Goal: Task Accomplishment & Management: Manage account settings

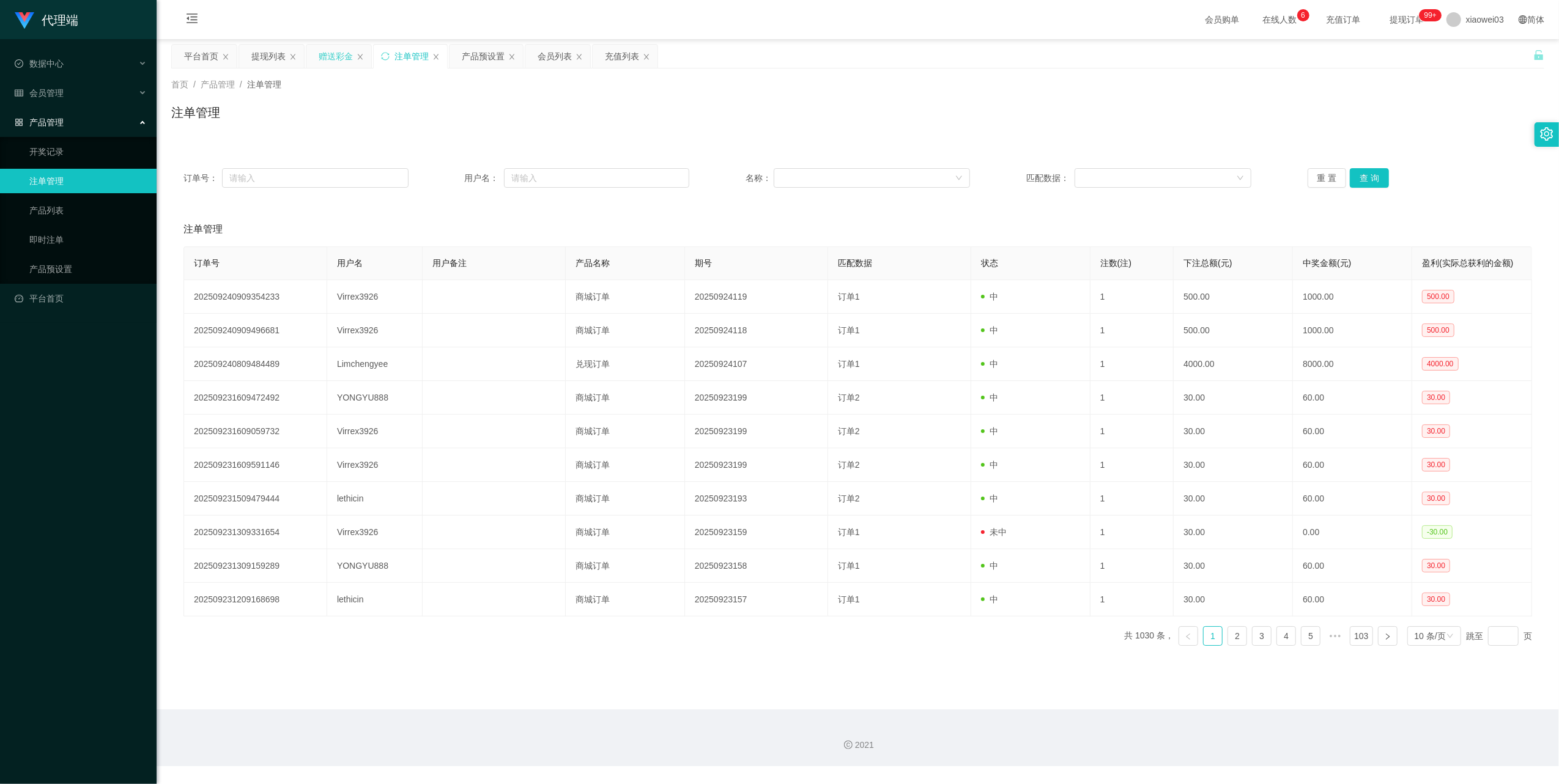
click at [319, 59] on div "赠送彩金" at bounding box center [339, 56] width 65 height 23
click at [324, 54] on div "赠送彩金" at bounding box center [336, 56] width 35 height 23
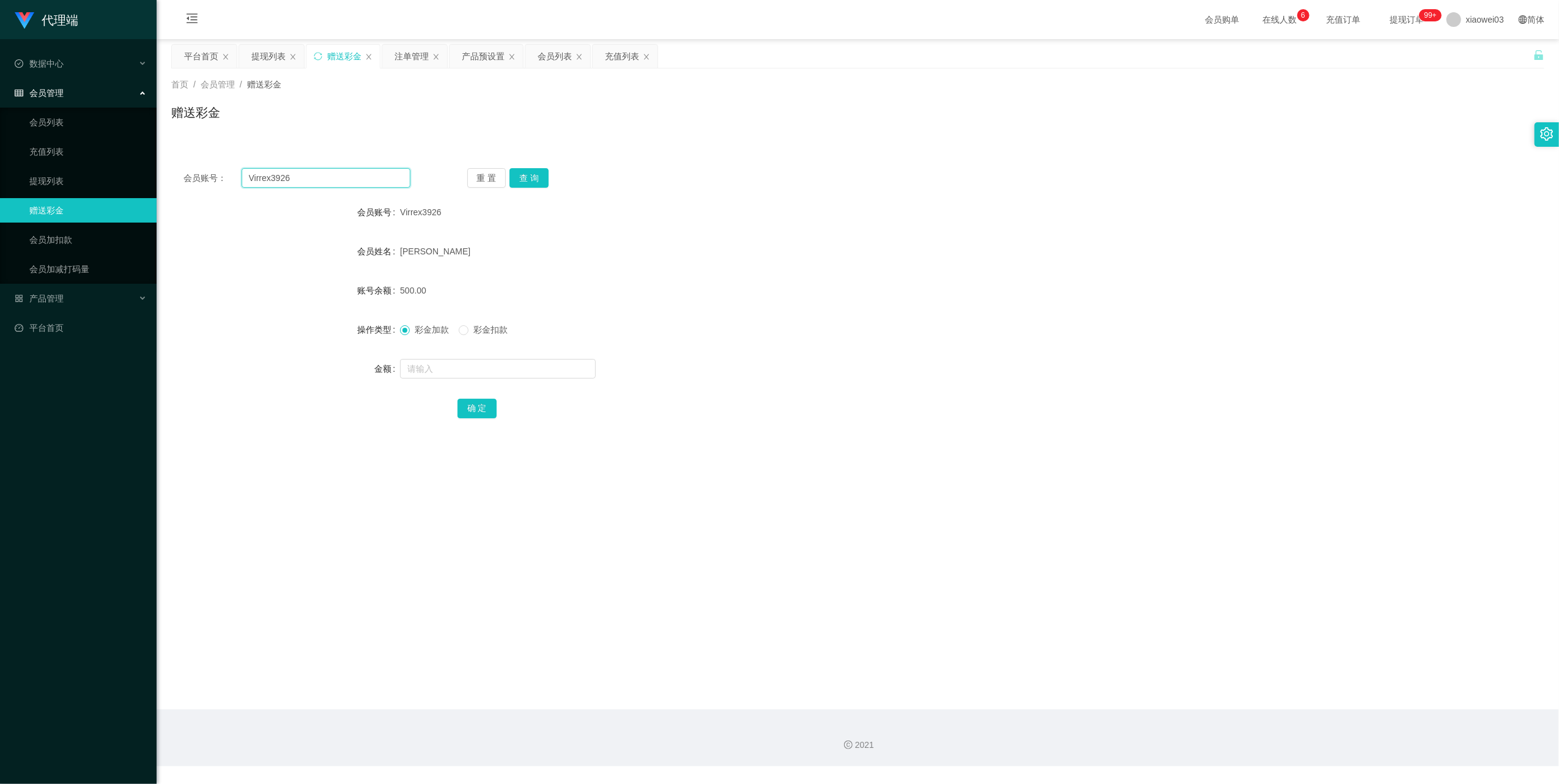
click at [329, 173] on input "Virrex3926" at bounding box center [326, 178] width 169 height 20
paste input "HIONGCHIITING"
type input "HIONGCHIITING"
click at [541, 178] on button "查 询" at bounding box center [529, 178] width 39 height 20
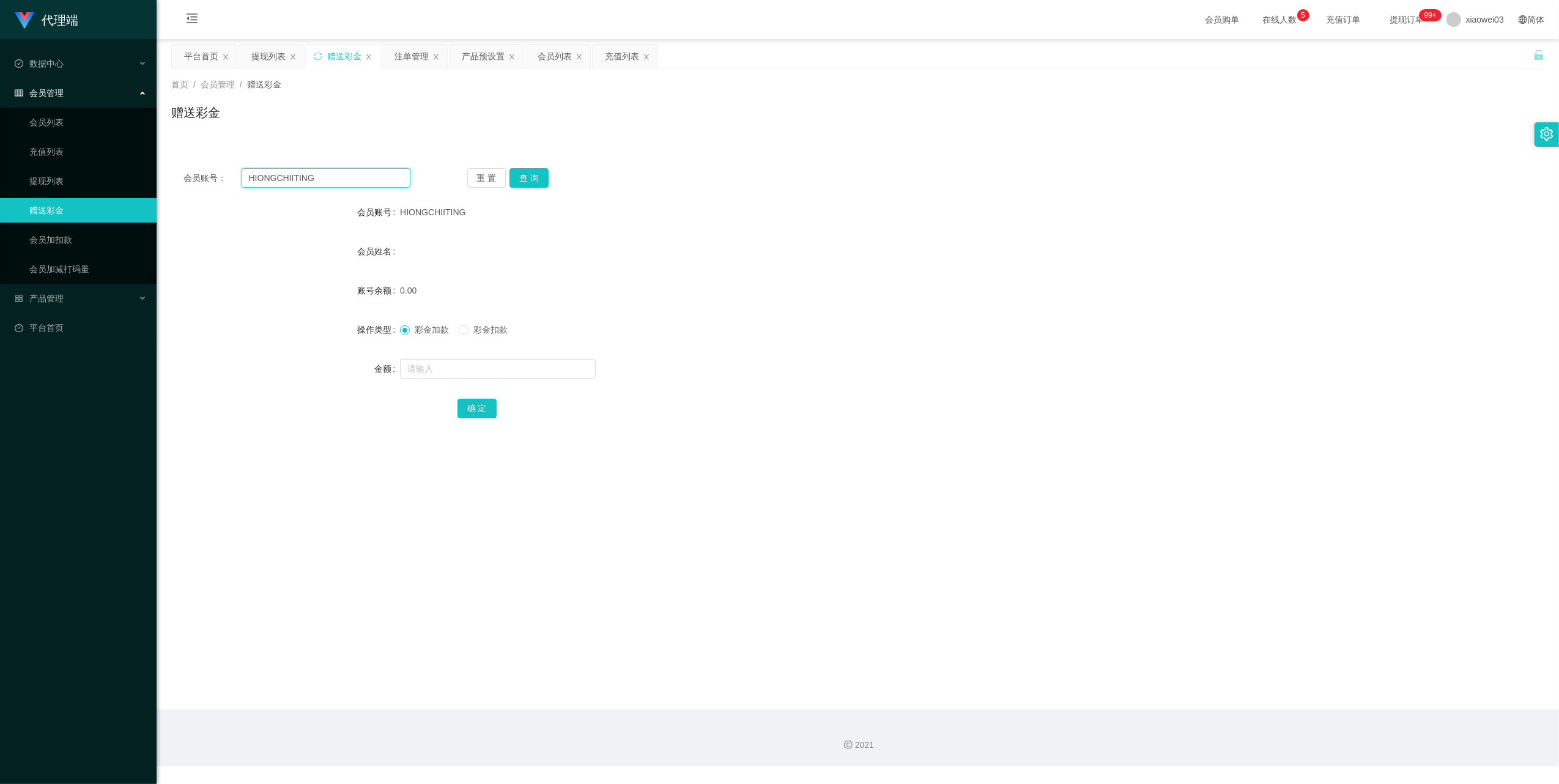
click at [353, 182] on input "HIONGCHIITING" at bounding box center [326, 178] width 169 height 20
click at [534, 177] on button "查 询" at bounding box center [529, 178] width 39 height 20
click at [534, 177] on div "重 置 查 询" at bounding box center [581, 178] width 227 height 20
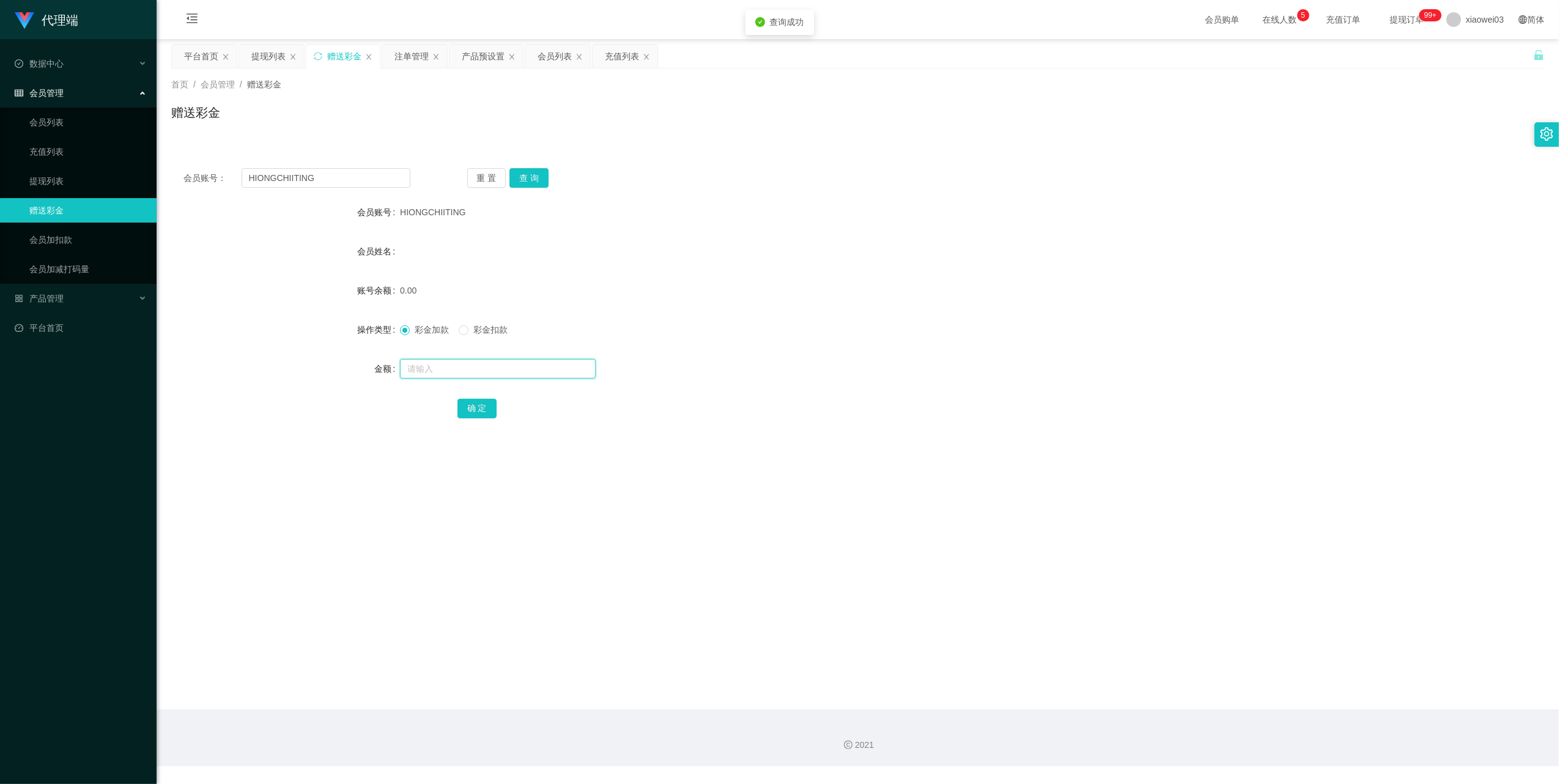
drag, startPoint x: 515, startPoint y: 375, endPoint x: 515, endPoint y: 363, distance: 12.0
click at [515, 375] on input "text" at bounding box center [498, 369] width 195 height 20
type input "30"
click at [485, 404] on button "确 定" at bounding box center [477, 409] width 39 height 20
click at [265, 55] on div "提现列表" at bounding box center [269, 56] width 35 height 23
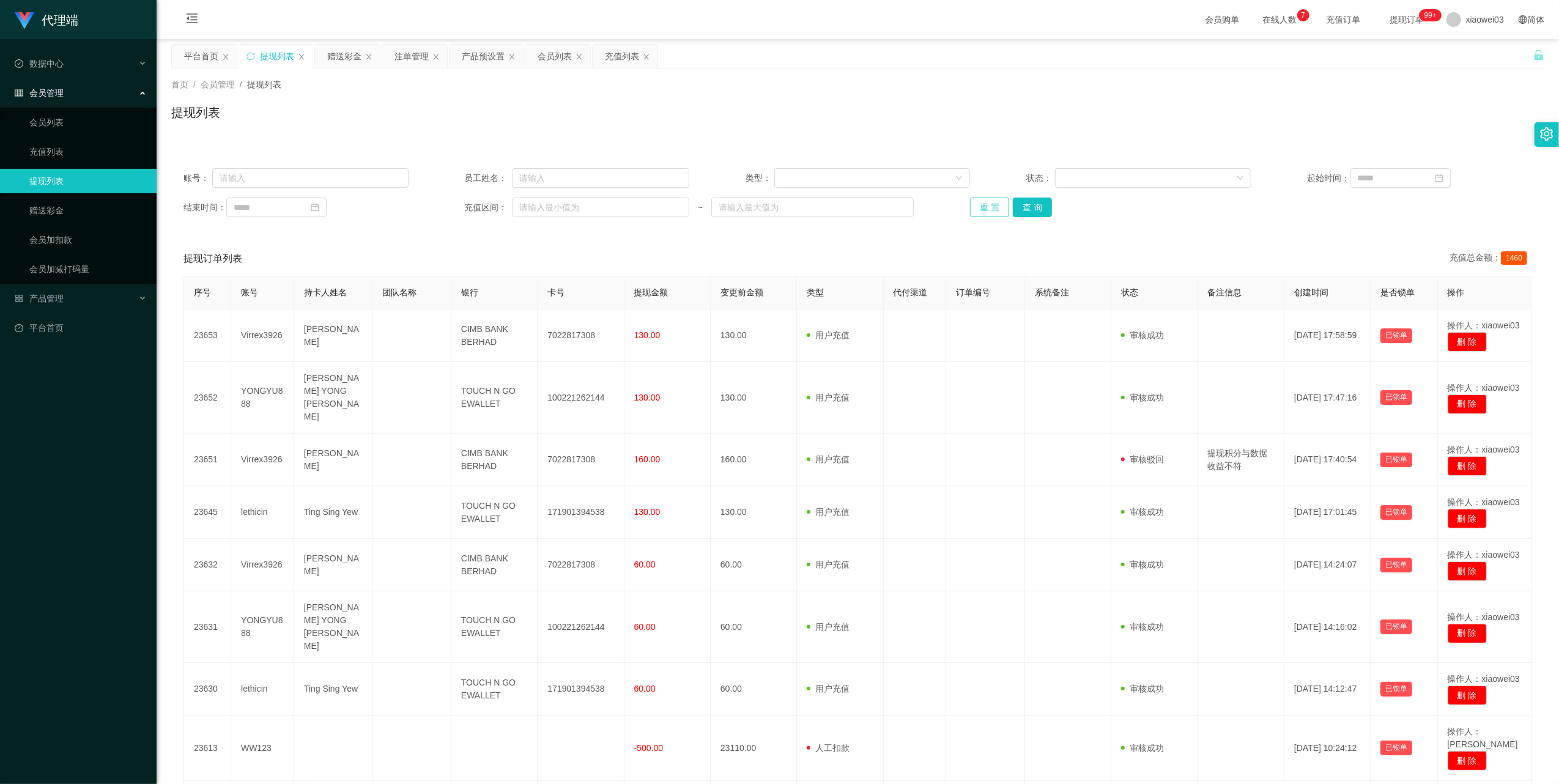
click at [985, 203] on button "重 置" at bounding box center [989, 207] width 39 height 20
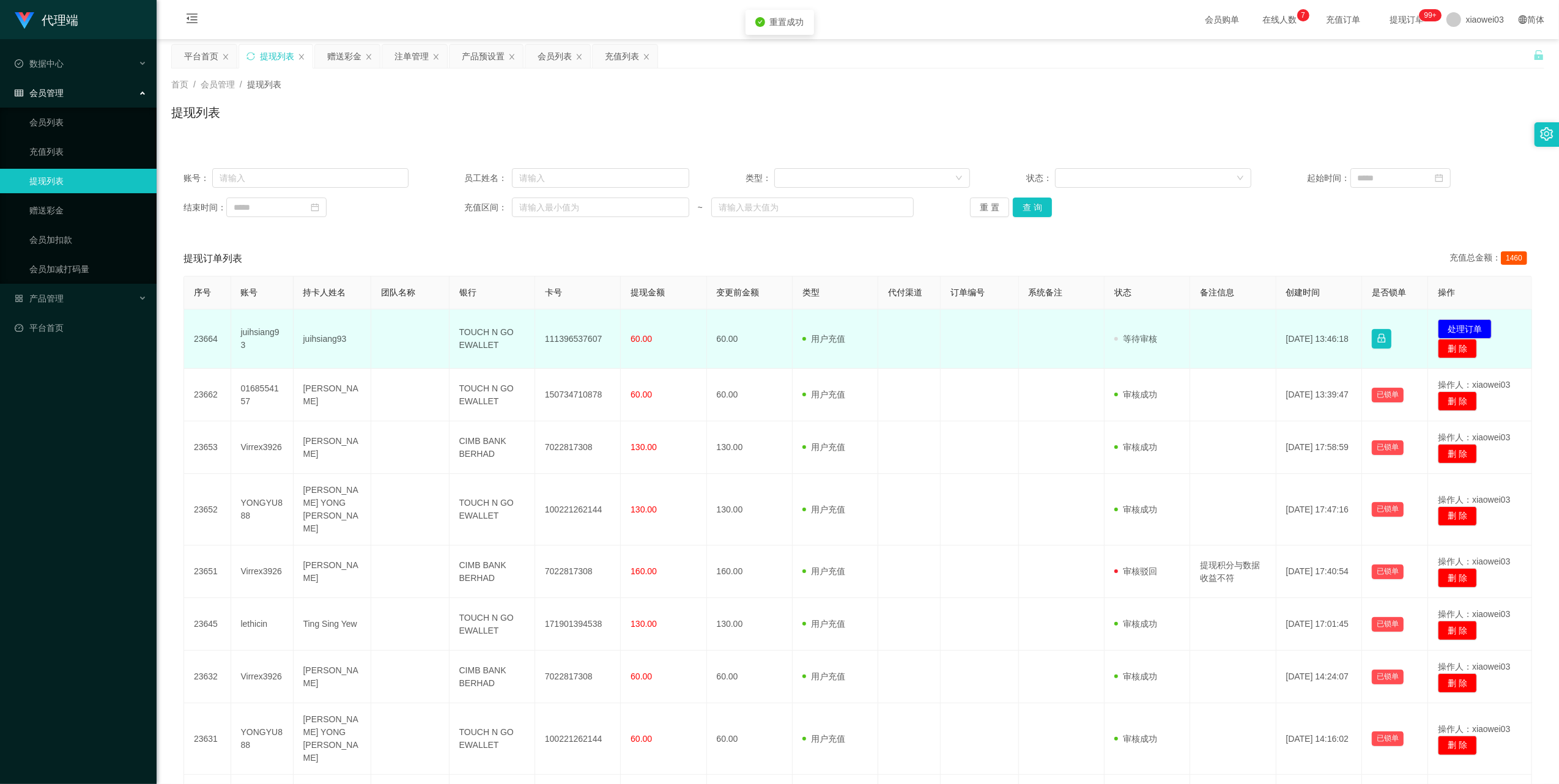
click at [582, 342] on td "111396537607" at bounding box center [578, 339] width 86 height 59
copy td "111396537607"
click at [471, 340] on td "TOUCH N GO EWALLET" at bounding box center [492, 339] width 86 height 59
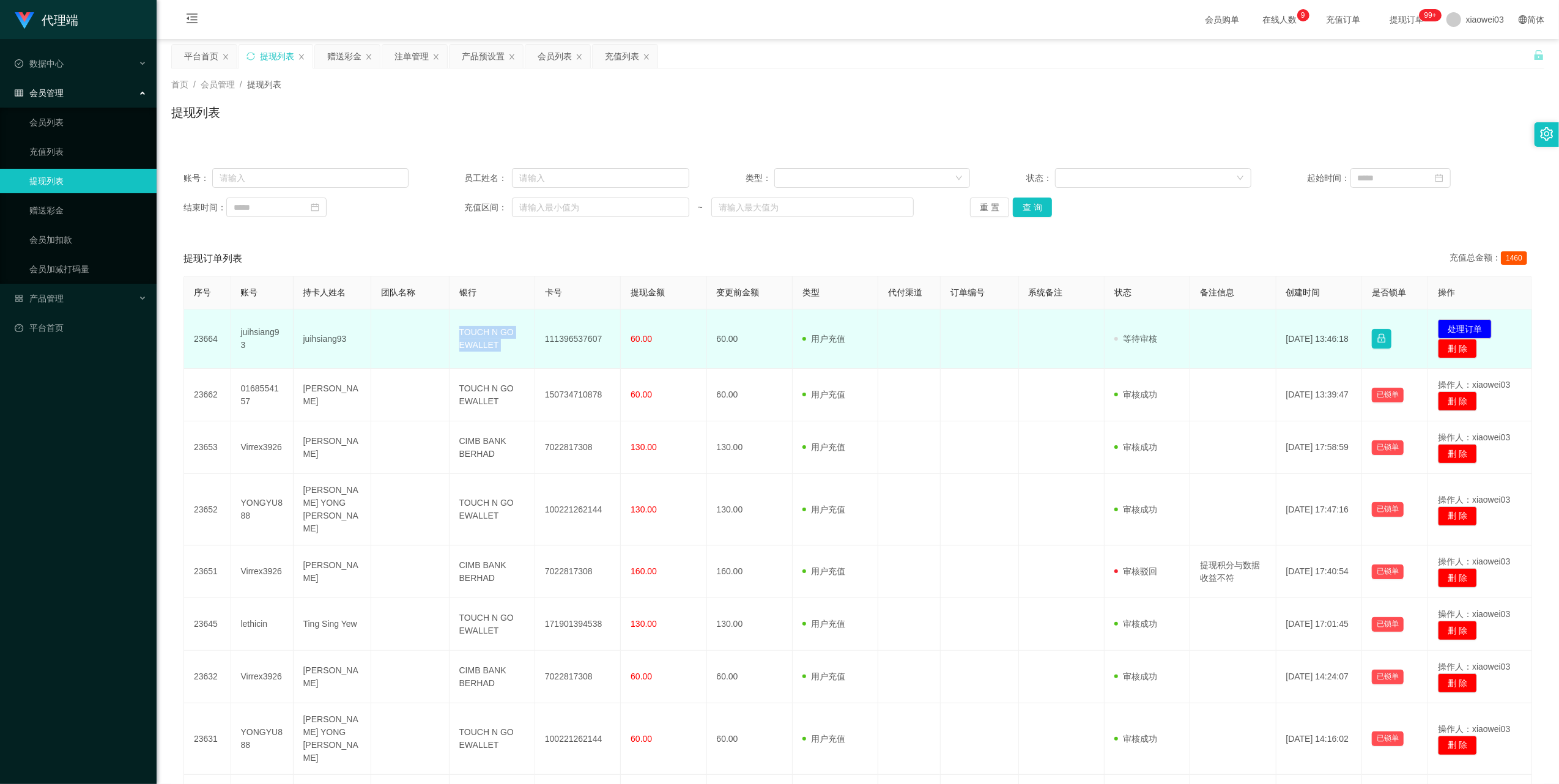
click at [471, 340] on td "TOUCH N GO EWALLET" at bounding box center [492, 339] width 86 height 59
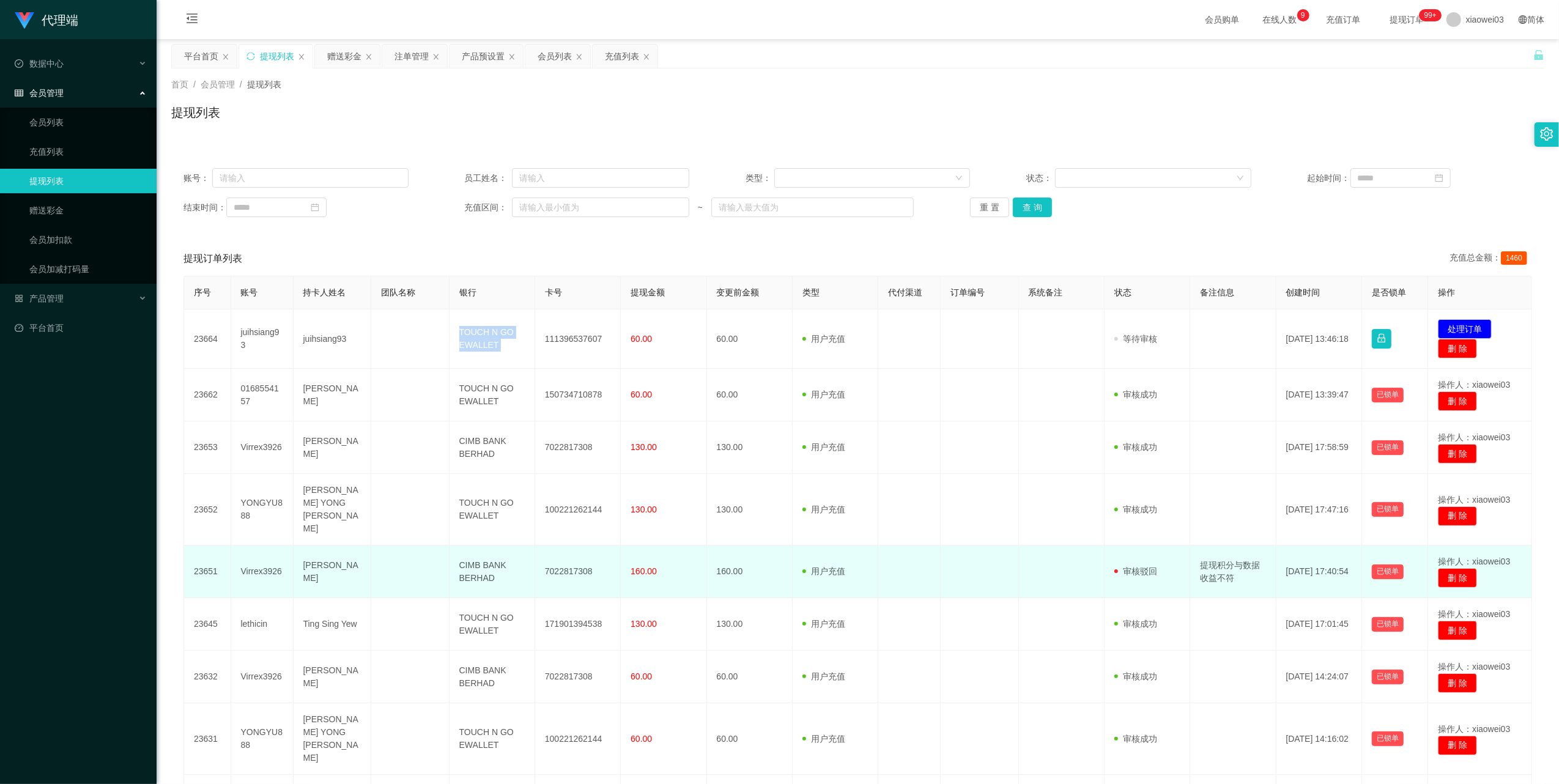
copy td "TOUCH N GO EWALLET"
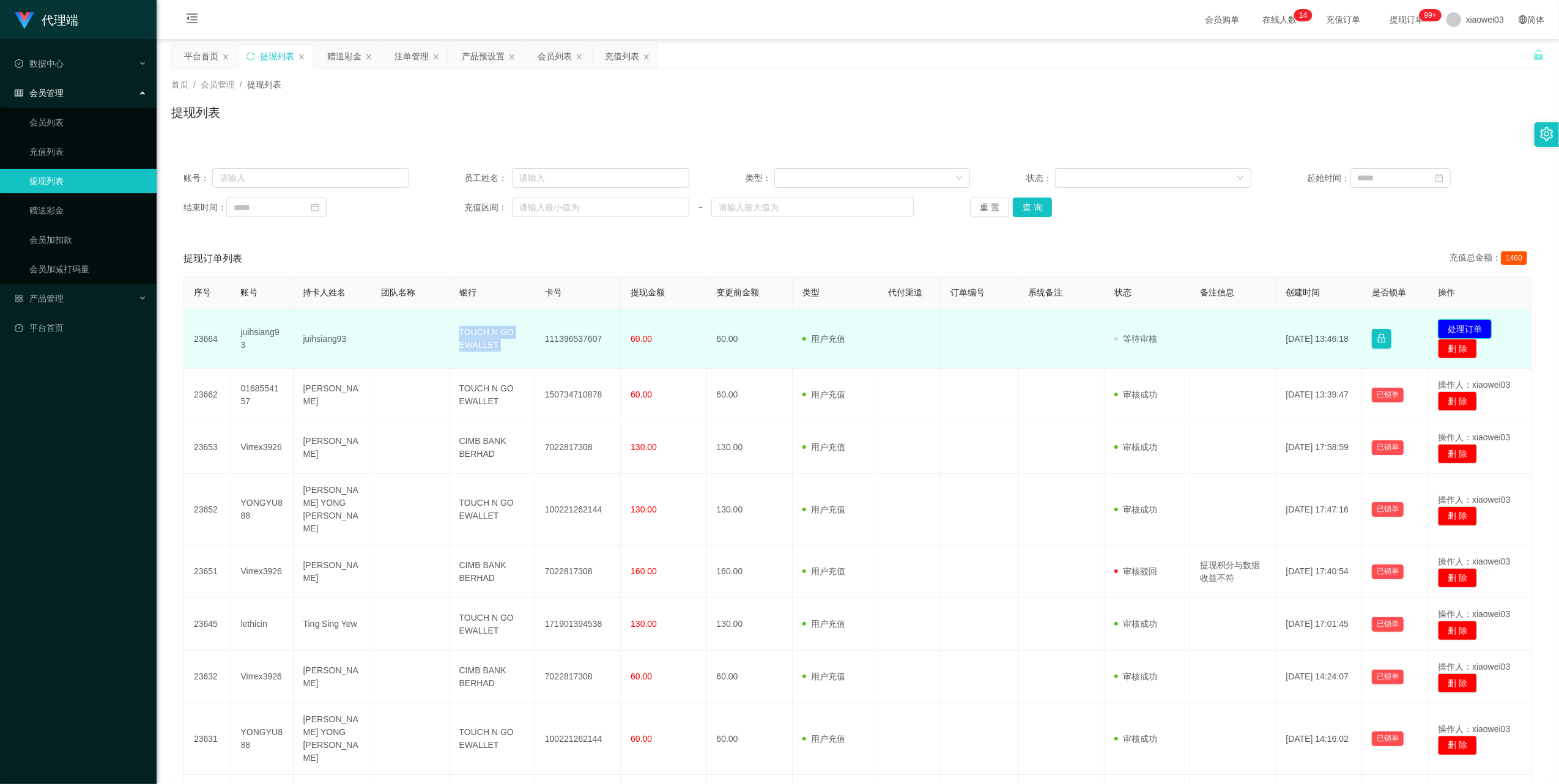
click at [1457, 324] on button "处理订单" at bounding box center [1465, 329] width 54 height 20
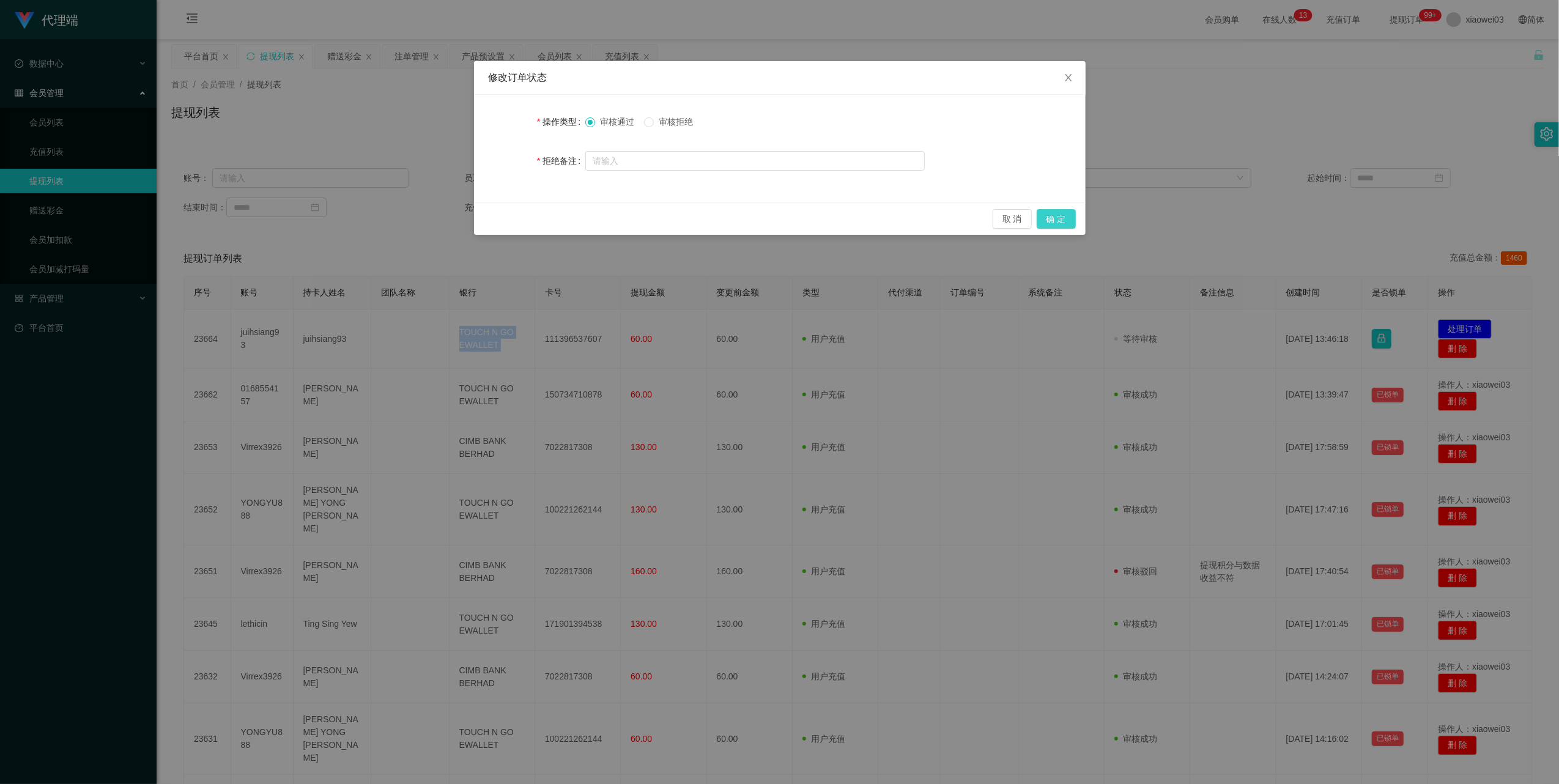
click at [1059, 220] on button "确 定" at bounding box center [1056, 219] width 39 height 20
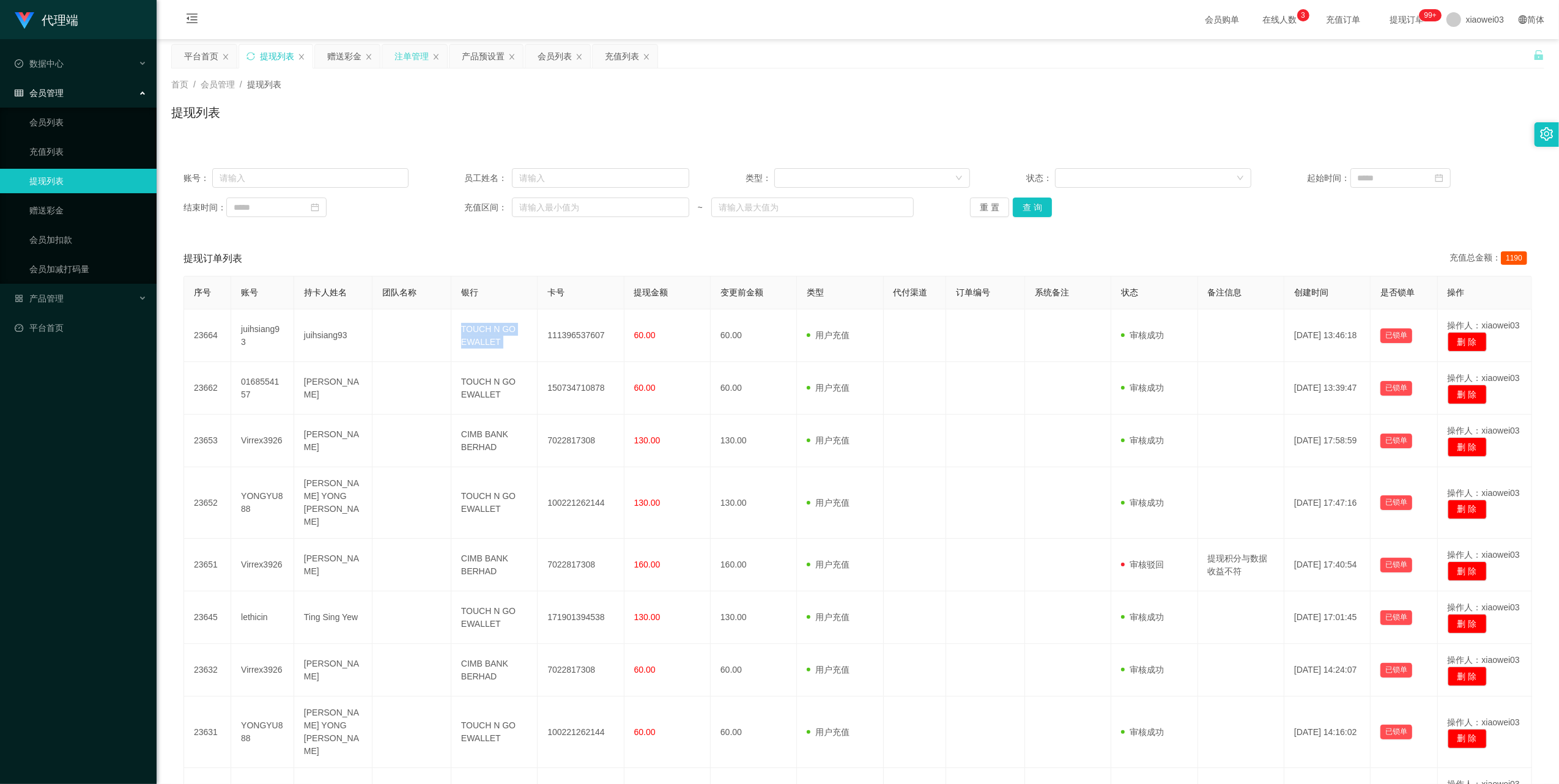
click at [406, 59] on div "注单管理" at bounding box center [412, 56] width 35 height 23
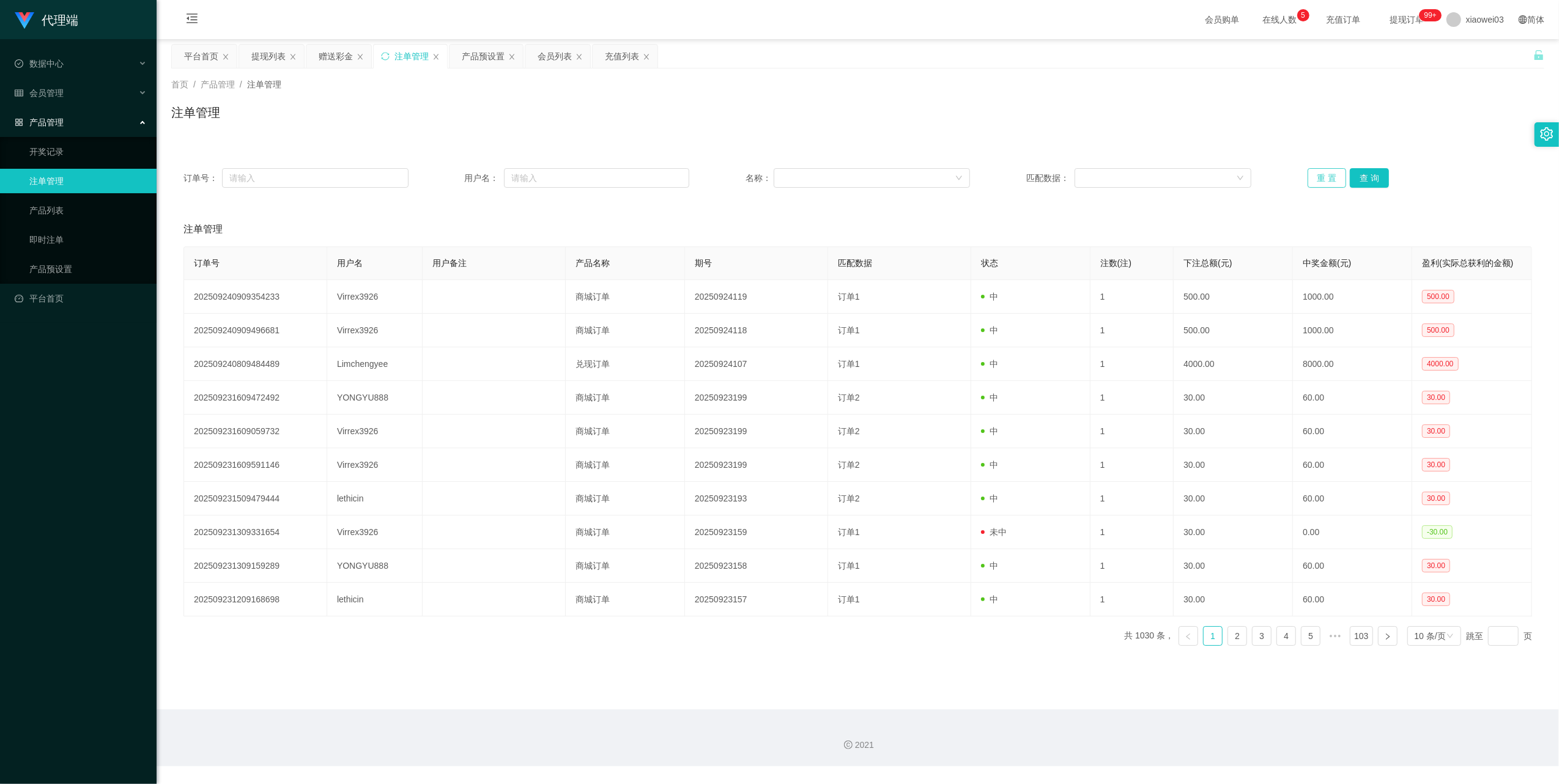
click at [1318, 171] on button "重 置" at bounding box center [1327, 178] width 39 height 20
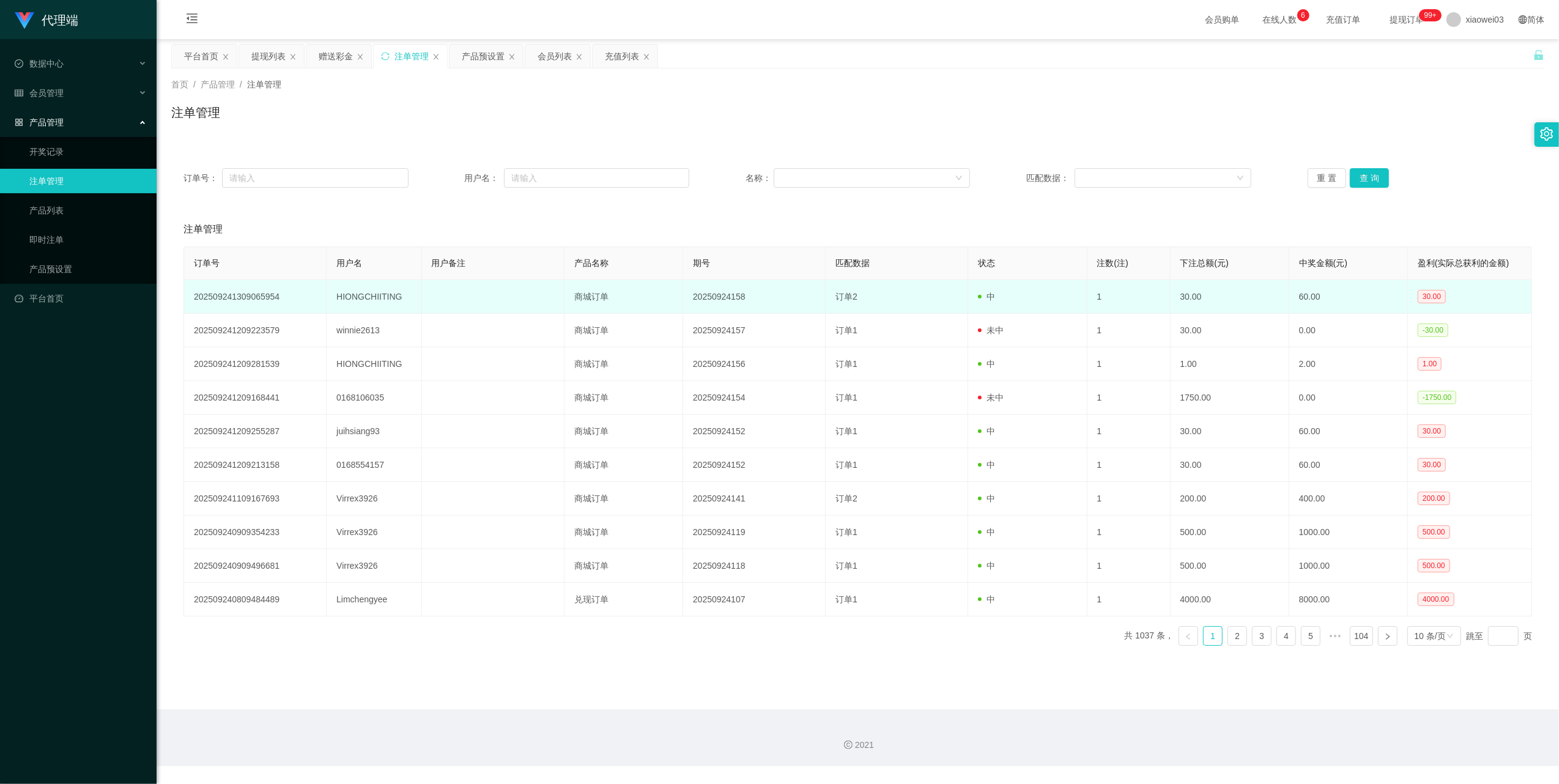
click at [388, 296] on td "HIONGCHIITING" at bounding box center [374, 296] width 95 height 34
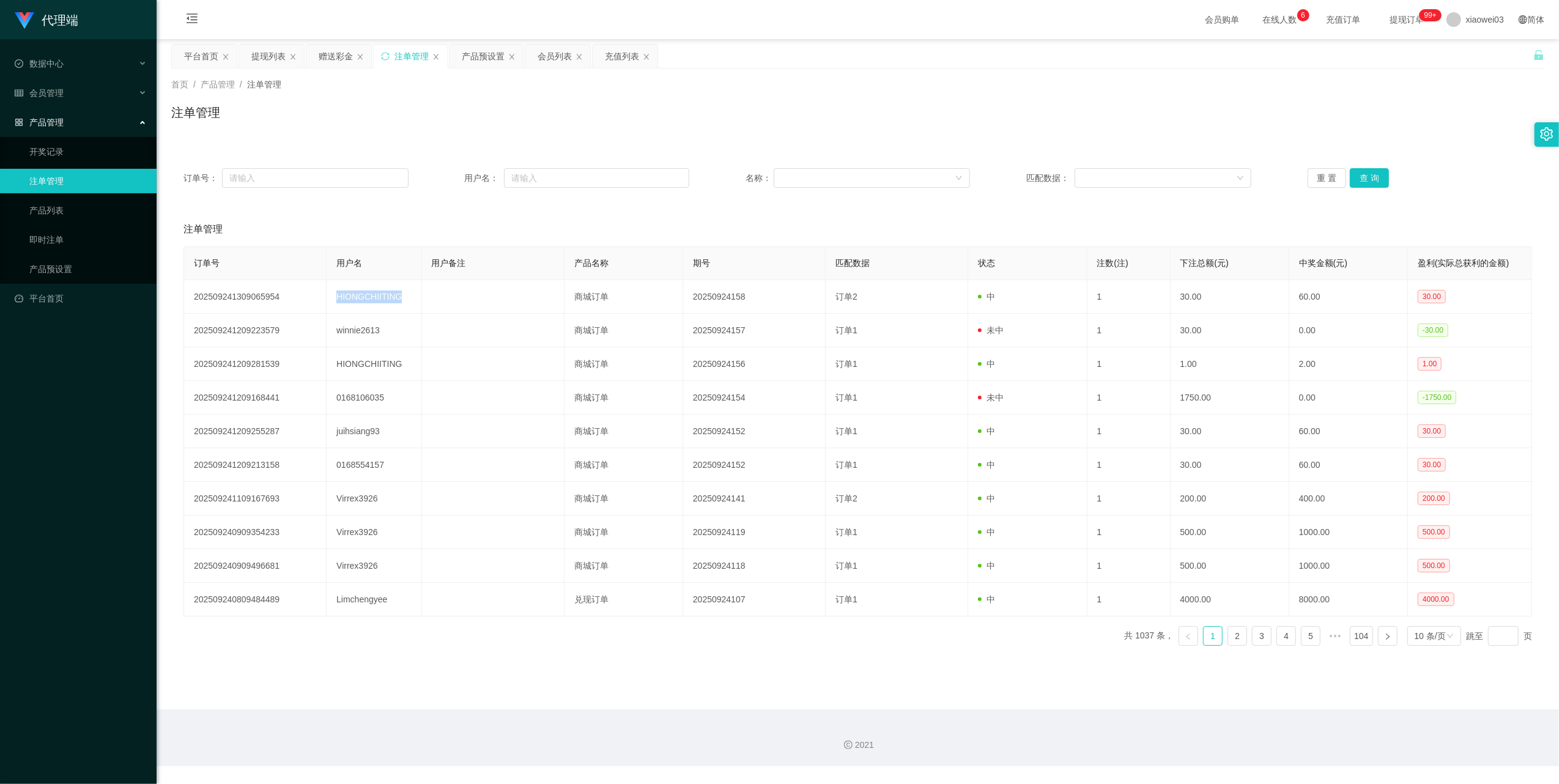
copy td "HIONGCHIITING"
click at [331, 65] on div "赠送彩金" at bounding box center [336, 56] width 35 height 23
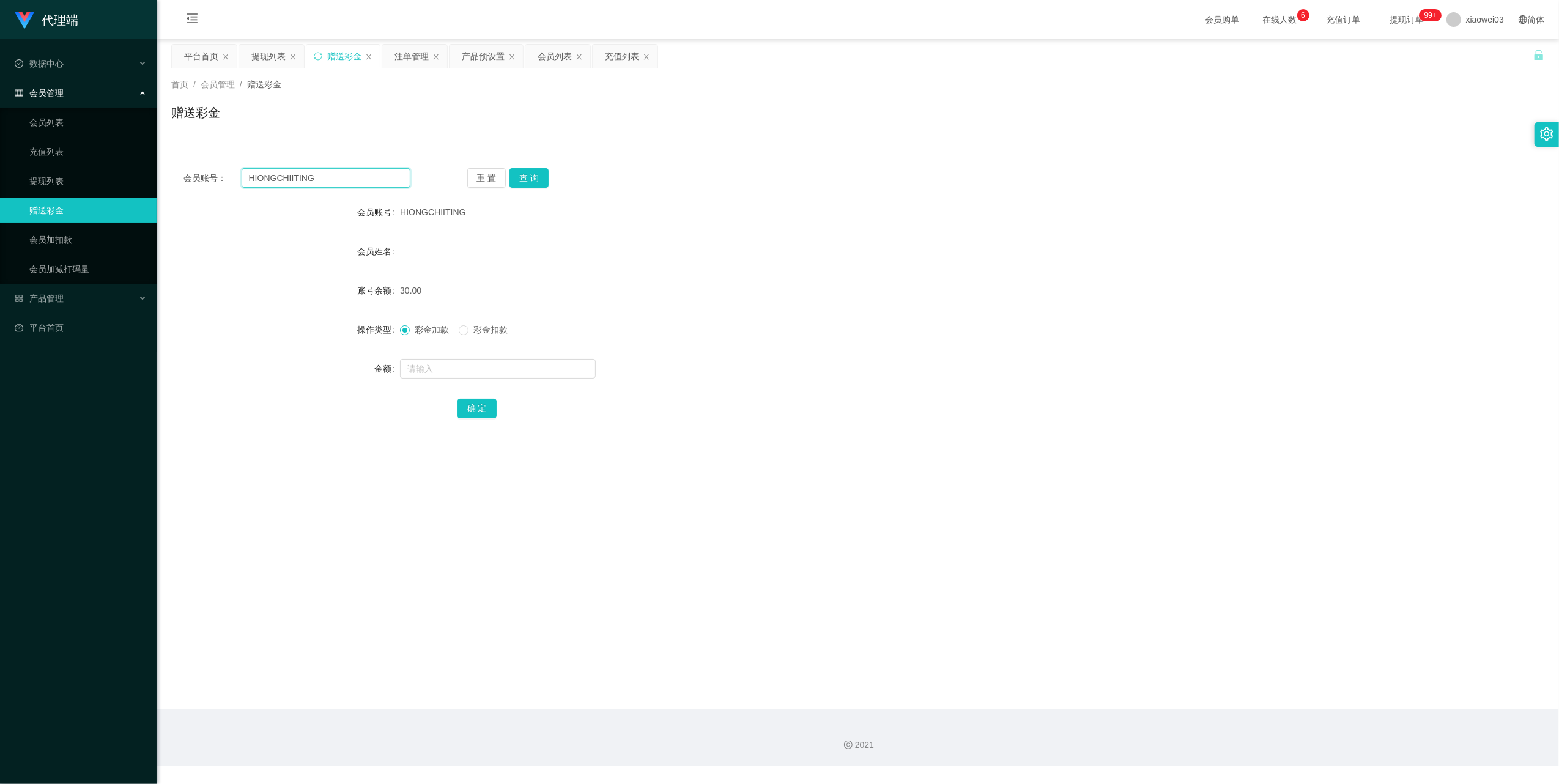
click at [326, 177] on input "HIONGCHIITING" at bounding box center [326, 178] width 169 height 20
click at [326, 176] on input "HIONGCHIITING" at bounding box center [326, 178] width 169 height 20
click at [517, 174] on button "查 询" at bounding box center [529, 178] width 39 height 20
click at [372, 162] on div "会员账号： HIONGCHIITING 重 置 查 询 会员账号 HIONGCHIITING 会员姓名 账号余额 60.00 操作类型 彩金加款 彩金扣款 金…" at bounding box center [858, 301] width 1373 height 291
click at [372, 178] on input "HIONGCHIITING" at bounding box center [326, 178] width 169 height 20
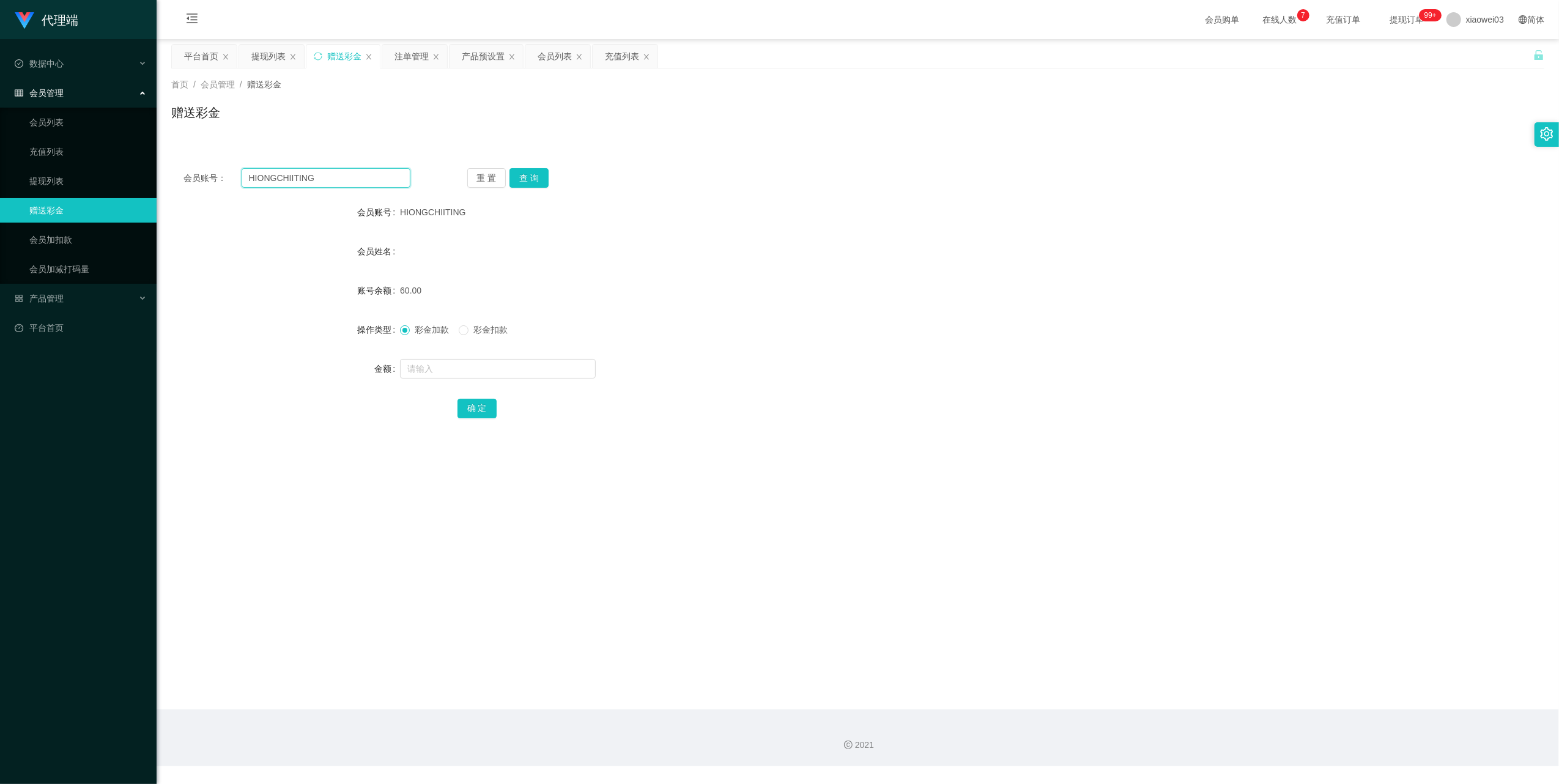
click at [372, 178] on input "HIONGCHIITING" at bounding box center [326, 178] width 169 height 20
paste input "Tiamchin"
type input "Tiamchin"
click at [522, 184] on button "查 询" at bounding box center [529, 178] width 39 height 20
click at [508, 368] on input "text" at bounding box center [498, 369] width 195 height 20
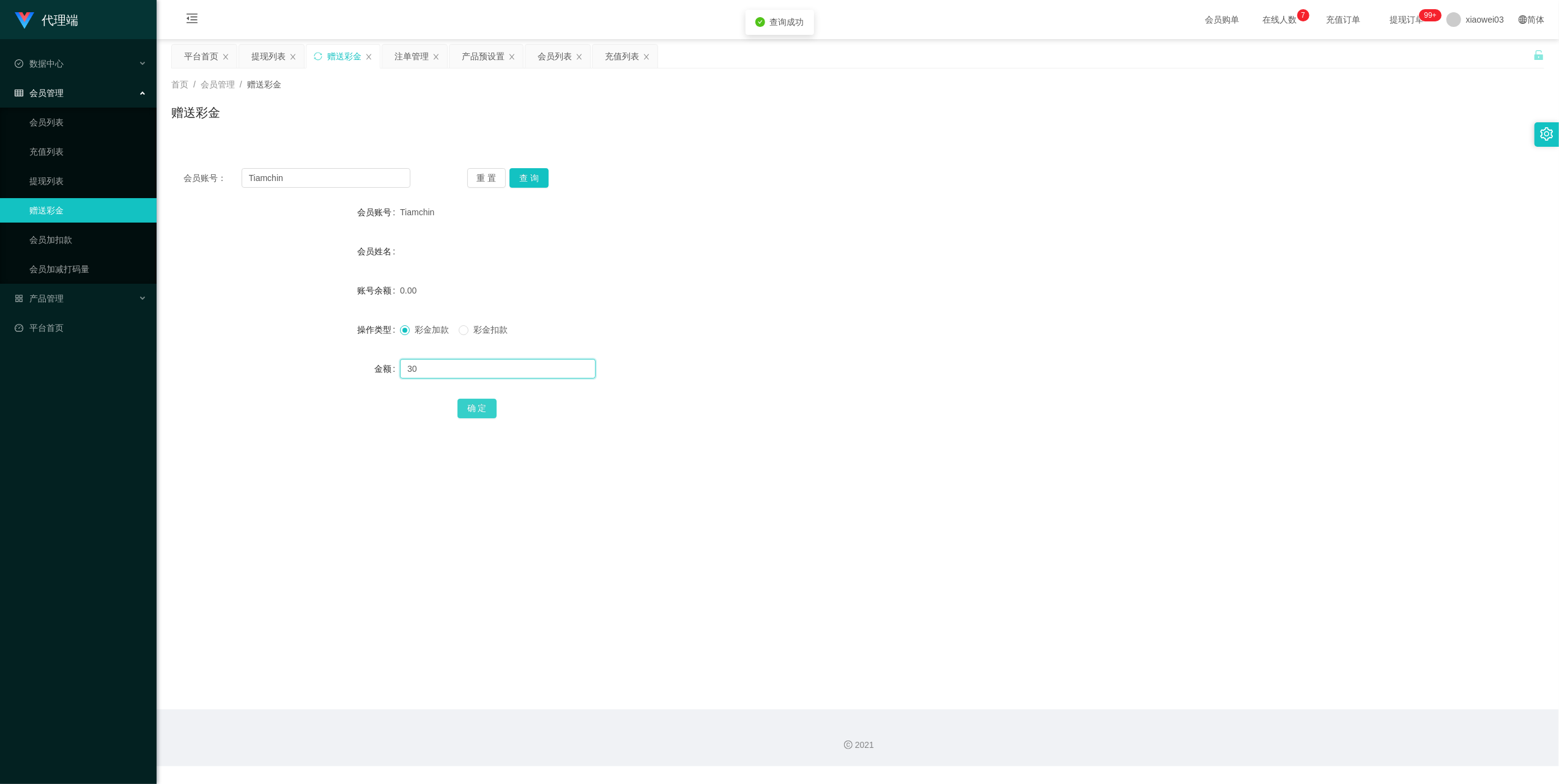
type input "30"
click at [472, 401] on button "确 定" at bounding box center [477, 409] width 39 height 20
click at [413, 52] on div "注单管理" at bounding box center [412, 56] width 35 height 23
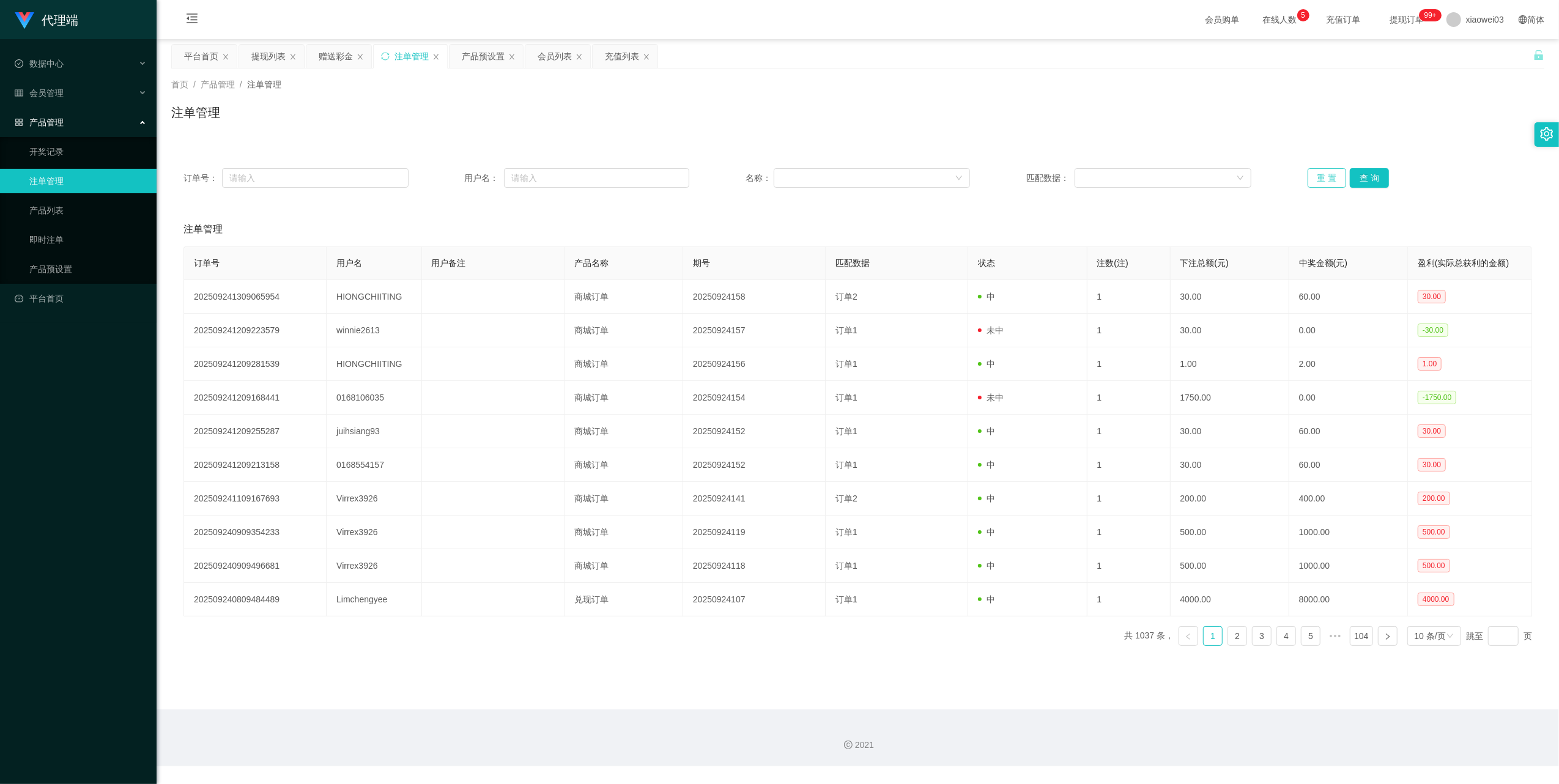
click at [1312, 176] on button "重 置" at bounding box center [1327, 178] width 39 height 20
click at [258, 62] on div "提现列表" at bounding box center [269, 56] width 35 height 23
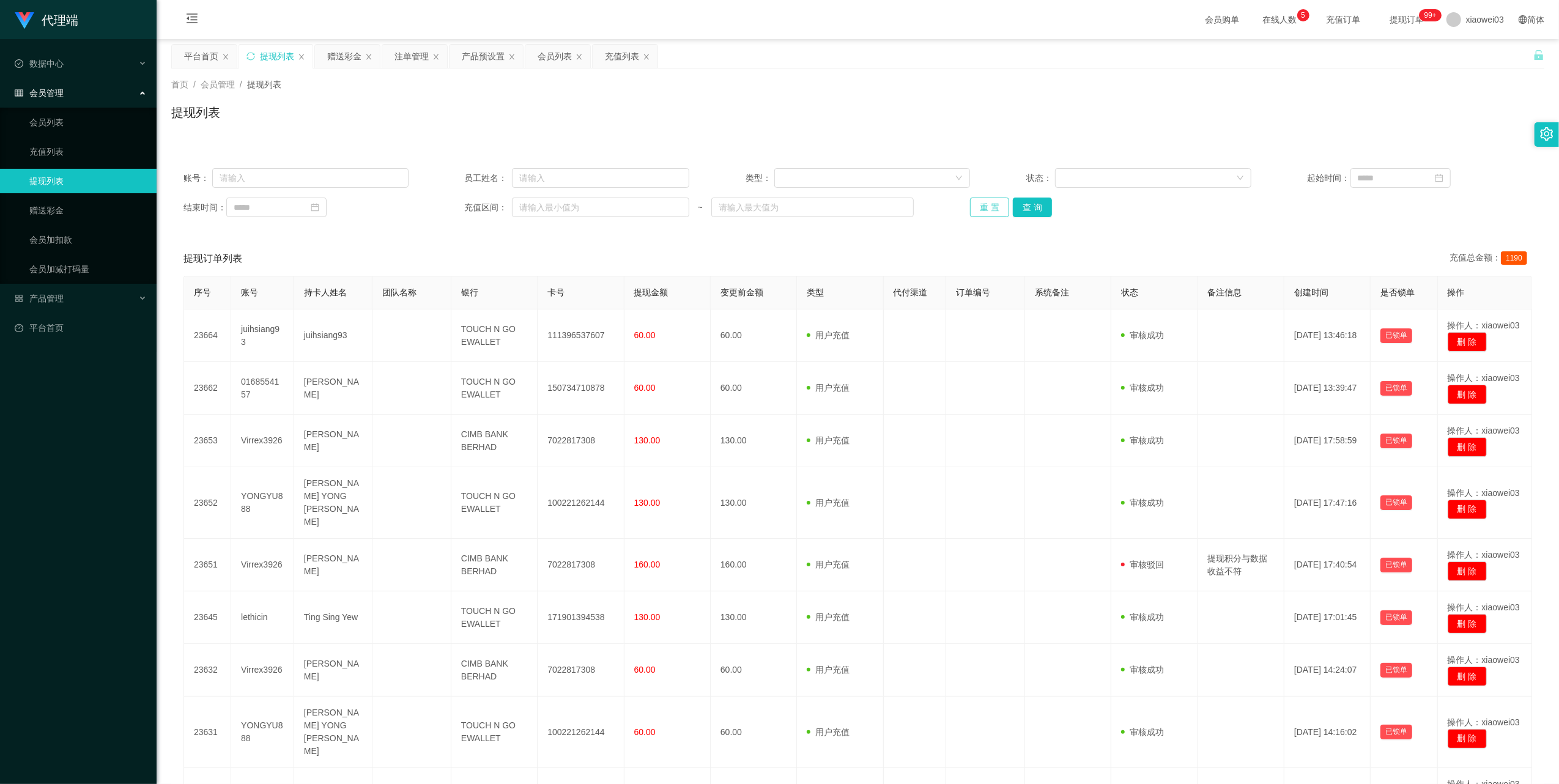
click at [984, 206] on button "重 置" at bounding box center [989, 207] width 39 height 20
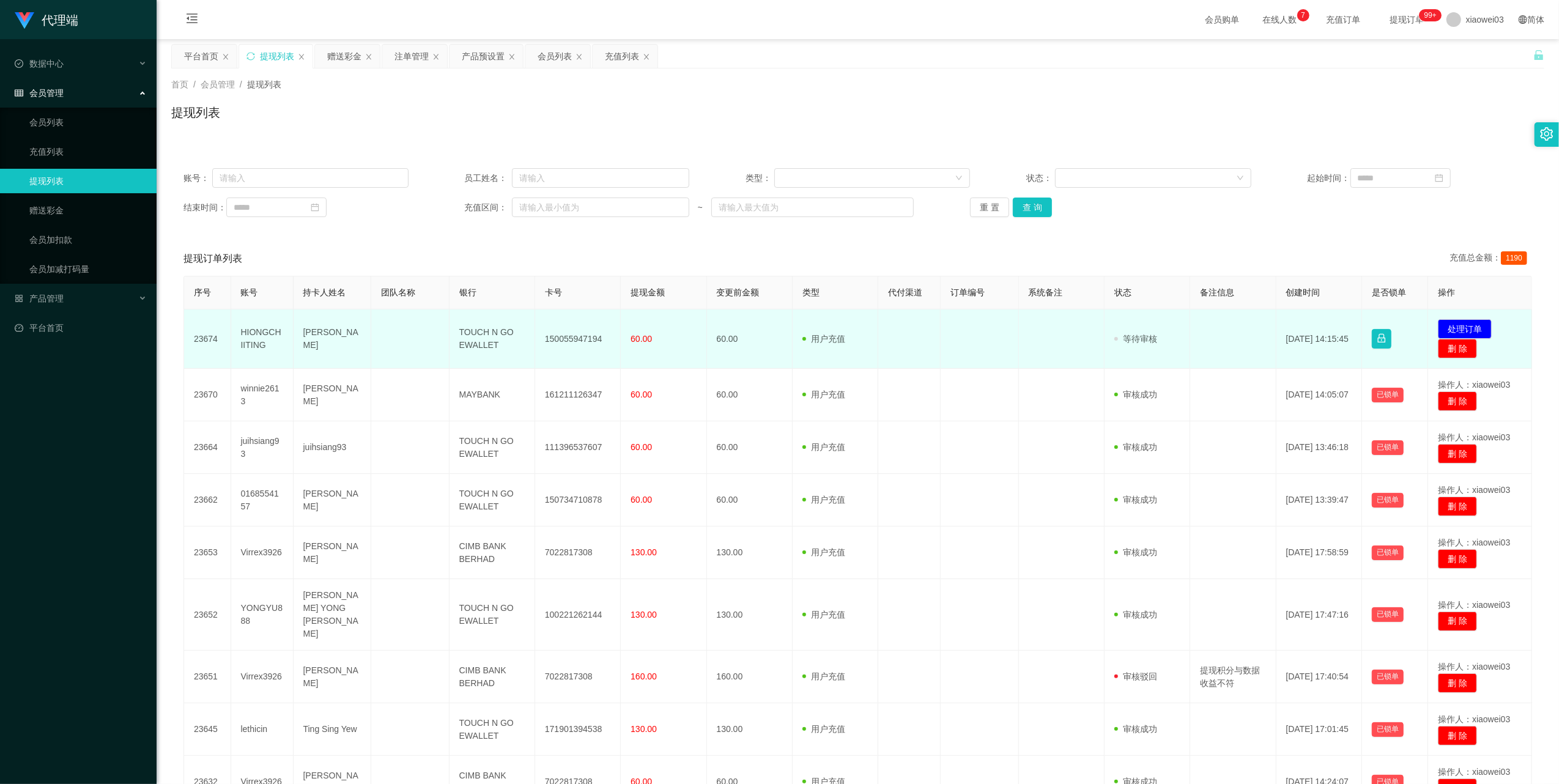
click at [583, 333] on td "150055947194" at bounding box center [578, 339] width 86 height 59
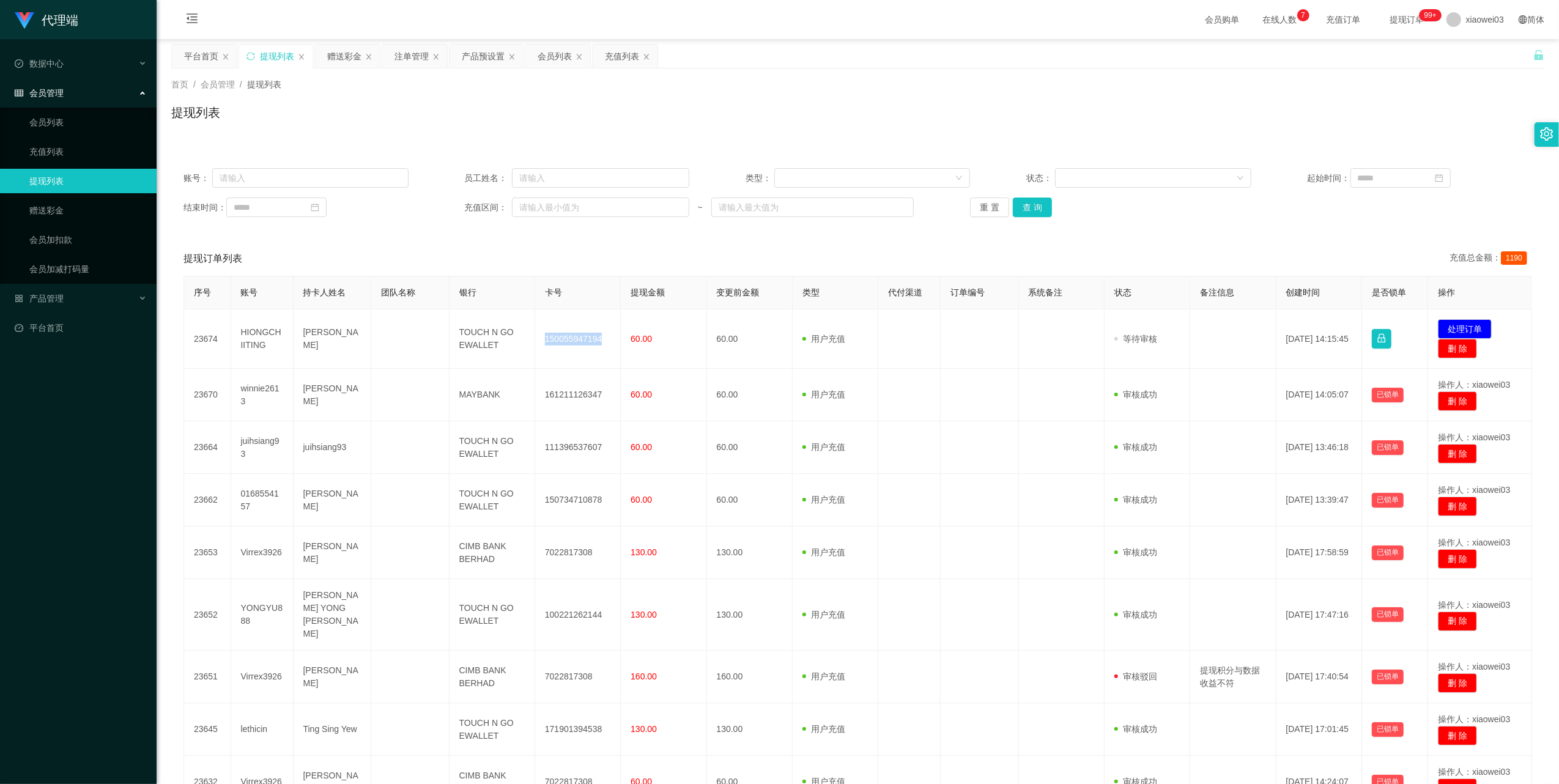
copy td "150055947194"
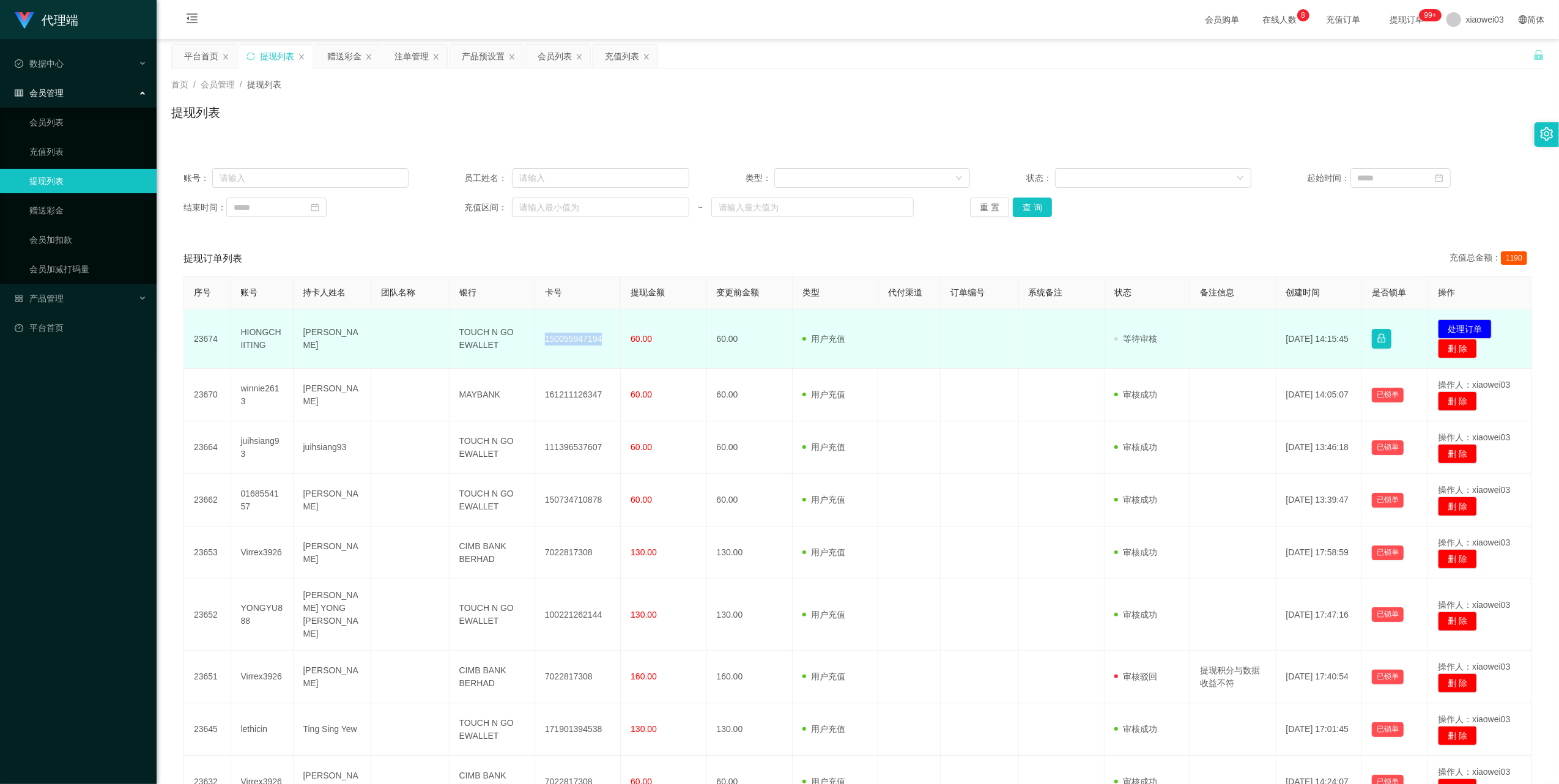
click at [575, 333] on td "150055947194" at bounding box center [578, 339] width 86 height 59
click at [578, 340] on td "150055947194" at bounding box center [578, 339] width 86 height 59
copy td "150055947194"
click at [483, 337] on td "TOUCH N GO EWALLET" at bounding box center [492, 339] width 86 height 59
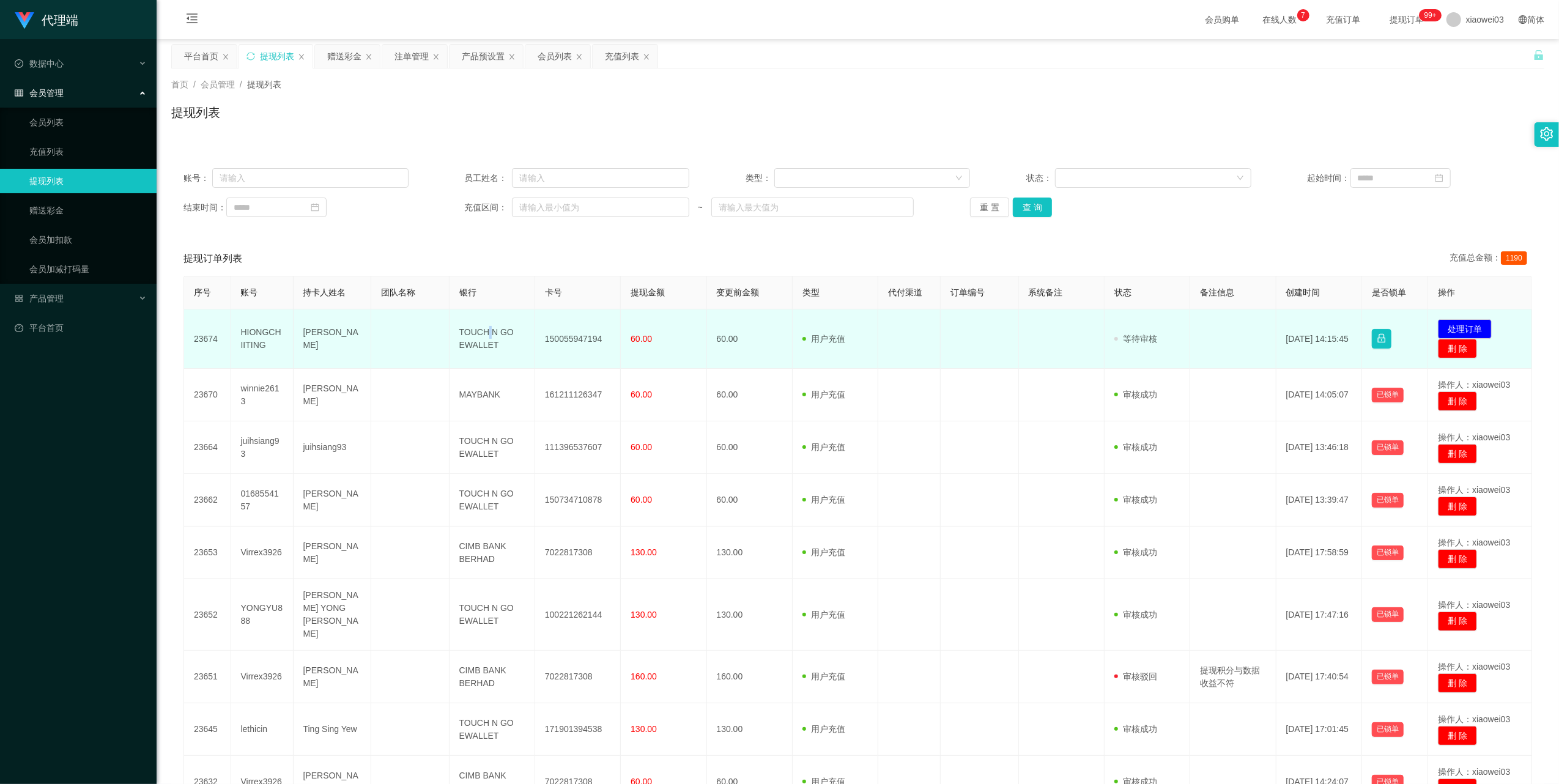
click at [483, 337] on td "TOUCH N GO EWALLET" at bounding box center [492, 339] width 86 height 59
copy td "TOUCH N GO EWALLET"
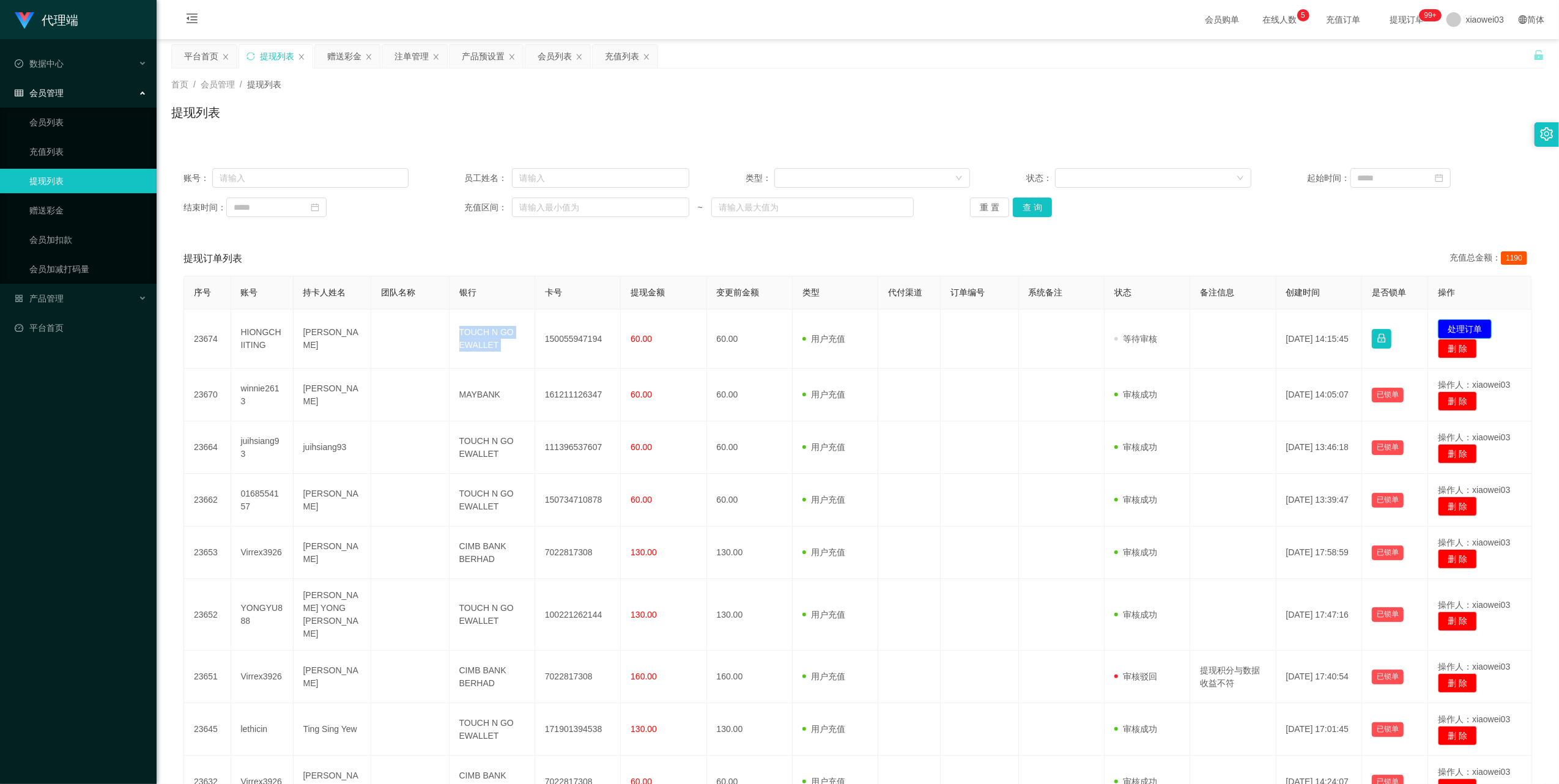
click at [1464, 325] on button "处理订单" at bounding box center [1465, 329] width 54 height 20
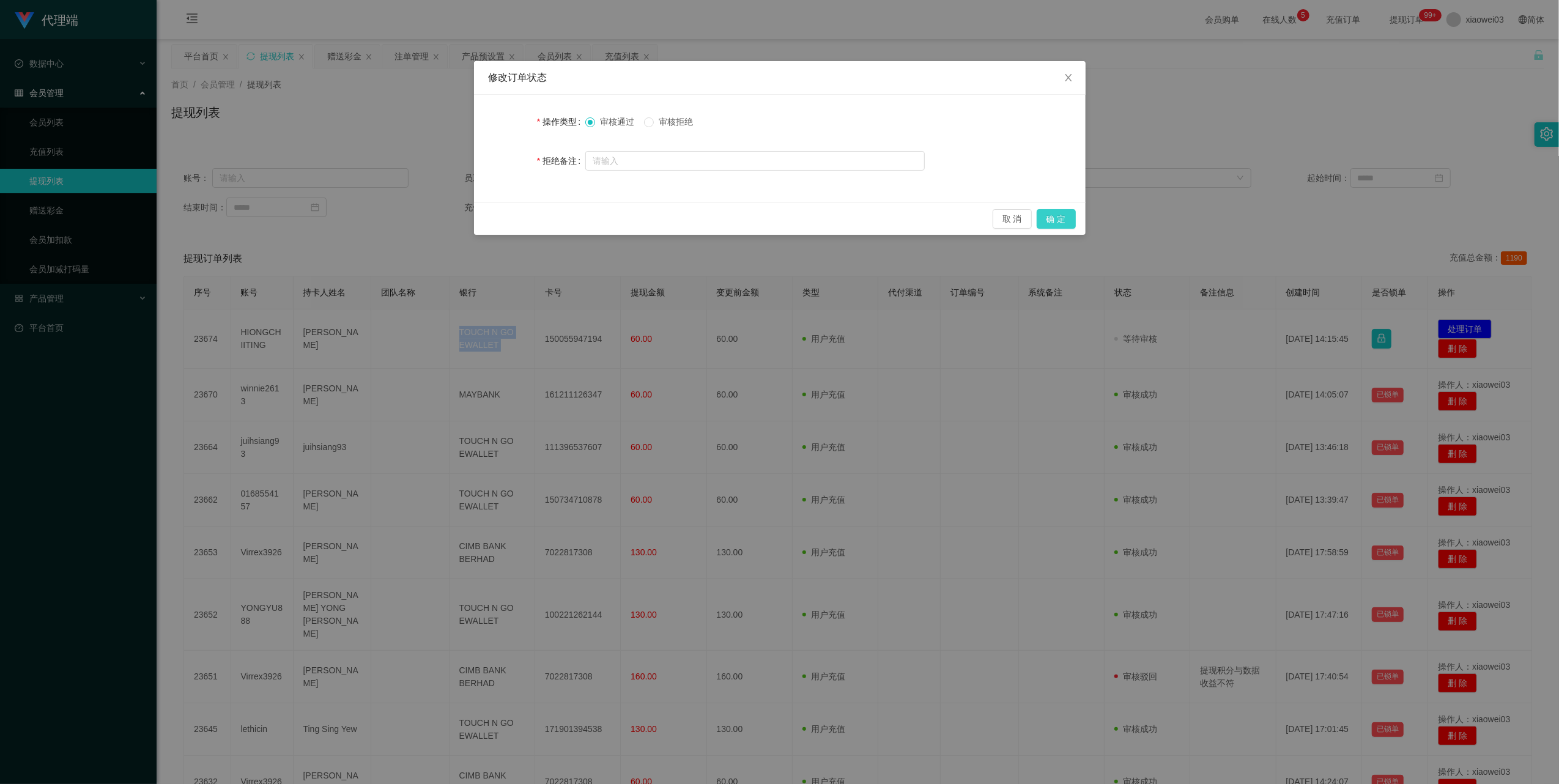
click at [1048, 215] on button "确 定" at bounding box center [1056, 219] width 39 height 20
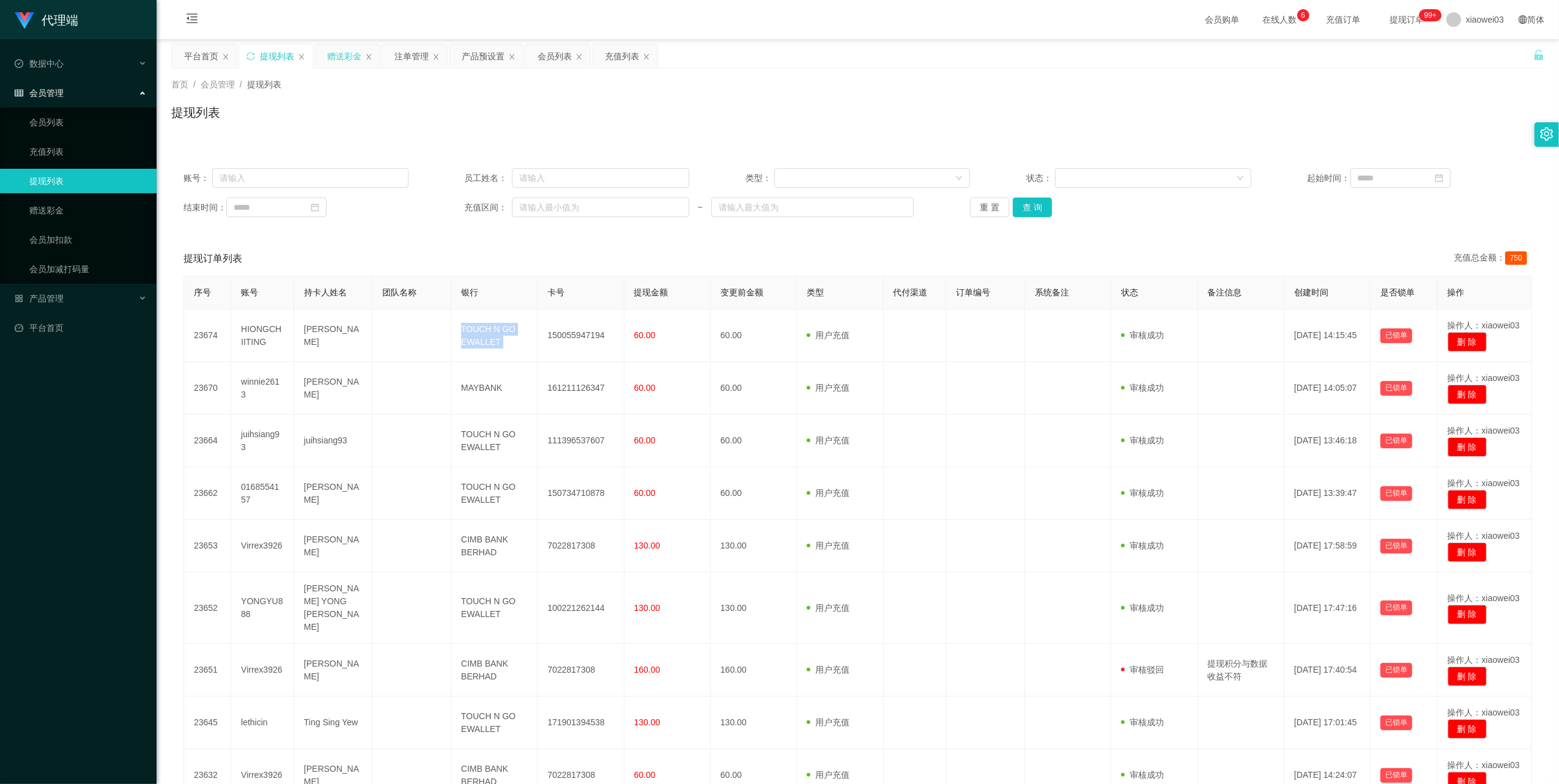
click at [345, 54] on div "赠送彩金" at bounding box center [345, 56] width 35 height 23
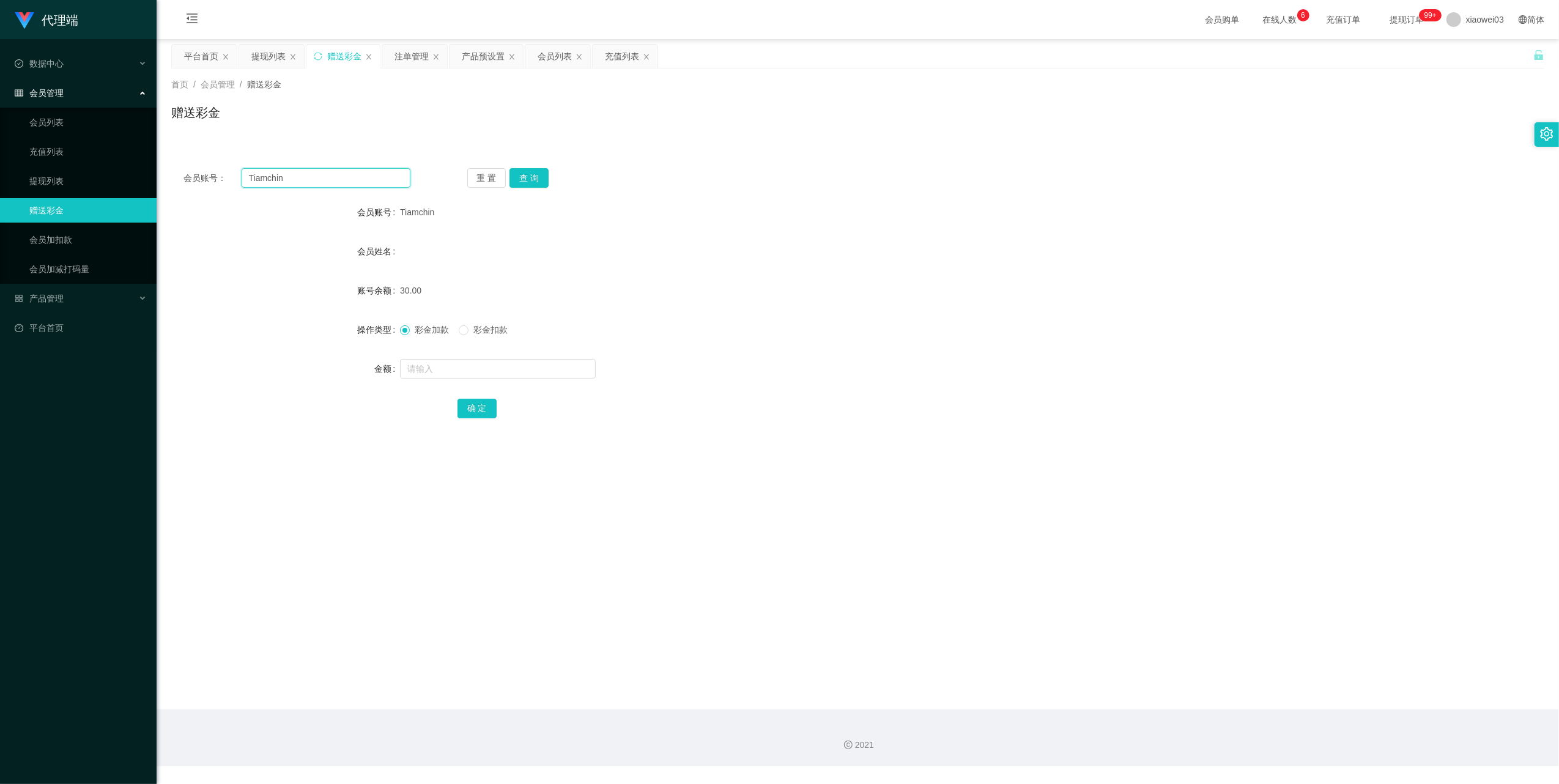
click at [345, 177] on input "Tiamchin" at bounding box center [326, 178] width 169 height 20
drag, startPoint x: 345, startPoint y: 177, endPoint x: 395, endPoint y: 191, distance: 51.9
click at [345, 177] on input "Tiamchin" at bounding box center [326, 178] width 169 height 20
paste input "Seng6277"
type input "Seng6277"
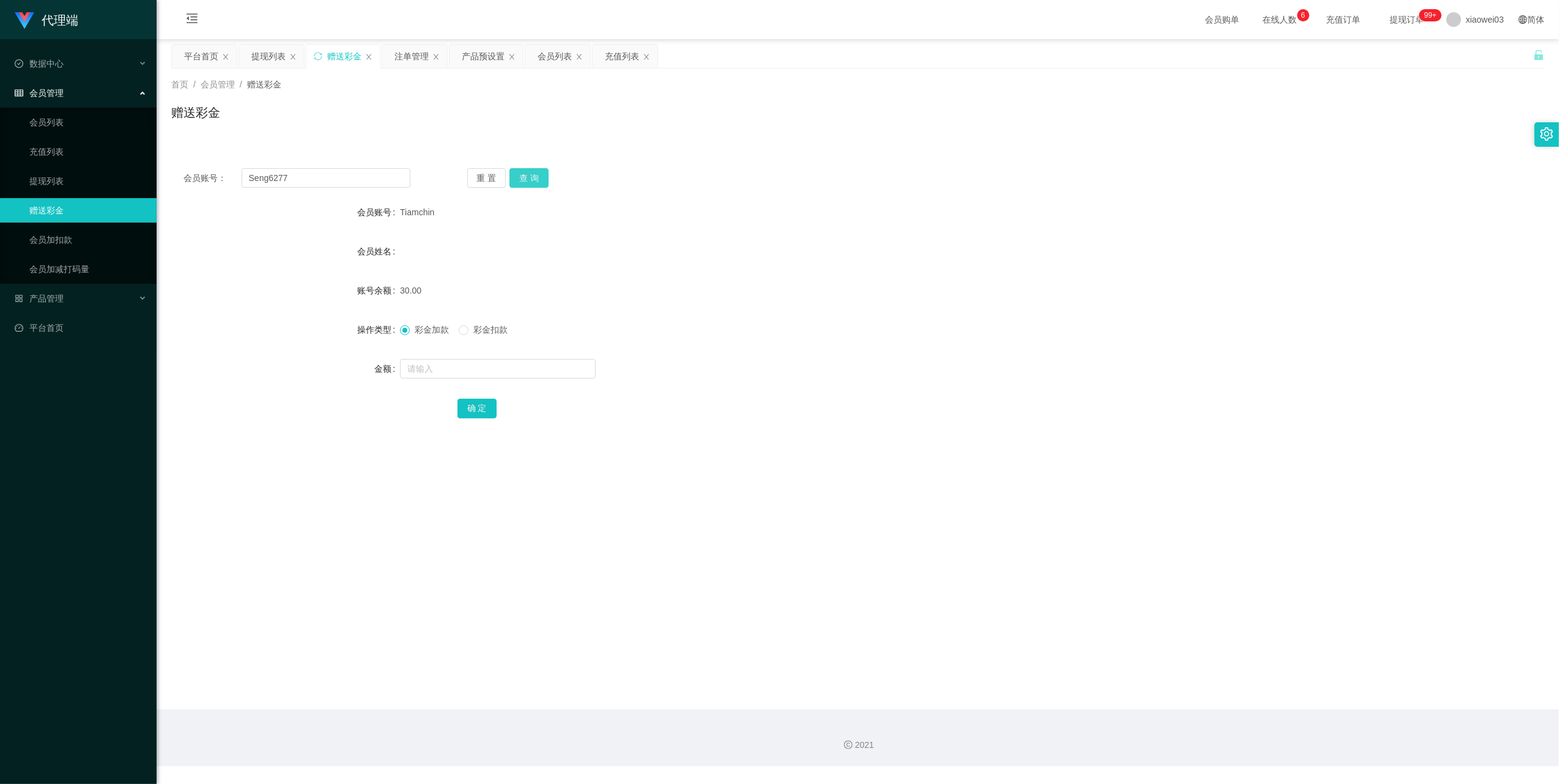
click at [534, 178] on button "查 询" at bounding box center [529, 178] width 39 height 20
click at [403, 57] on div "注单管理" at bounding box center [412, 56] width 35 height 23
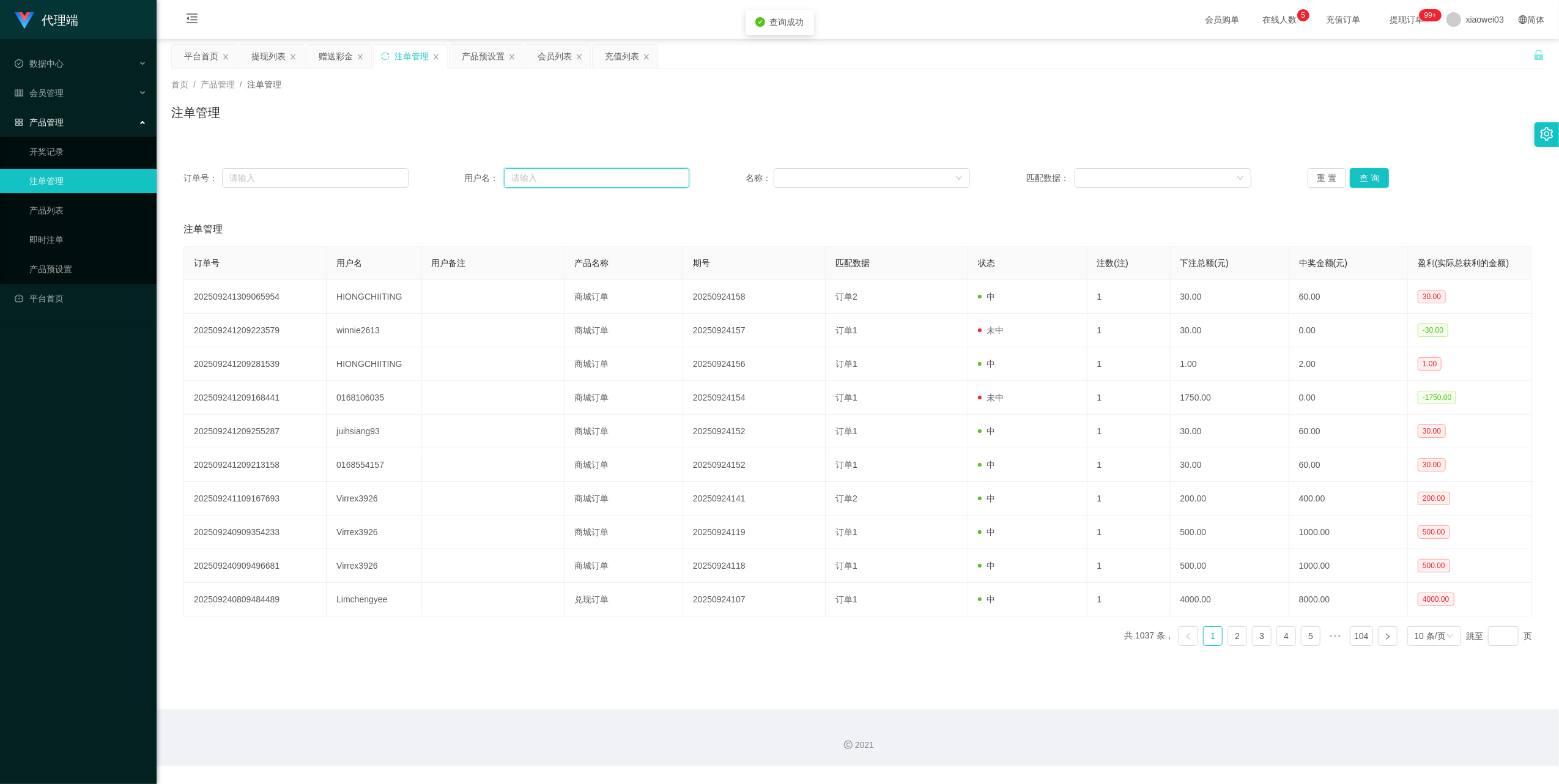
click at [535, 180] on input "text" at bounding box center [596, 178] width 186 height 20
paste input "Seng6277"
type input "Seng6277"
click at [1363, 182] on button "查 询" at bounding box center [1369, 178] width 39 height 20
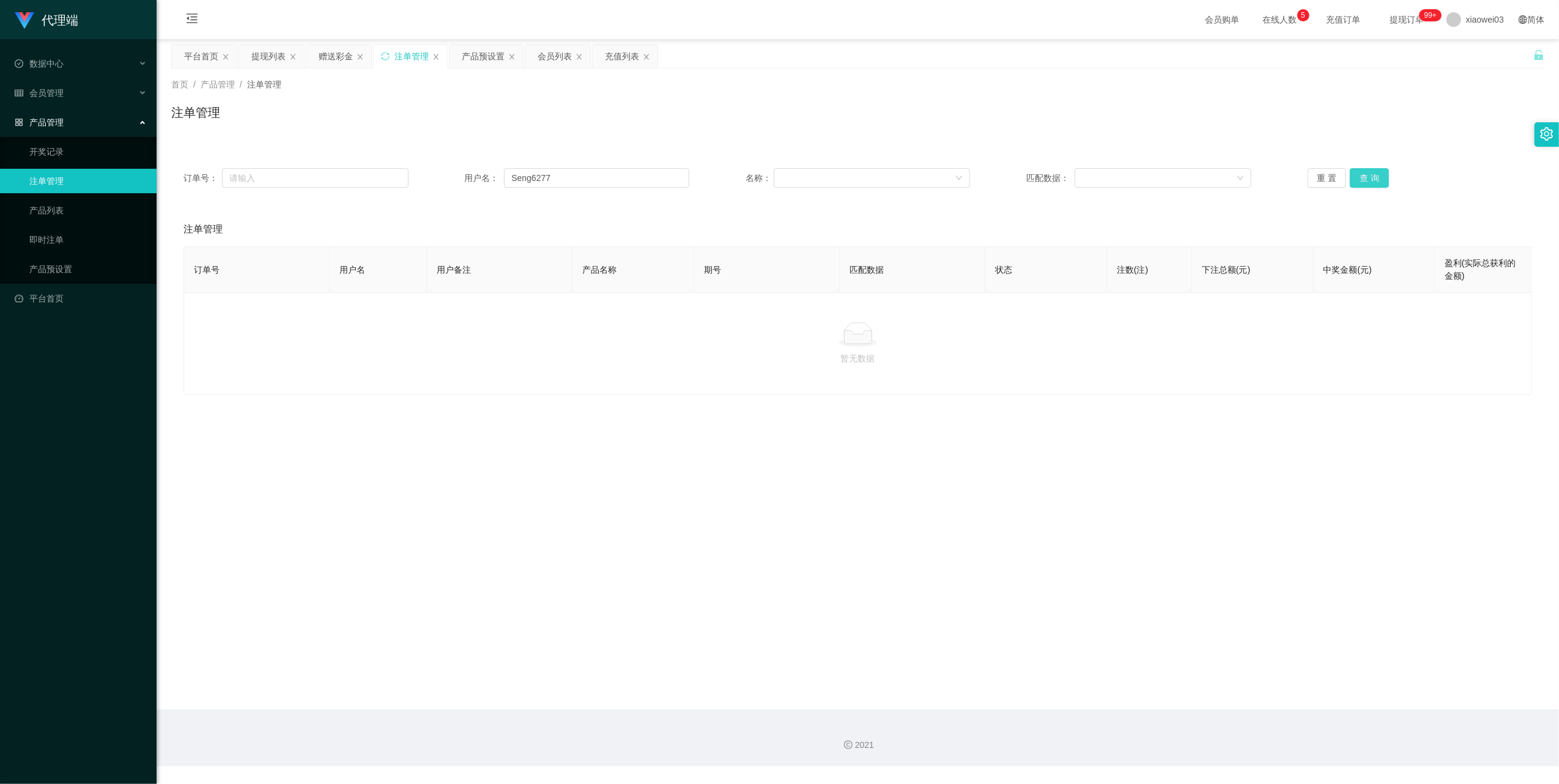
click at [1363, 182] on button "查 询" at bounding box center [1369, 178] width 39 height 20
click at [342, 61] on div "赠送彩金" at bounding box center [336, 56] width 35 height 23
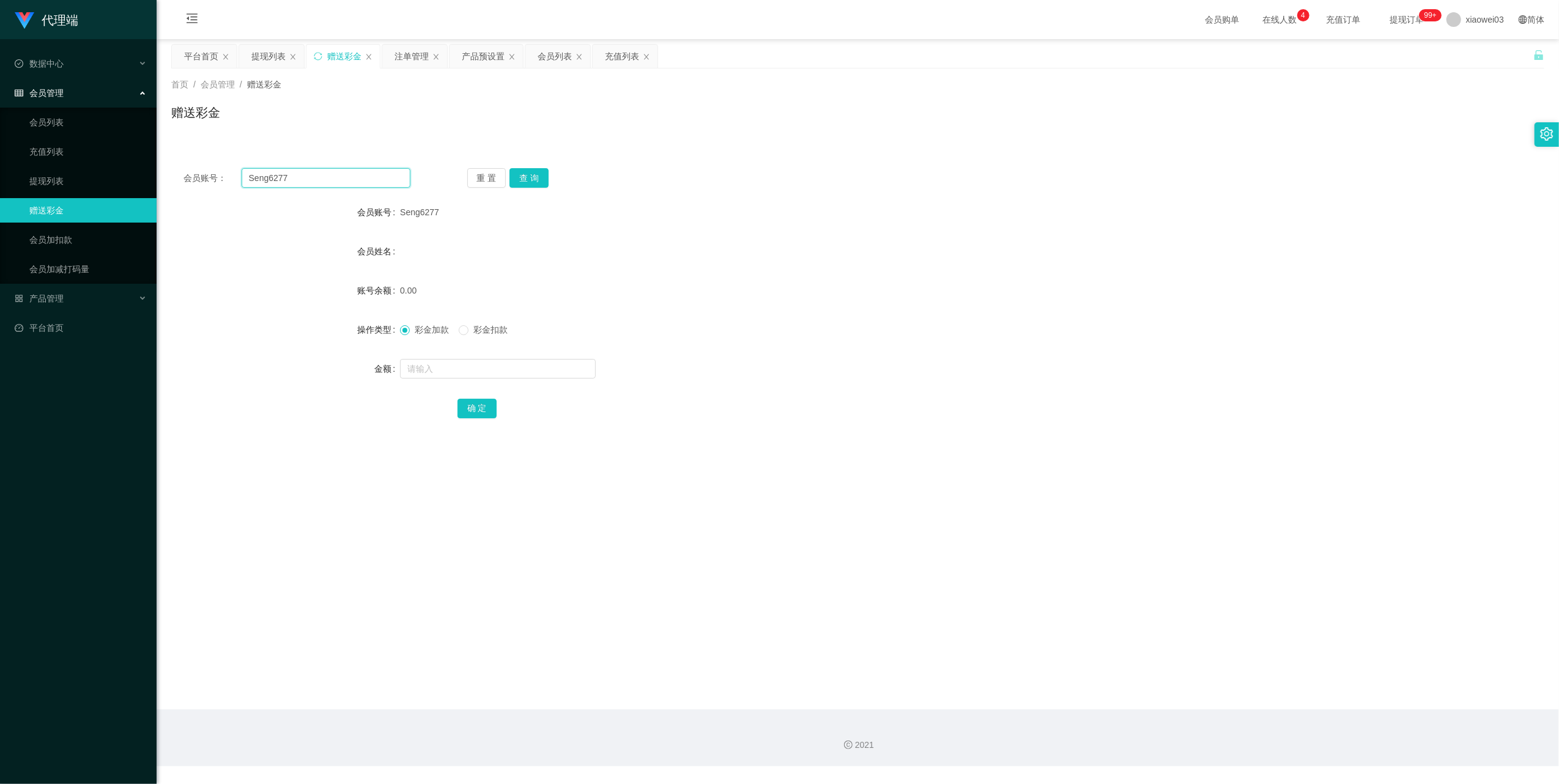
click at [334, 184] on input "Seng6277" at bounding box center [326, 178] width 169 height 20
paste input "Tiamchin"
click at [516, 189] on div "会员账号： Tiamchin 重 置 查 询 会员账号 Seng6277 会员姓名 账号余额 0.00 操作类型 彩金加款 彩金扣款 金额 确 定" at bounding box center [858, 301] width 1373 height 291
click at [522, 182] on button "查 询" at bounding box center [529, 178] width 39 height 20
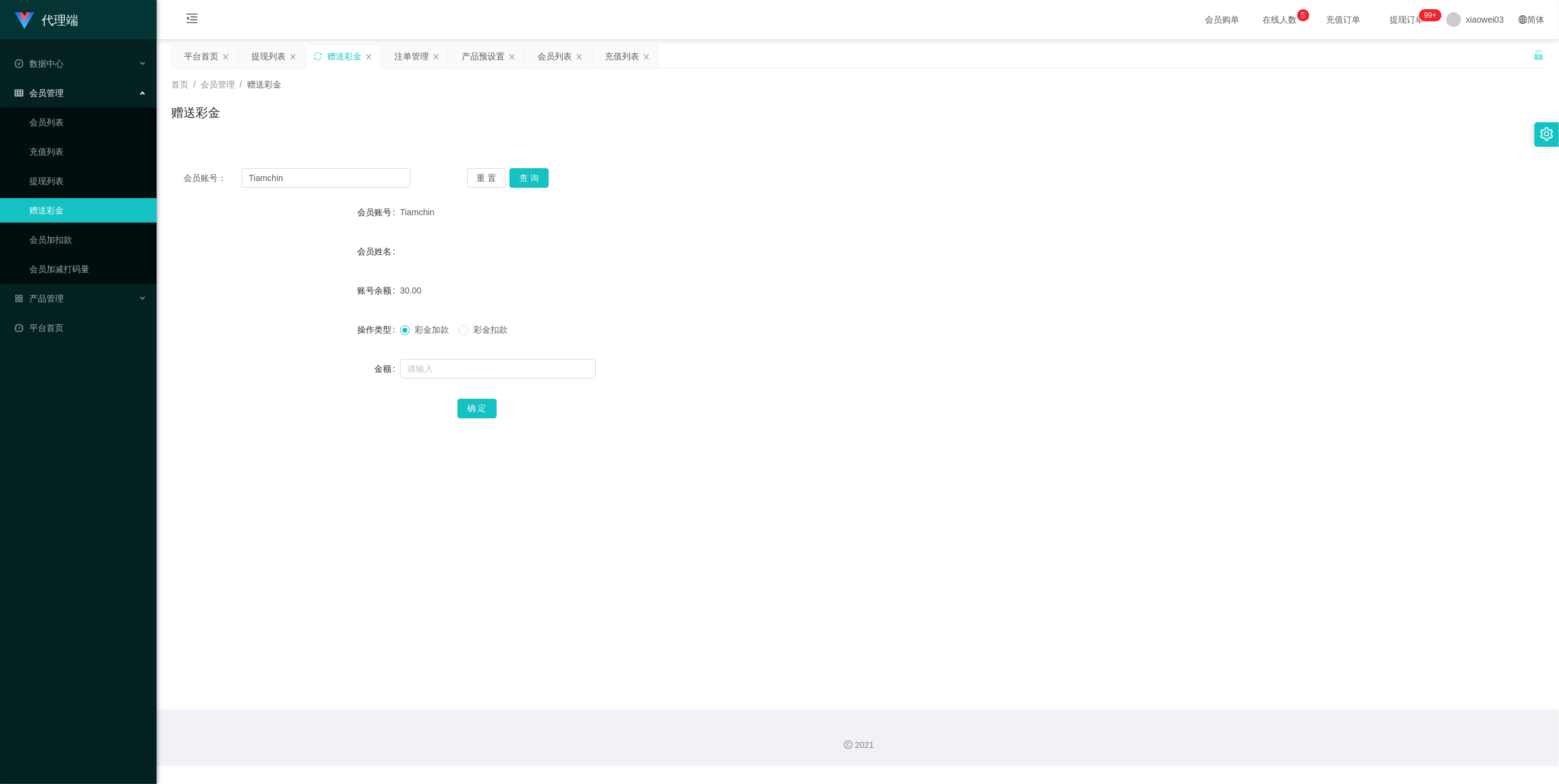
click at [355, 190] on div "会员账号： Tiamchin 重 置 查 询 会员账号 Tiamchin 会员姓名 账号余额 30.00 操作类型 彩金加款 彩金扣款 金额 确 定" at bounding box center [858, 301] width 1373 height 291
drag, startPoint x: 355, startPoint y: 190, endPoint x: 353, endPoint y: 185, distance: 5.4
click at [353, 185] on input "Tiamchin" at bounding box center [326, 178] width 169 height 20
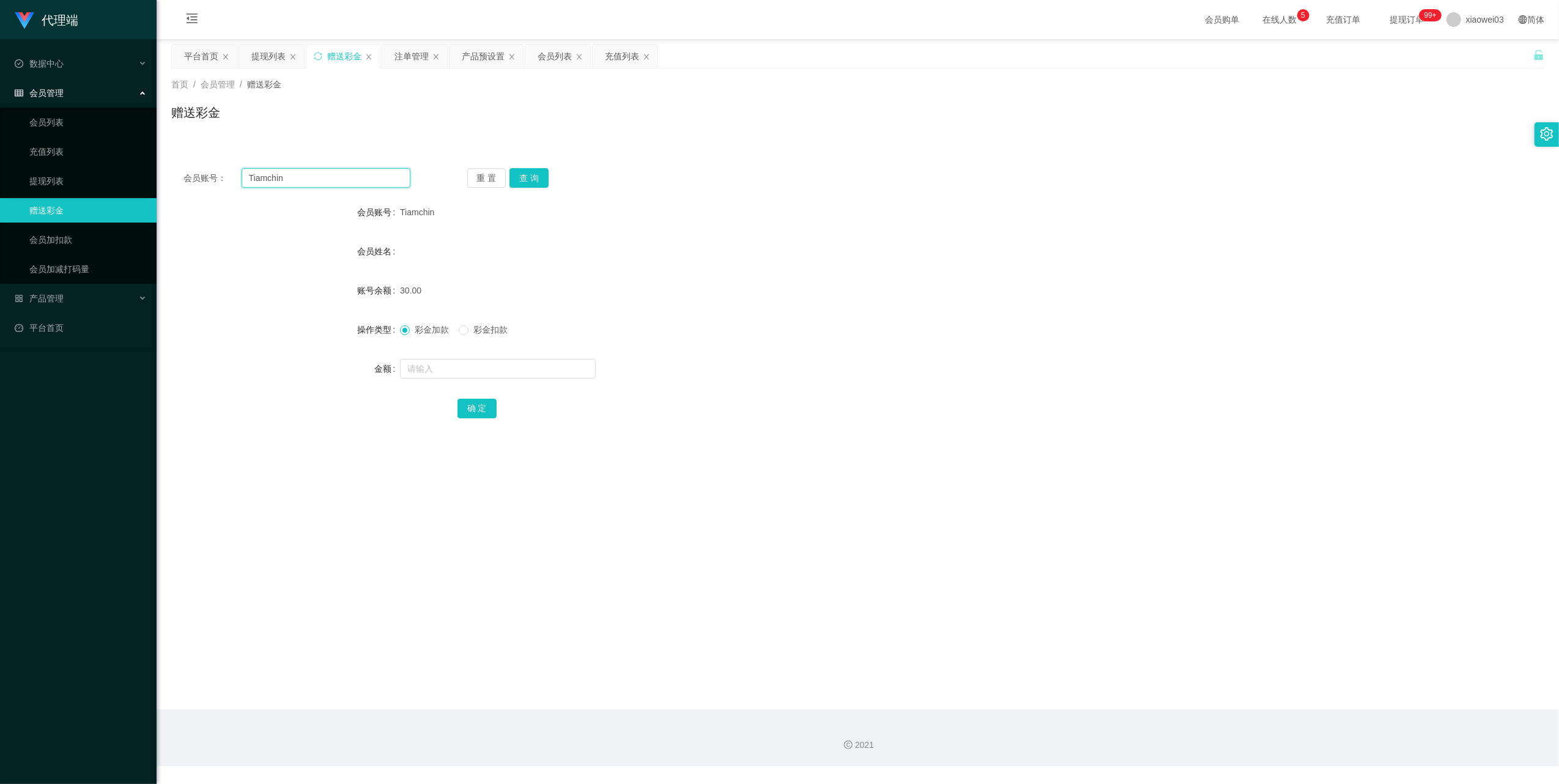
drag, startPoint x: 353, startPoint y: 185, endPoint x: 385, endPoint y: 197, distance: 34.2
click at [353, 185] on input "Tiamchin" at bounding box center [326, 178] width 169 height 20
paste input "Seng6277"
type input "Seng6277"
click at [537, 177] on button "查 询" at bounding box center [529, 178] width 39 height 20
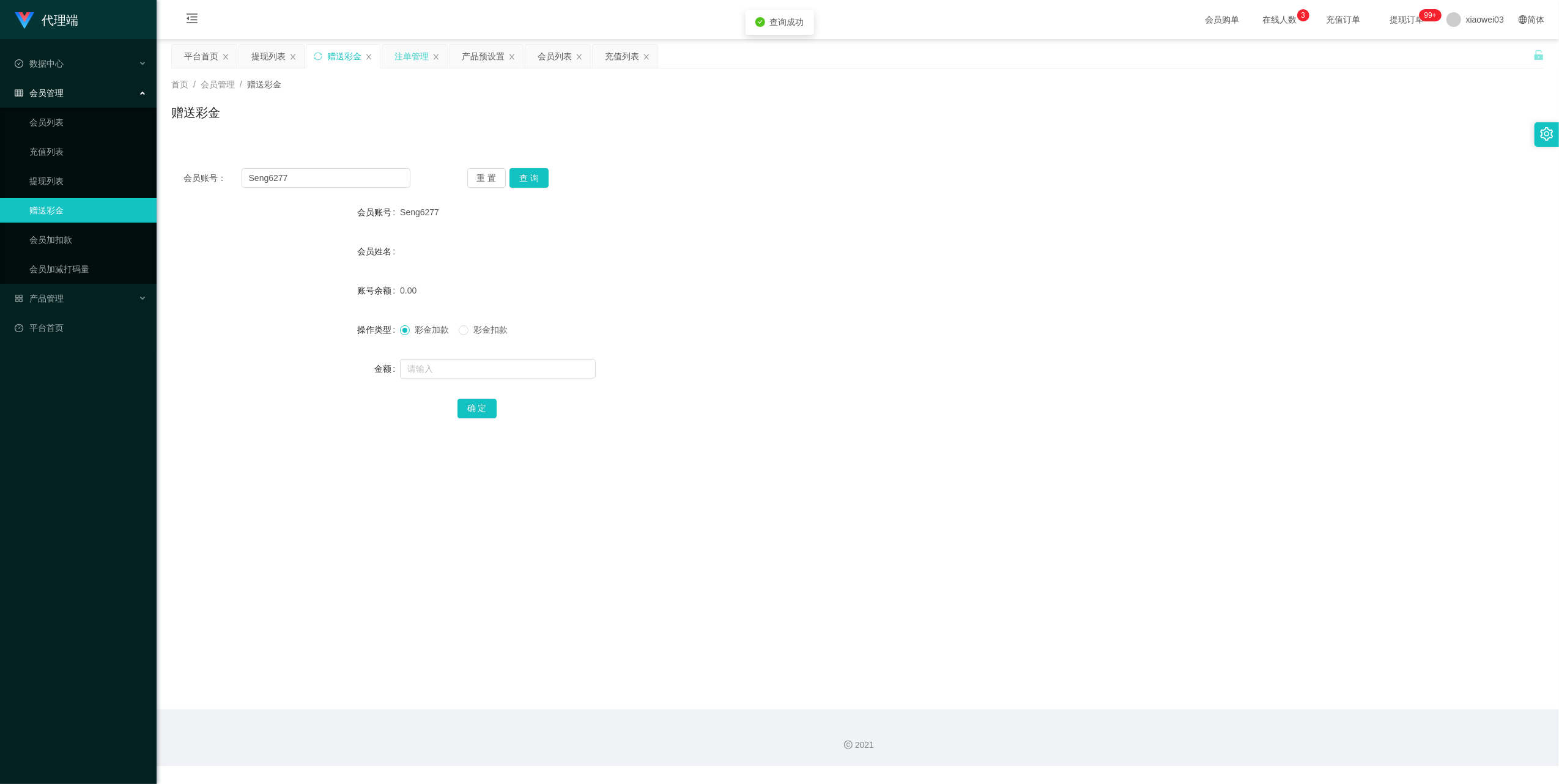
click at [408, 50] on div "注单管理" at bounding box center [412, 56] width 35 height 23
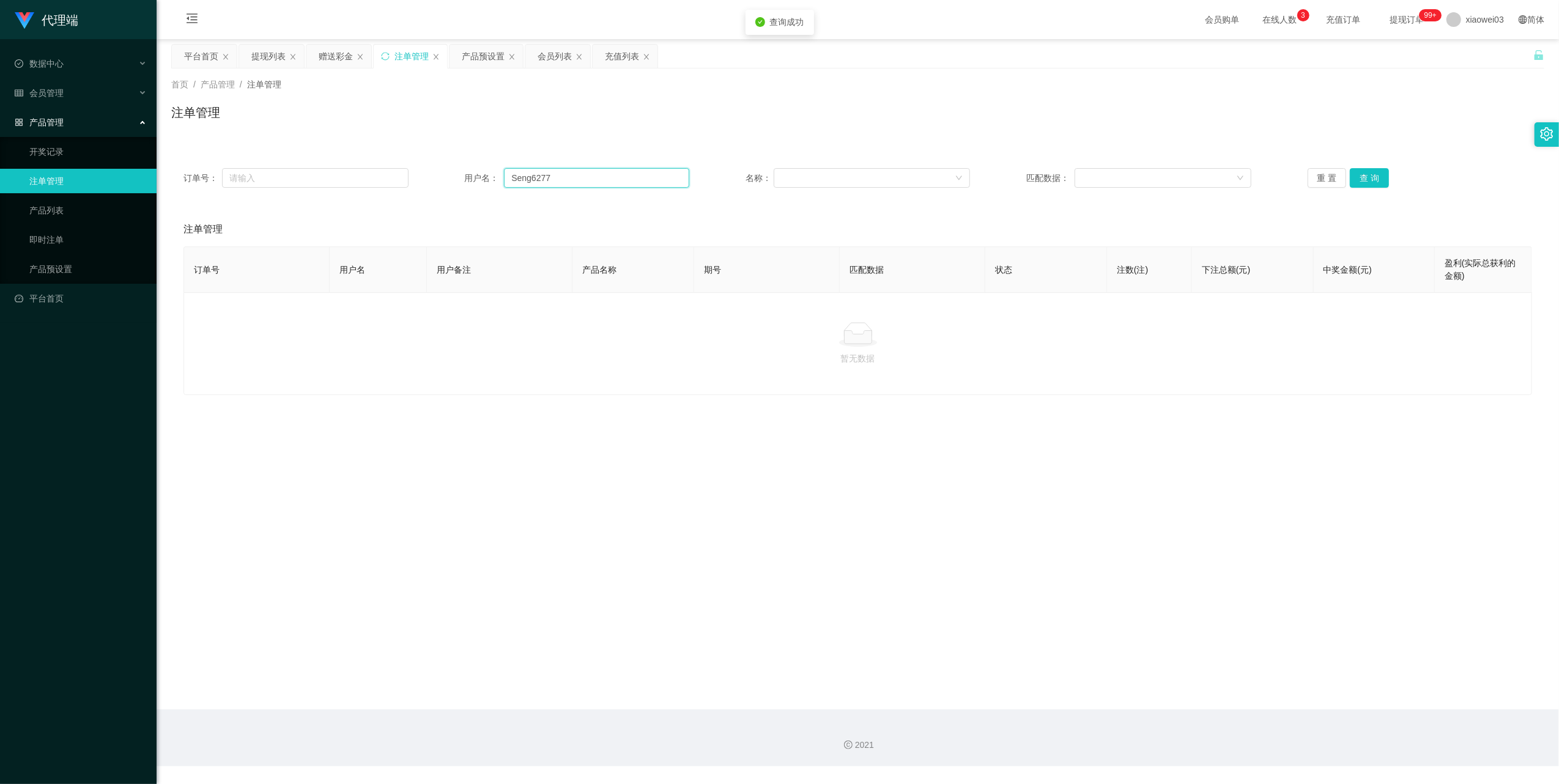
click at [570, 178] on input "Seng6277" at bounding box center [596, 178] width 186 height 20
click at [1370, 169] on button "查 询" at bounding box center [1369, 178] width 39 height 20
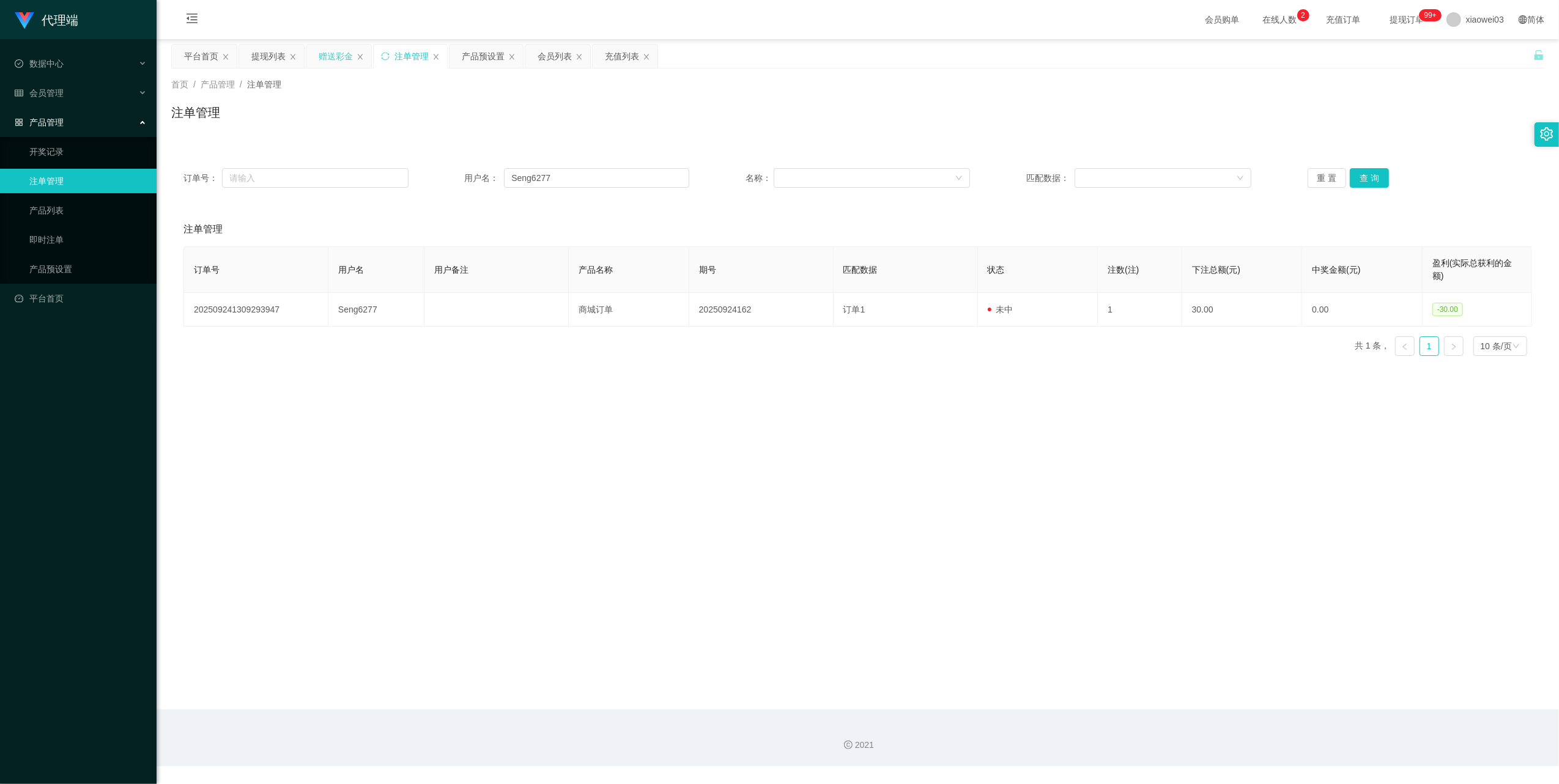
click at [341, 49] on div "赠送彩金" at bounding box center [336, 56] width 35 height 23
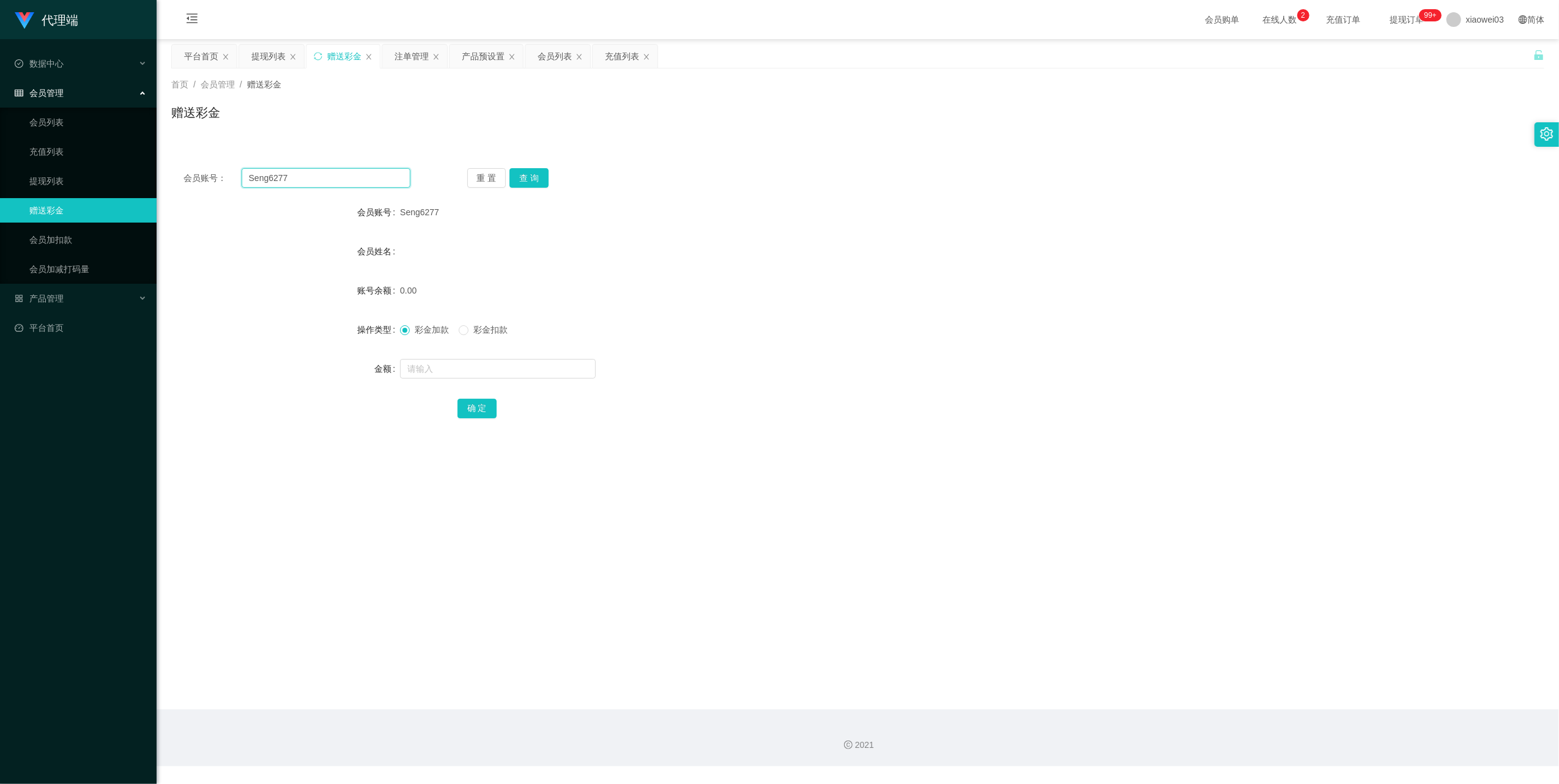
click at [358, 182] on input "Seng6277" at bounding box center [326, 178] width 169 height 20
drag, startPoint x: 525, startPoint y: 185, endPoint x: 526, endPoint y: 216, distance: 31.0
click at [525, 185] on button "查 询" at bounding box center [529, 178] width 39 height 20
click at [480, 370] on input "text" at bounding box center [498, 369] width 195 height 20
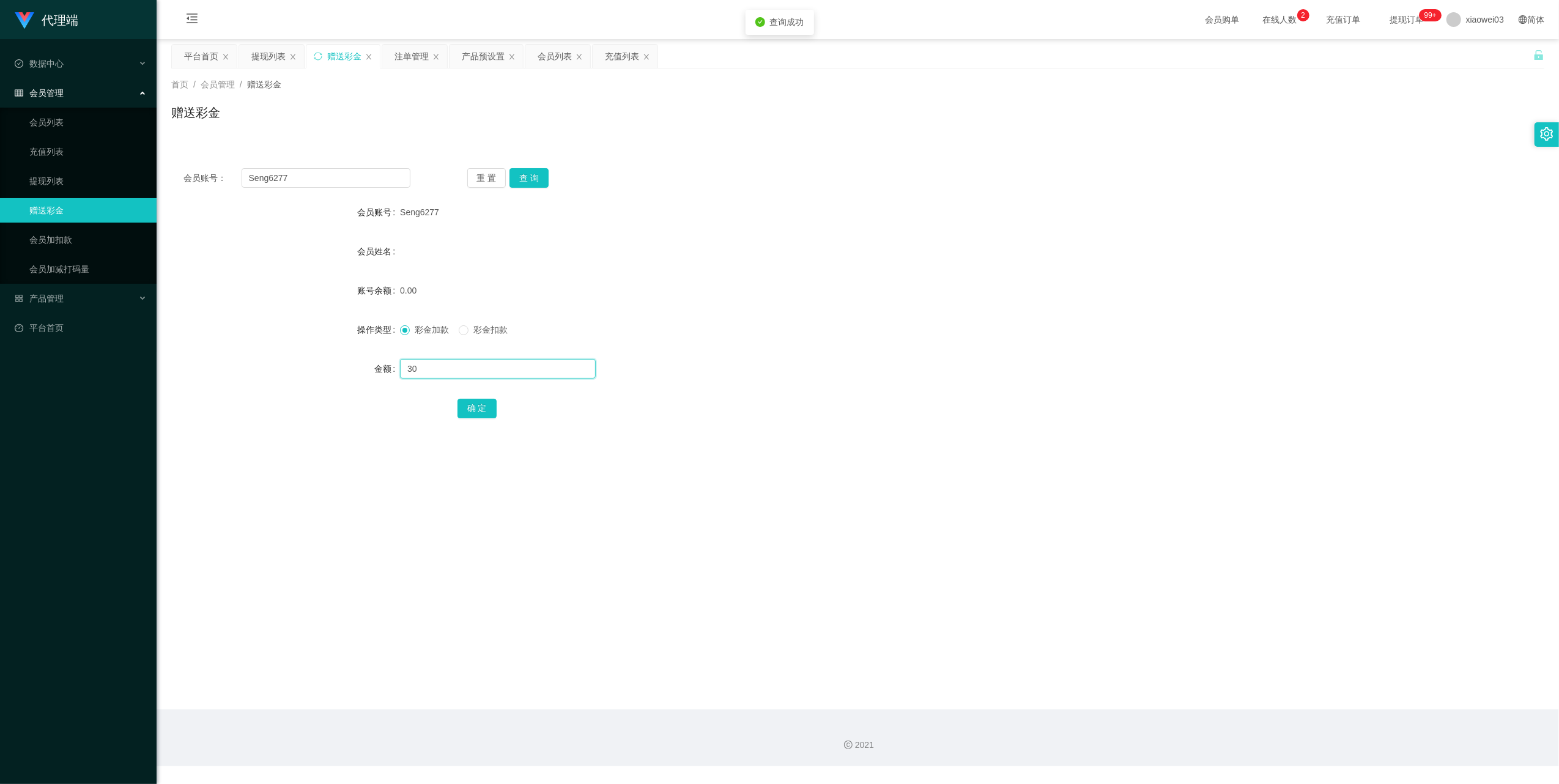
type input "30"
drag, startPoint x: 542, startPoint y: 181, endPoint x: 570, endPoint y: 264, distance: 87.6
click at [542, 181] on button "查 询" at bounding box center [529, 178] width 39 height 20
click at [463, 370] on input "text" at bounding box center [498, 369] width 195 height 20
type input "30"
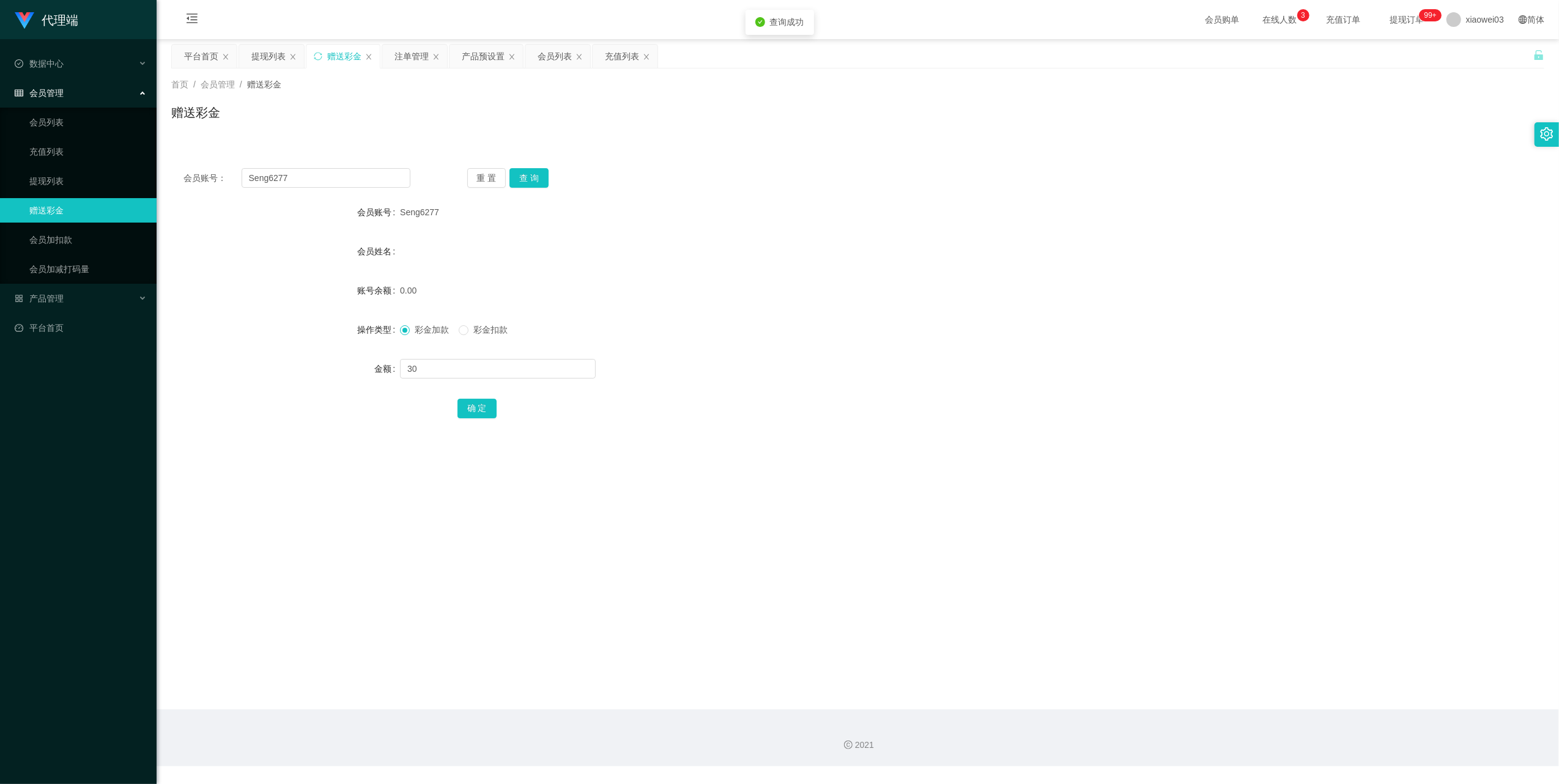
click at [463, 391] on form "会员账号 Seng6277 会员姓名 账号余额 0.00 操作类型 彩金加款 彩金扣款 金额 30 确 定" at bounding box center [858, 309] width 1373 height 220
click at [482, 412] on button "确 定" at bounding box center [477, 409] width 39 height 20
click at [411, 59] on div "注单管理" at bounding box center [412, 56] width 35 height 23
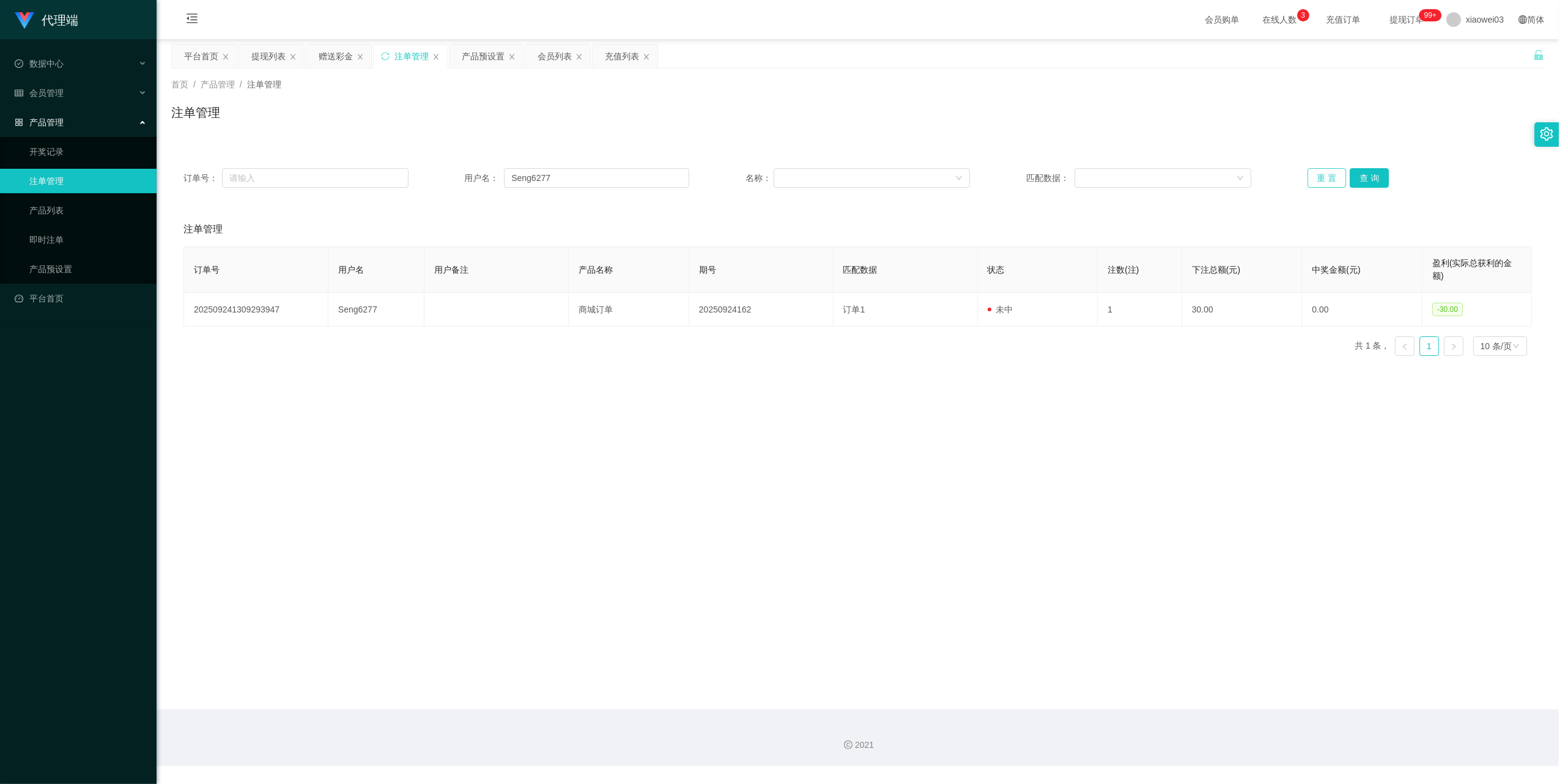
click at [1323, 180] on button "重 置" at bounding box center [1327, 178] width 39 height 20
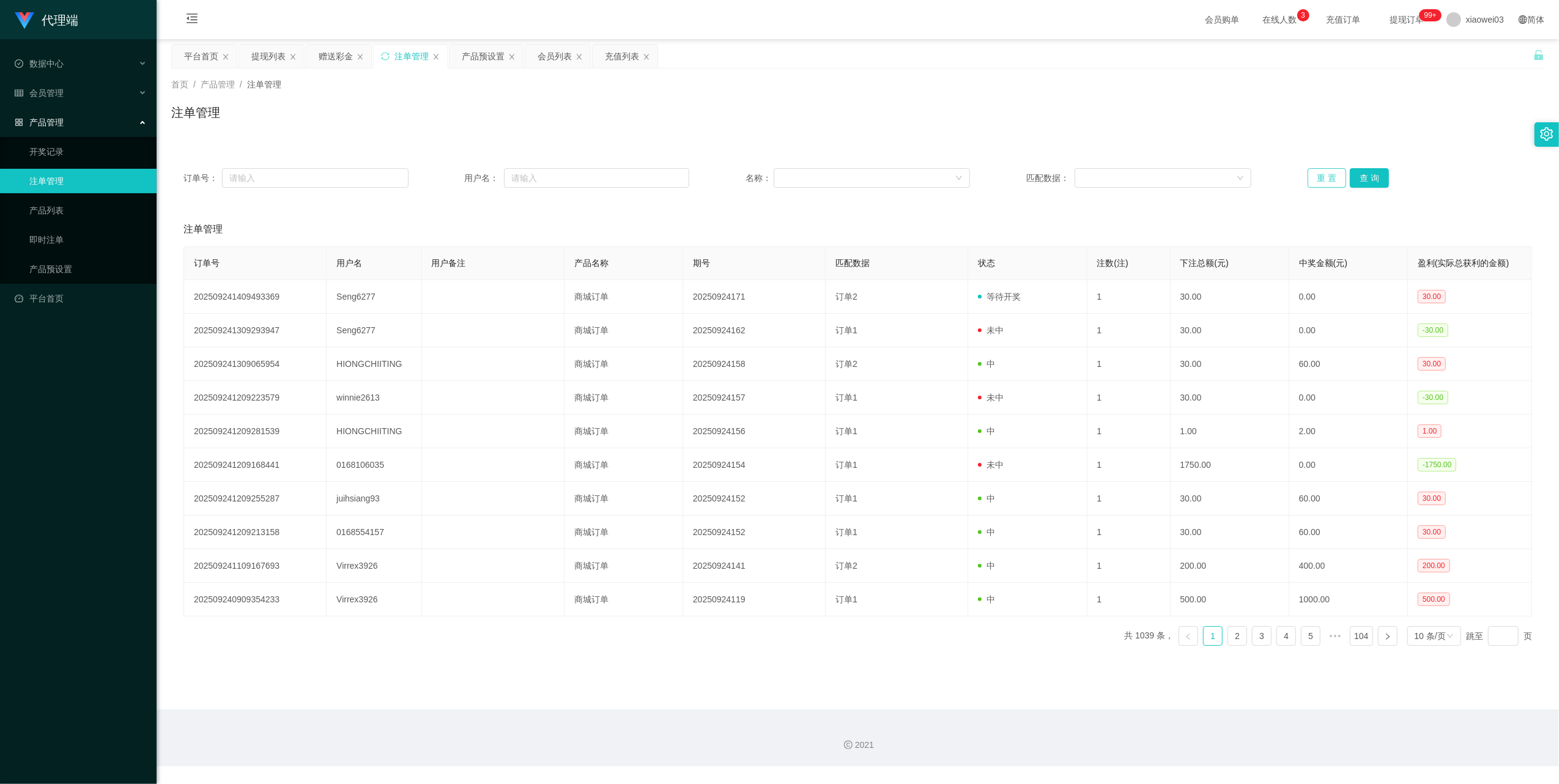
click at [1322, 176] on button "重 置" at bounding box center [1327, 178] width 39 height 20
click at [551, 57] on div "会员列表" at bounding box center [555, 56] width 35 height 23
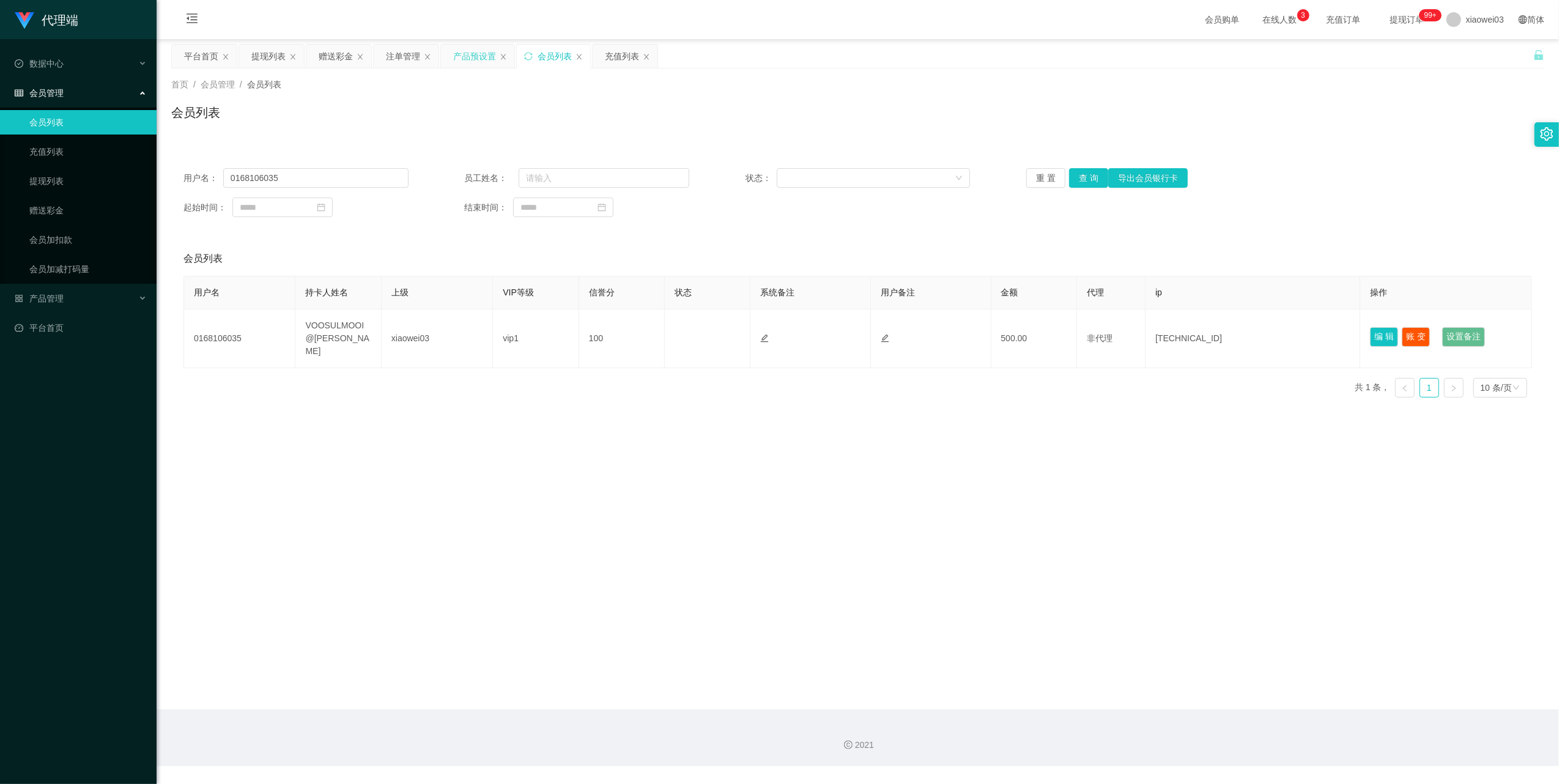
click at [485, 60] on div "产品预设置" at bounding box center [474, 56] width 43 height 23
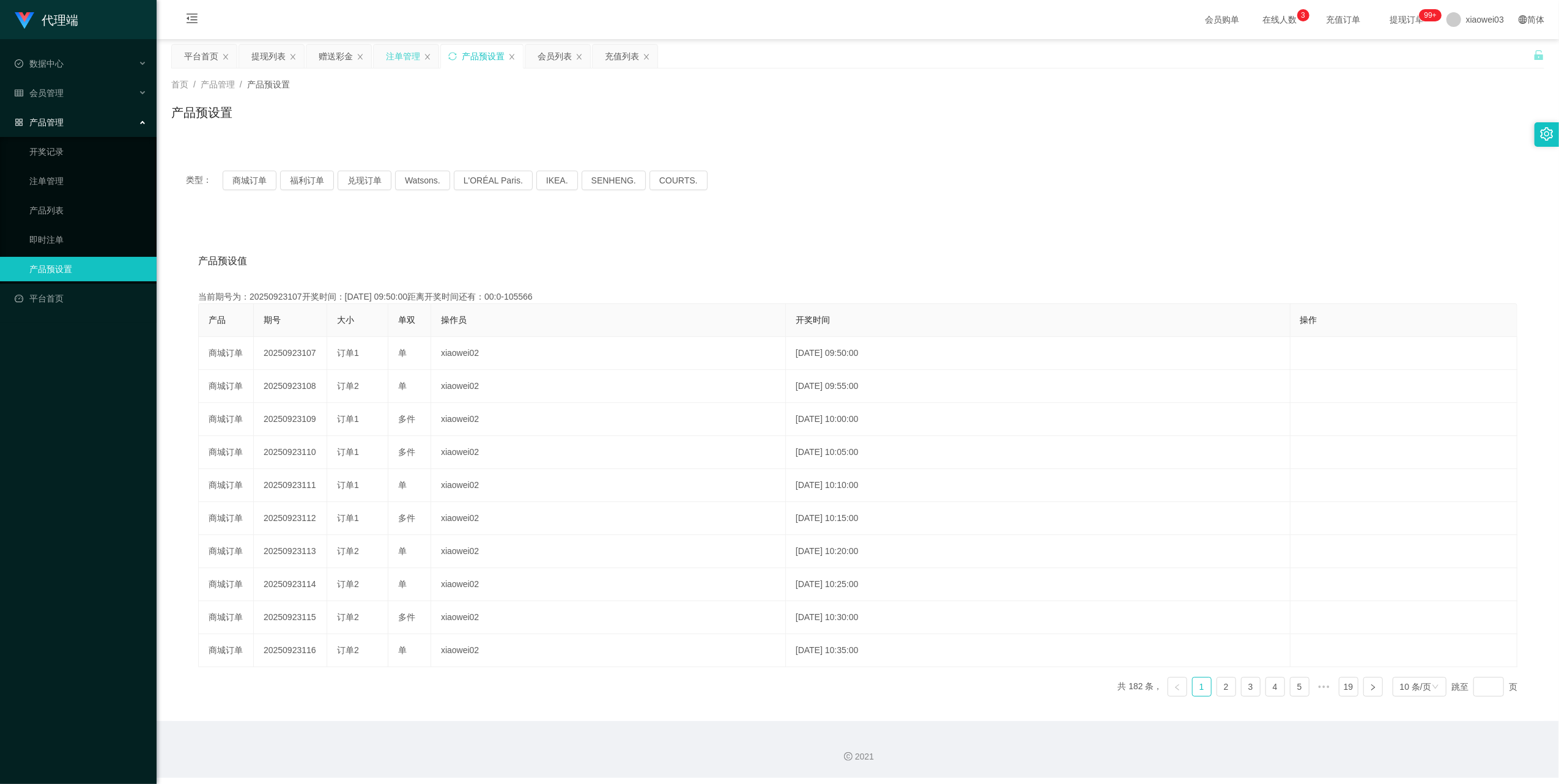
click at [395, 56] on div "注单管理" at bounding box center [403, 56] width 35 height 23
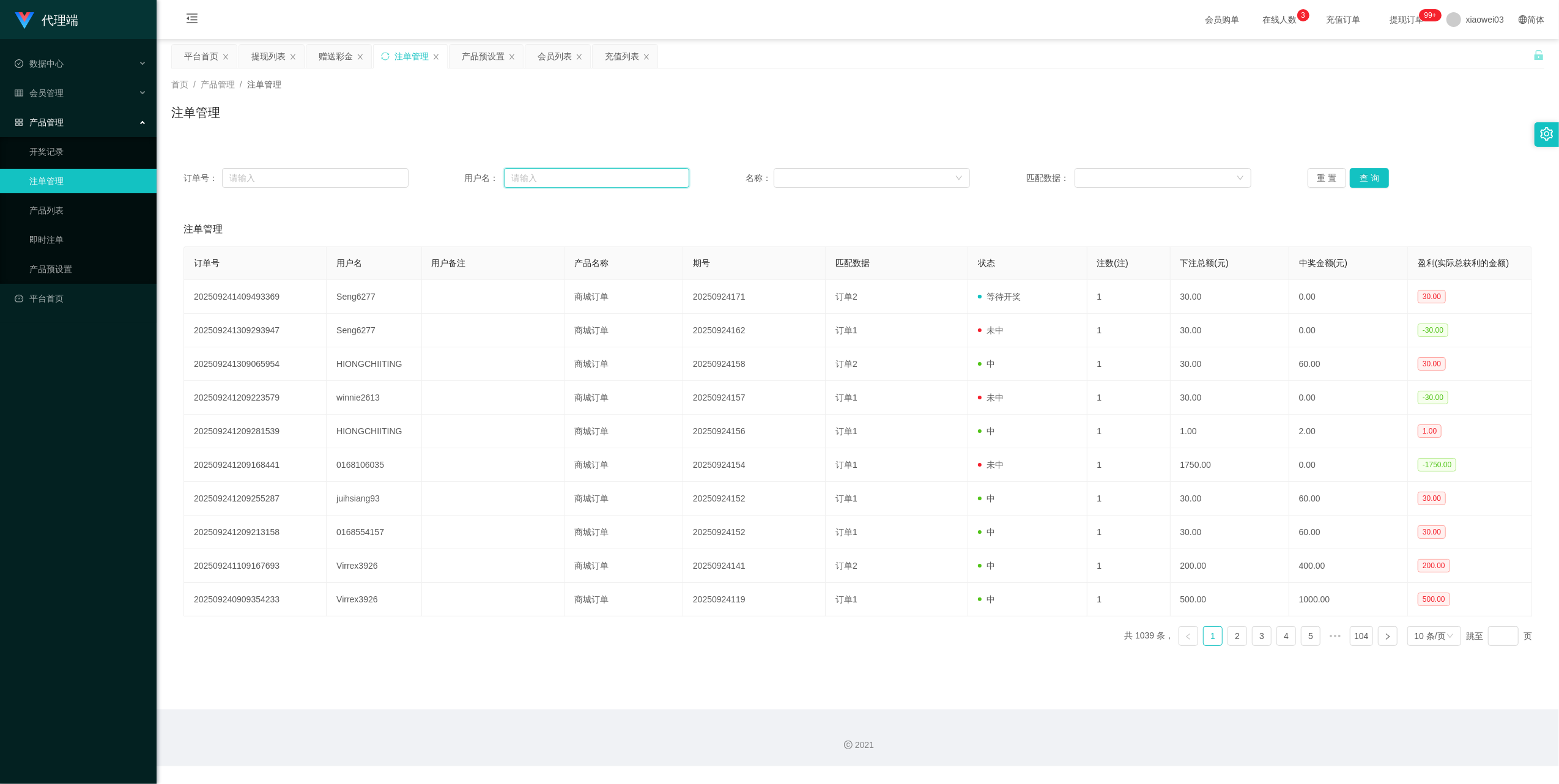
click at [566, 180] on input "text" at bounding box center [596, 178] width 186 height 20
paste input "Tiamchin"
type input "Tiamchin"
click at [1361, 181] on button "查 询" at bounding box center [1369, 178] width 39 height 20
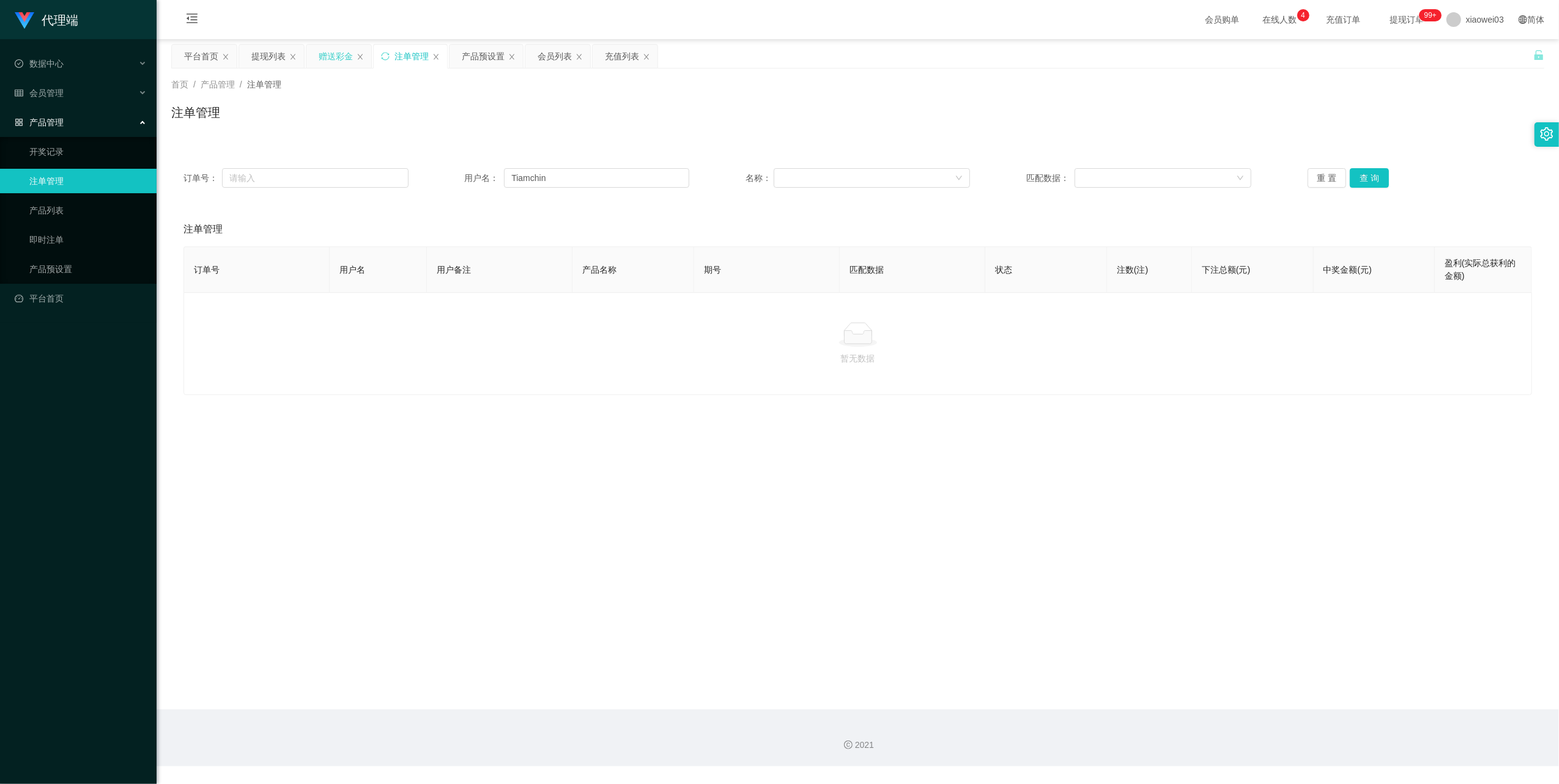
click at [318, 59] on div "赠送彩金" at bounding box center [339, 56] width 65 height 23
click at [334, 56] on div "赠送彩金" at bounding box center [336, 56] width 35 height 23
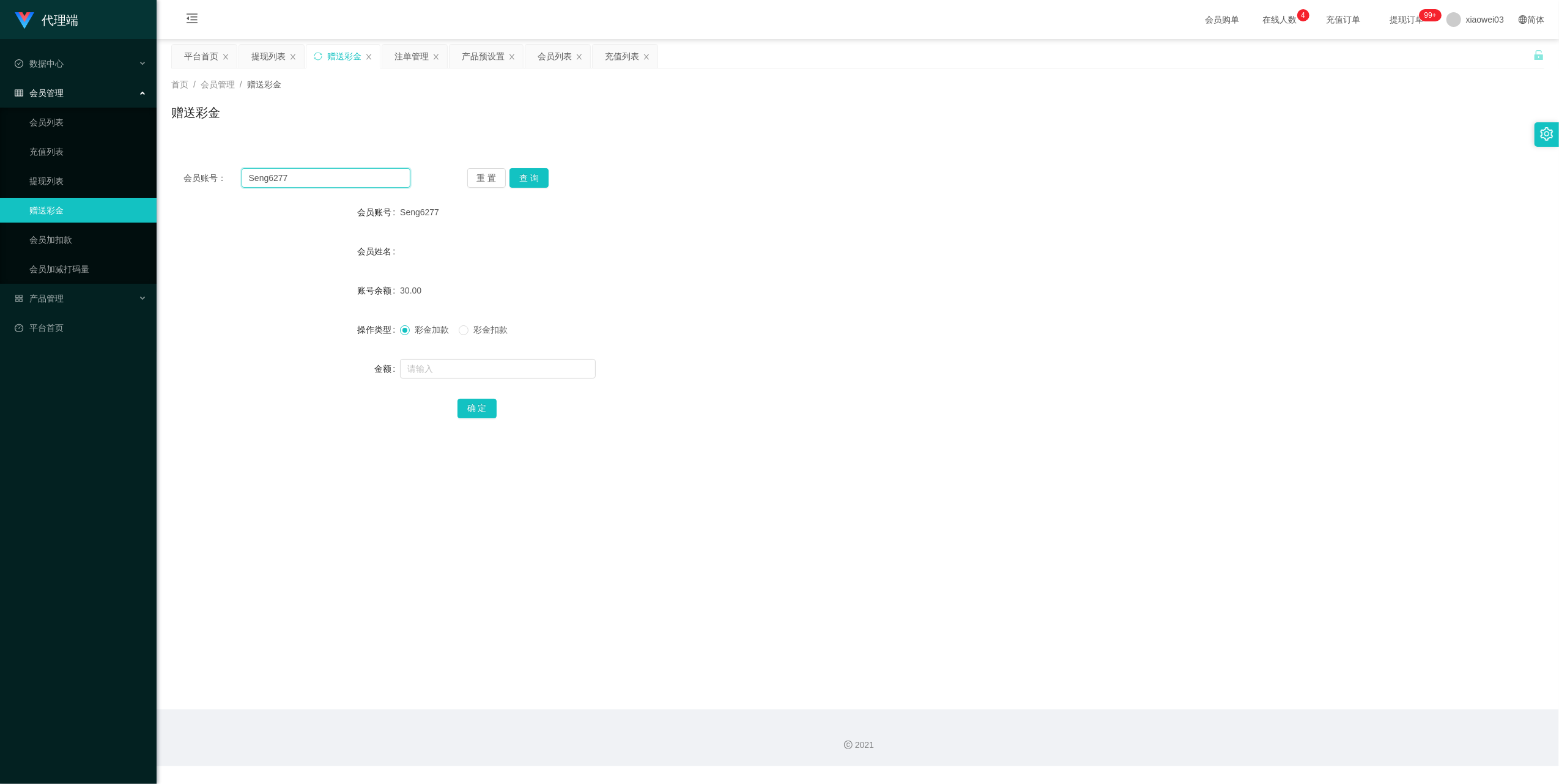
click at [336, 177] on input "Seng6277" at bounding box center [326, 178] width 169 height 20
drag, startPoint x: 336, startPoint y: 177, endPoint x: 475, endPoint y: 224, distance: 146.7
click at [337, 178] on input "Seng6277" at bounding box center [326, 178] width 169 height 20
paste input "Tiamchin"
type input "Tiamchin"
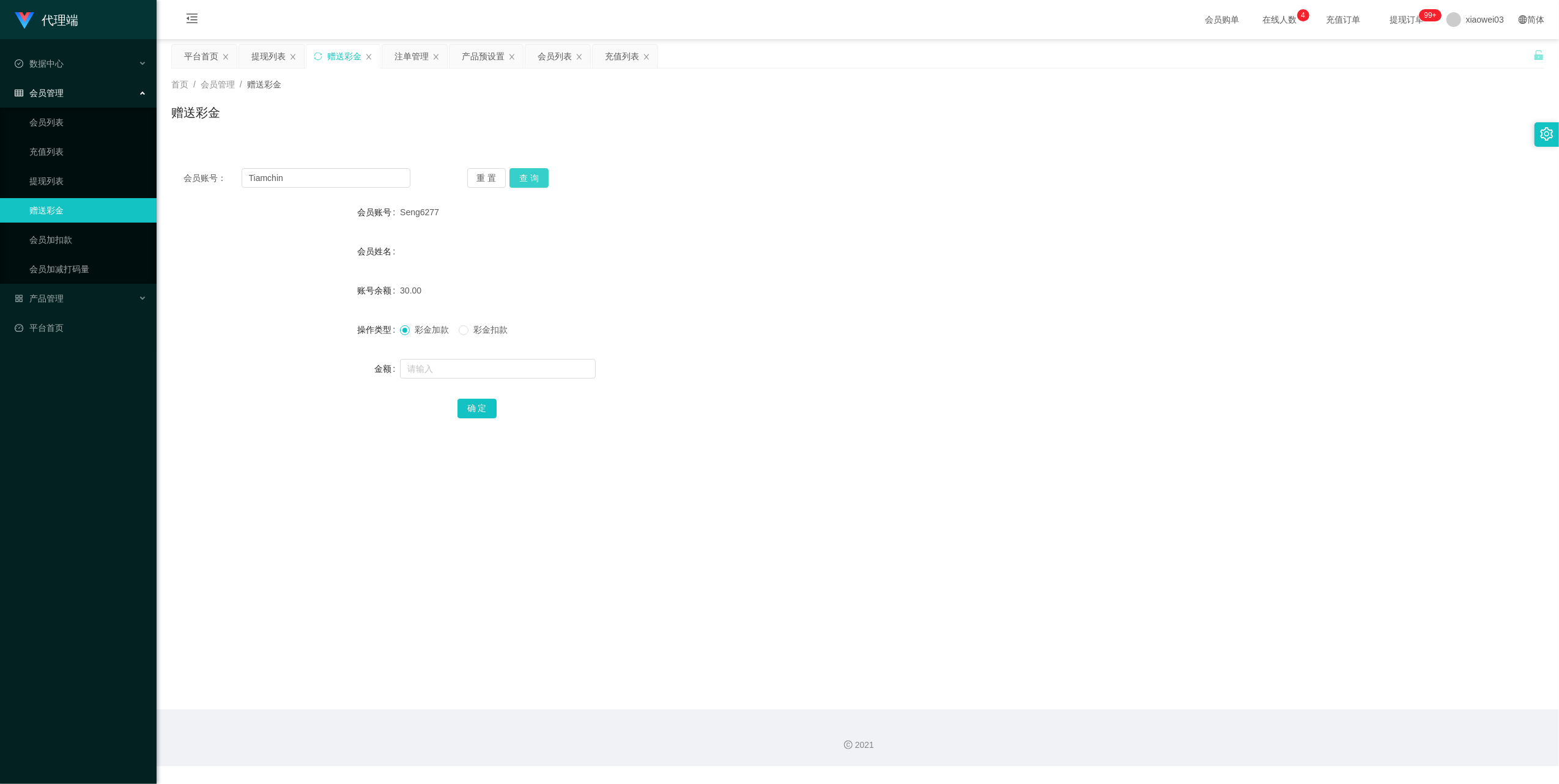
click at [532, 181] on button "查 询" at bounding box center [529, 178] width 39 height 20
click at [480, 179] on button "重 置" at bounding box center [487, 178] width 39 height 20
click at [387, 175] on input "text" at bounding box center [326, 178] width 169 height 20
paste input "Tiamchin"
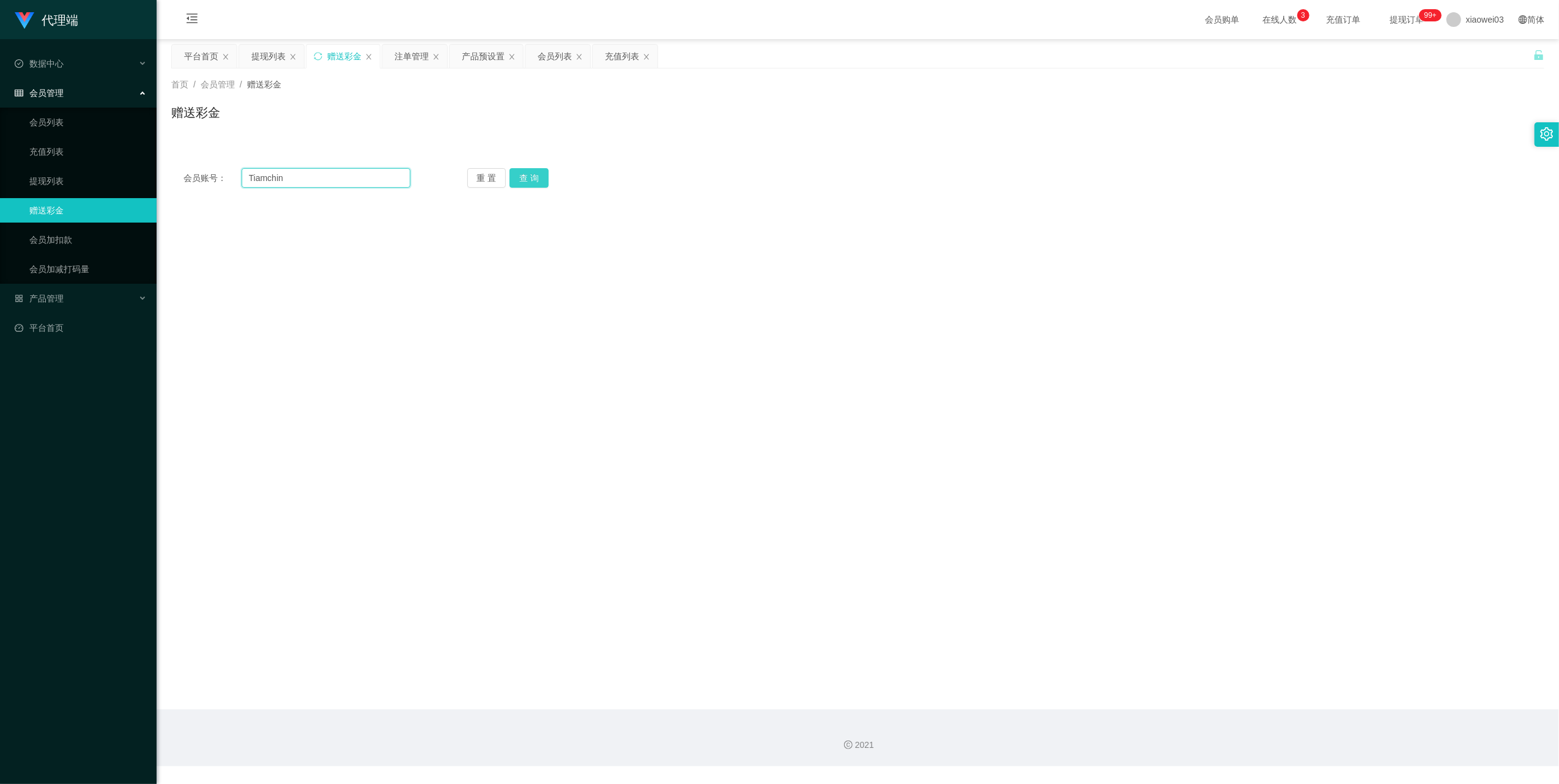
type input "Tiamchin"
click at [543, 179] on button "查 询" at bounding box center [529, 178] width 39 height 20
click at [414, 57] on div "注单管理" at bounding box center [412, 56] width 35 height 23
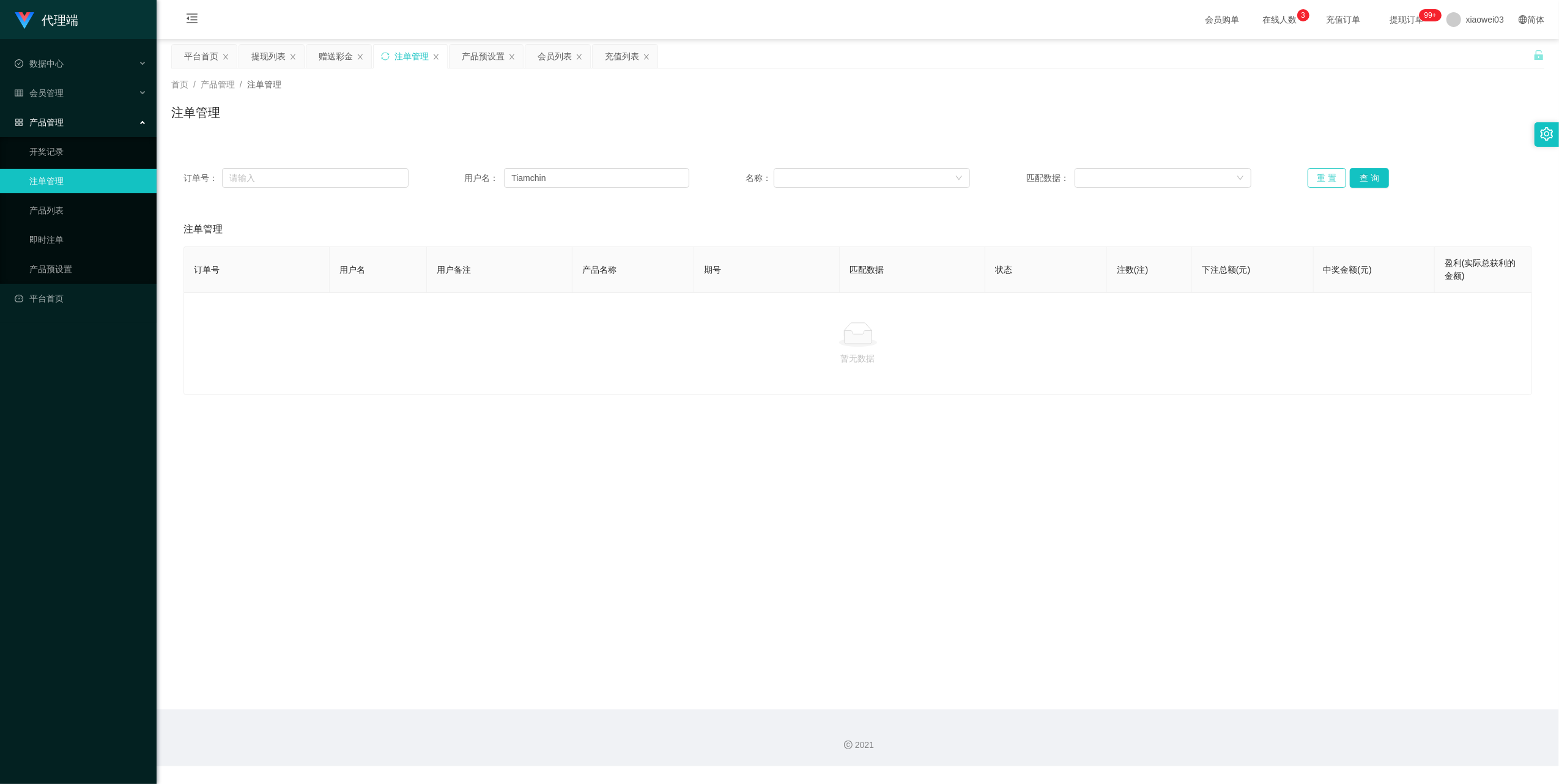
click at [1316, 177] on button "重 置" at bounding box center [1327, 178] width 39 height 20
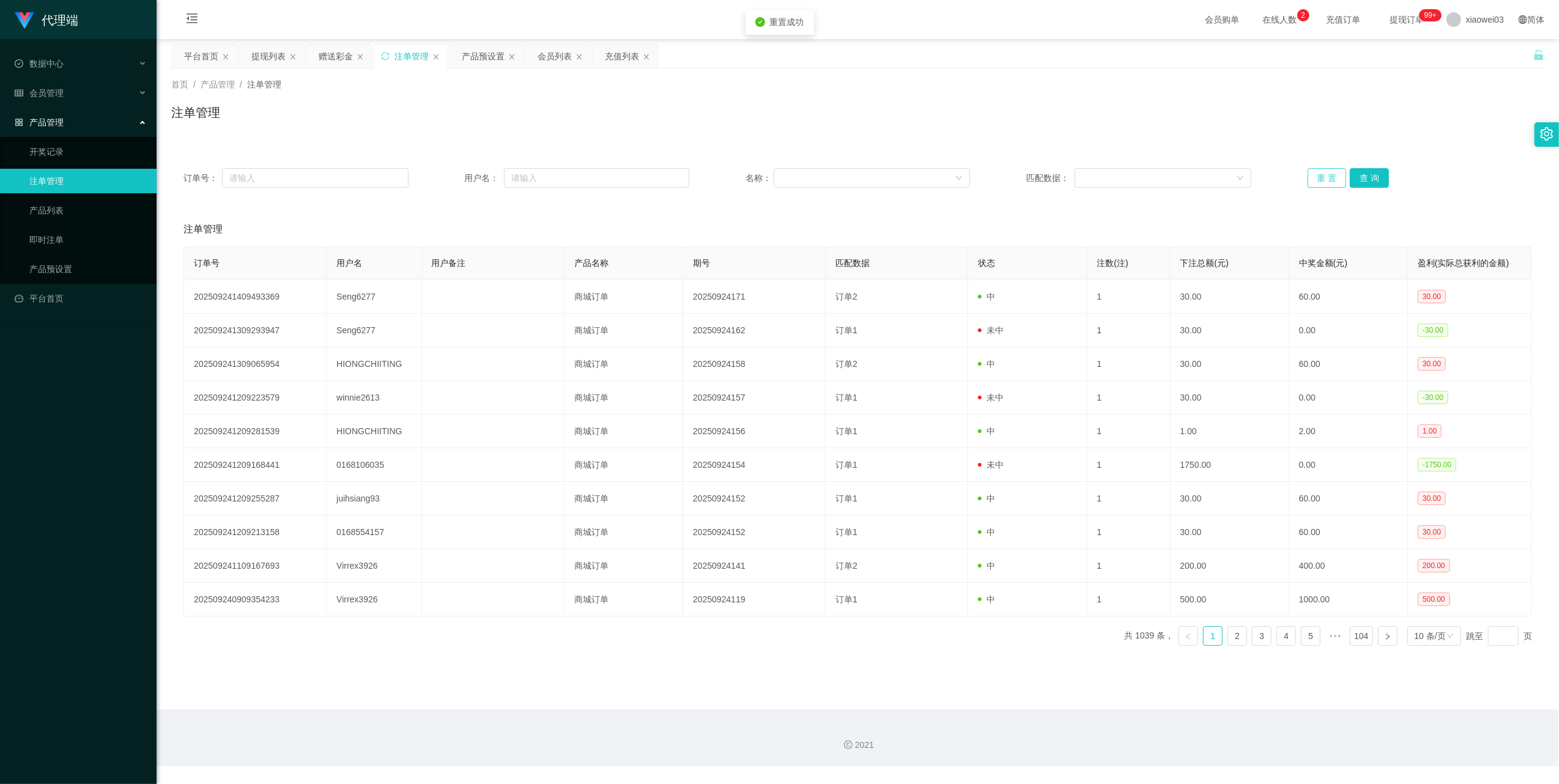
click at [1316, 177] on button "重 置" at bounding box center [1327, 178] width 39 height 20
click at [269, 54] on div "提现列表" at bounding box center [269, 56] width 35 height 23
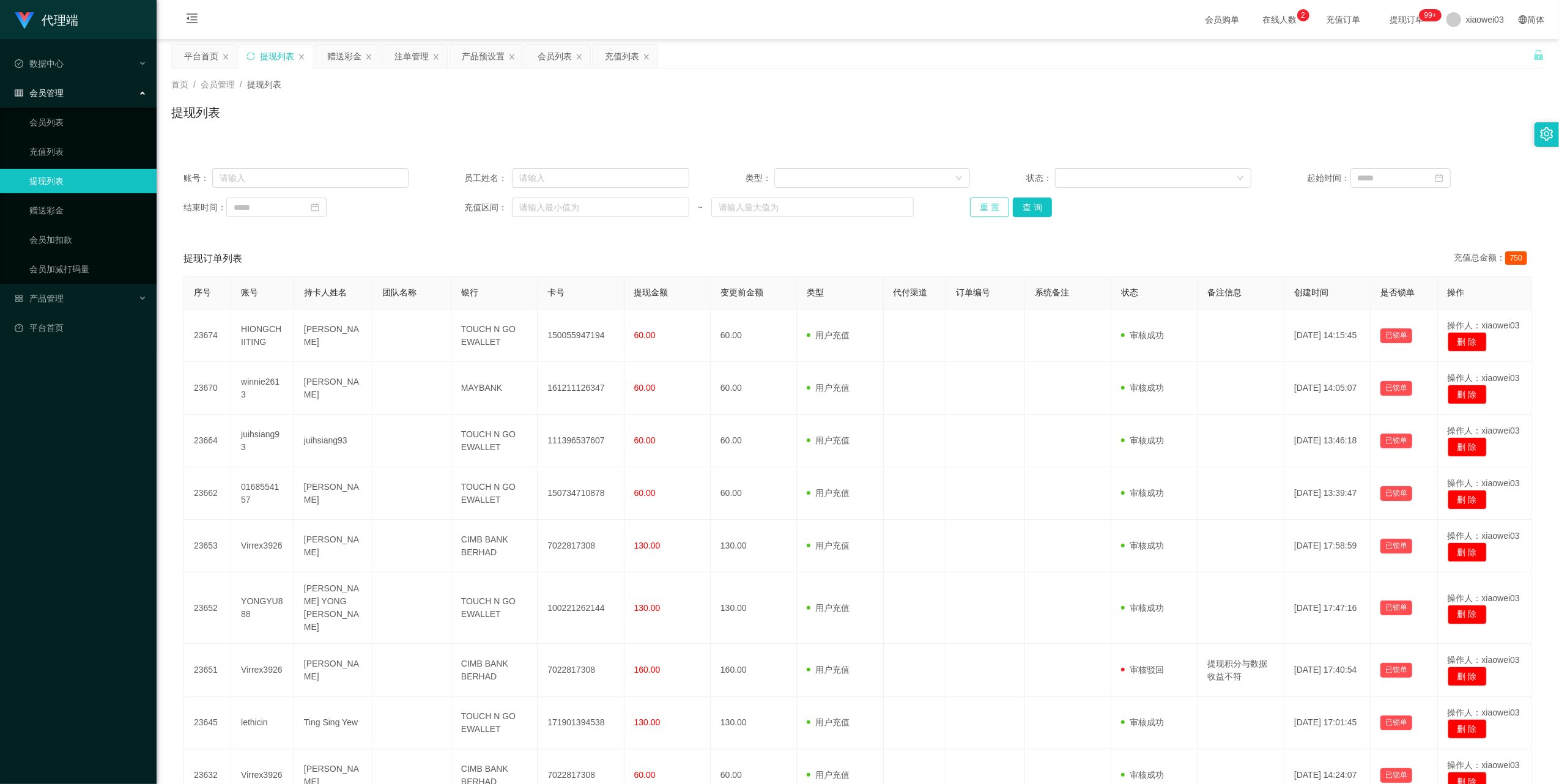
click at [987, 208] on button "重 置" at bounding box center [989, 207] width 39 height 20
click at [989, 211] on button "重 置" at bounding box center [989, 207] width 39 height 20
click at [357, 60] on div "赠送彩金" at bounding box center [345, 56] width 35 height 23
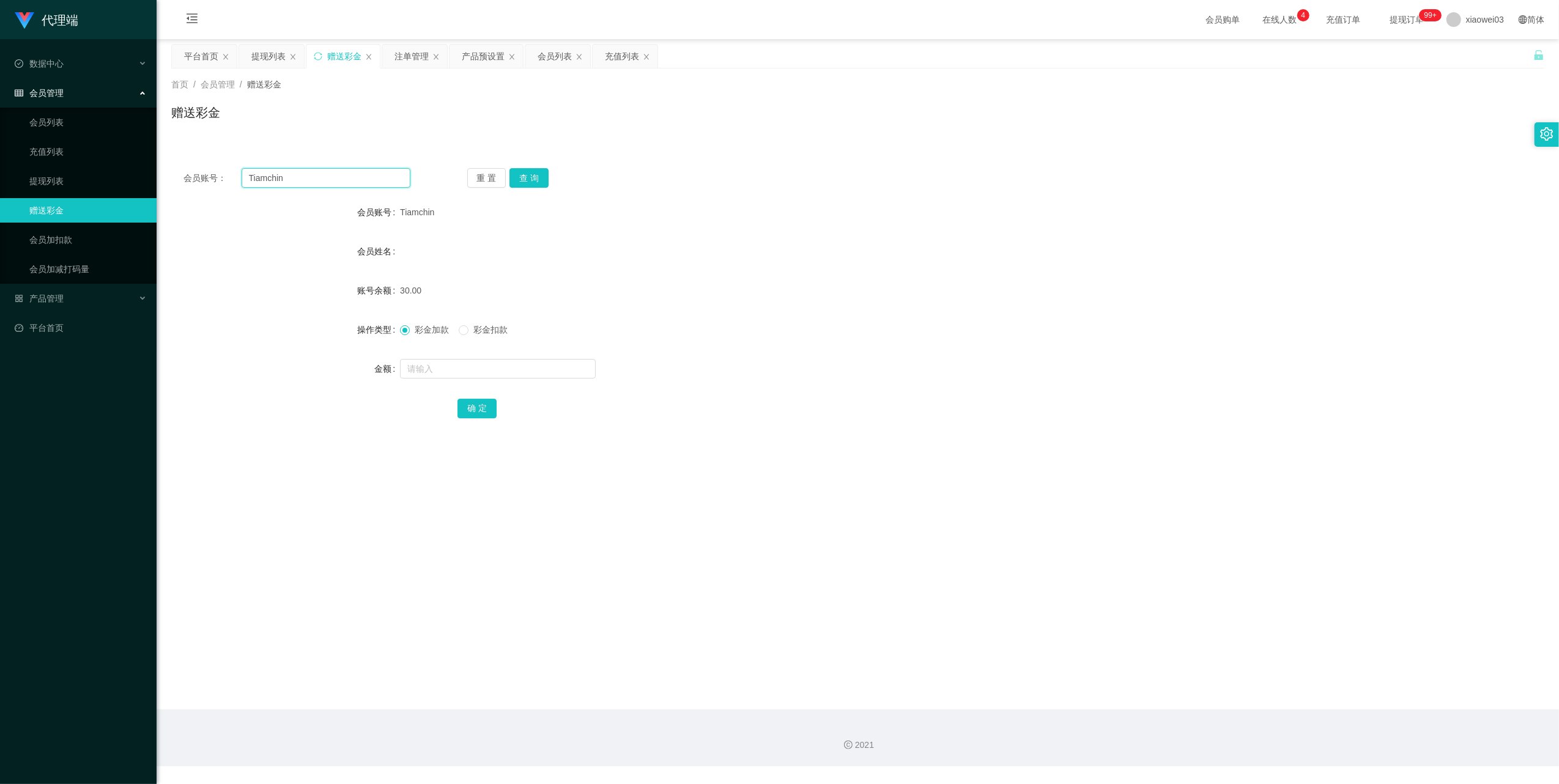
click at [345, 178] on input "Tiamchin" at bounding box center [326, 178] width 169 height 20
paste input "Seng6277"
type input "Seng6277"
click at [535, 184] on button "查 询" at bounding box center [529, 178] width 39 height 20
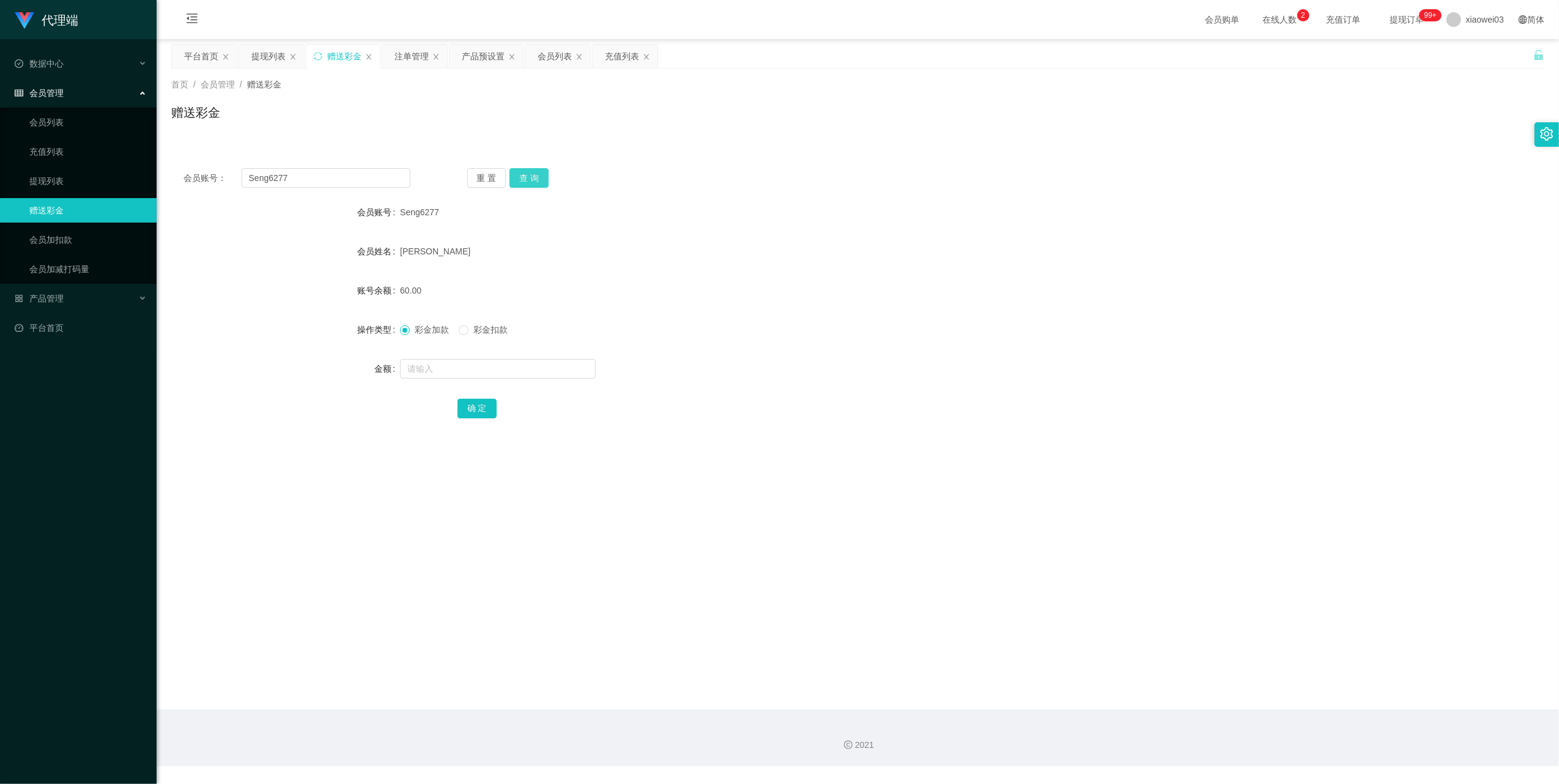
click at [529, 184] on button "查 询" at bounding box center [529, 178] width 39 height 20
click at [277, 52] on div "提现列表" at bounding box center [269, 56] width 35 height 23
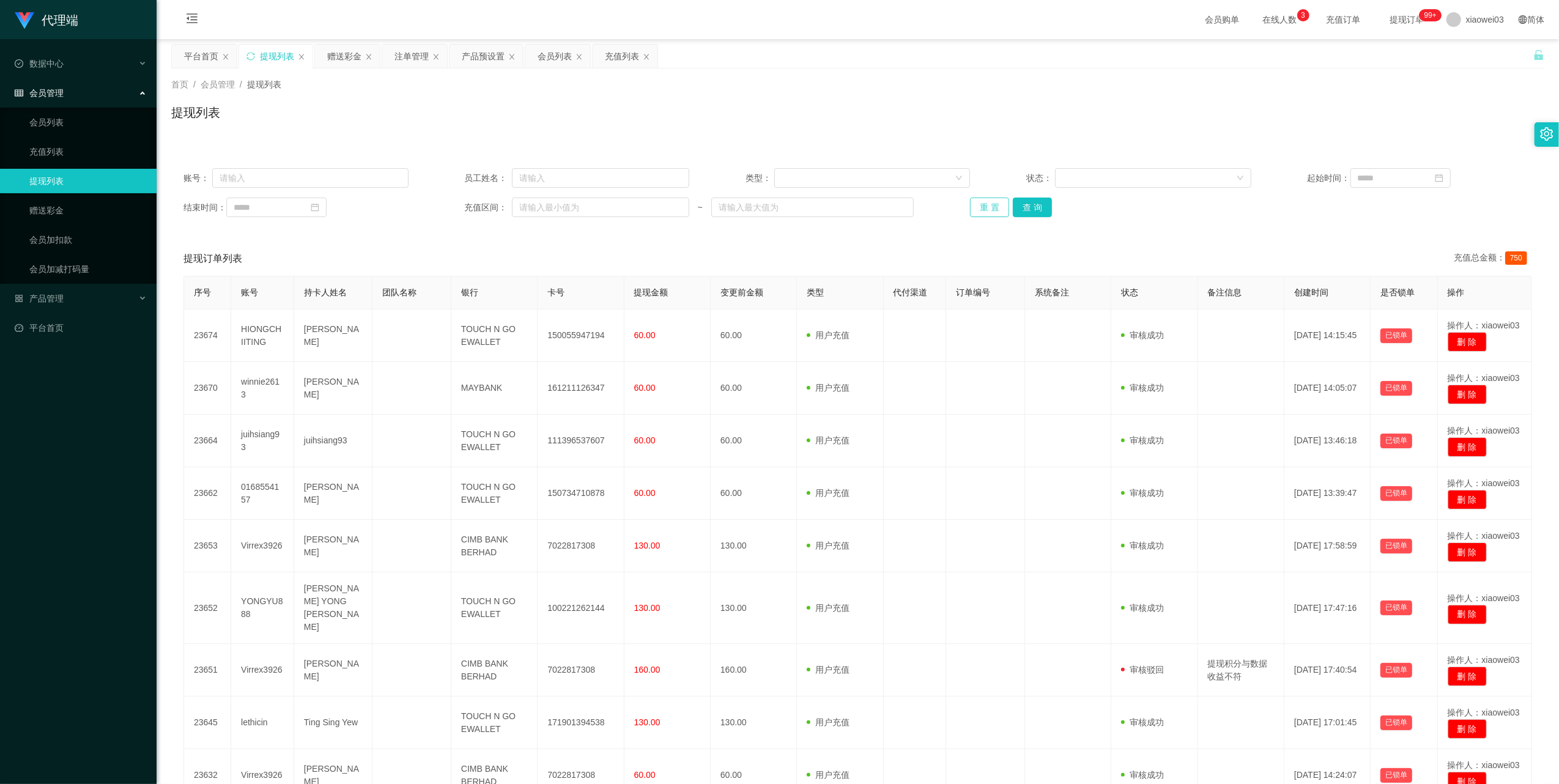
click at [993, 209] on button "重 置" at bounding box center [989, 207] width 39 height 20
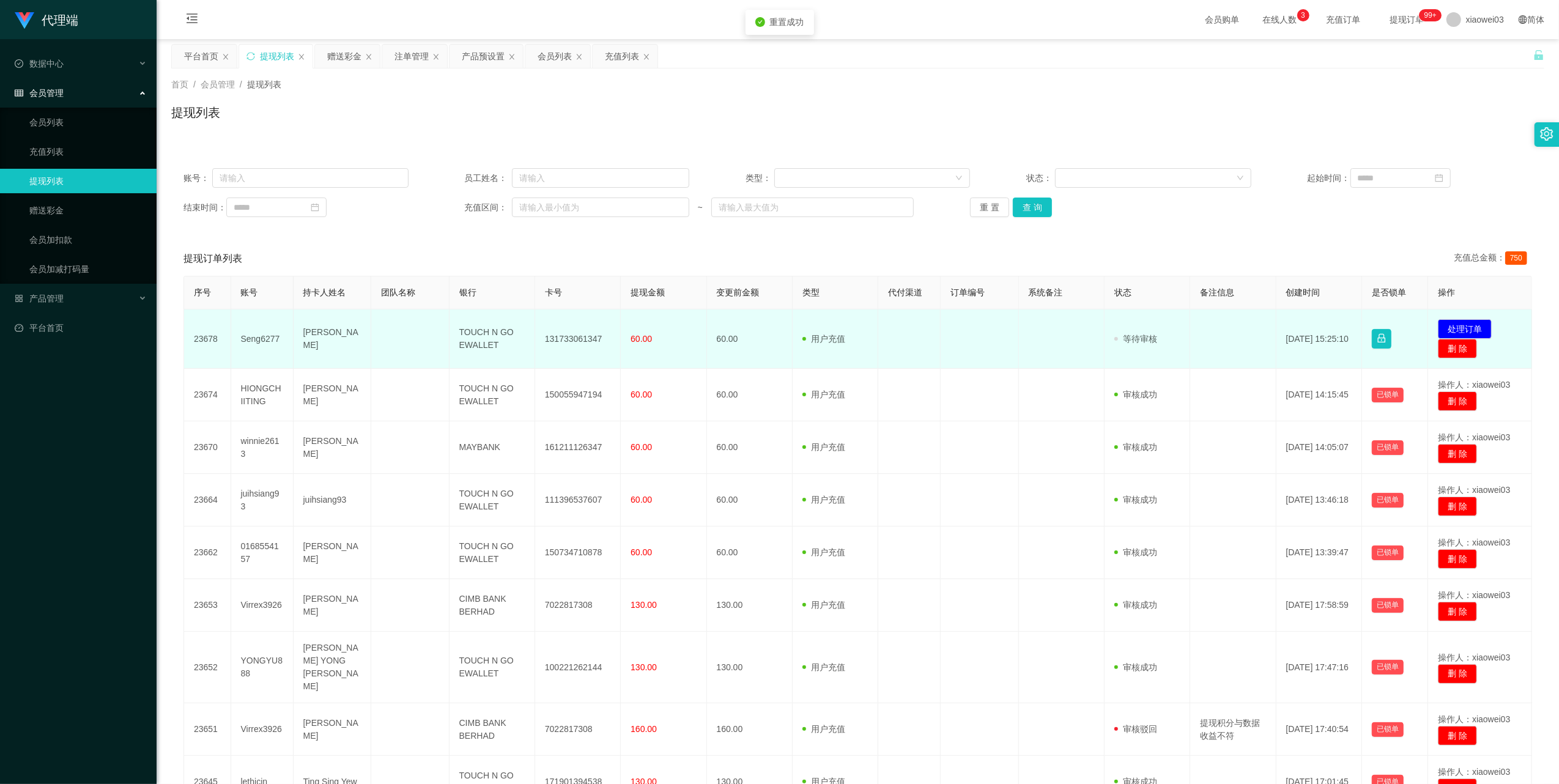
click at [575, 337] on td "131733061347" at bounding box center [578, 339] width 86 height 59
copy td "131733061347"
click at [480, 337] on td "TOUCH N GO EWALLET" at bounding box center [492, 339] width 86 height 59
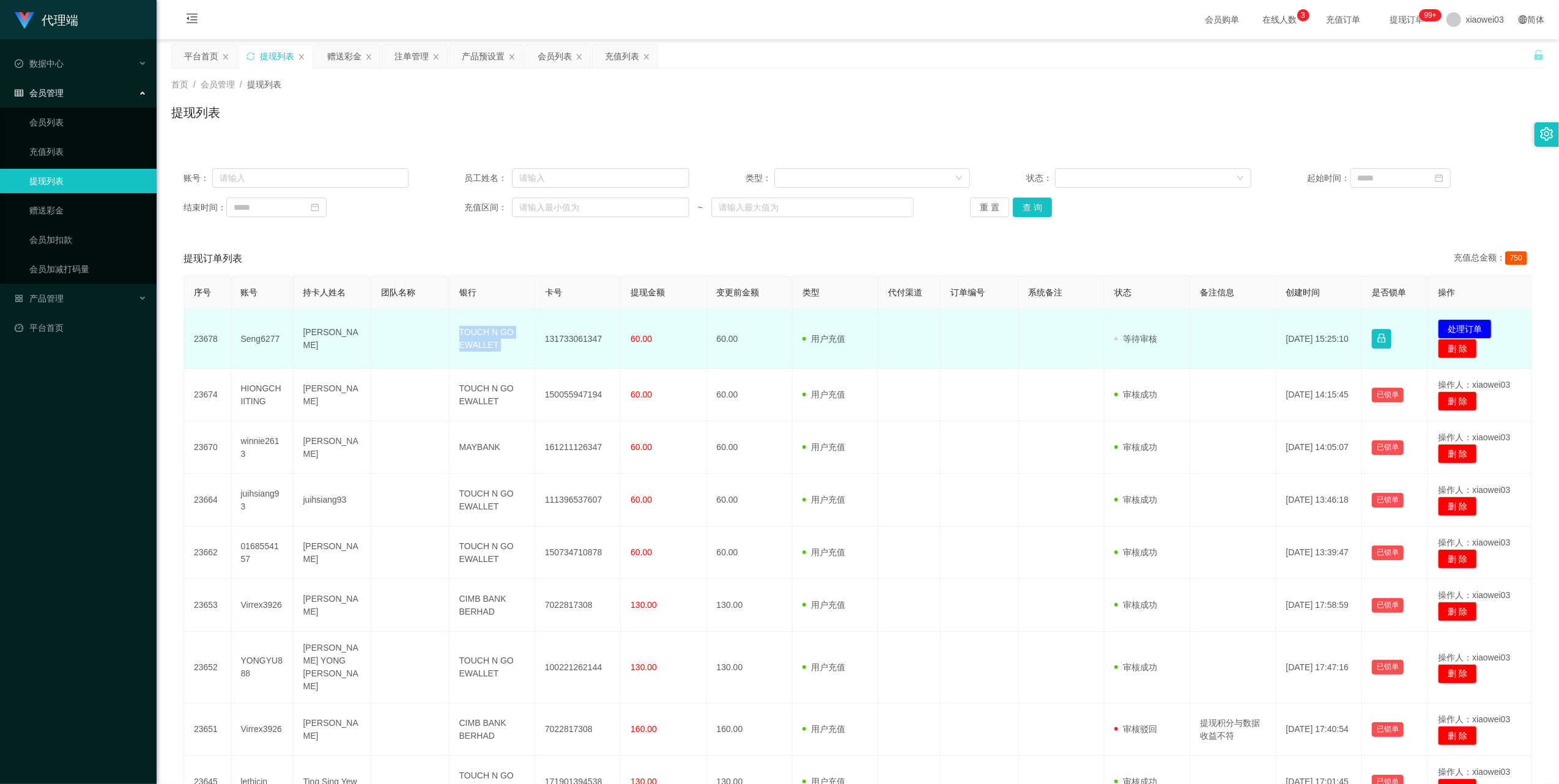
drag, startPoint x: 480, startPoint y: 337, endPoint x: 483, endPoint y: 345, distance: 8.5
click at [480, 337] on td "TOUCH N GO EWALLET" at bounding box center [492, 339] width 86 height 59
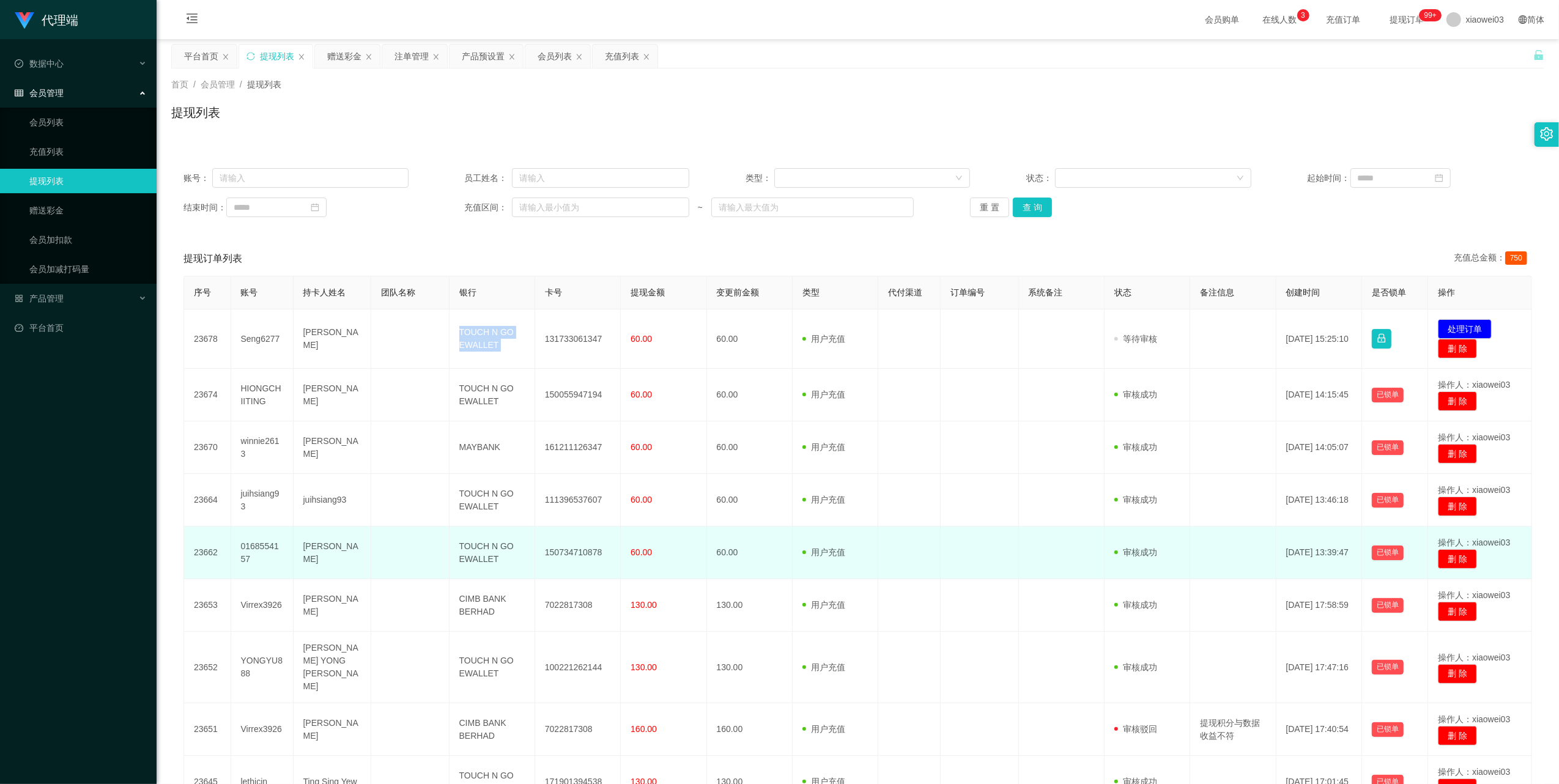
copy td "TOUCH N GO EWALLET"
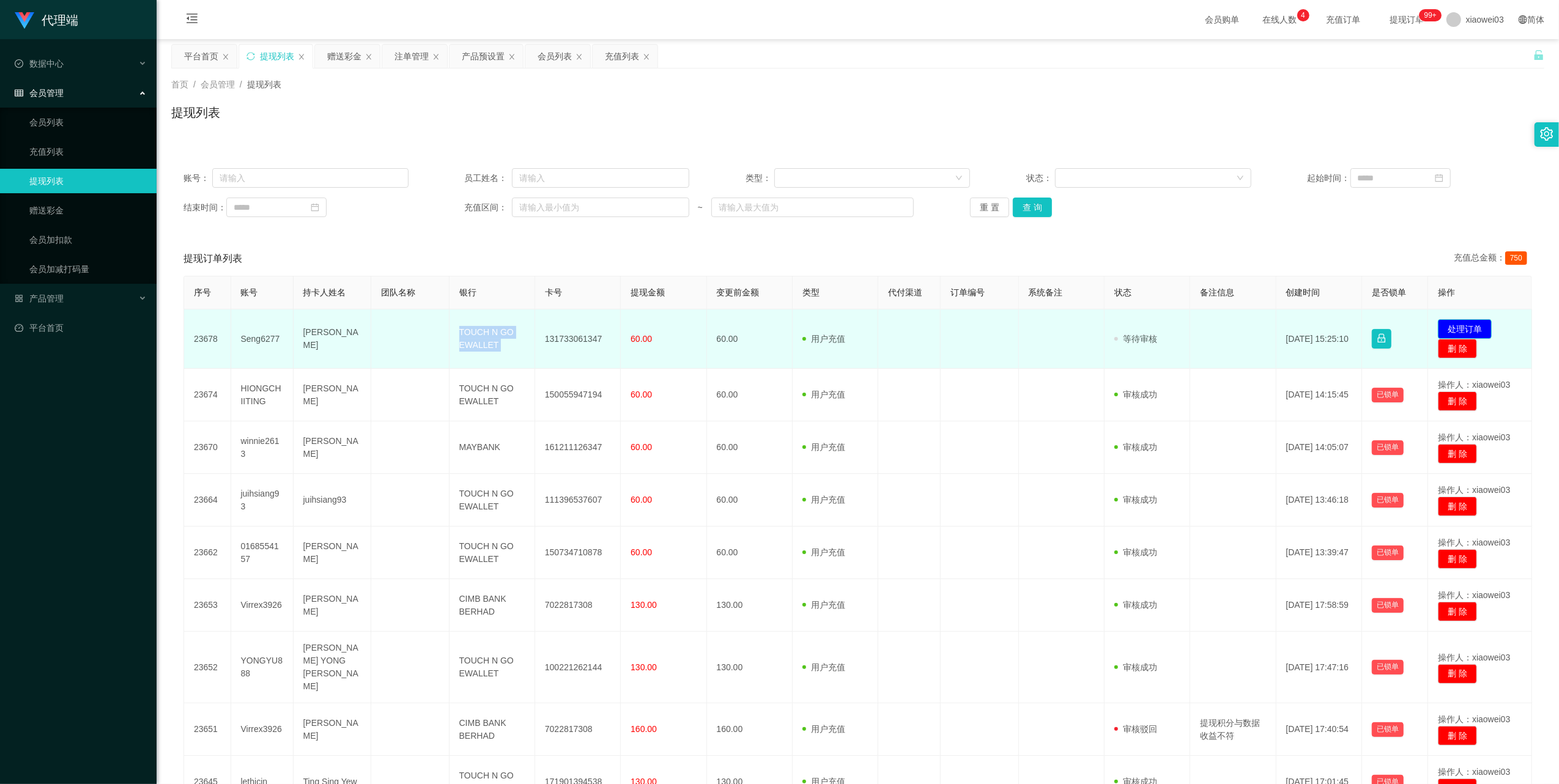
click at [1460, 322] on button "处理订单" at bounding box center [1465, 329] width 54 height 20
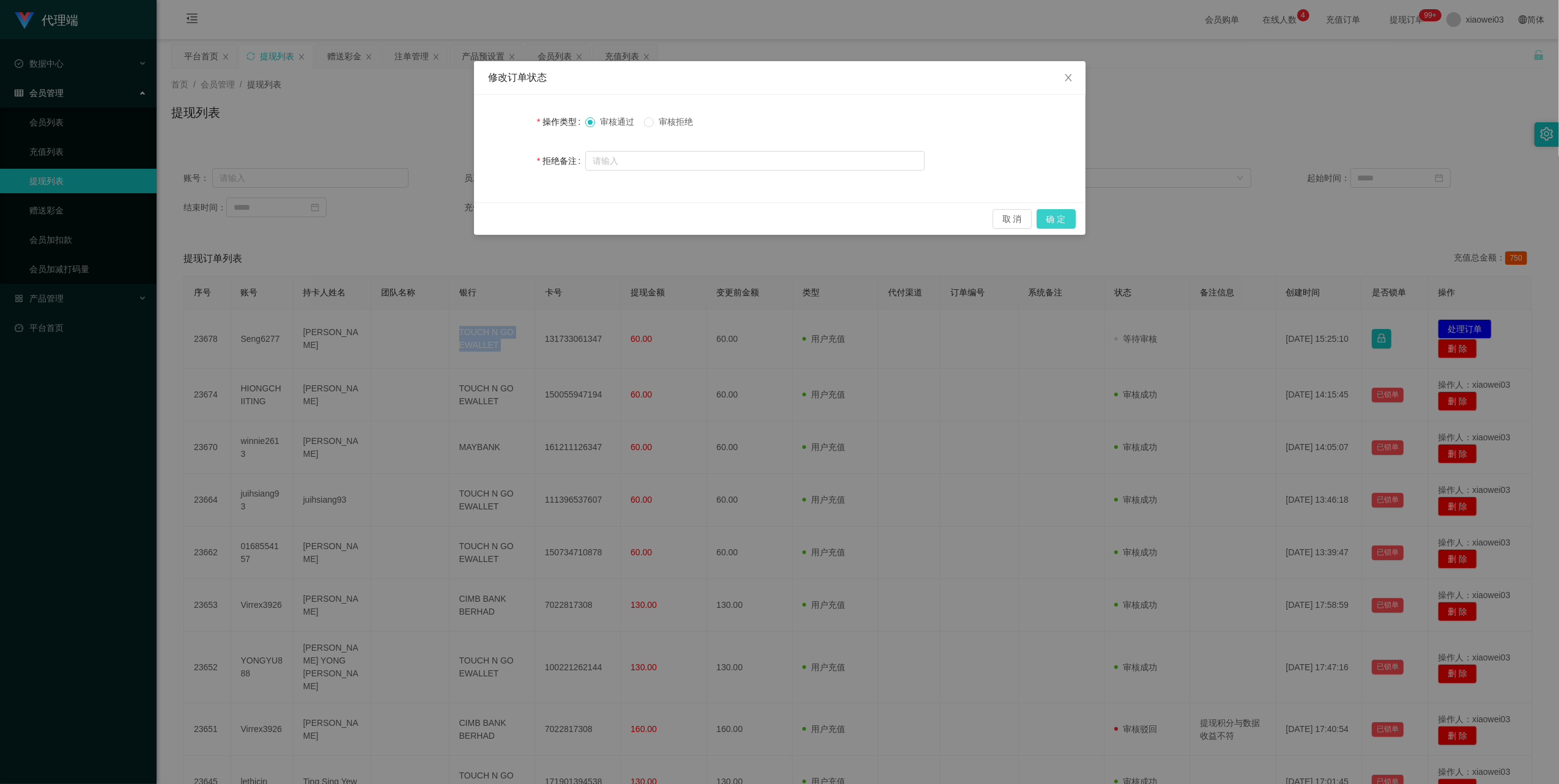
drag, startPoint x: 1051, startPoint y: 219, endPoint x: 1059, endPoint y: 214, distance: 9.4
click at [1052, 219] on button "确 定" at bounding box center [1056, 219] width 39 height 20
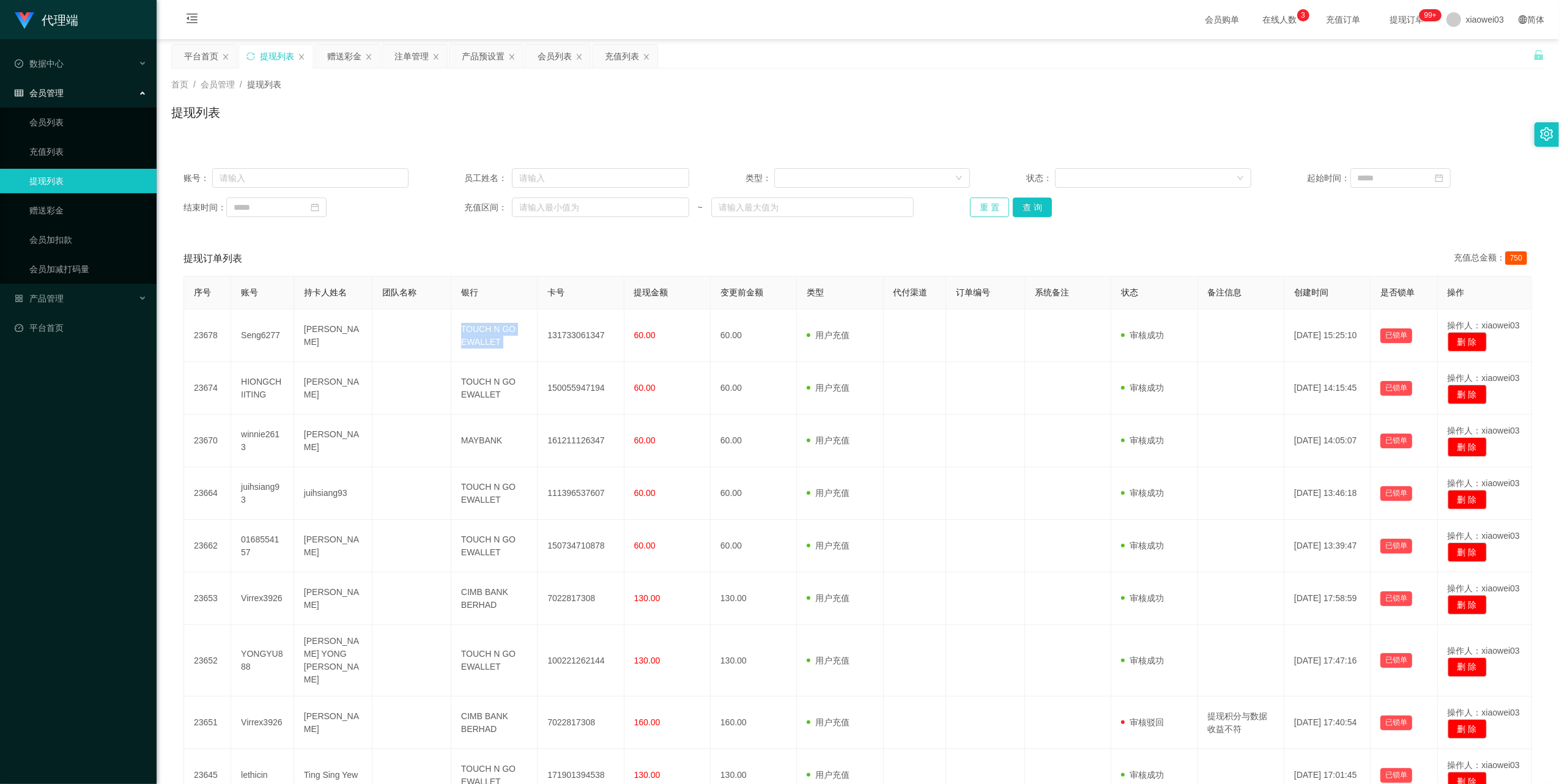
click at [970, 206] on button "重 置" at bounding box center [989, 207] width 39 height 20
drag, startPoint x: 970, startPoint y: 206, endPoint x: 997, endPoint y: 199, distance: 27.9
click at [970, 206] on button "重 置" at bounding box center [989, 207] width 39 height 20
click at [995, 221] on div "账号： 员工姓名： 类型： 状态： 起始时间： 结束时间： 充值区间： ~ 重 置 查 询" at bounding box center [858, 192] width 1373 height 73
click at [990, 205] on button "重 置" at bounding box center [989, 207] width 39 height 20
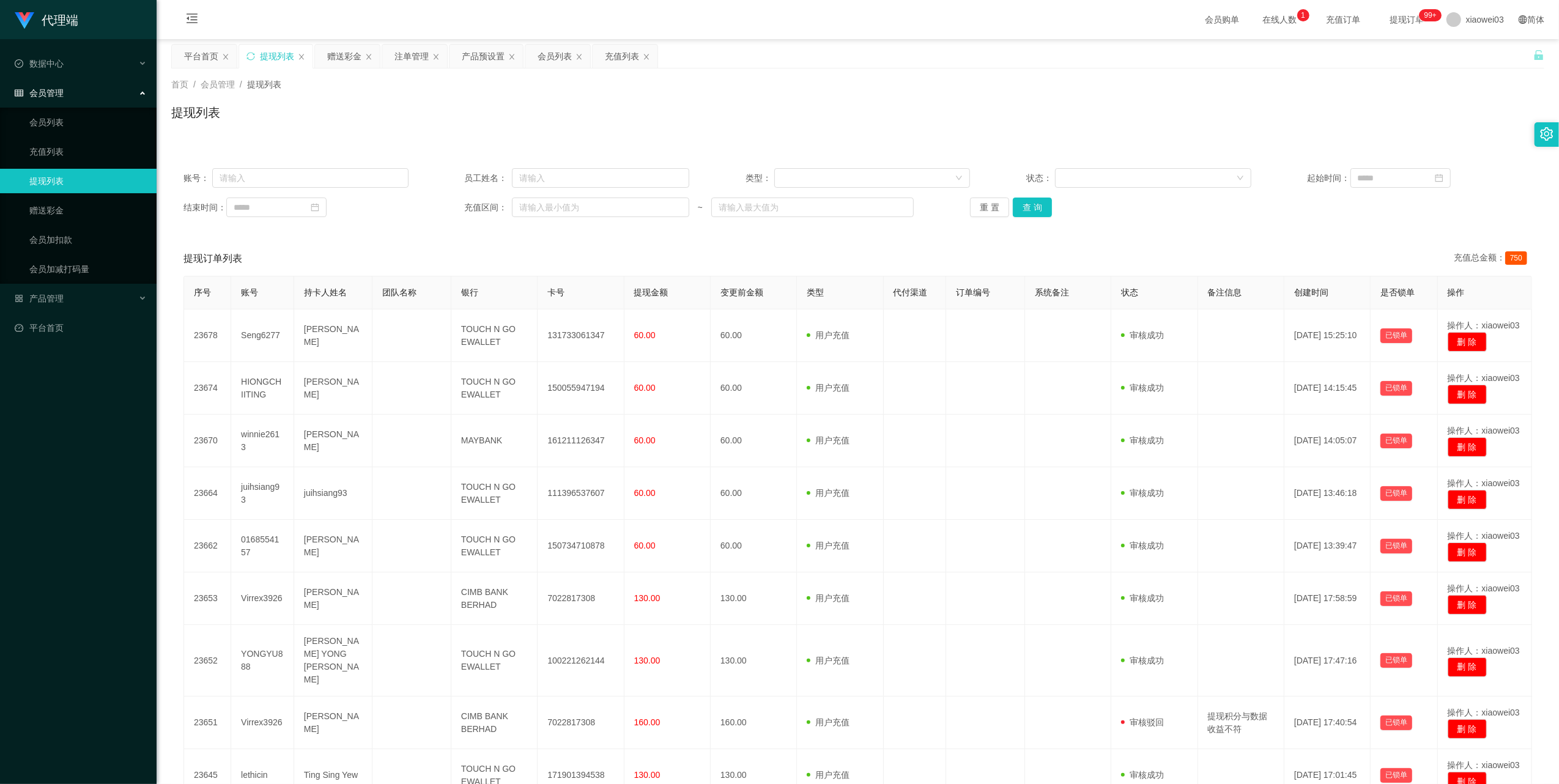
click at [992, 218] on div "账号： 员工姓名： 类型： 状态： 起始时间： 结束时间： 充值区间： ~ 重 置 查 询" at bounding box center [858, 192] width 1373 height 73
click at [986, 205] on button "重 置" at bounding box center [989, 207] width 39 height 20
click at [192, 62] on div "平台首页" at bounding box center [202, 56] width 35 height 23
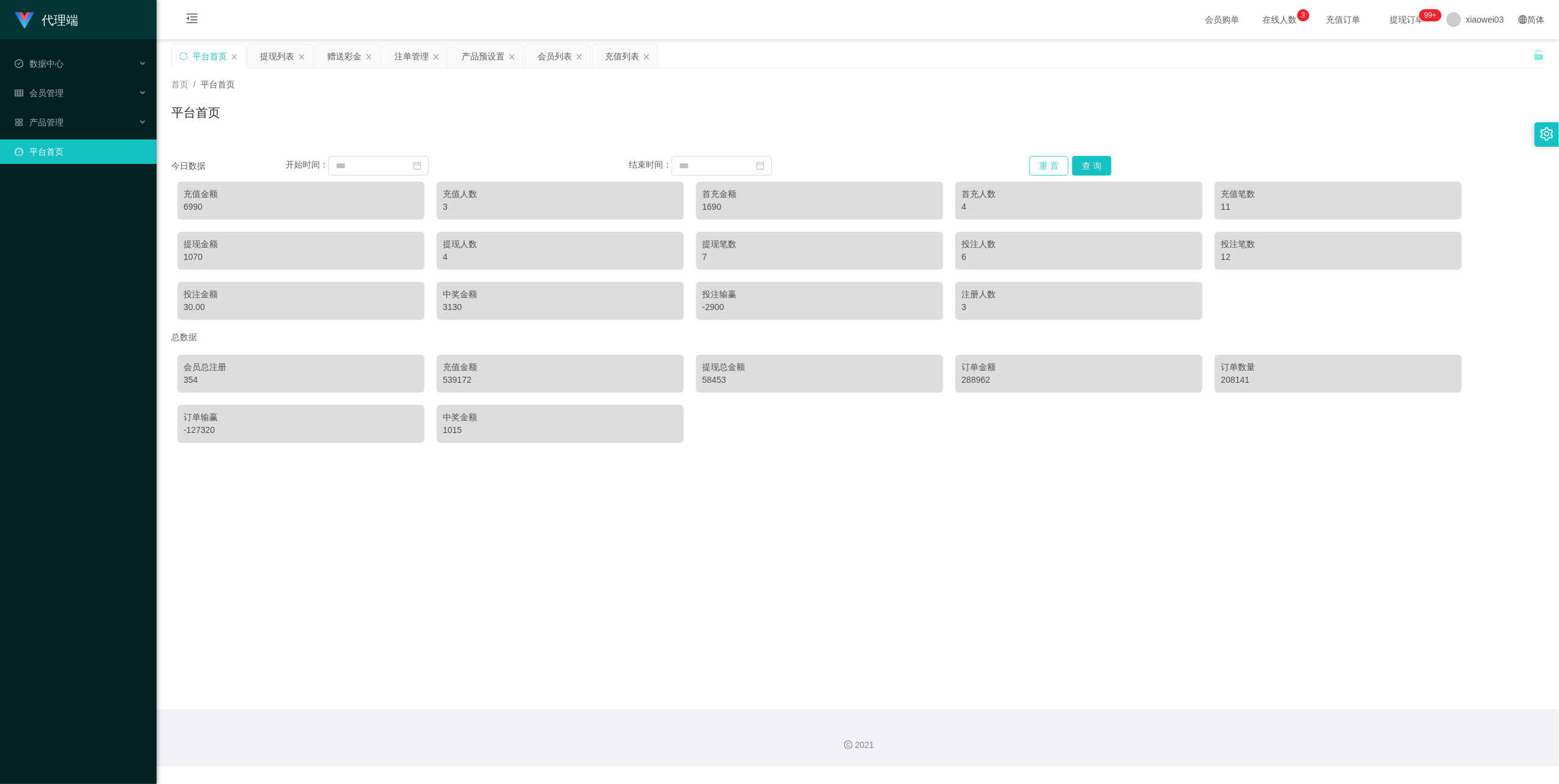
click at [1036, 158] on button "重 置" at bounding box center [1048, 166] width 39 height 20
click at [351, 60] on div "赠送彩金" at bounding box center [345, 56] width 35 height 23
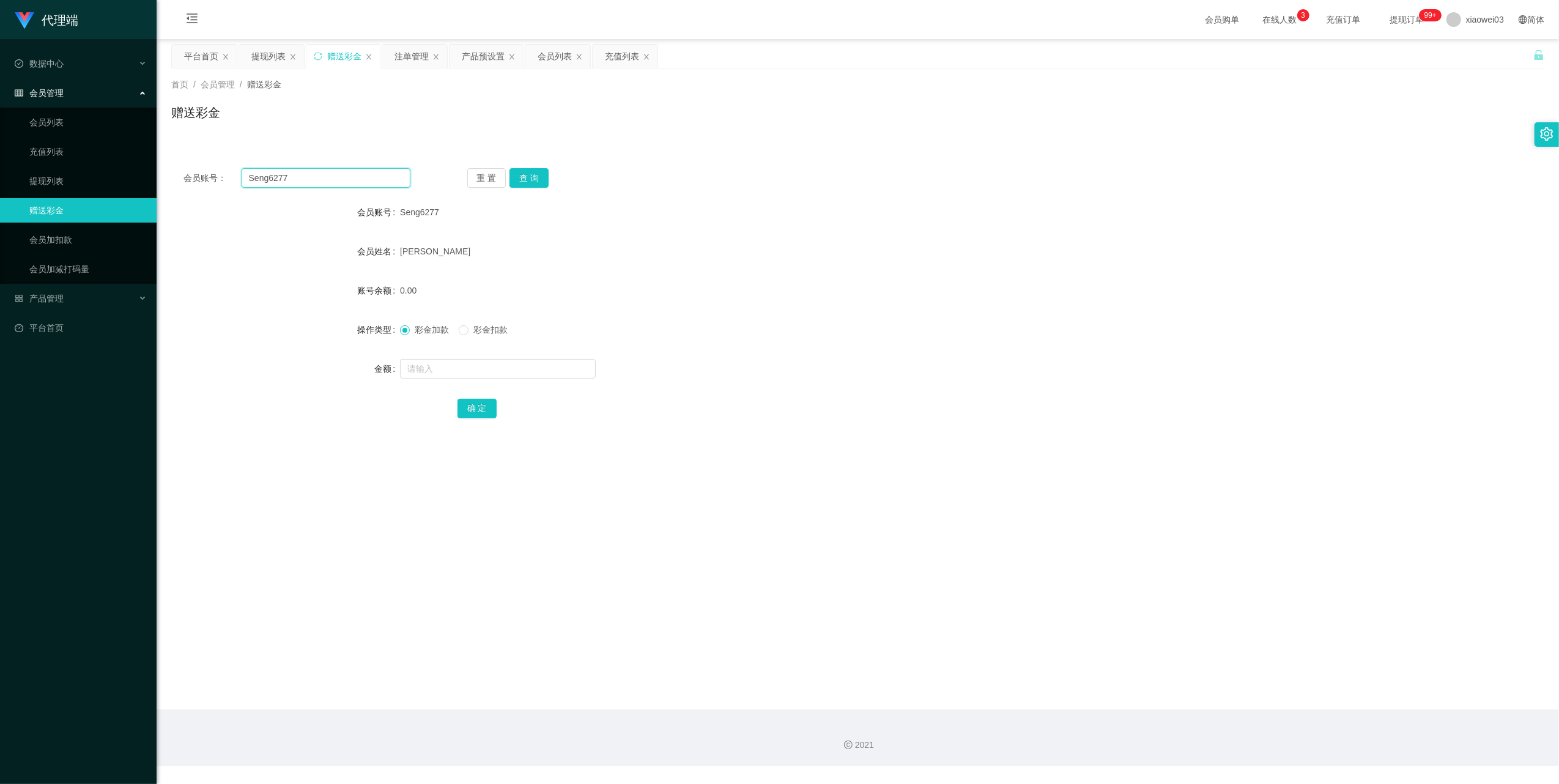
click at [340, 179] on input "Seng6277" at bounding box center [326, 178] width 169 height 20
paste input "winnie2613"
type input "winnie2613"
click at [522, 184] on button "查 询" at bounding box center [529, 178] width 39 height 20
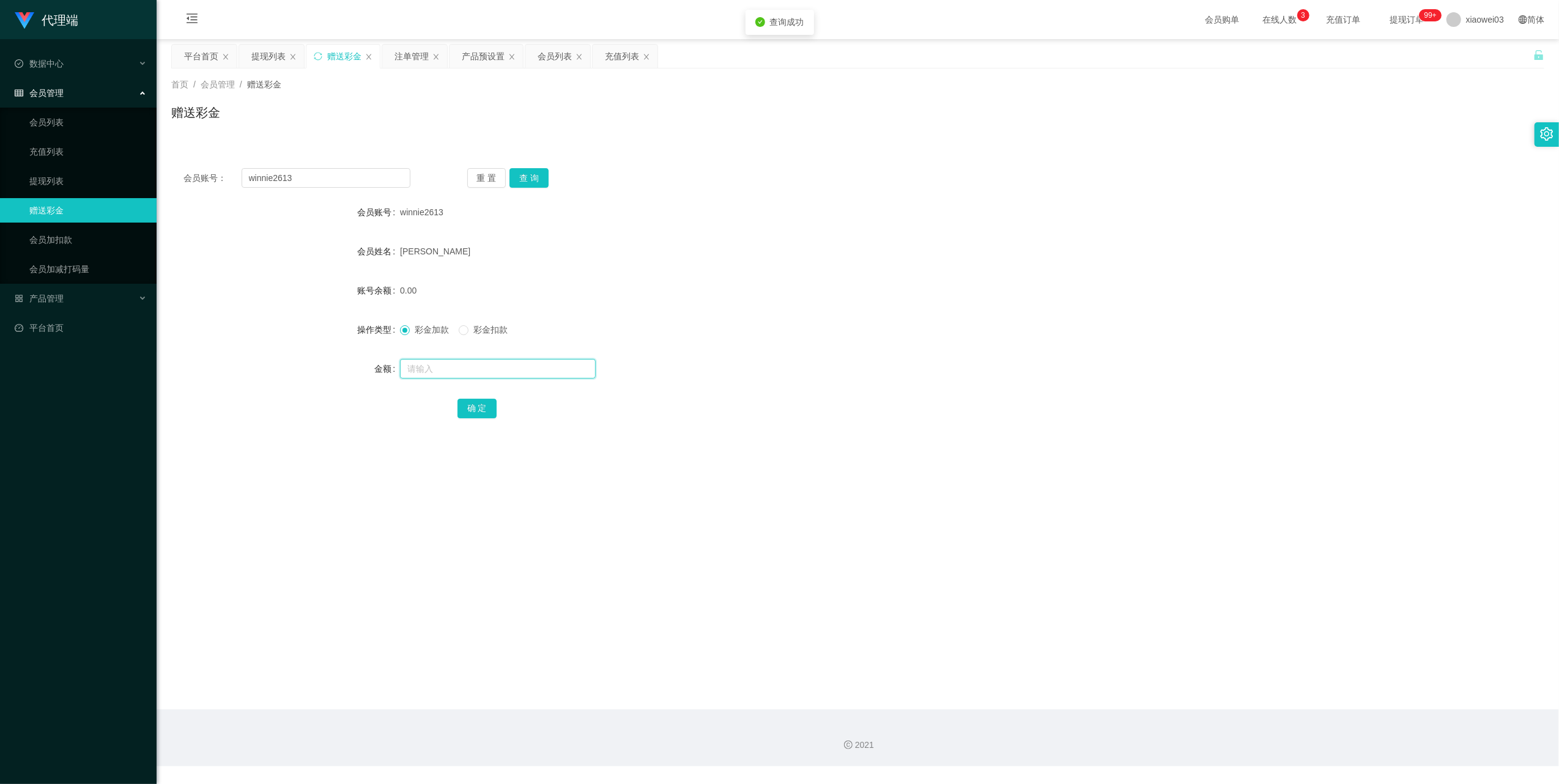
click at [495, 368] on input "text" at bounding box center [498, 369] width 195 height 20
type input "100"
click at [477, 399] on button "确 定" at bounding box center [477, 409] width 39 height 20
click at [342, 169] on input "winnie2613" at bounding box center [326, 178] width 169 height 20
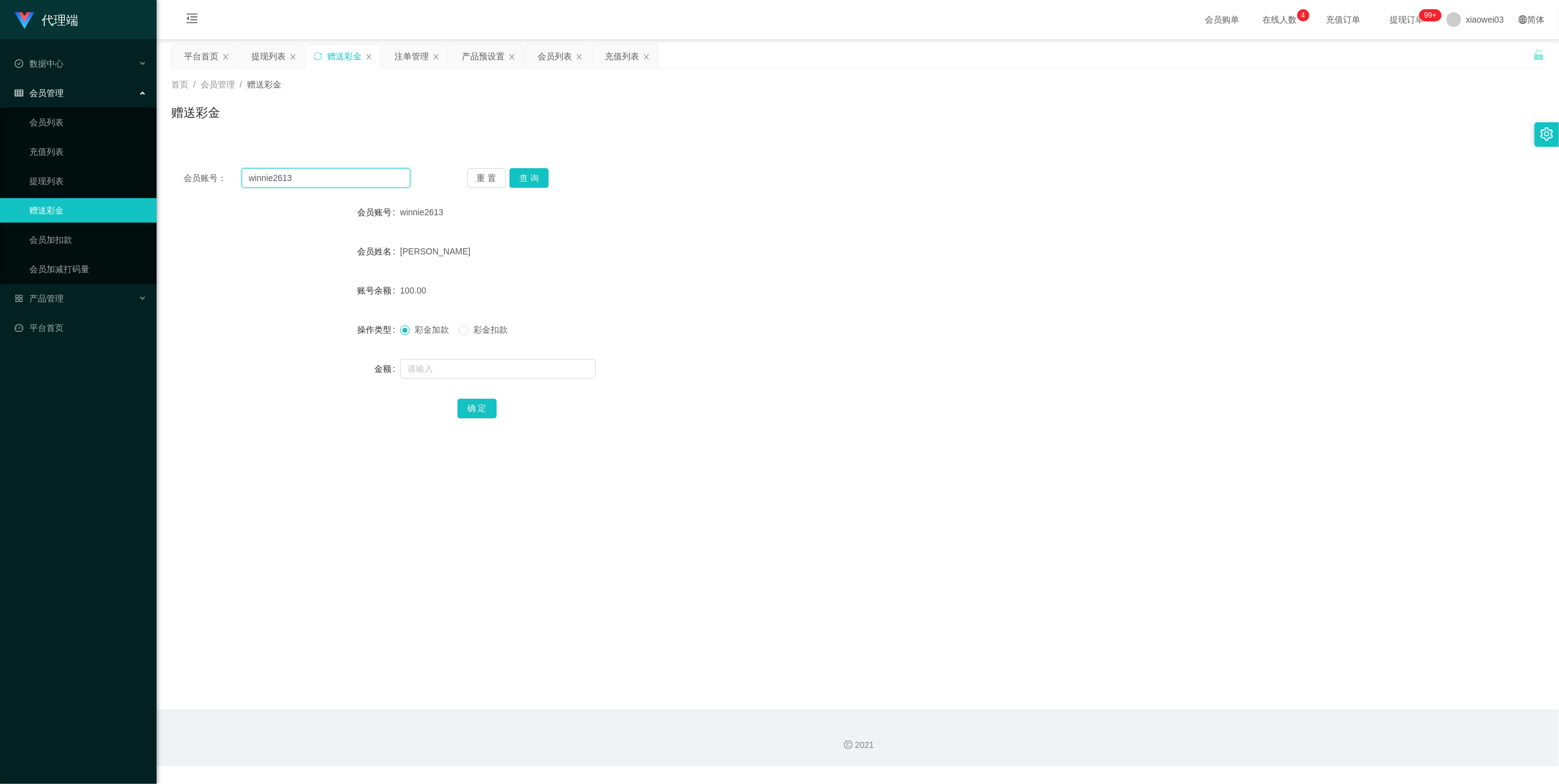
paste input "juihsiang9"
type input "juihsiang93"
click at [540, 174] on button "查 询" at bounding box center [529, 178] width 39 height 20
drag, startPoint x: 509, startPoint y: 369, endPoint x: 514, endPoint y: 351, distance: 18.7
click at [509, 369] on input "text" at bounding box center [498, 369] width 195 height 20
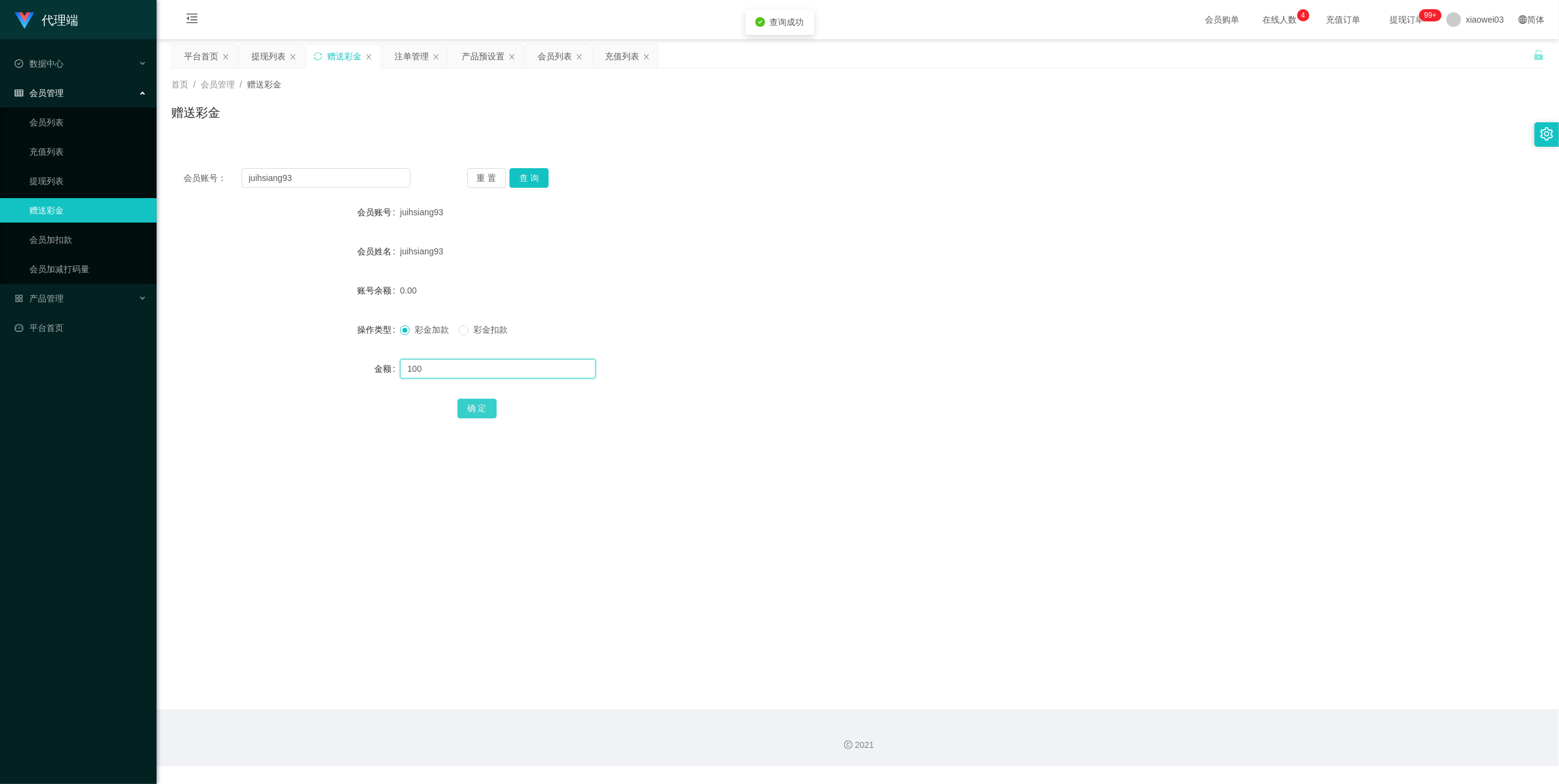
type input "100"
click at [480, 405] on button "确 定" at bounding box center [477, 409] width 39 height 20
click at [372, 177] on input "juihsiang93" at bounding box center [326, 178] width 169 height 20
paste input "0168554157"
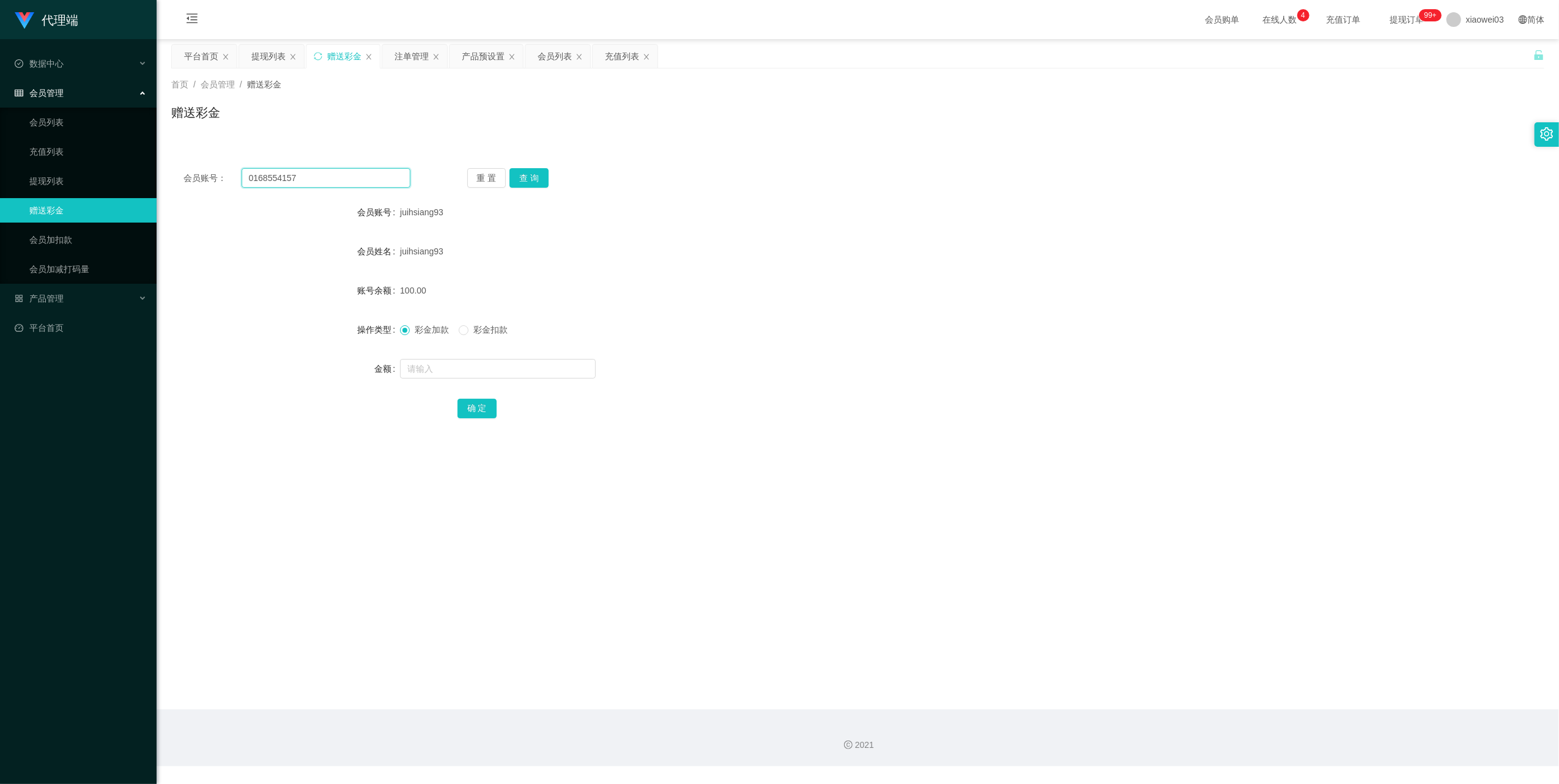
type input "0168554157"
click at [548, 174] on div "重 置 查 询" at bounding box center [581, 178] width 227 height 20
click at [535, 178] on button "查 询" at bounding box center [529, 178] width 39 height 20
click at [535, 179] on div "重 置 查 询" at bounding box center [581, 178] width 227 height 20
click at [509, 367] on input "text" at bounding box center [498, 369] width 195 height 20
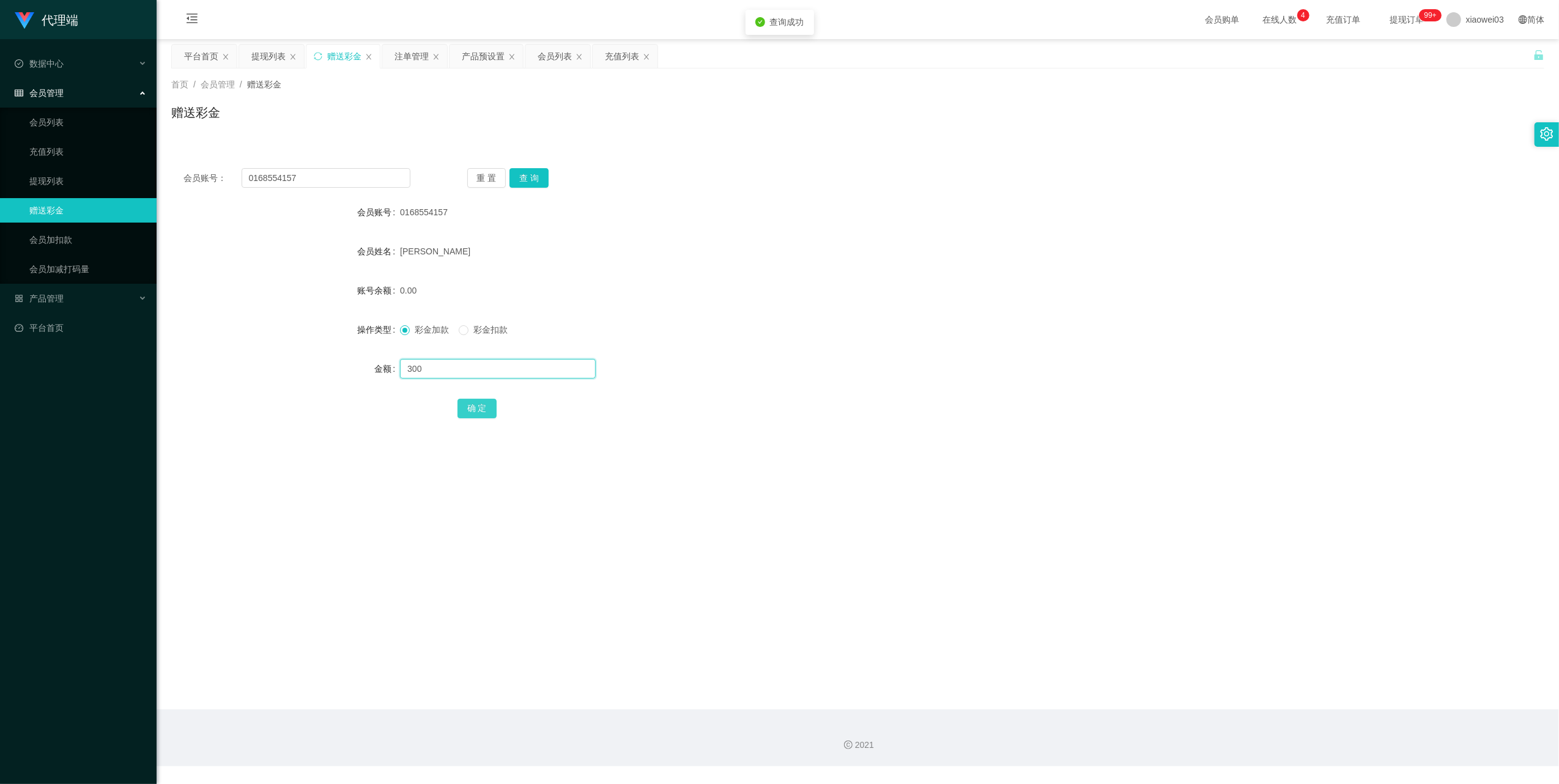
type input "300"
click at [482, 404] on button "确 定" at bounding box center [477, 409] width 39 height 20
click at [341, 175] on input "0168554157" at bounding box center [326, 178] width 169 height 20
paste input "Seng627"
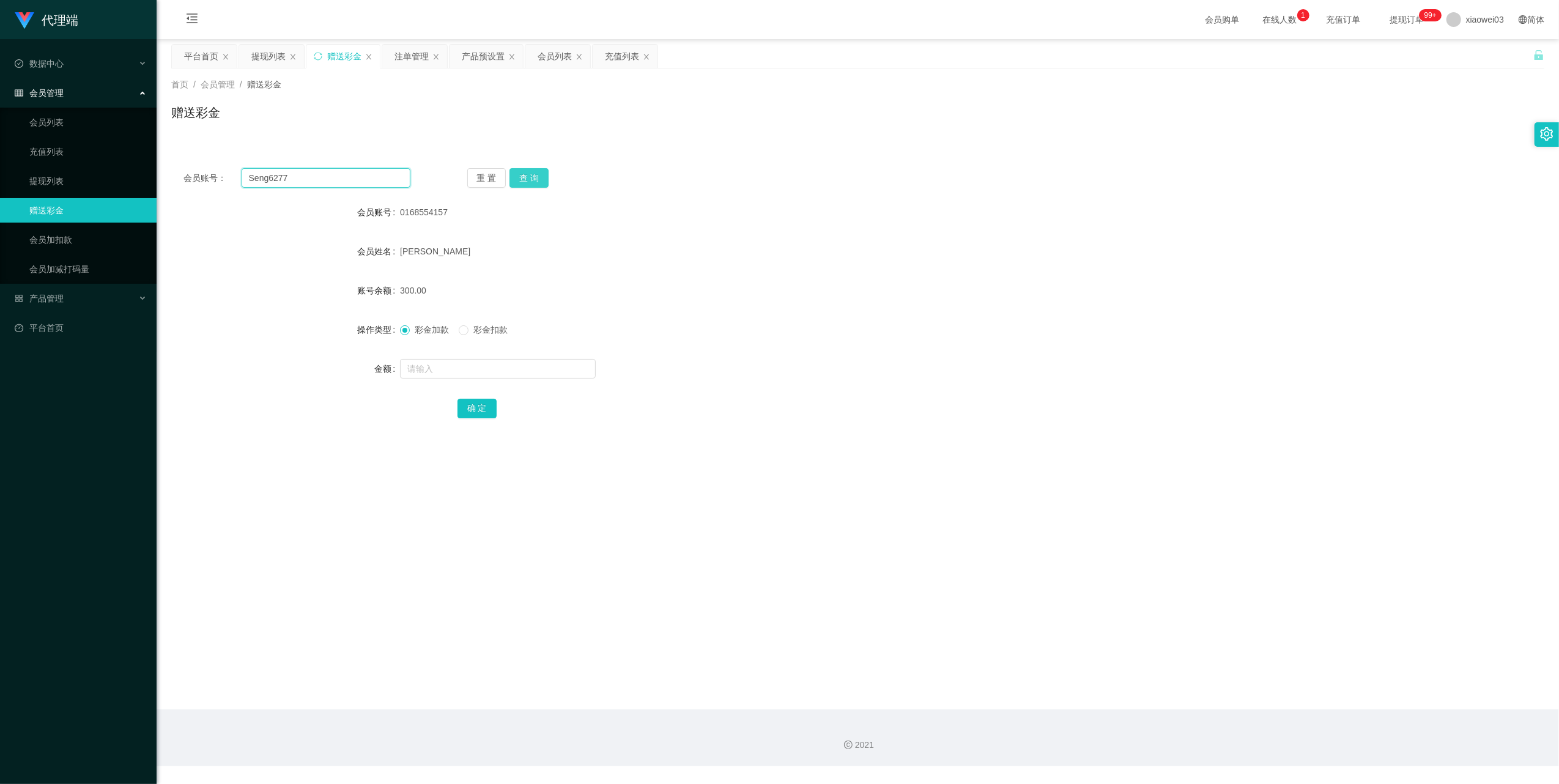
type input "Seng6277"
drag, startPoint x: 527, startPoint y: 174, endPoint x: 531, endPoint y: 184, distance: 10.8
click at [527, 174] on button "查 询" at bounding box center [529, 178] width 39 height 20
click at [503, 368] on input "text" at bounding box center [498, 369] width 195 height 20
type input "100"
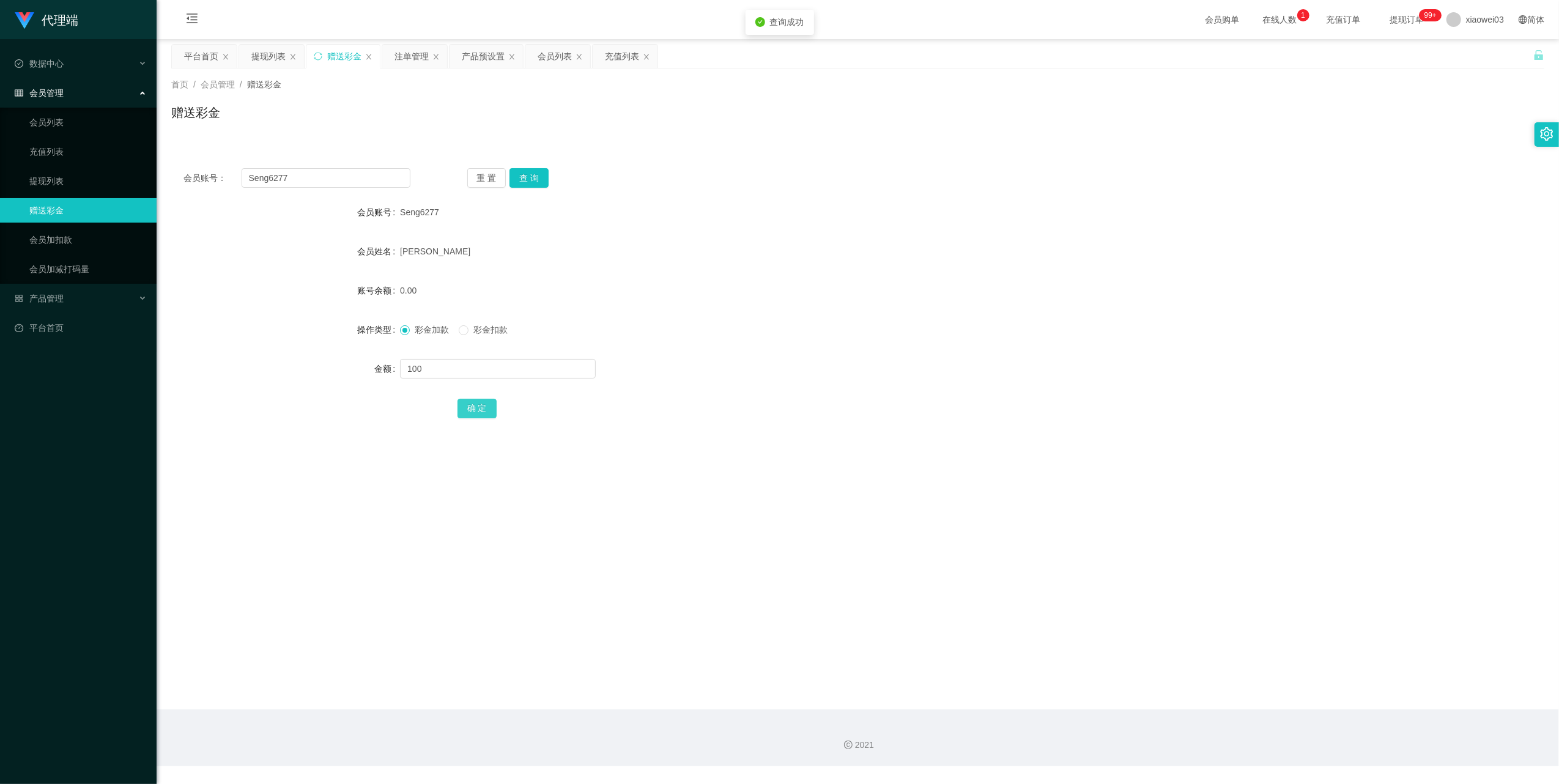
drag, startPoint x: 485, startPoint y: 402, endPoint x: 522, endPoint y: 396, distance: 37.5
click at [485, 402] on button "确 定" at bounding box center [477, 409] width 39 height 20
click at [310, 177] on input "Seng6277" at bounding box center [326, 178] width 169 height 20
paste input "Tiamchin"
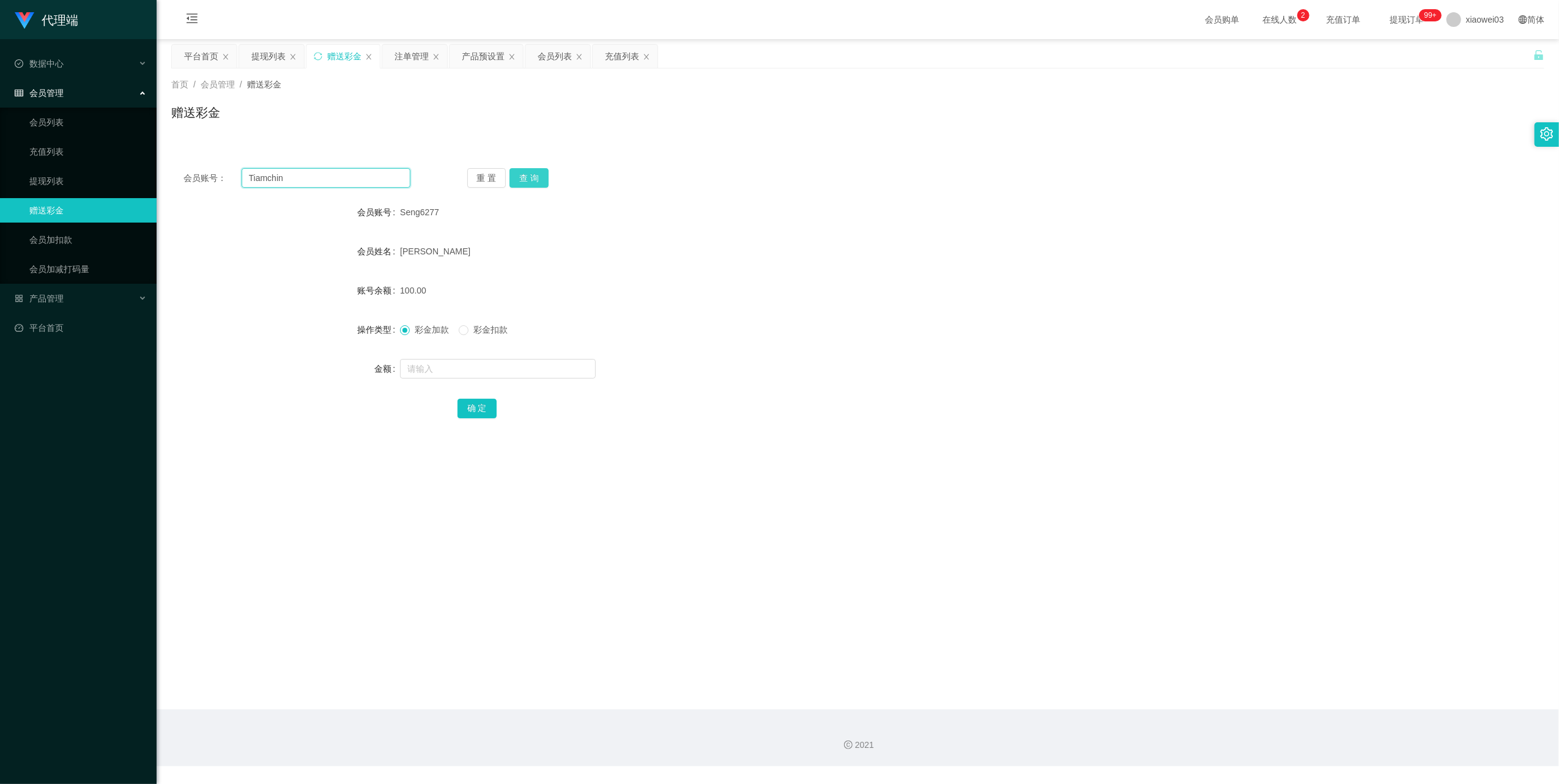
type input "Tiamchin"
drag, startPoint x: 533, startPoint y: 186, endPoint x: 532, endPoint y: 209, distance: 23.0
click at [533, 186] on button "查 询" at bounding box center [529, 178] width 39 height 20
drag, startPoint x: 493, startPoint y: 362, endPoint x: 498, endPoint y: 349, distance: 13.9
click at [493, 362] on input "text" at bounding box center [498, 369] width 195 height 20
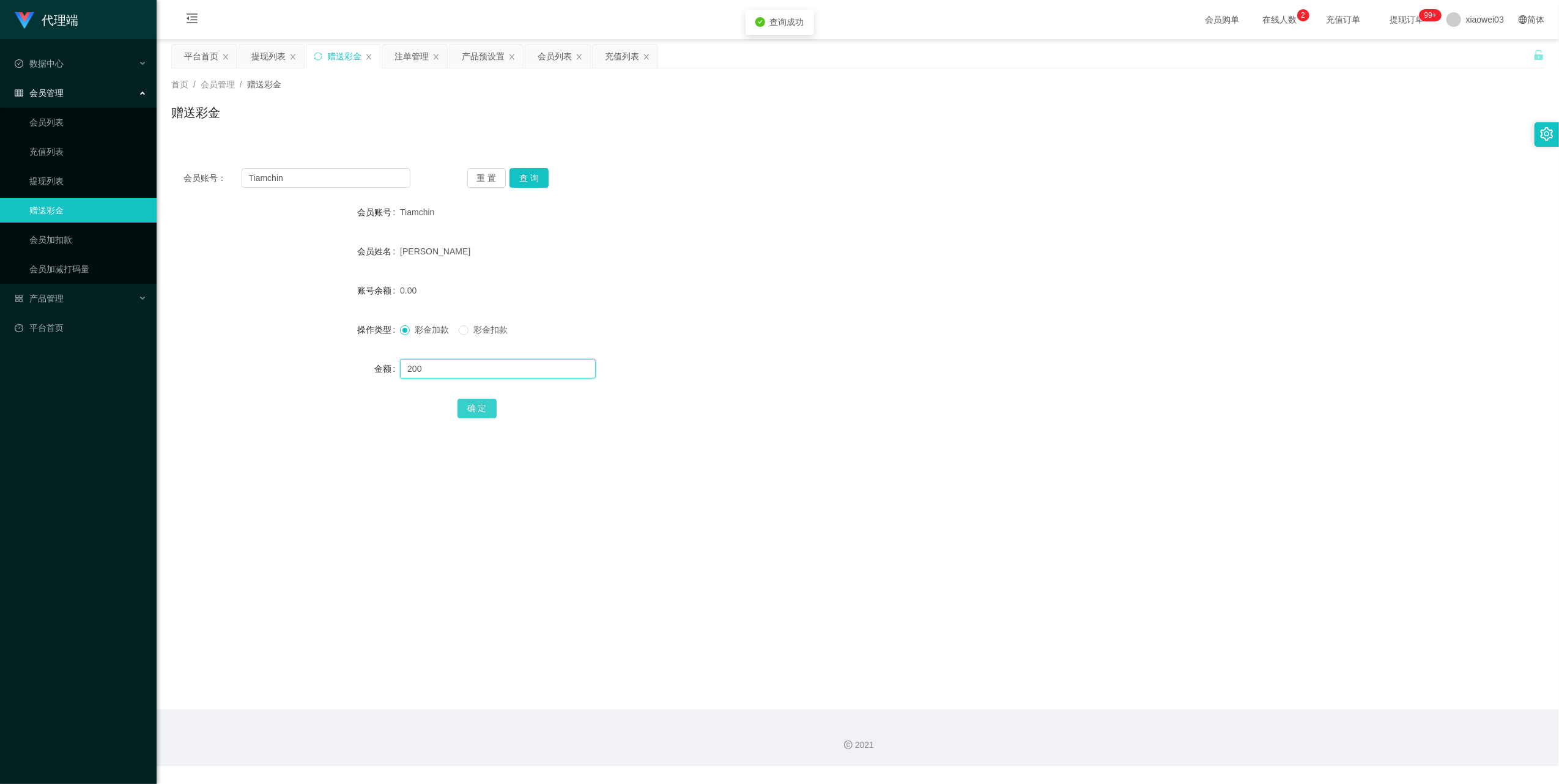
type input "200"
click at [474, 409] on button "确 定" at bounding box center [477, 409] width 39 height 20
click at [375, 179] on input "Tiamchin" at bounding box center [326, 178] width 169 height 20
drag, startPoint x: 375, startPoint y: 179, endPoint x: 446, endPoint y: 225, distance: 84.6
click at [375, 180] on input "Tiamchin" at bounding box center [326, 178] width 169 height 20
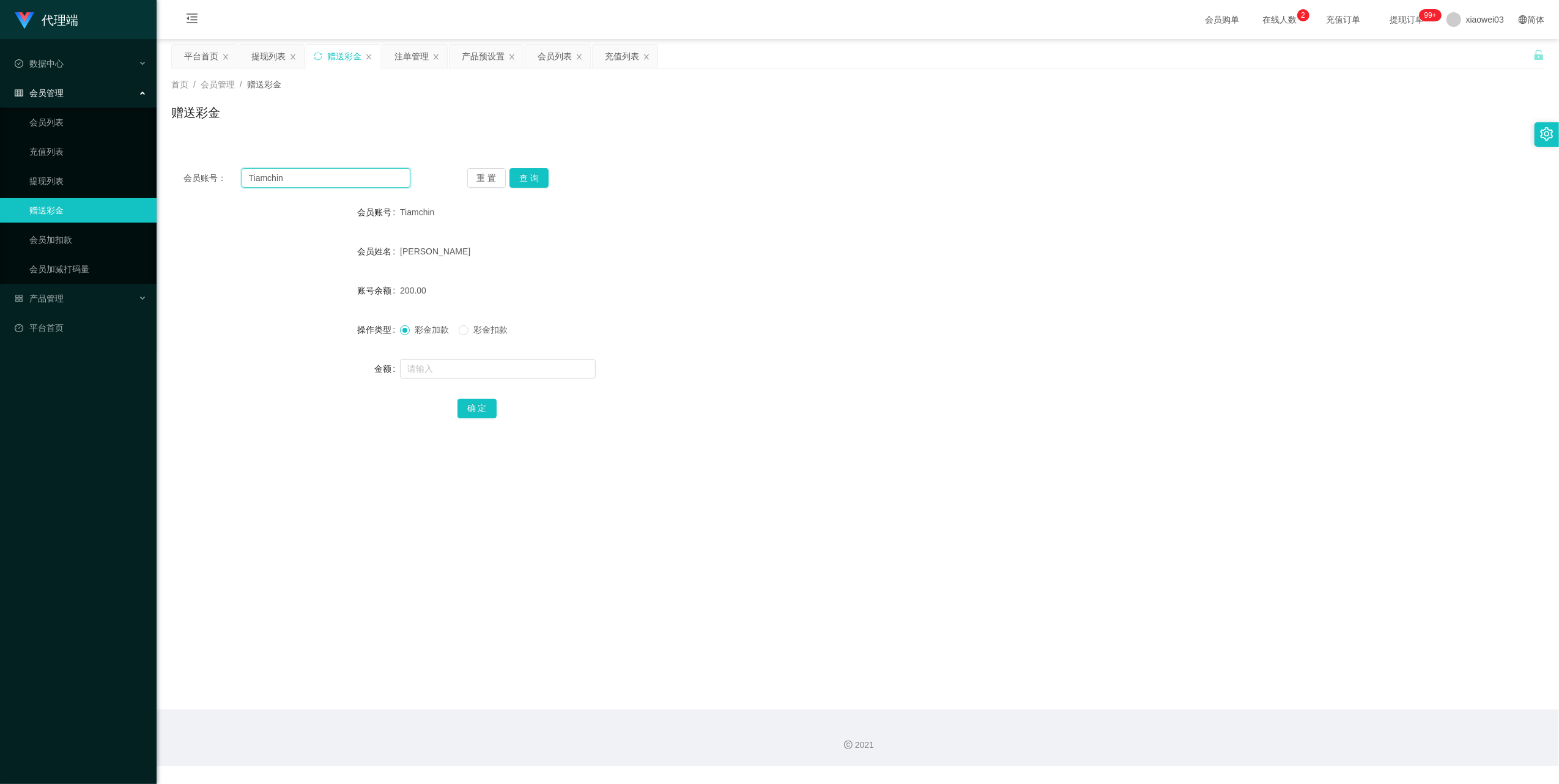
paste input "HIONGCHIITING"
type input "HIONGCHIITING"
drag, startPoint x: 530, startPoint y: 184, endPoint x: 532, endPoint y: 194, distance: 10.2
click at [530, 184] on button "查 询" at bounding box center [529, 178] width 39 height 20
click at [500, 378] on input "text" at bounding box center [498, 369] width 195 height 20
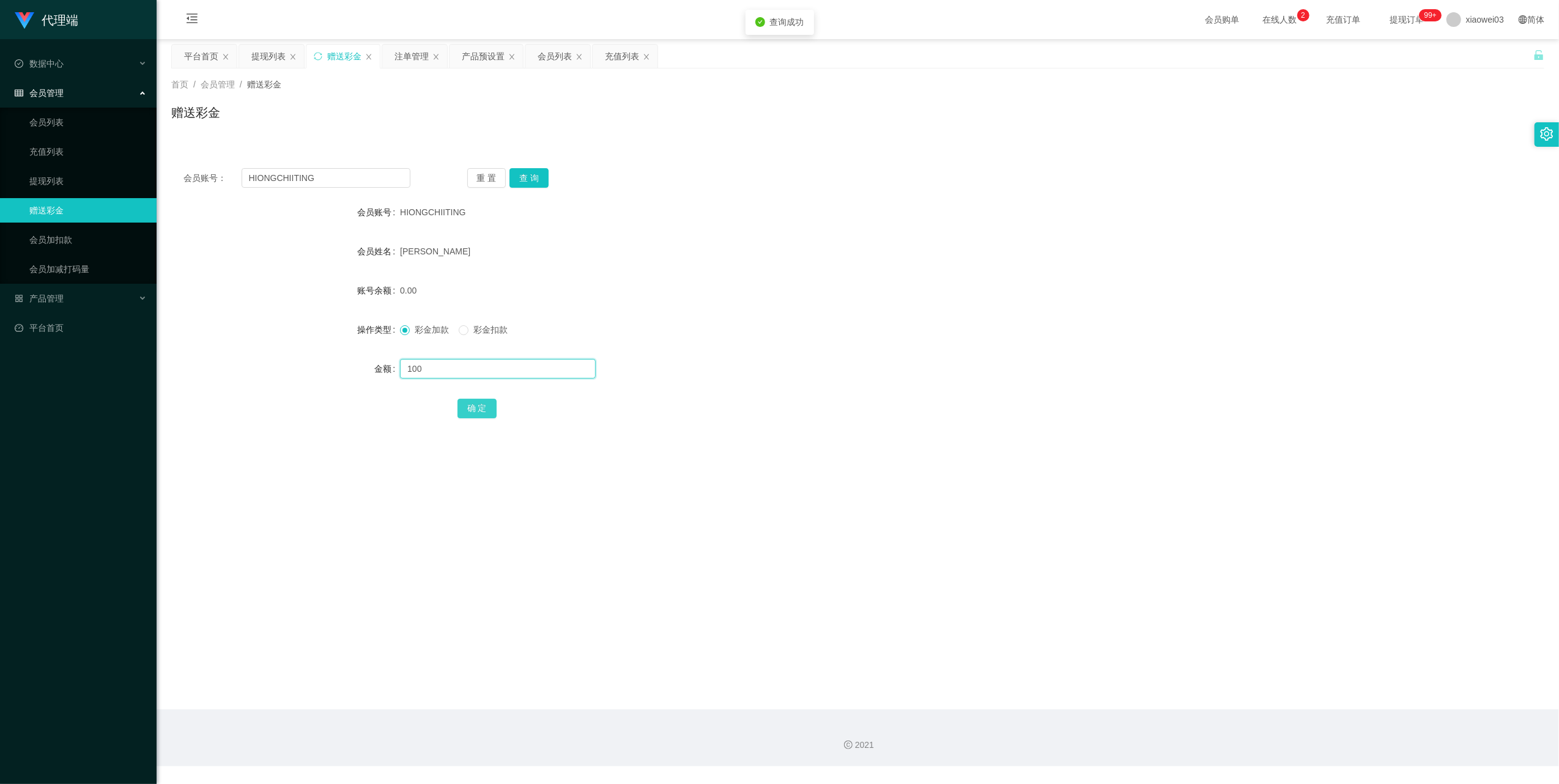
type input "100"
drag, startPoint x: 481, startPoint y: 402, endPoint x: 535, endPoint y: 384, distance: 56.9
click at [481, 402] on button "确 定" at bounding box center [477, 409] width 39 height 20
click at [262, 66] on div "提现列表" at bounding box center [269, 56] width 35 height 23
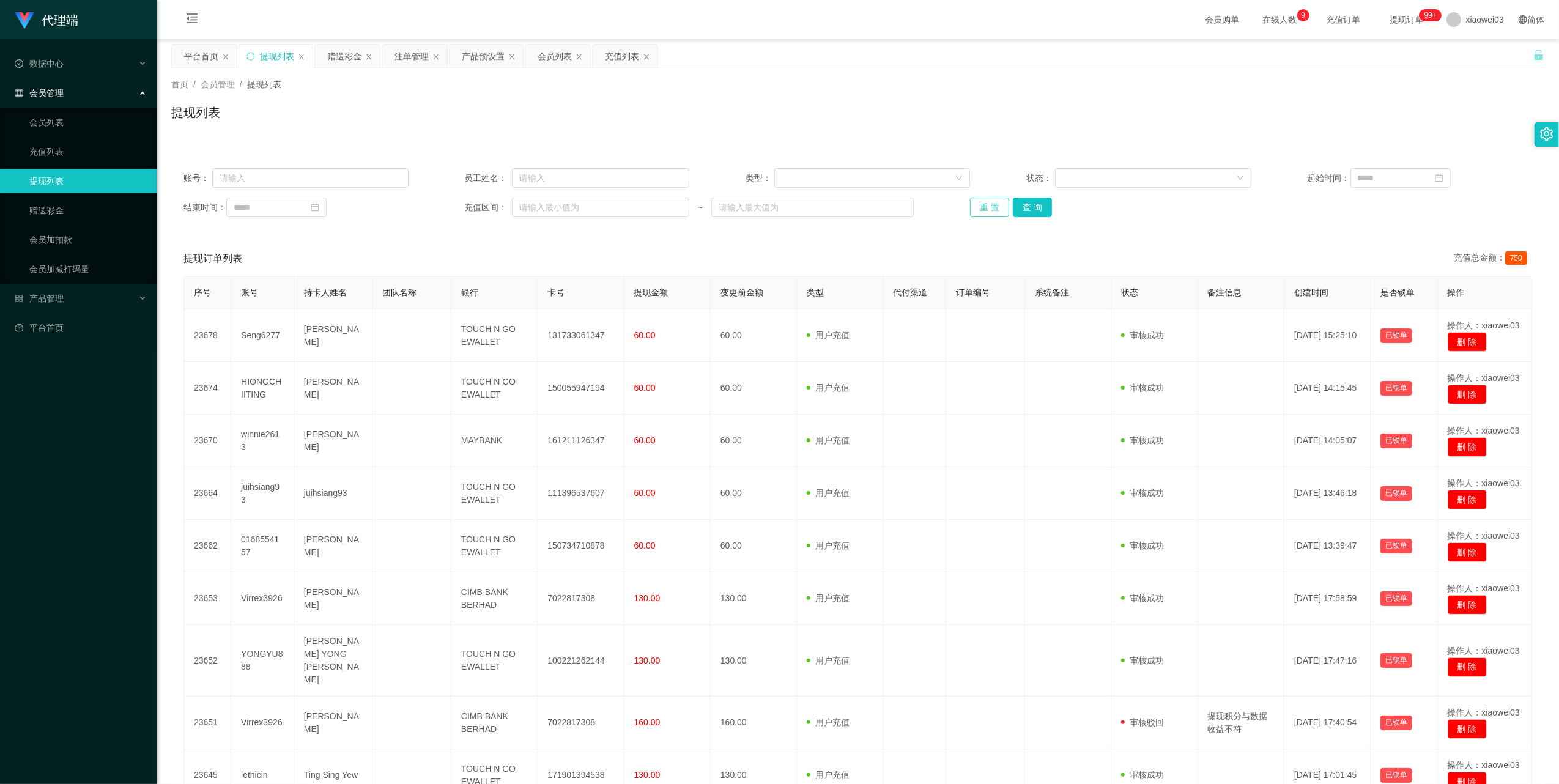
click at [980, 211] on button "重 置" at bounding box center [989, 207] width 39 height 20
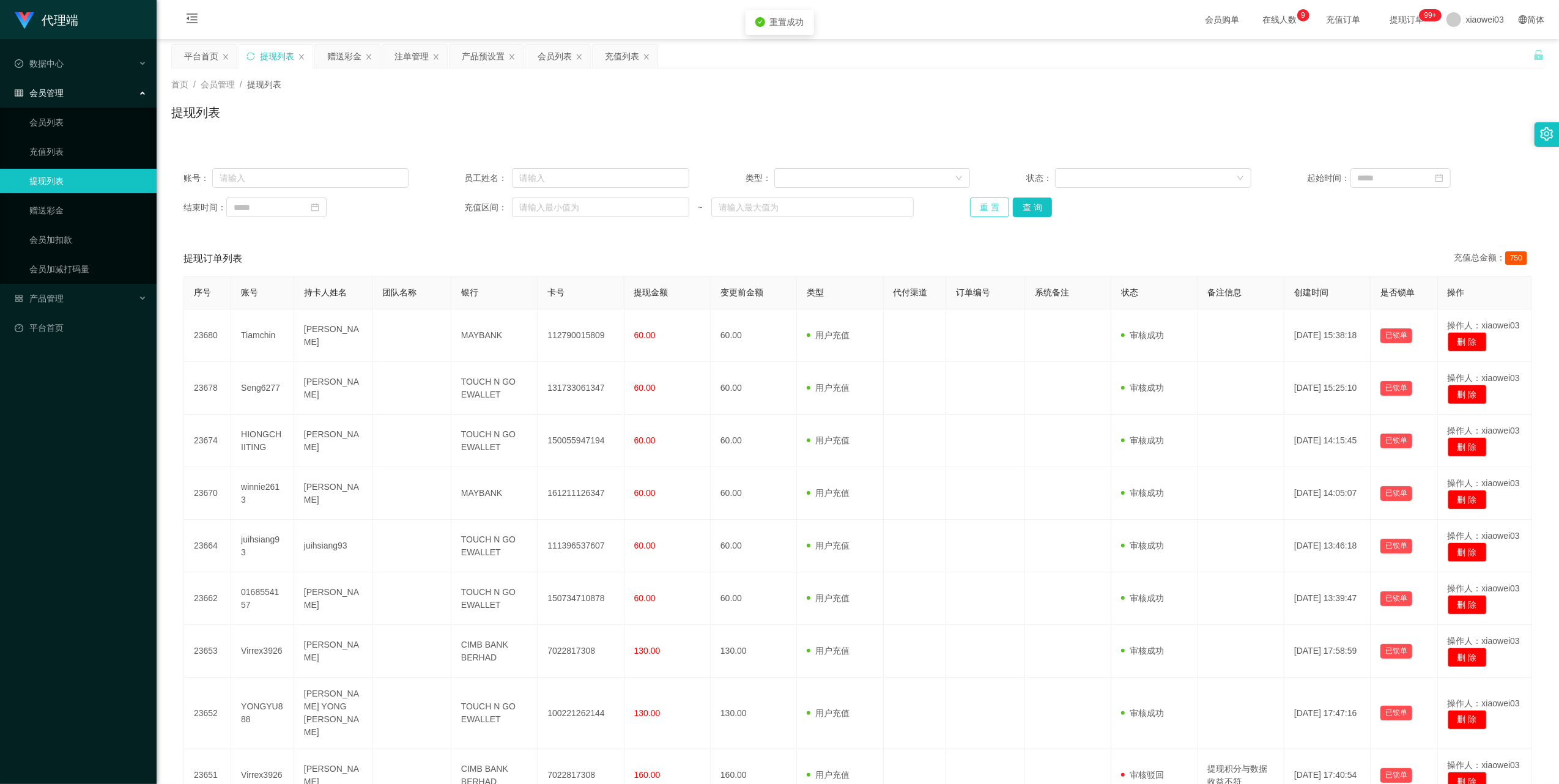
click at [980, 211] on button "重 置" at bounding box center [989, 207] width 39 height 20
click at [485, 55] on div "产品预设置" at bounding box center [483, 56] width 43 height 23
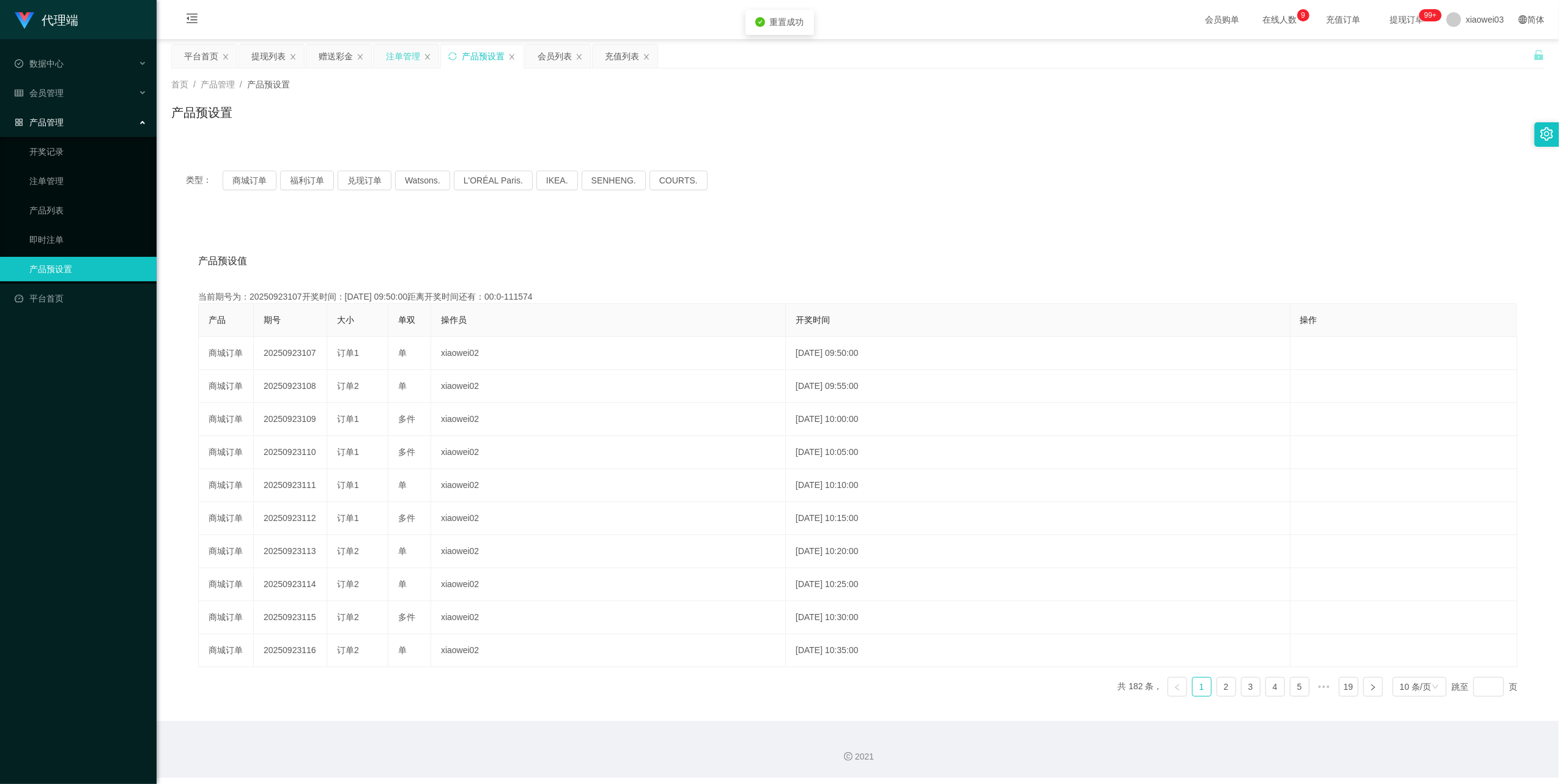
click at [416, 51] on div "注单管理" at bounding box center [403, 56] width 35 height 23
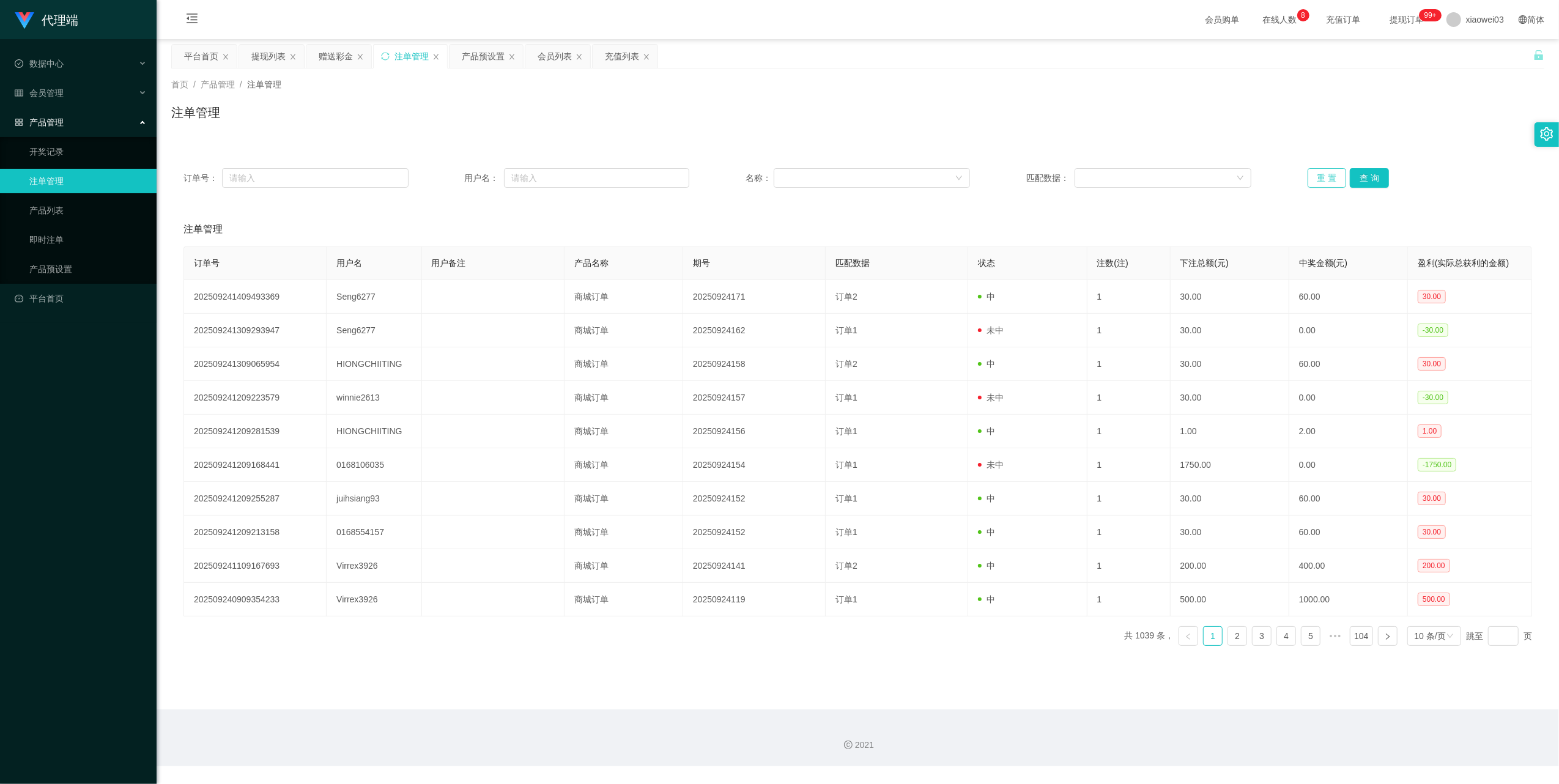
click at [1332, 169] on button "重 置" at bounding box center [1327, 178] width 39 height 20
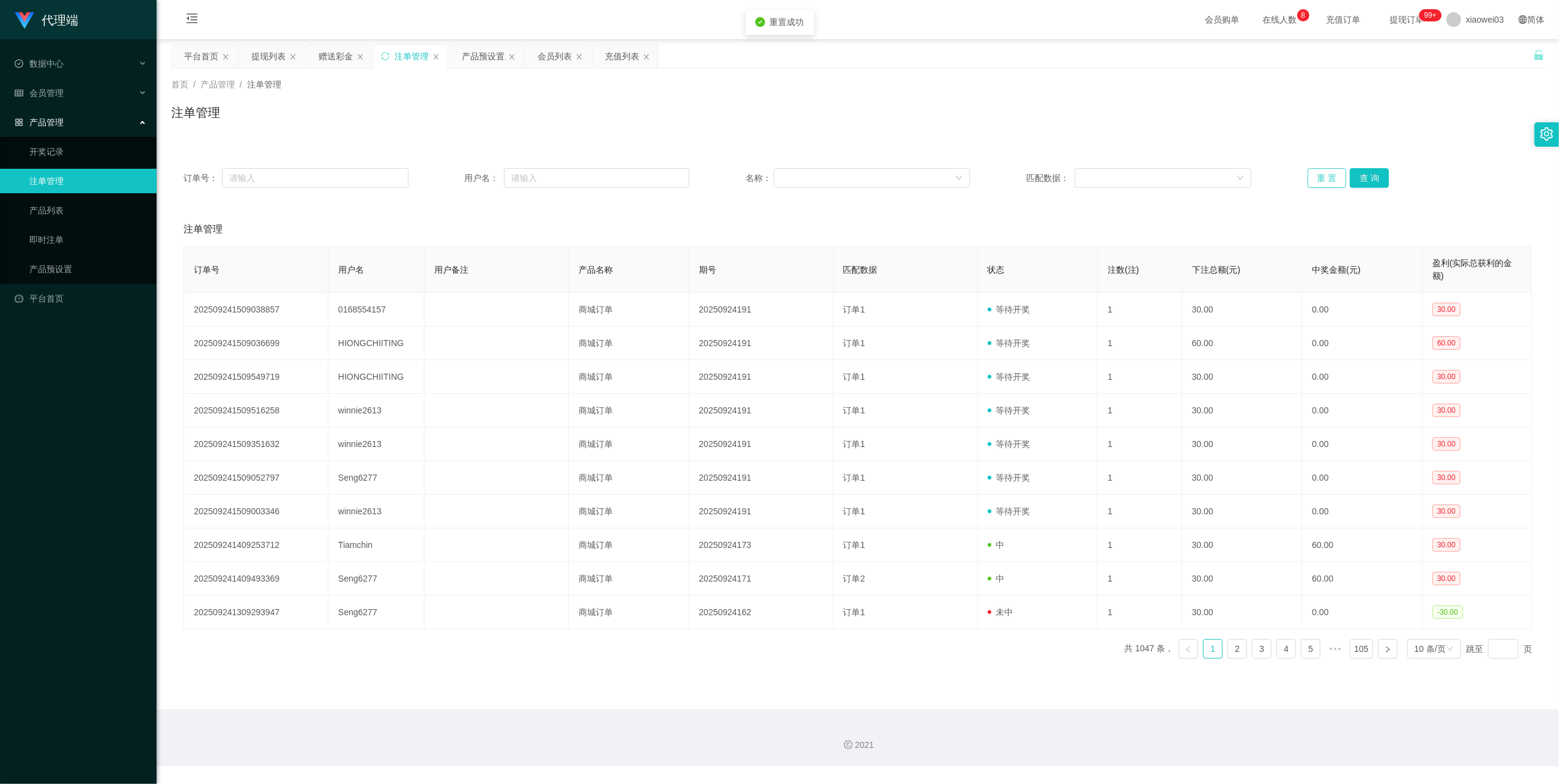
click at [1318, 179] on button "重 置" at bounding box center [1327, 178] width 39 height 20
click at [1315, 174] on button "重 置" at bounding box center [1327, 178] width 39 height 20
click at [1314, 173] on button "重 置" at bounding box center [1327, 178] width 39 height 20
click at [1308, 172] on button "重 置" at bounding box center [1327, 178] width 39 height 20
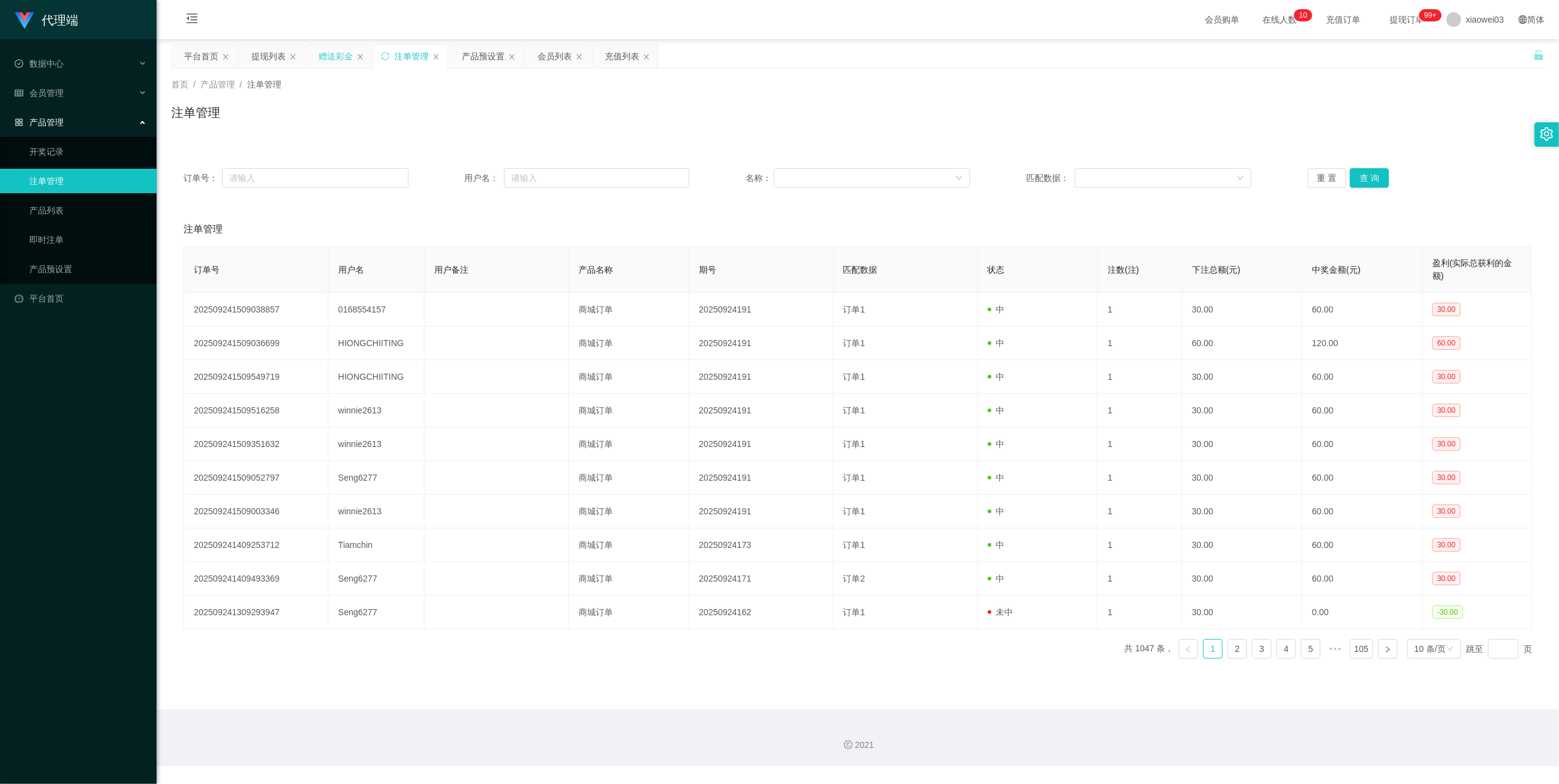
click at [333, 61] on div "赠送彩金" at bounding box center [336, 56] width 35 height 23
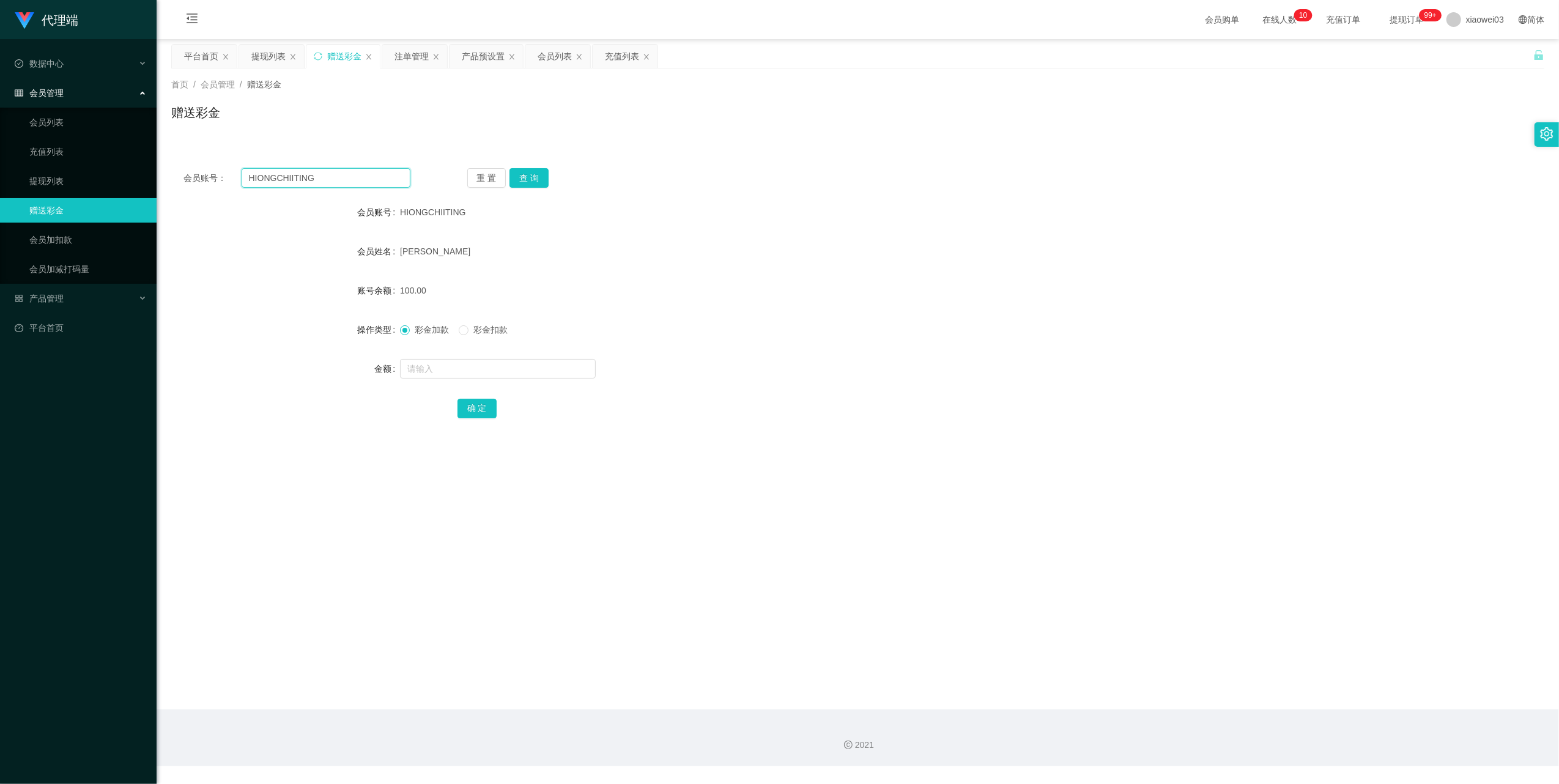
click at [358, 174] on input "HIONGCHIITING" at bounding box center [326, 178] width 169 height 20
paste input "winnie2613"
type input "winnie2613"
click at [524, 184] on button "查 询" at bounding box center [529, 178] width 39 height 20
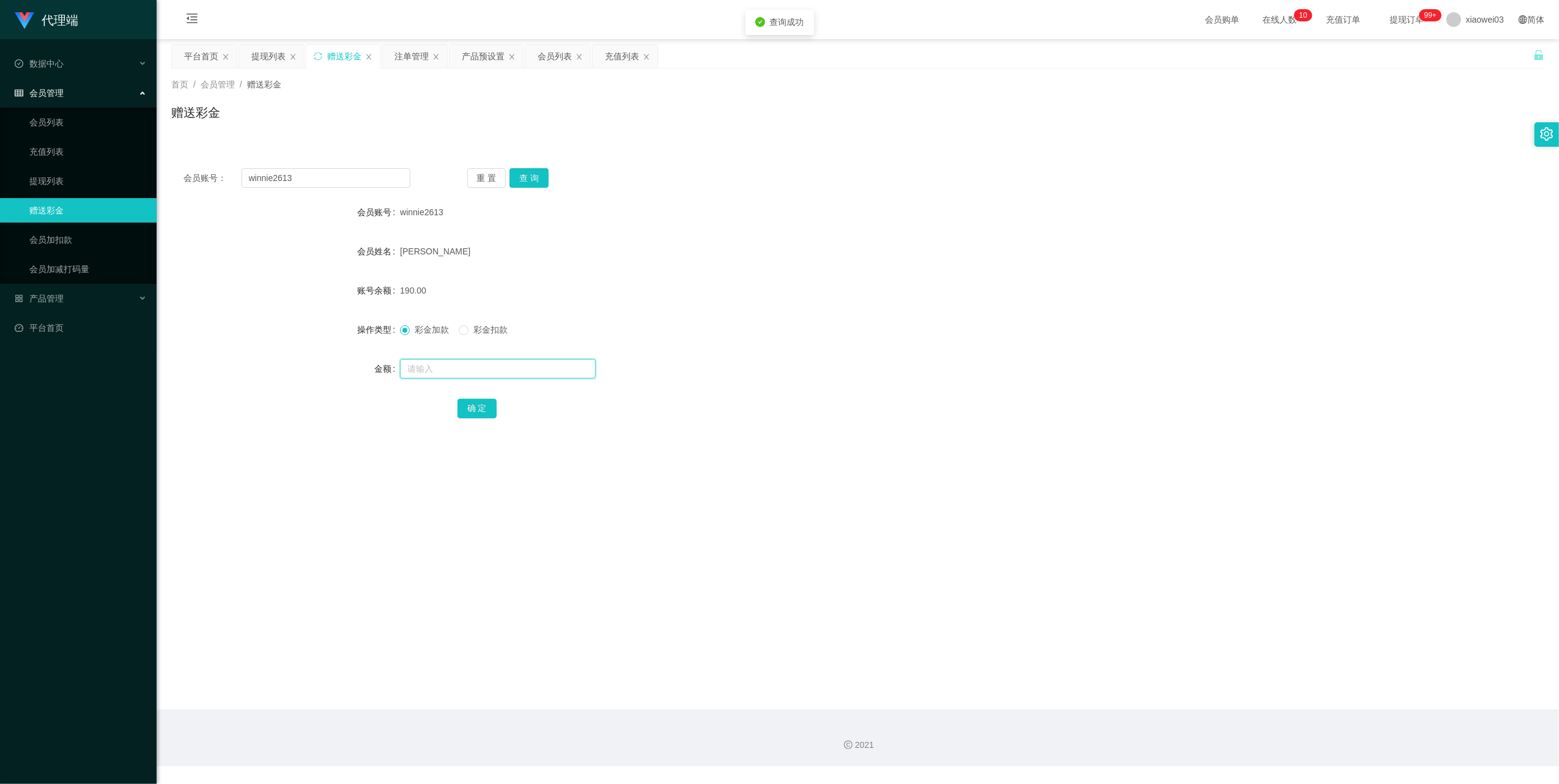
click at [501, 367] on input "text" at bounding box center [498, 369] width 195 height 20
type input "60"
click at [500, 329] on span "彩金扣款" at bounding box center [490, 330] width 44 height 10
click at [483, 404] on button "确 定" at bounding box center [477, 409] width 39 height 20
drag, startPoint x: 419, startPoint y: 61, endPoint x: 429, endPoint y: 66, distance: 11.2
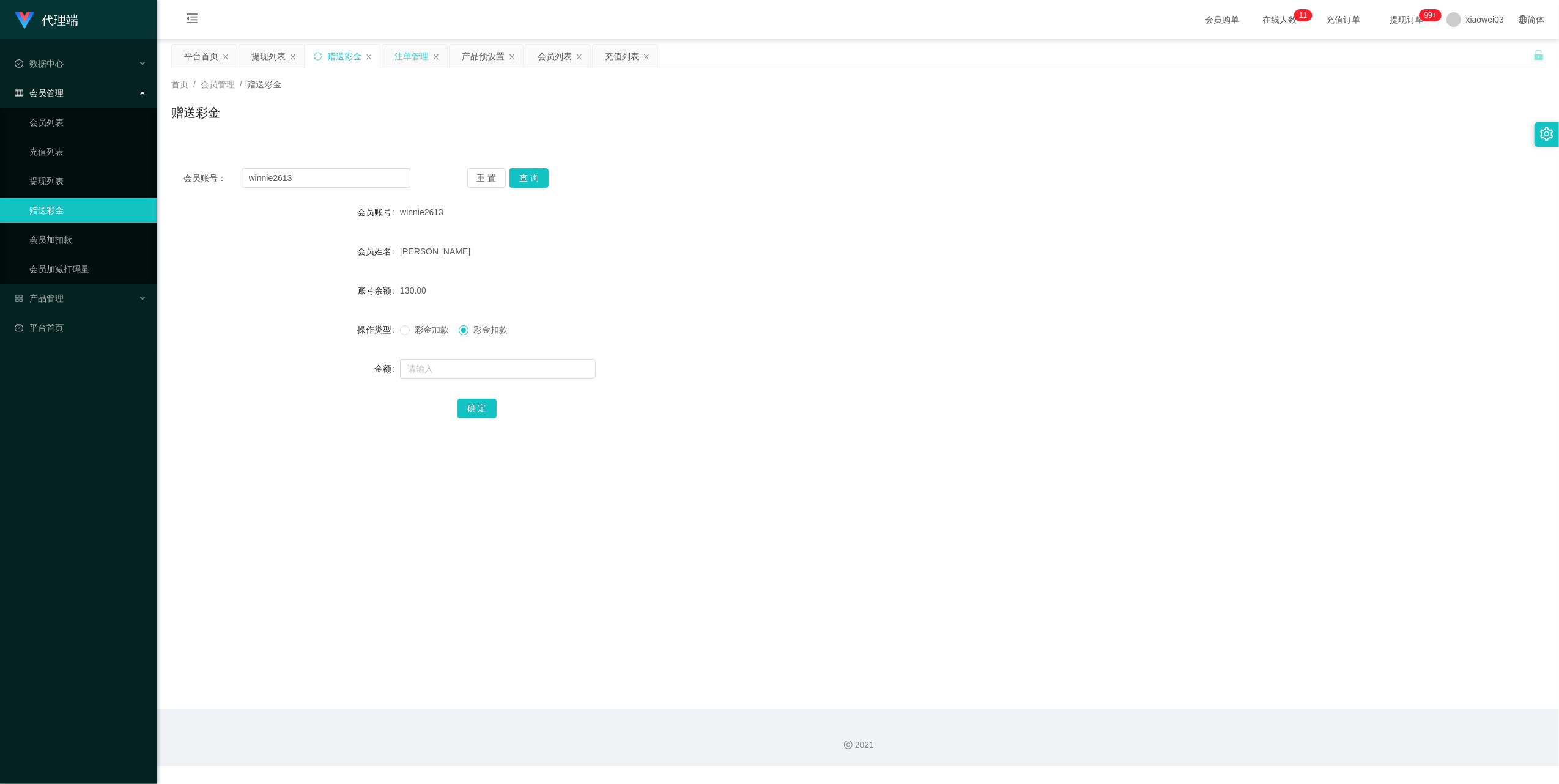
click at [419, 61] on div "注单管理" at bounding box center [412, 56] width 35 height 23
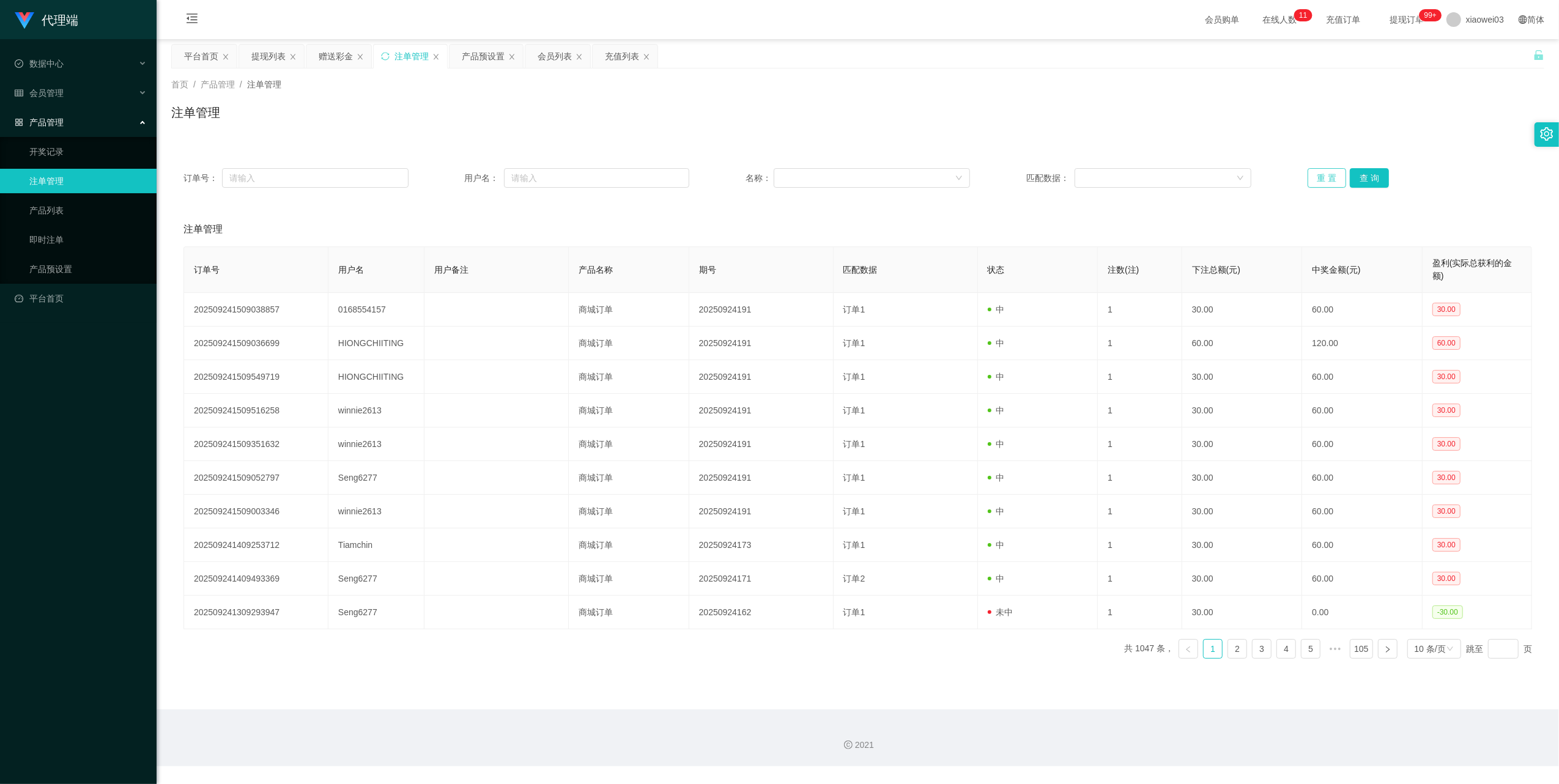
click at [1310, 178] on button "重 置" at bounding box center [1327, 178] width 39 height 20
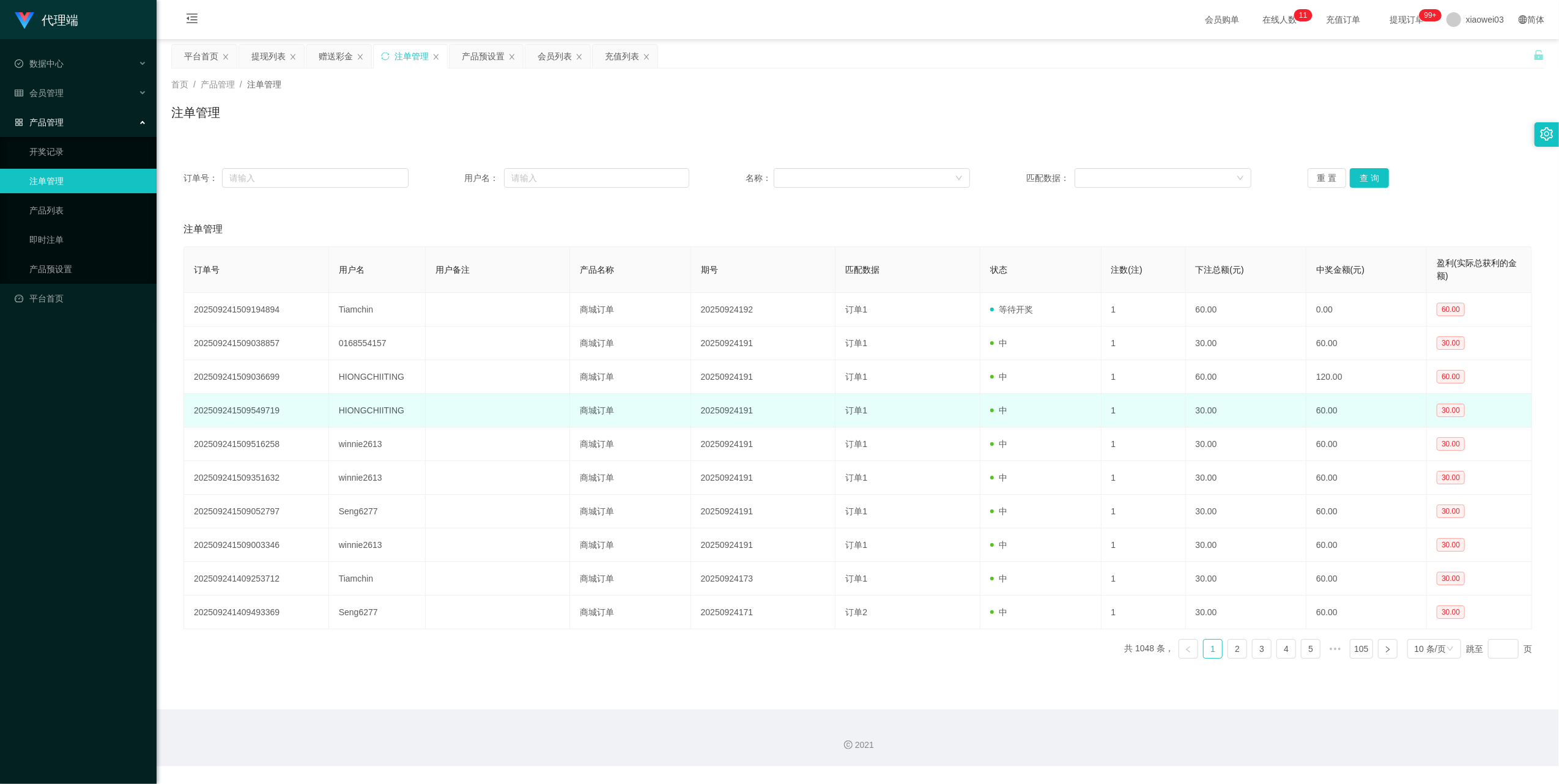
click at [394, 412] on td "HIONGCHIITING" at bounding box center [377, 410] width 97 height 34
copy td "HIONGCHIITING"
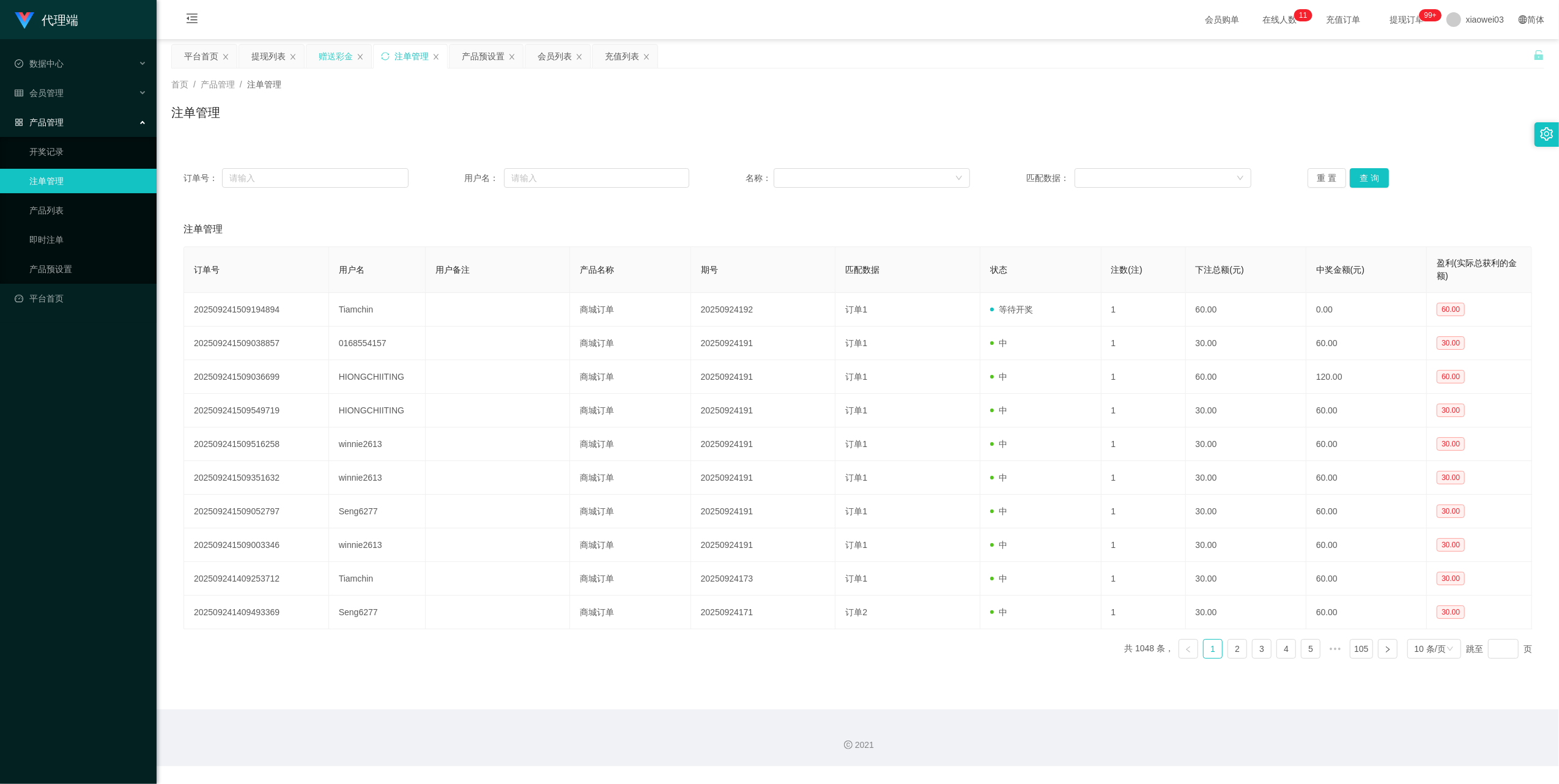
click at [358, 44] on div "赠送彩金" at bounding box center [339, 56] width 66 height 25
click at [331, 54] on div "赠送彩金" at bounding box center [336, 56] width 35 height 23
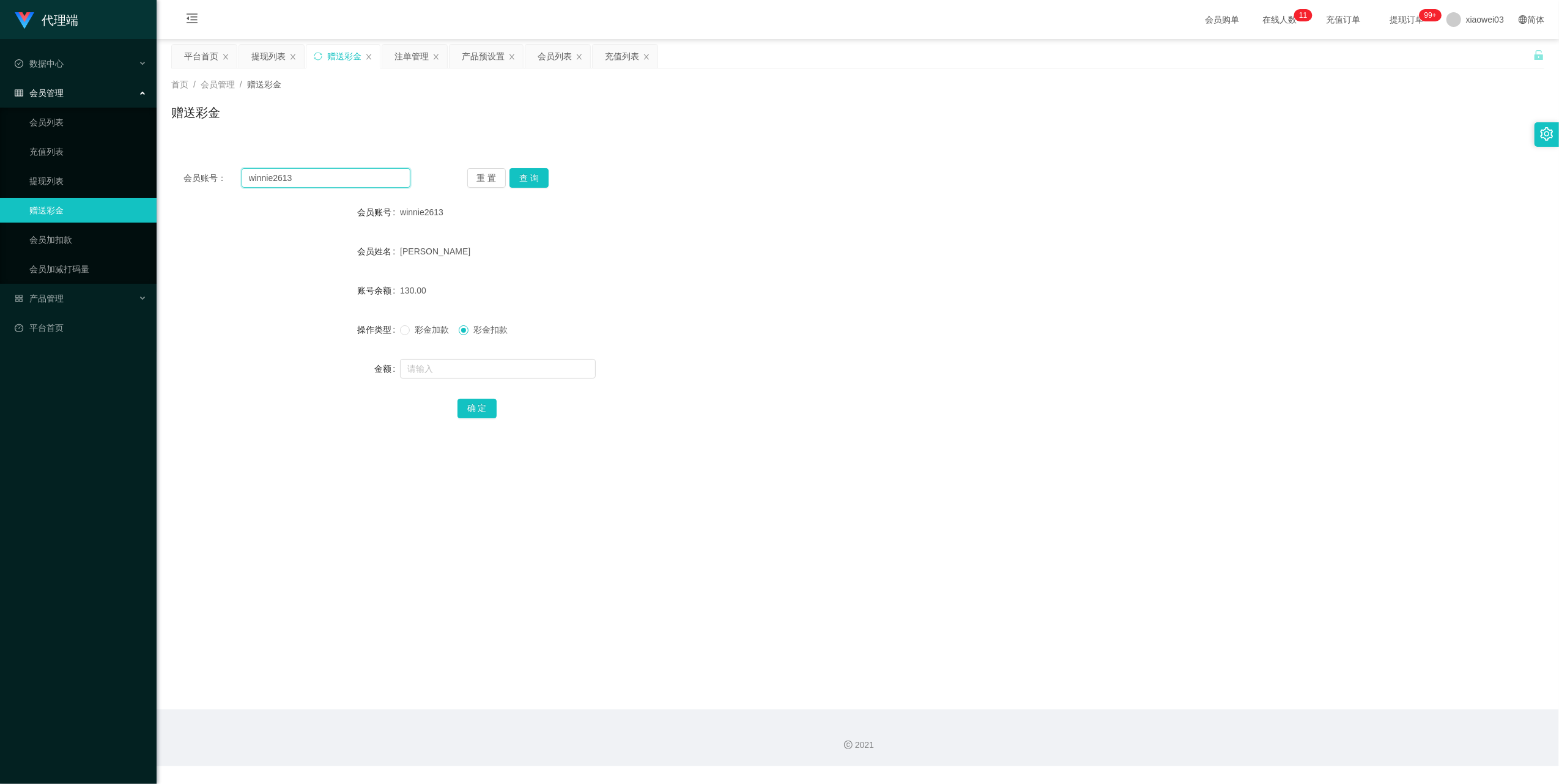
click at [335, 171] on input "winnie2613" at bounding box center [326, 178] width 169 height 20
paste input "HIONGCHIITING"
type input "HIONGCHIITING"
click at [520, 185] on button "查 询" at bounding box center [529, 178] width 39 height 20
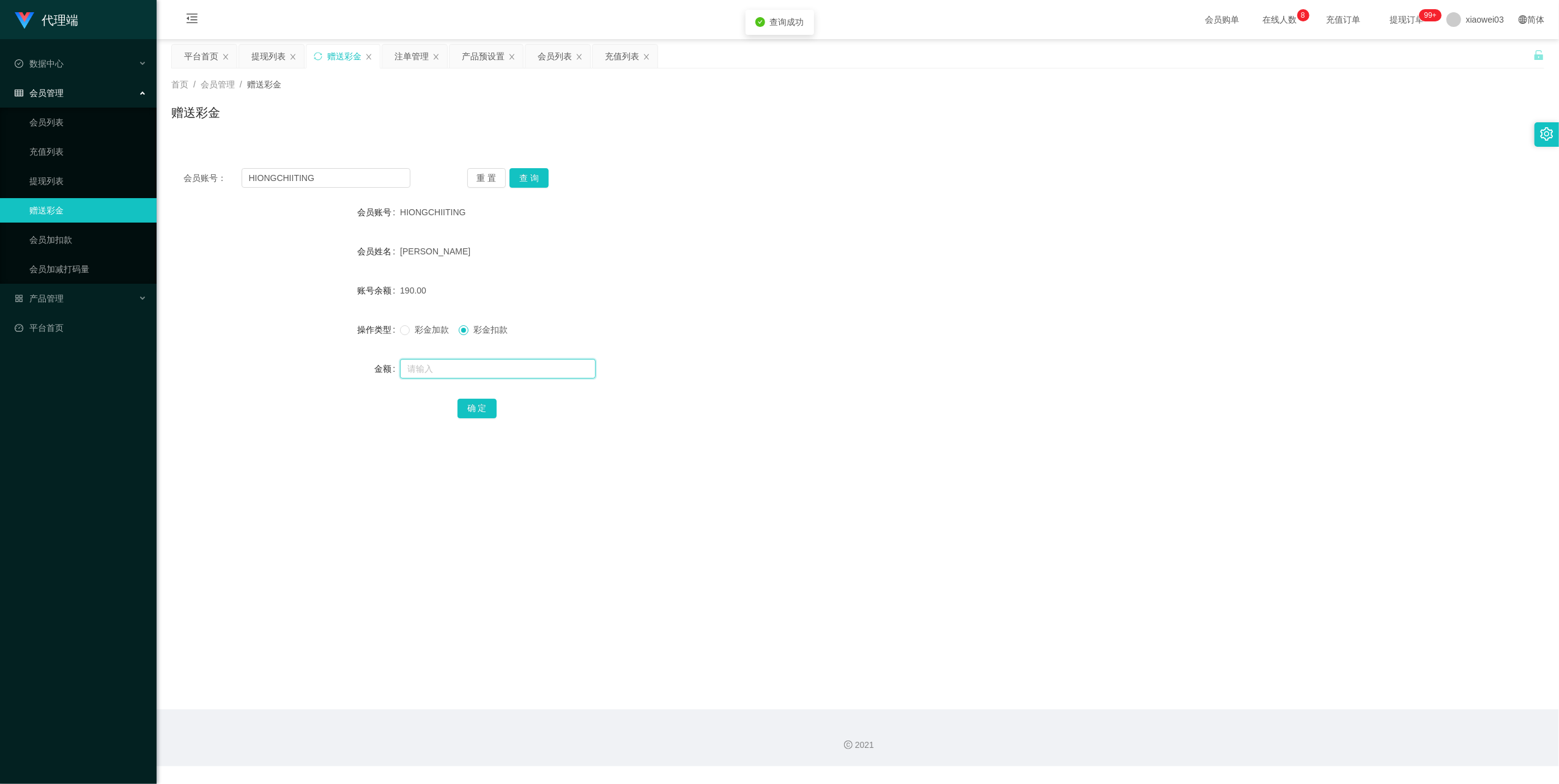
click at [514, 373] on input "text" at bounding box center [498, 369] width 195 height 20
click at [532, 168] on button "查 询" at bounding box center [529, 178] width 39 height 20
click at [509, 364] on input "text" at bounding box center [498, 369] width 195 height 20
type input "60"
click at [472, 414] on button "确 定" at bounding box center [477, 409] width 39 height 20
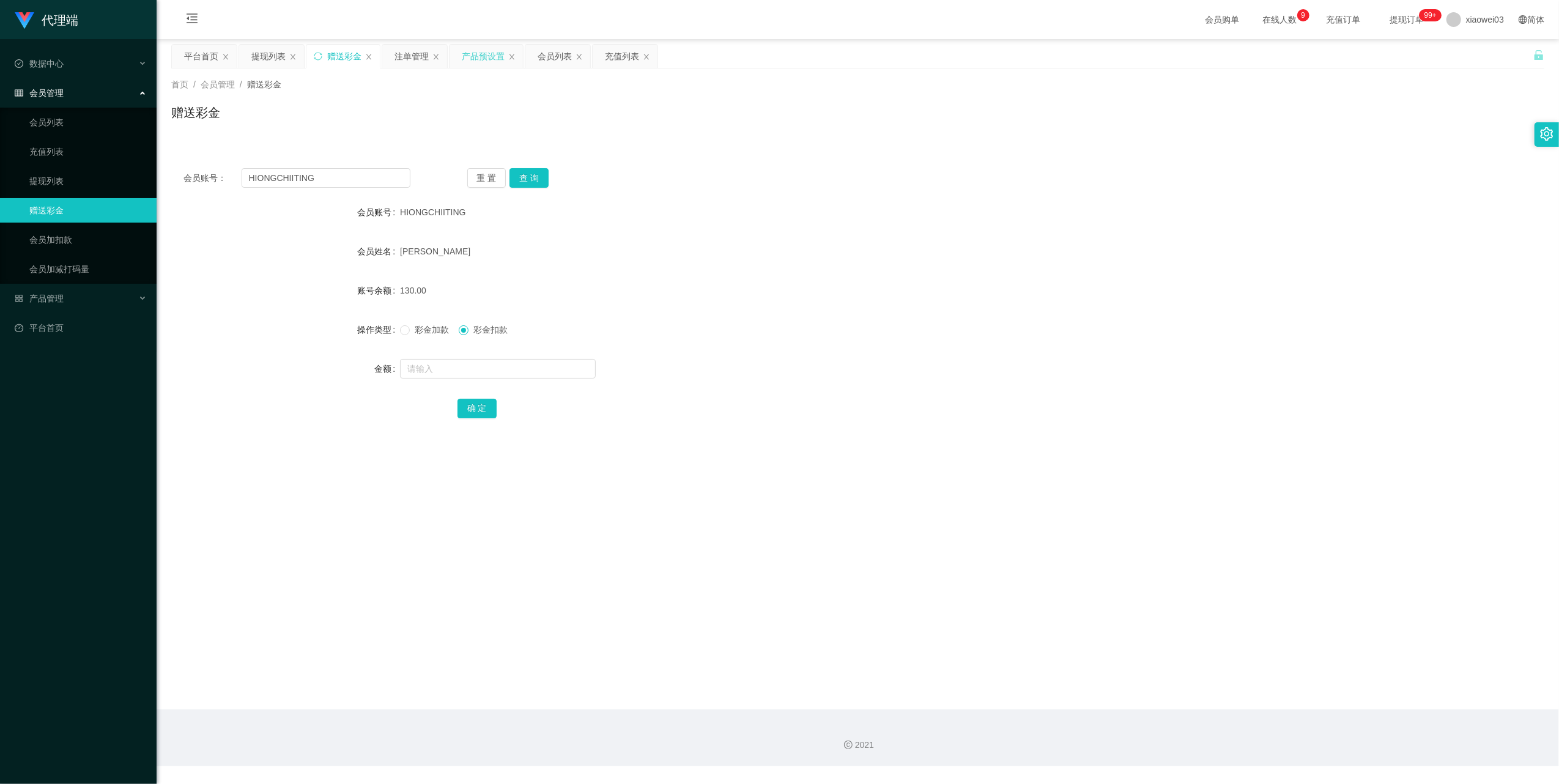
click at [475, 57] on div "产品预设置" at bounding box center [483, 56] width 43 height 23
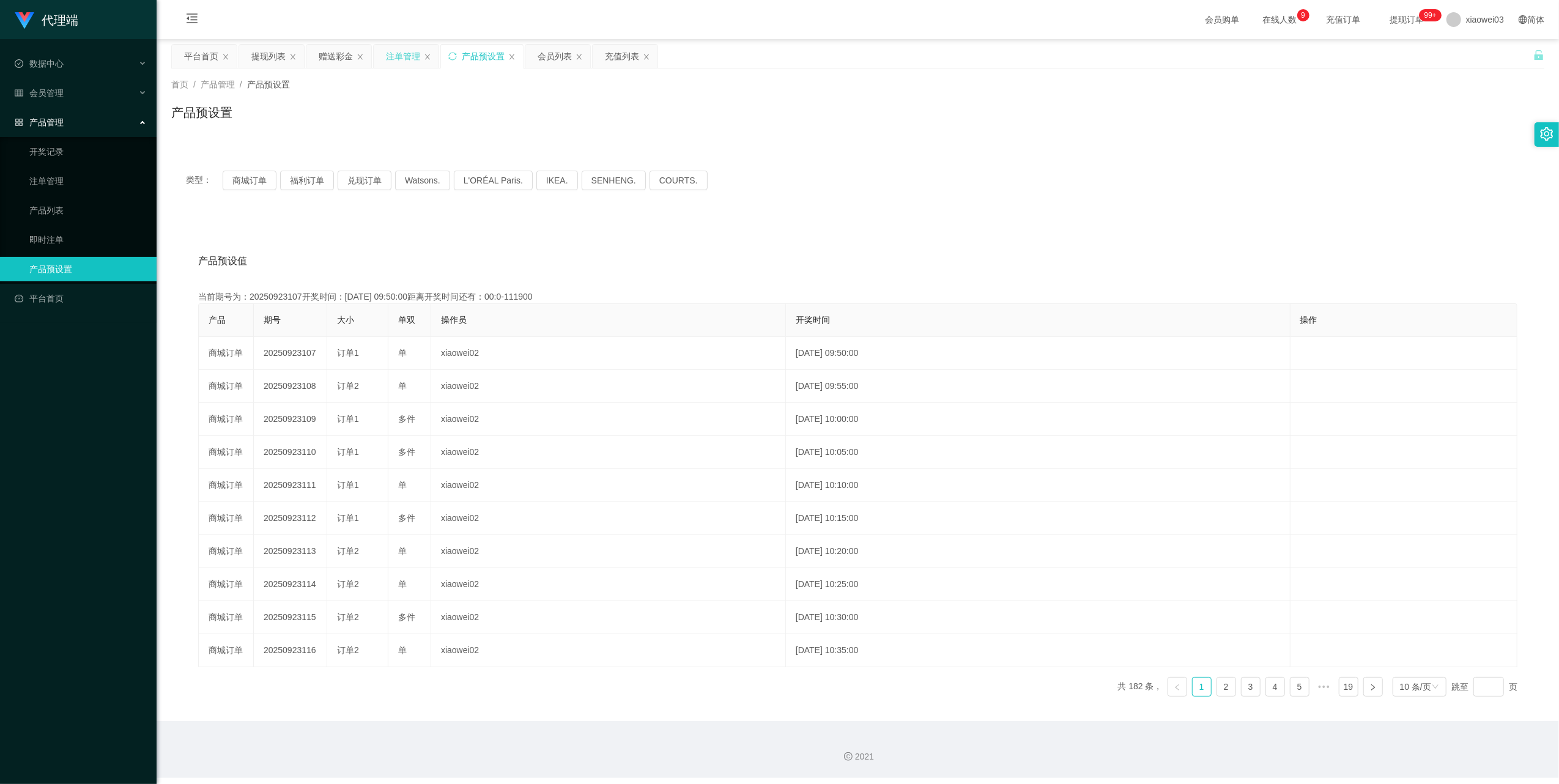
click at [416, 57] on div "注单管理" at bounding box center [403, 56] width 35 height 23
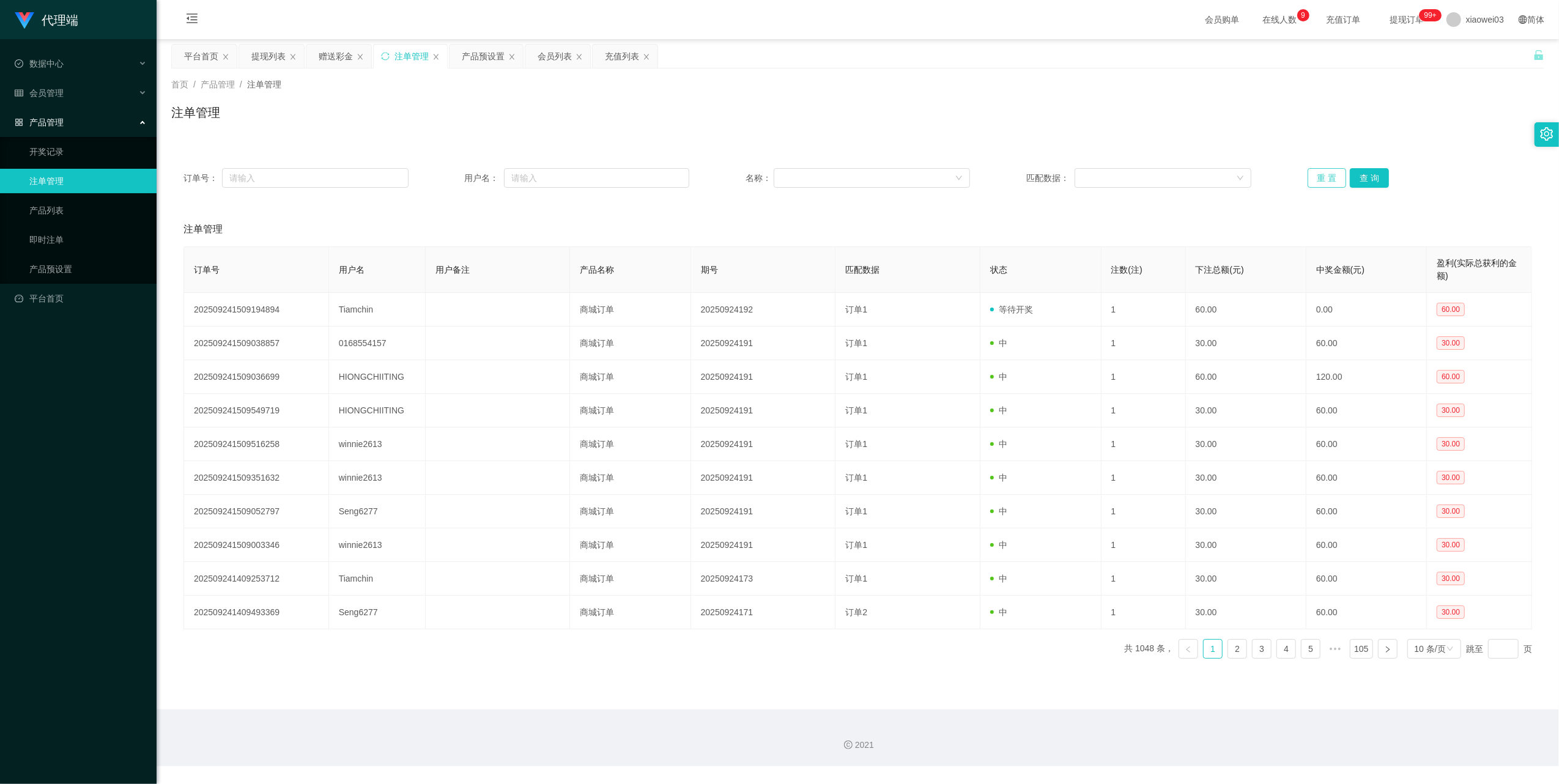
click at [1311, 179] on button "重 置" at bounding box center [1327, 178] width 39 height 20
click at [1316, 171] on button "重 置" at bounding box center [1327, 178] width 39 height 20
click at [1312, 182] on button "重 置" at bounding box center [1327, 178] width 39 height 20
click at [1310, 173] on button "重 置" at bounding box center [1327, 178] width 39 height 20
click at [270, 57] on div "提现列表" at bounding box center [269, 56] width 35 height 23
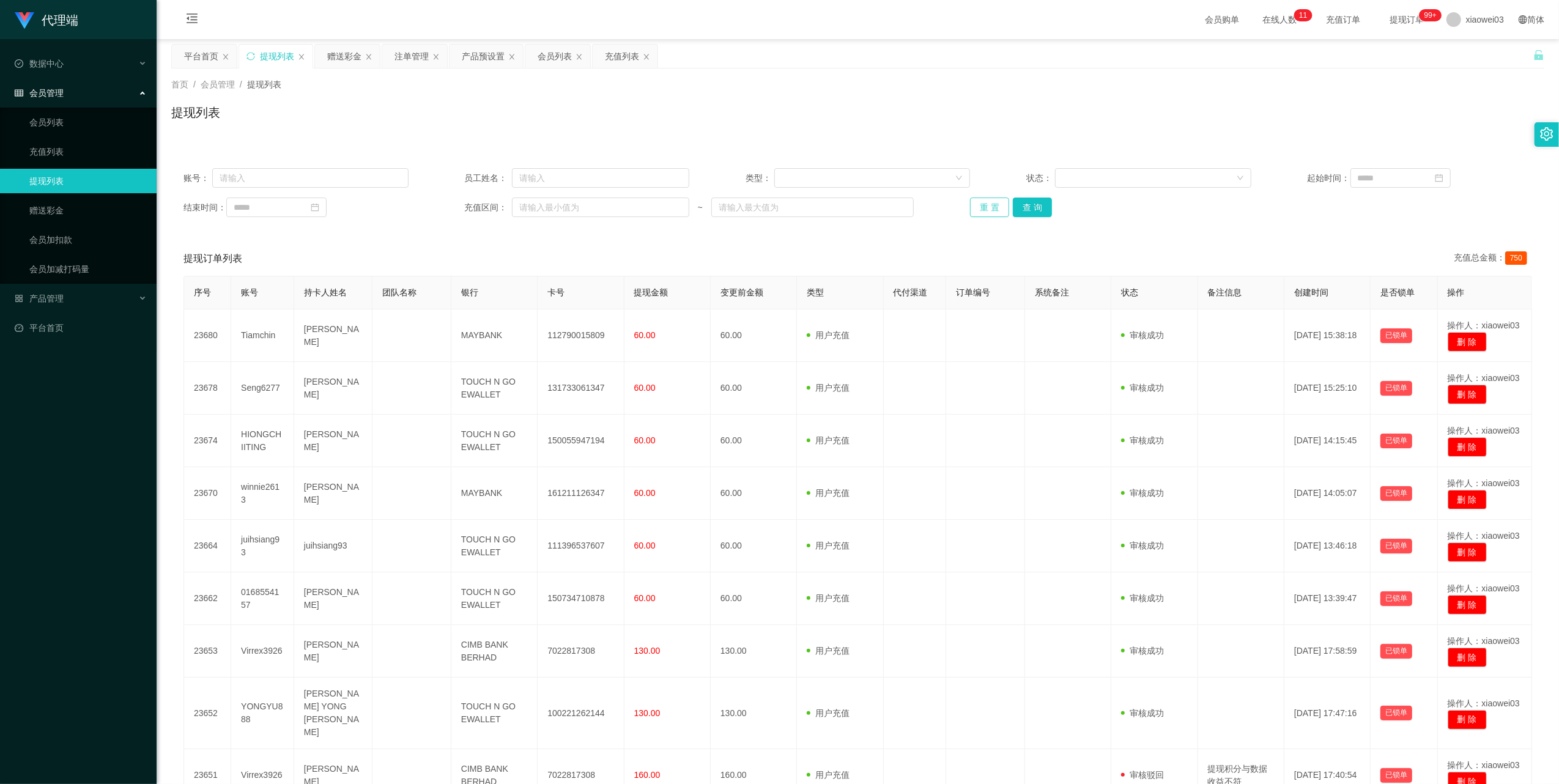
click at [977, 213] on button "重 置" at bounding box center [989, 207] width 39 height 20
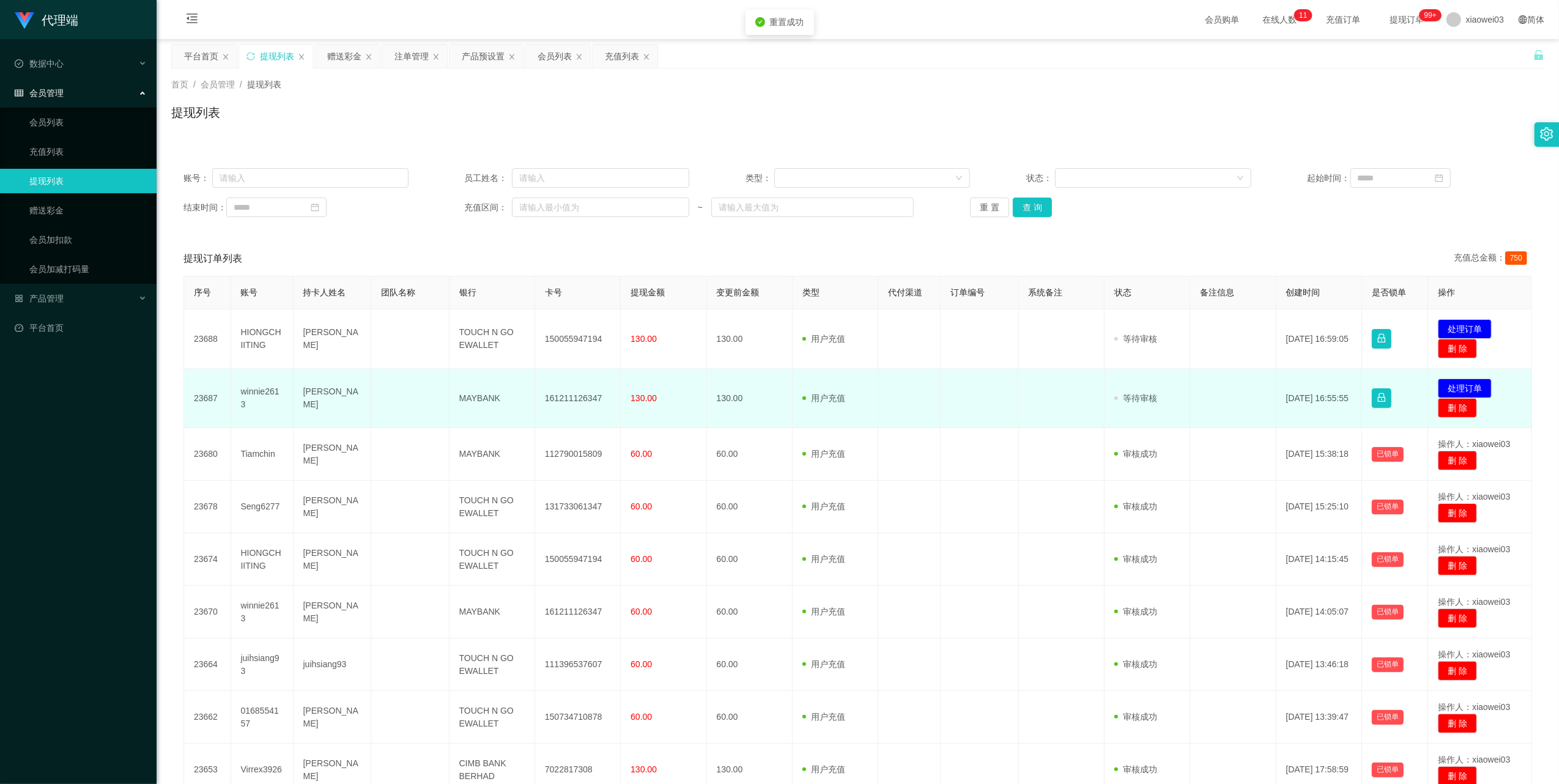
click at [569, 399] on td "161211126347" at bounding box center [578, 398] width 86 height 59
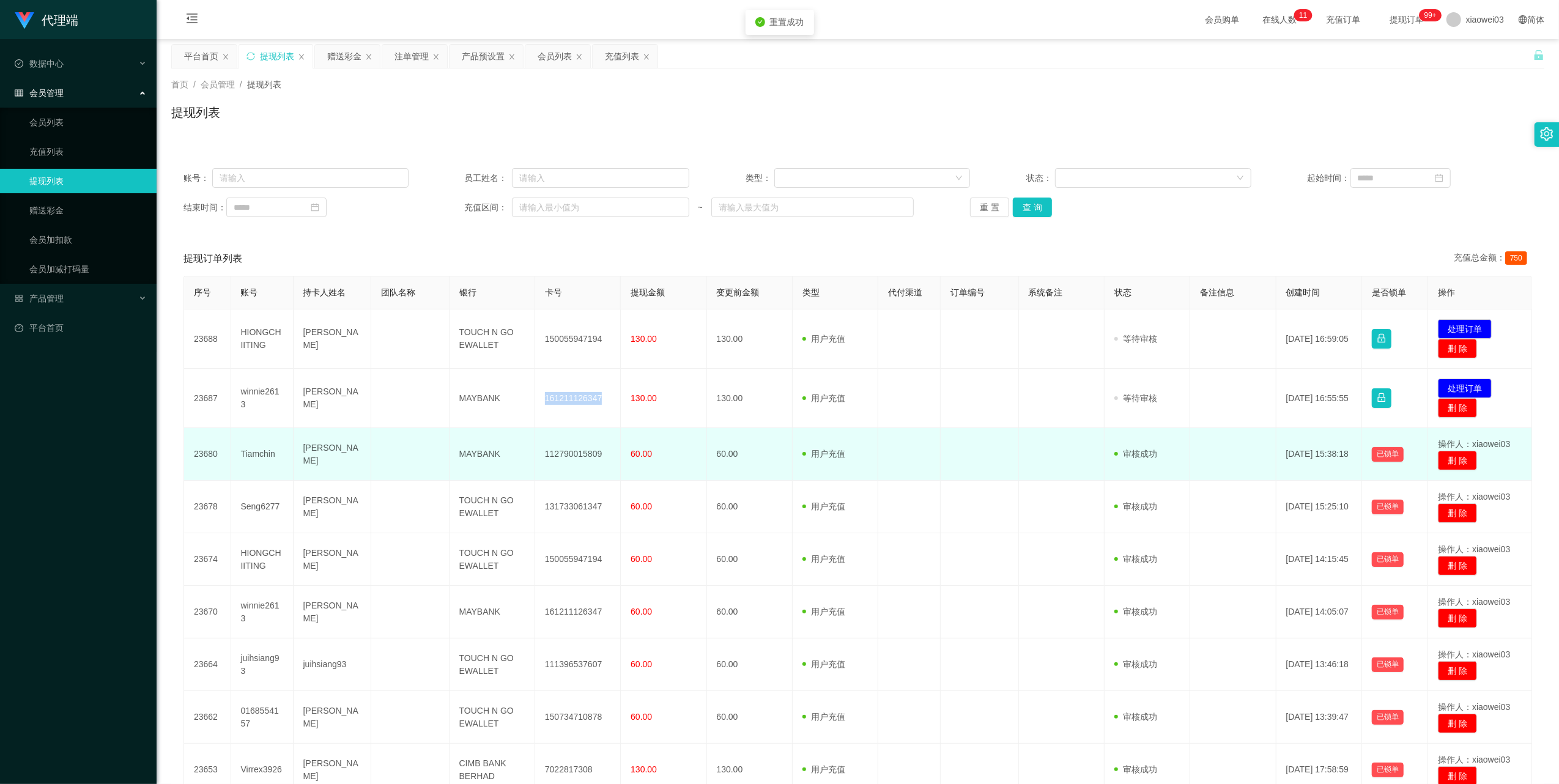
copy td "161211126347"
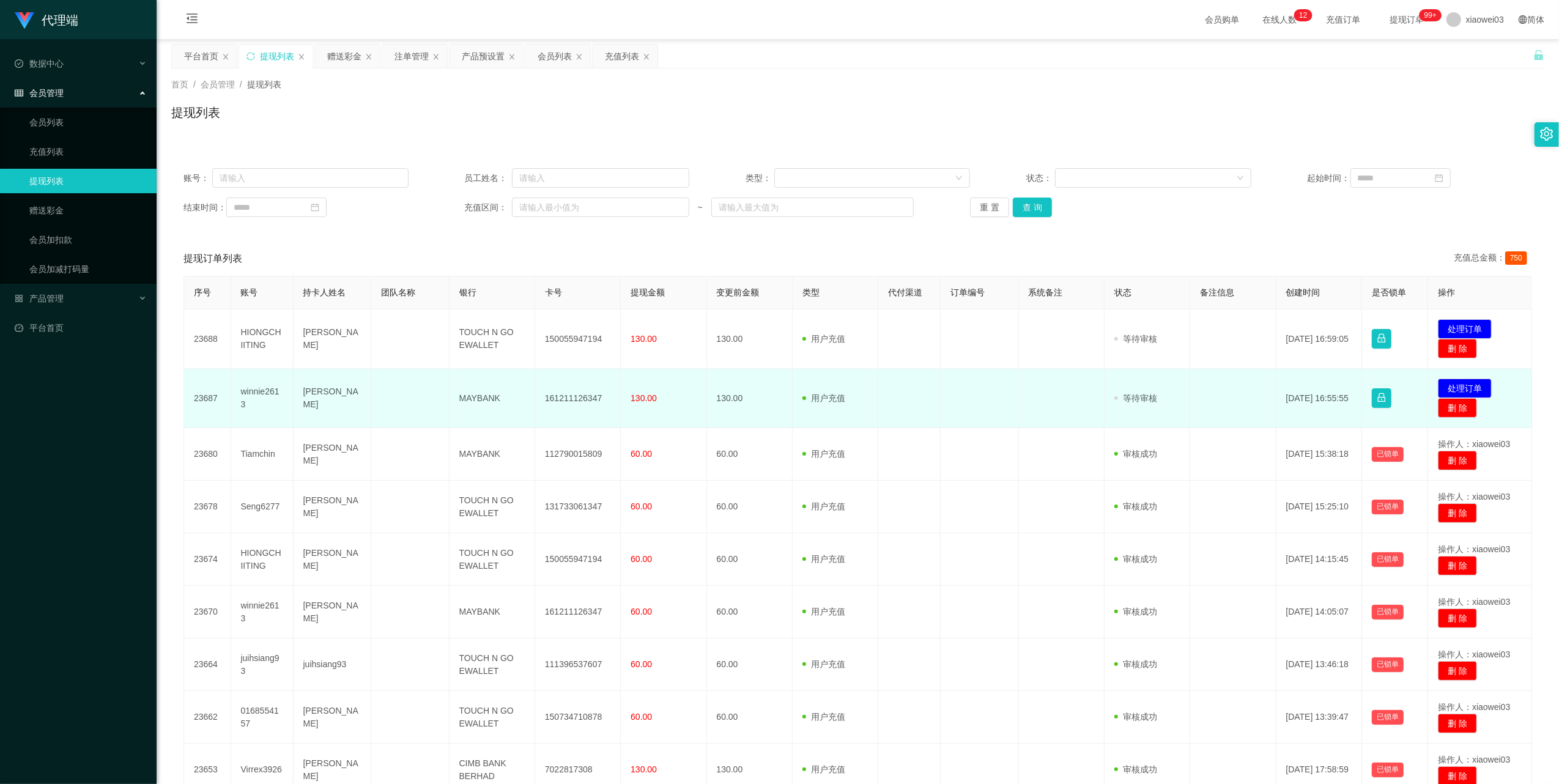
click at [480, 401] on td "MAYBANK" at bounding box center [492, 398] width 86 height 59
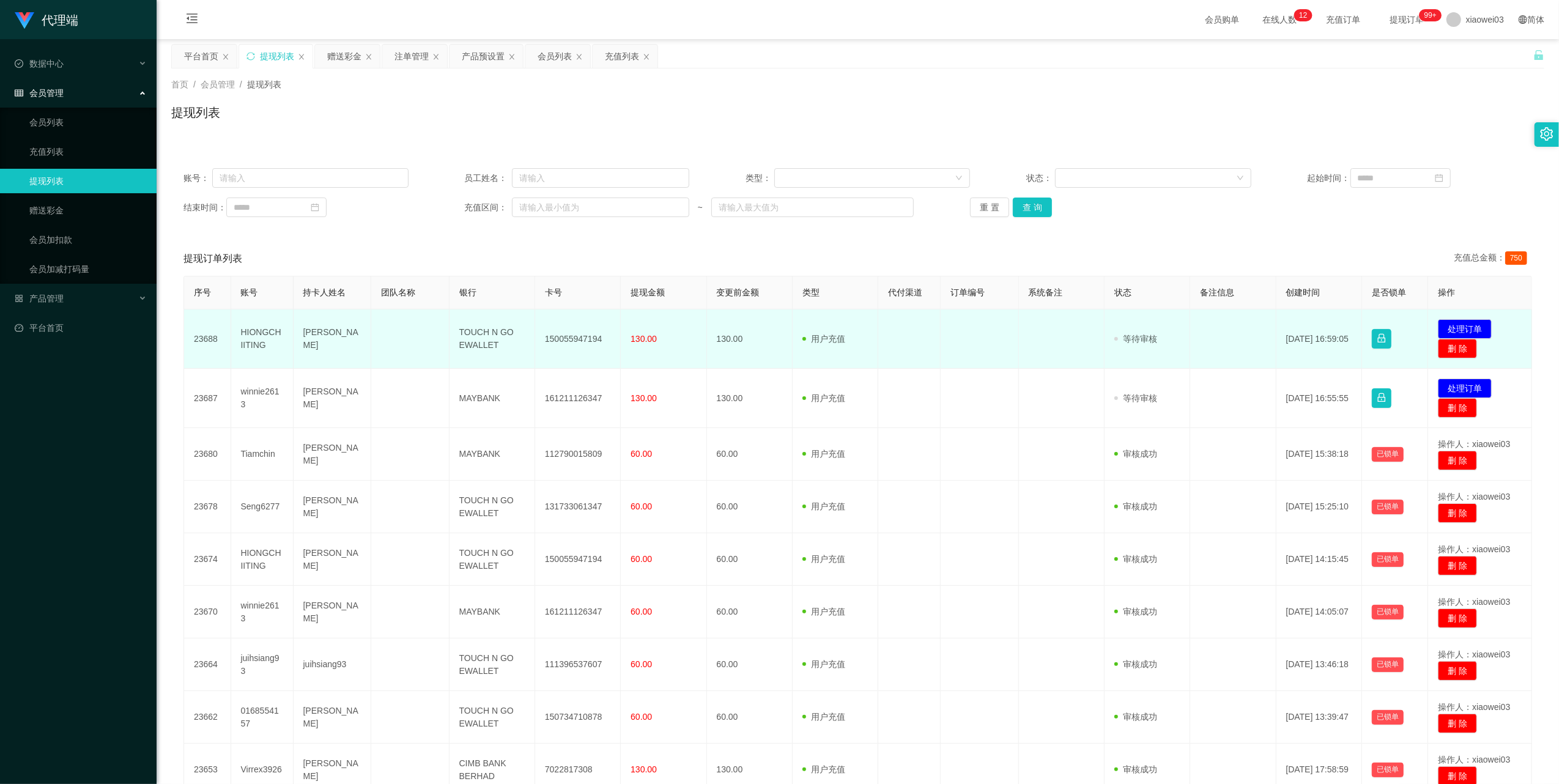
click at [587, 338] on td "150055947194" at bounding box center [578, 339] width 86 height 59
click at [473, 341] on td "TOUCH N GO EWALLET" at bounding box center [492, 339] width 86 height 59
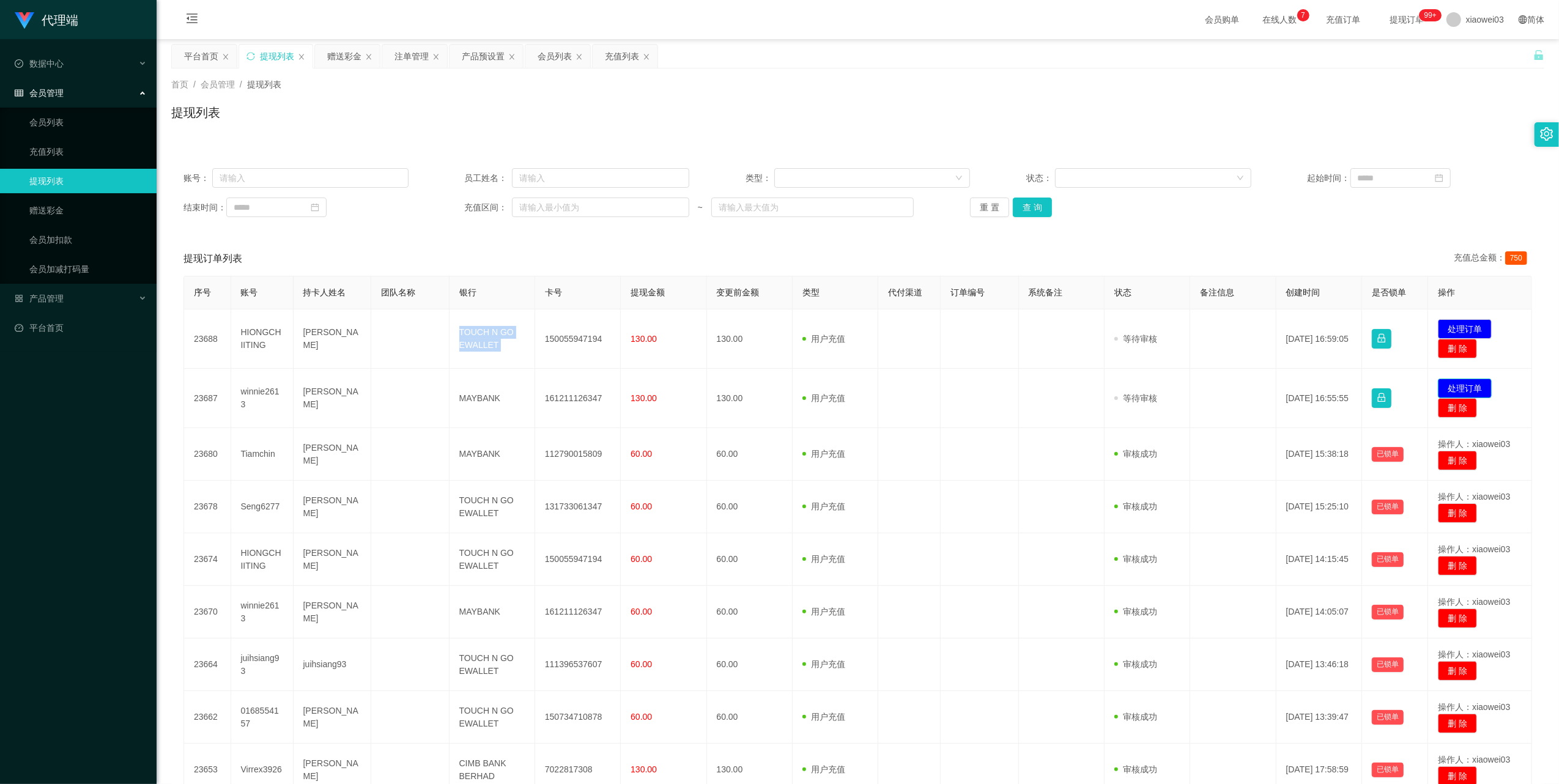
click at [1454, 386] on button "处理订单" at bounding box center [1465, 388] width 54 height 20
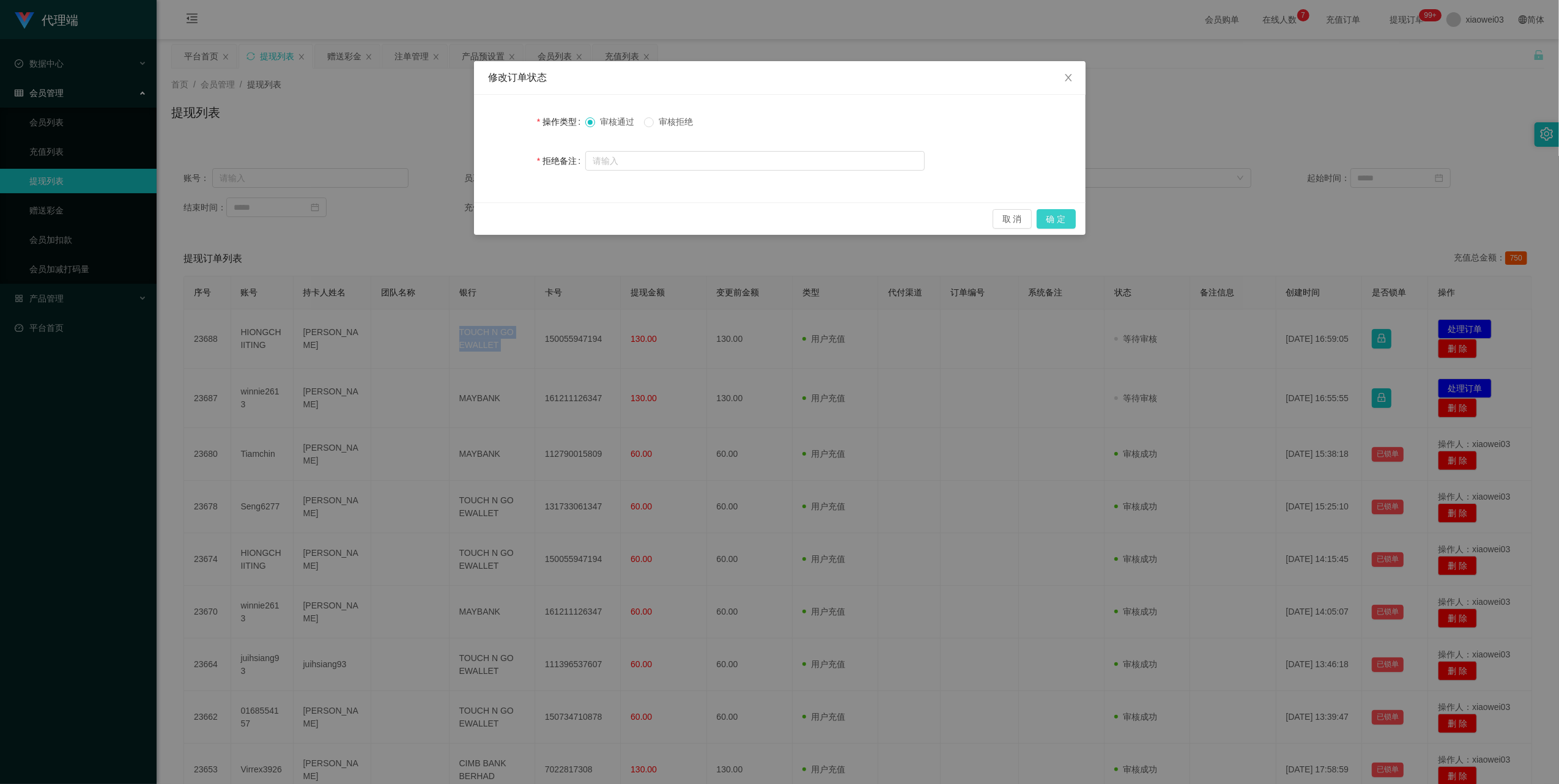
click at [1051, 219] on button "确 定" at bounding box center [1056, 219] width 39 height 20
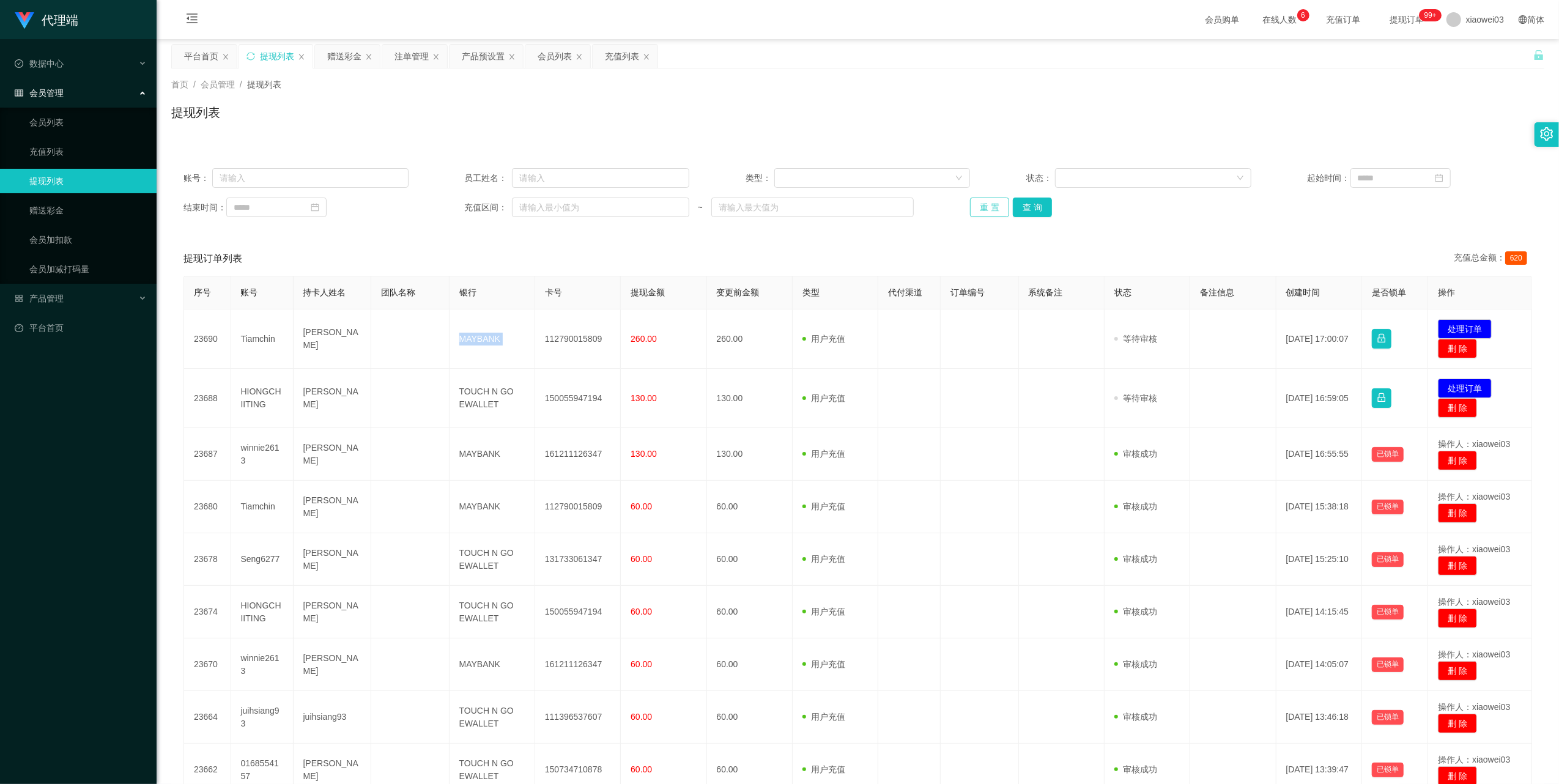
click at [979, 206] on button "重 置" at bounding box center [989, 207] width 39 height 20
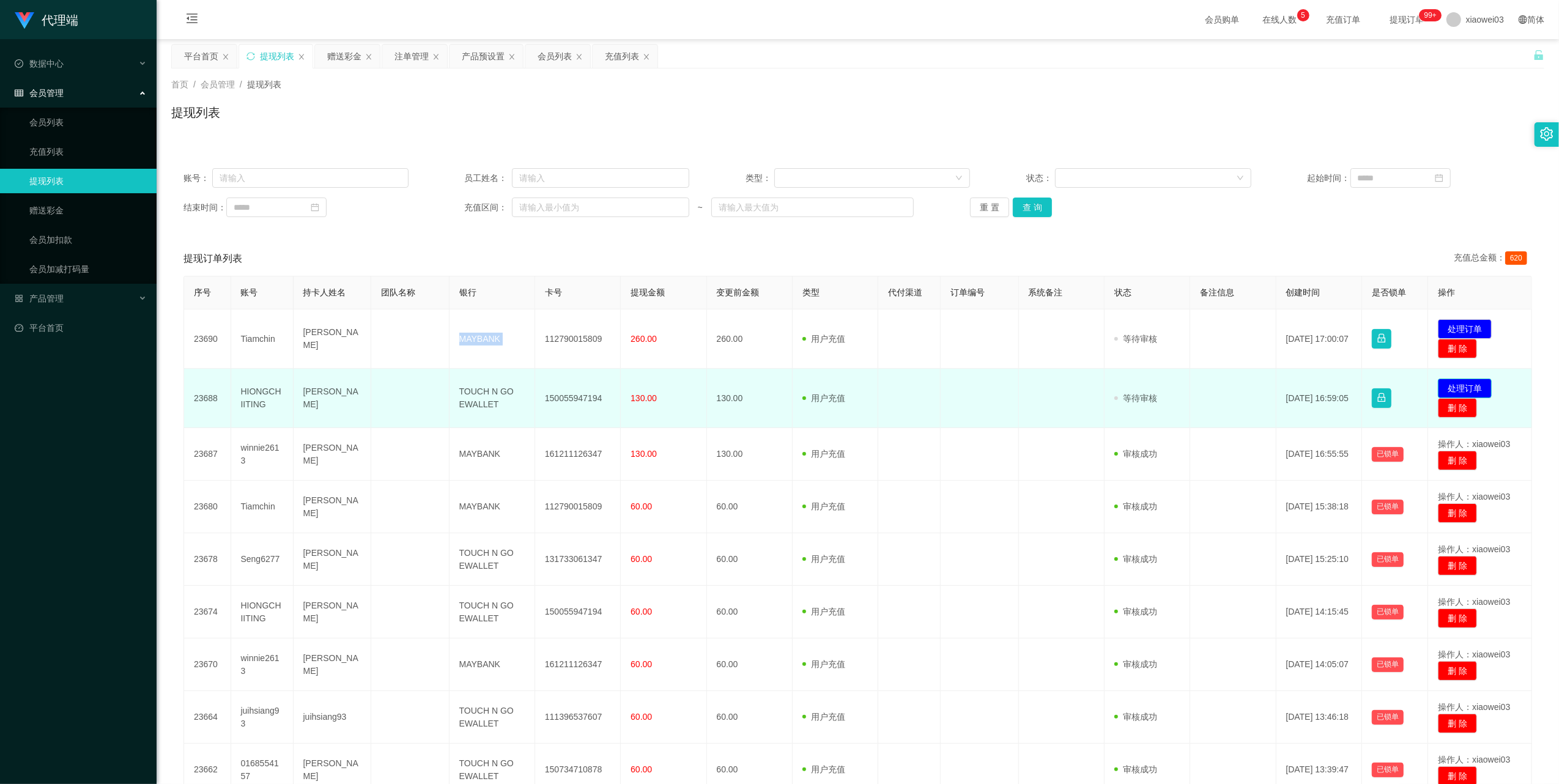
click at [1452, 382] on button "处理订单" at bounding box center [1465, 388] width 54 height 20
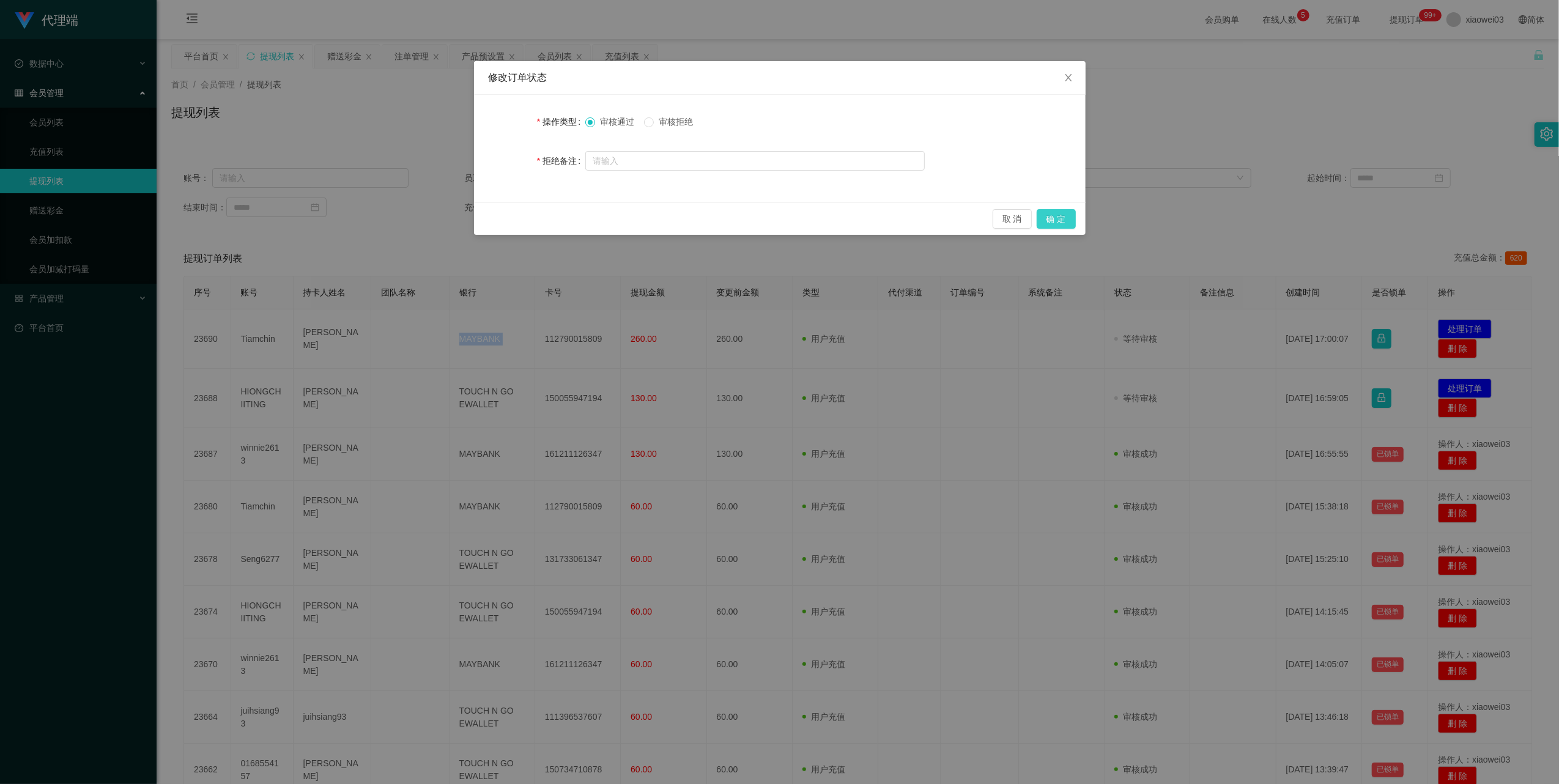
click at [1064, 218] on button "确 定" at bounding box center [1056, 219] width 39 height 20
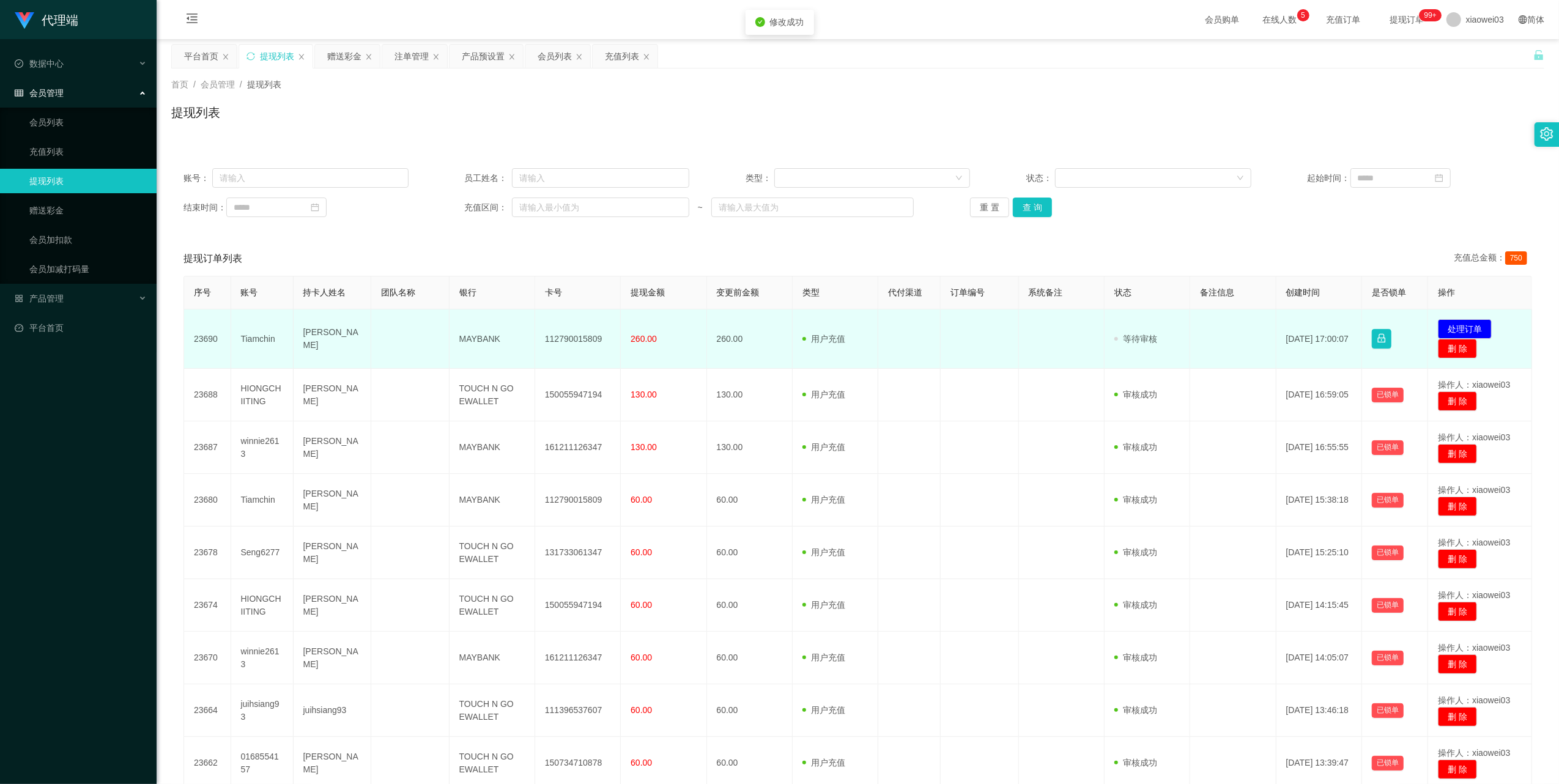
click at [586, 333] on td "112790015809" at bounding box center [578, 339] width 86 height 59
click at [458, 340] on td "MAYBANK" at bounding box center [492, 339] width 86 height 59
drag, startPoint x: 458, startPoint y: 340, endPoint x: 472, endPoint y: 351, distance: 17.8
click at [458, 340] on td "MAYBANK" at bounding box center [492, 339] width 86 height 59
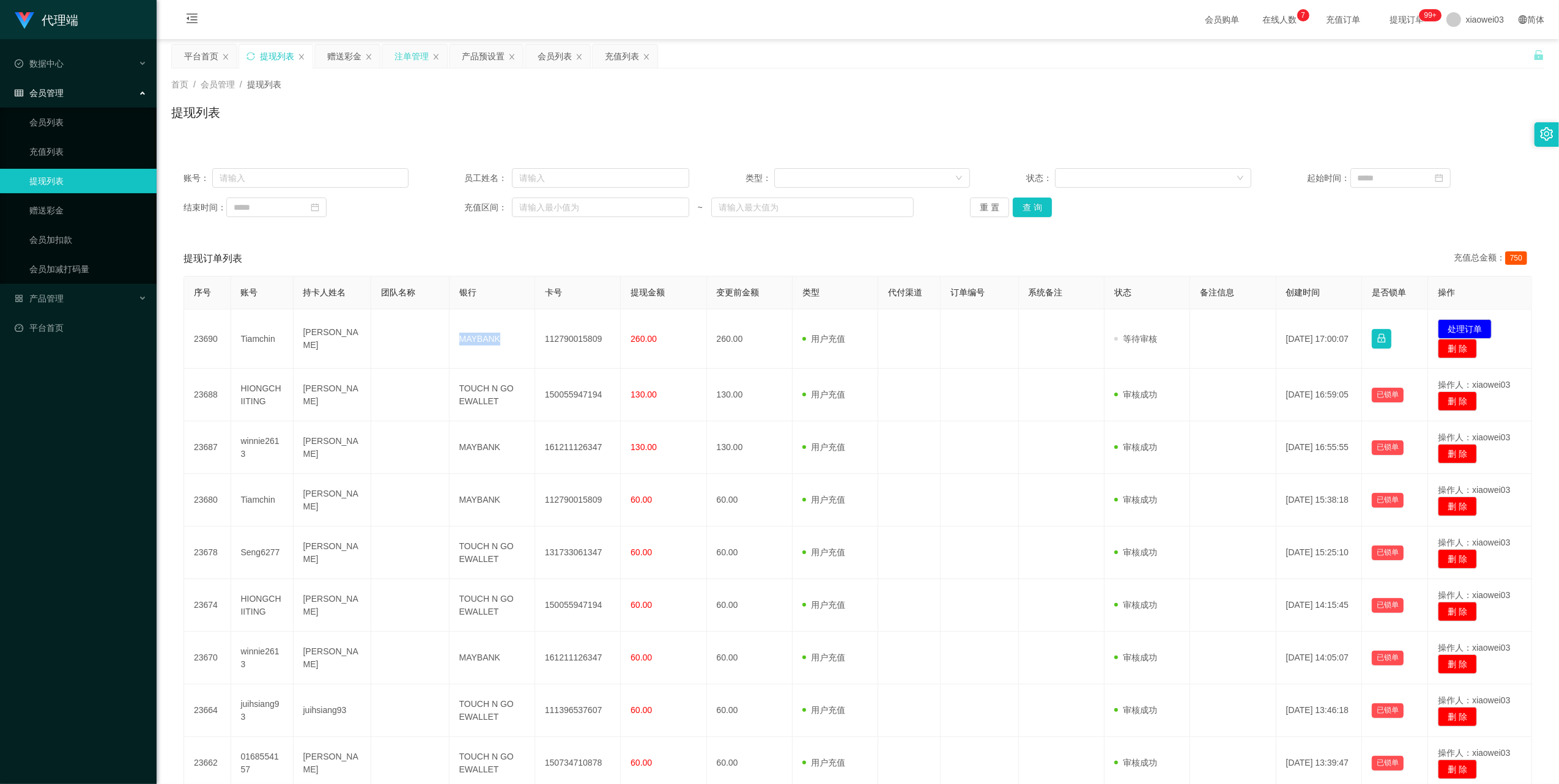
click at [406, 60] on div "注单管理" at bounding box center [412, 56] width 35 height 23
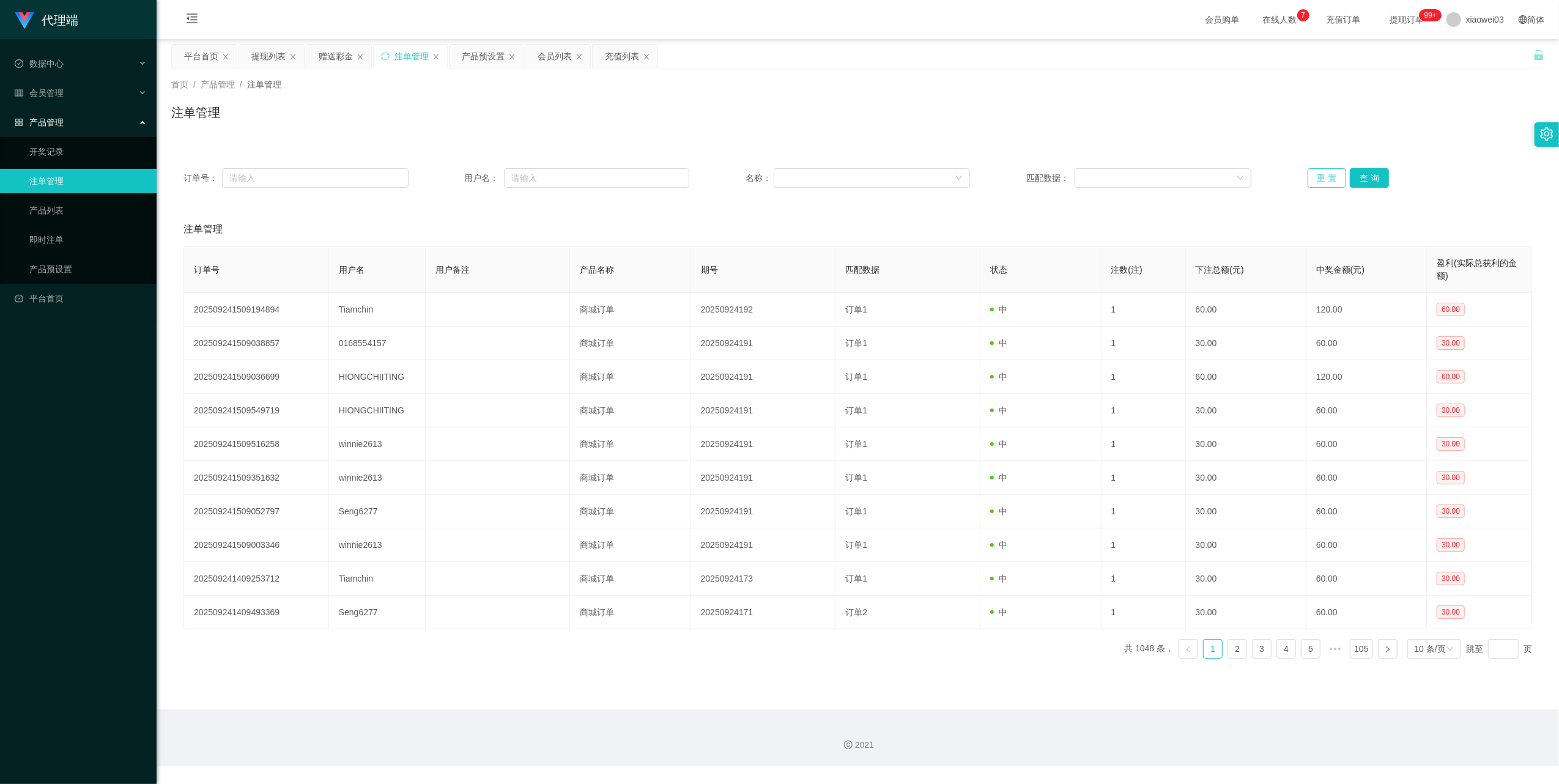
click at [1320, 176] on button "重 置" at bounding box center [1327, 178] width 39 height 20
click at [321, 55] on div "赠送彩金" at bounding box center [336, 56] width 35 height 23
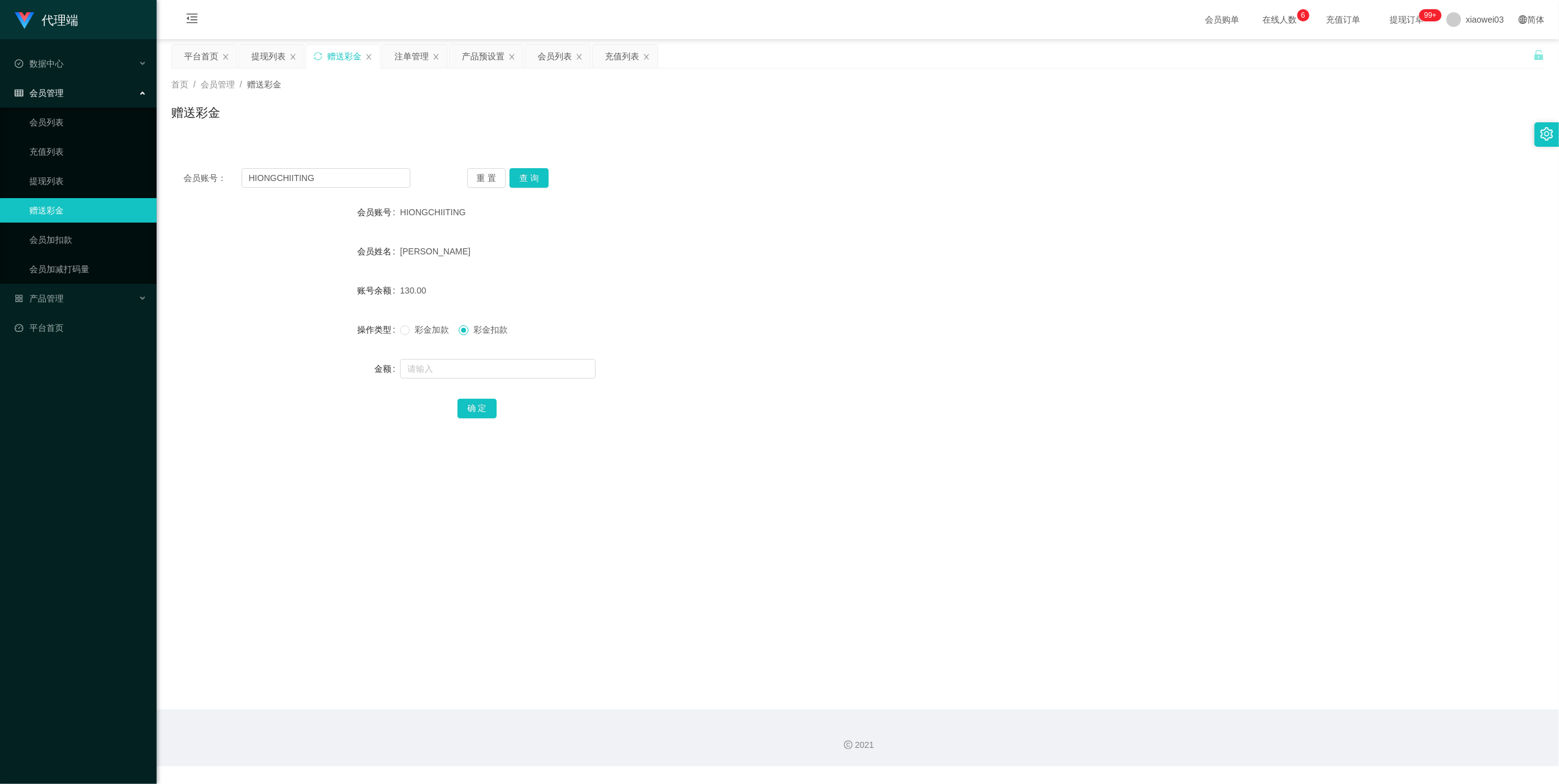
click at [379, 165] on div "会员账号： HIONGCHIITING 重 置 查 询 会员账号 HIONGCHIITING 会员姓名 [PERSON_NAME] 账号余额 130.00 操…" at bounding box center [858, 301] width 1373 height 291
click at [379, 170] on input "HIONGCHIITING" at bounding box center [326, 178] width 169 height 20
click at [379, 171] on input "HIONGCHIITING" at bounding box center [326, 178] width 169 height 20
paste input "0168554157"
type input "0168554157"
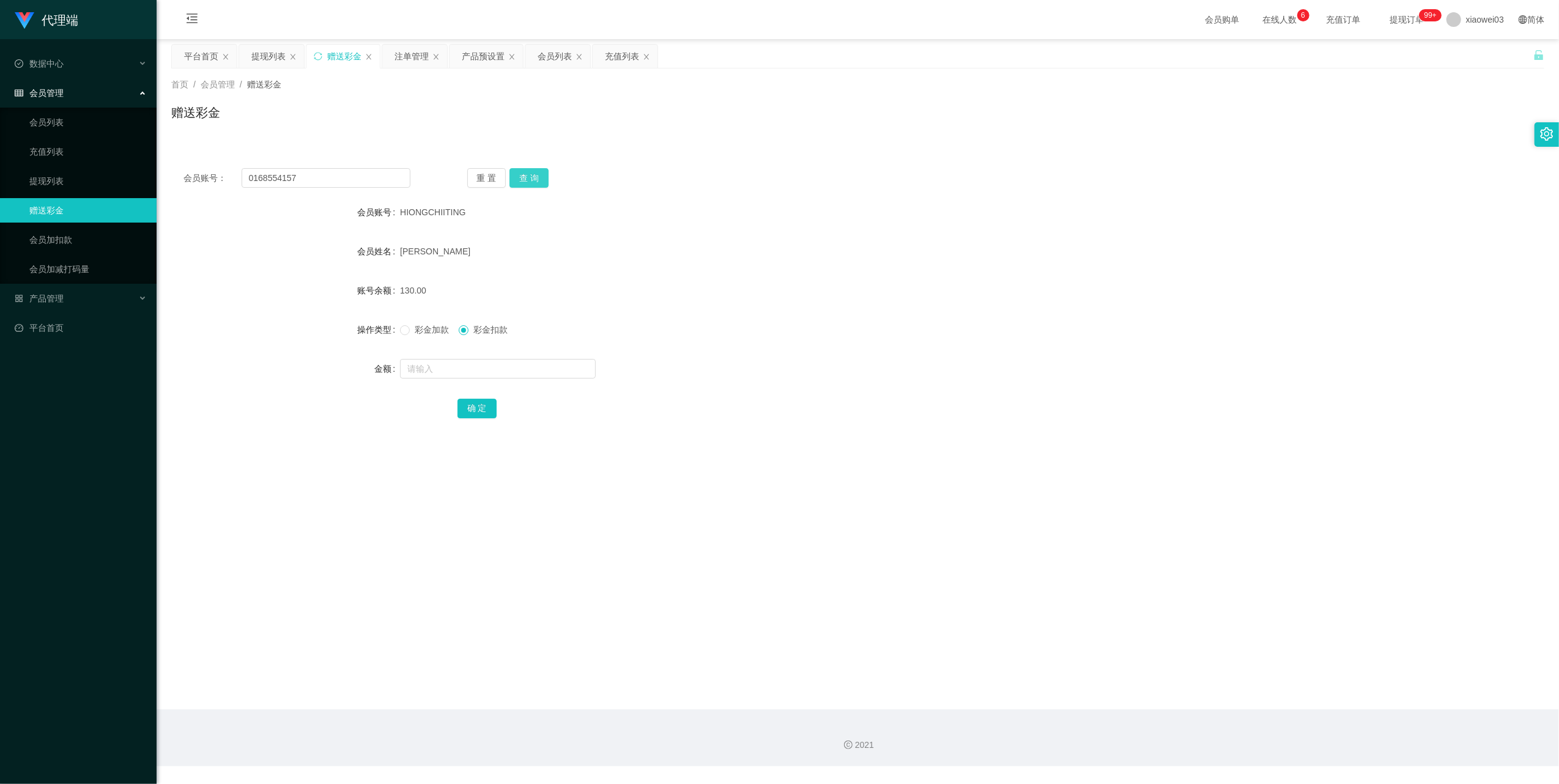
click at [529, 184] on button "查 询" at bounding box center [529, 178] width 39 height 20
click at [512, 372] on input "text" at bounding box center [498, 369] width 195 height 20
type input "60"
click at [419, 331] on span "彩金加款" at bounding box center [432, 330] width 44 height 10
click at [478, 401] on button "确 定" at bounding box center [477, 409] width 39 height 20
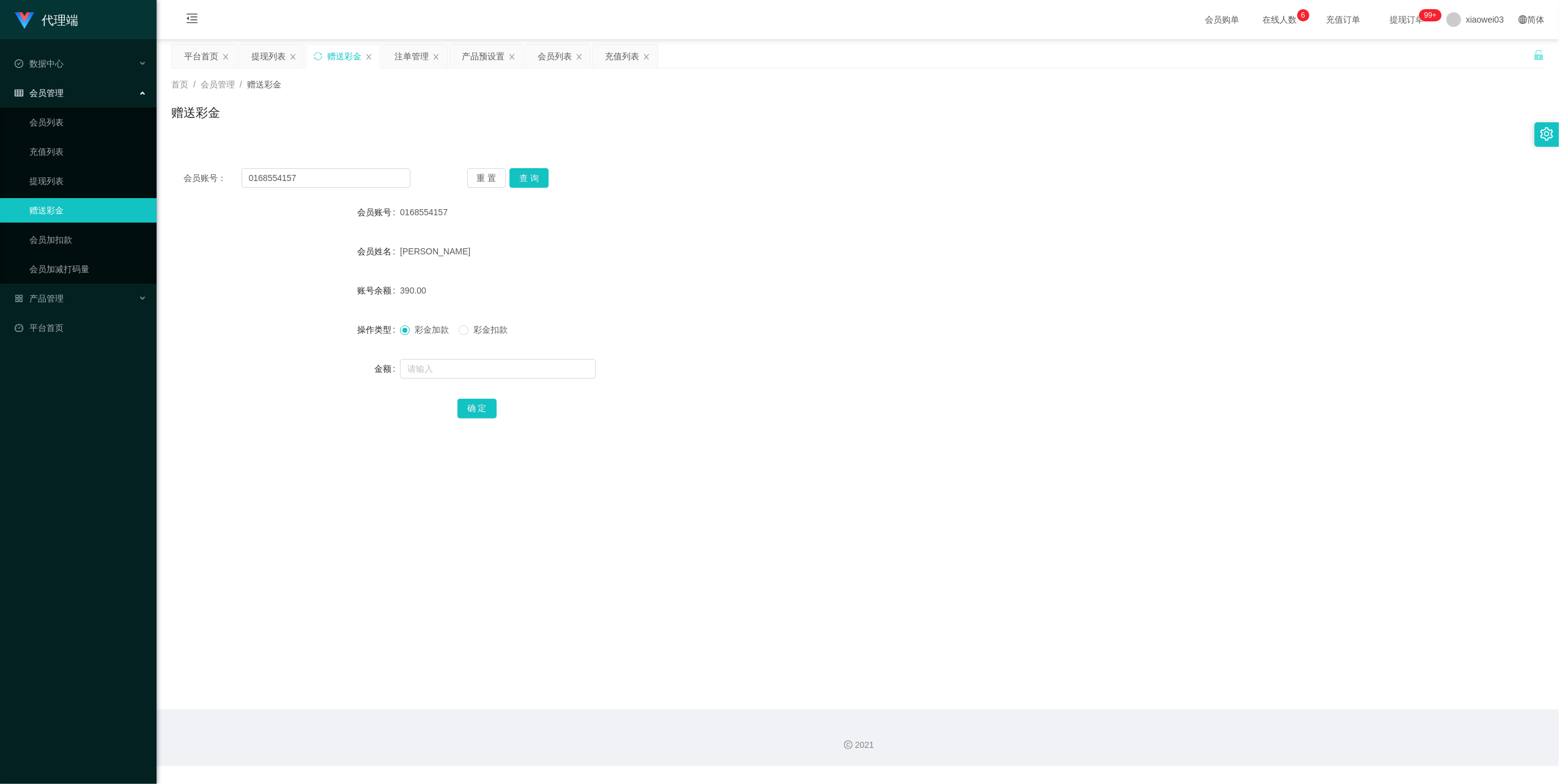
drag, startPoint x: 269, startPoint y: 57, endPoint x: 334, endPoint y: 78, distance: 68.3
click at [269, 57] on div "提现列表" at bounding box center [269, 56] width 35 height 23
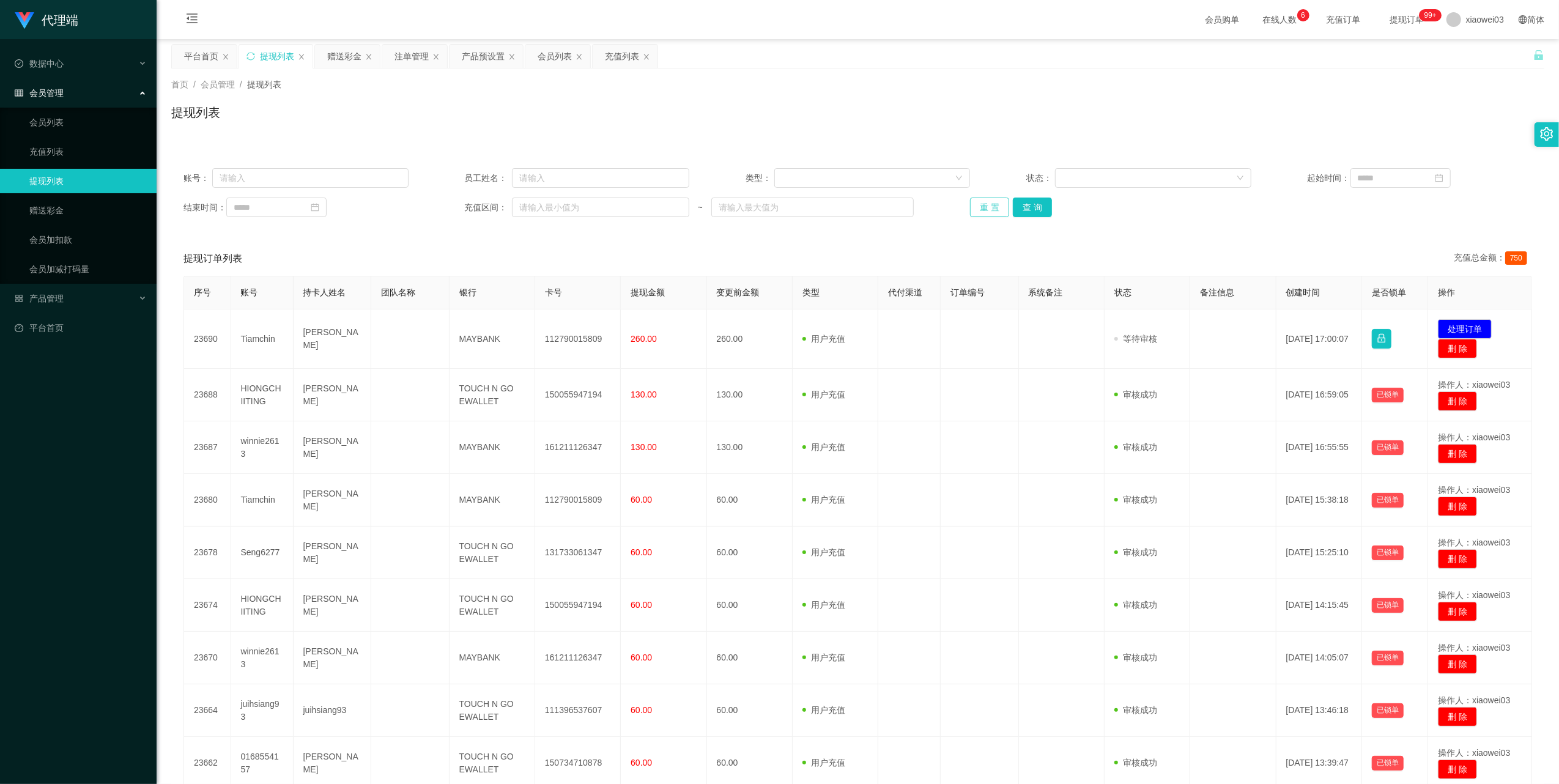
click at [985, 211] on button "重 置" at bounding box center [989, 207] width 39 height 20
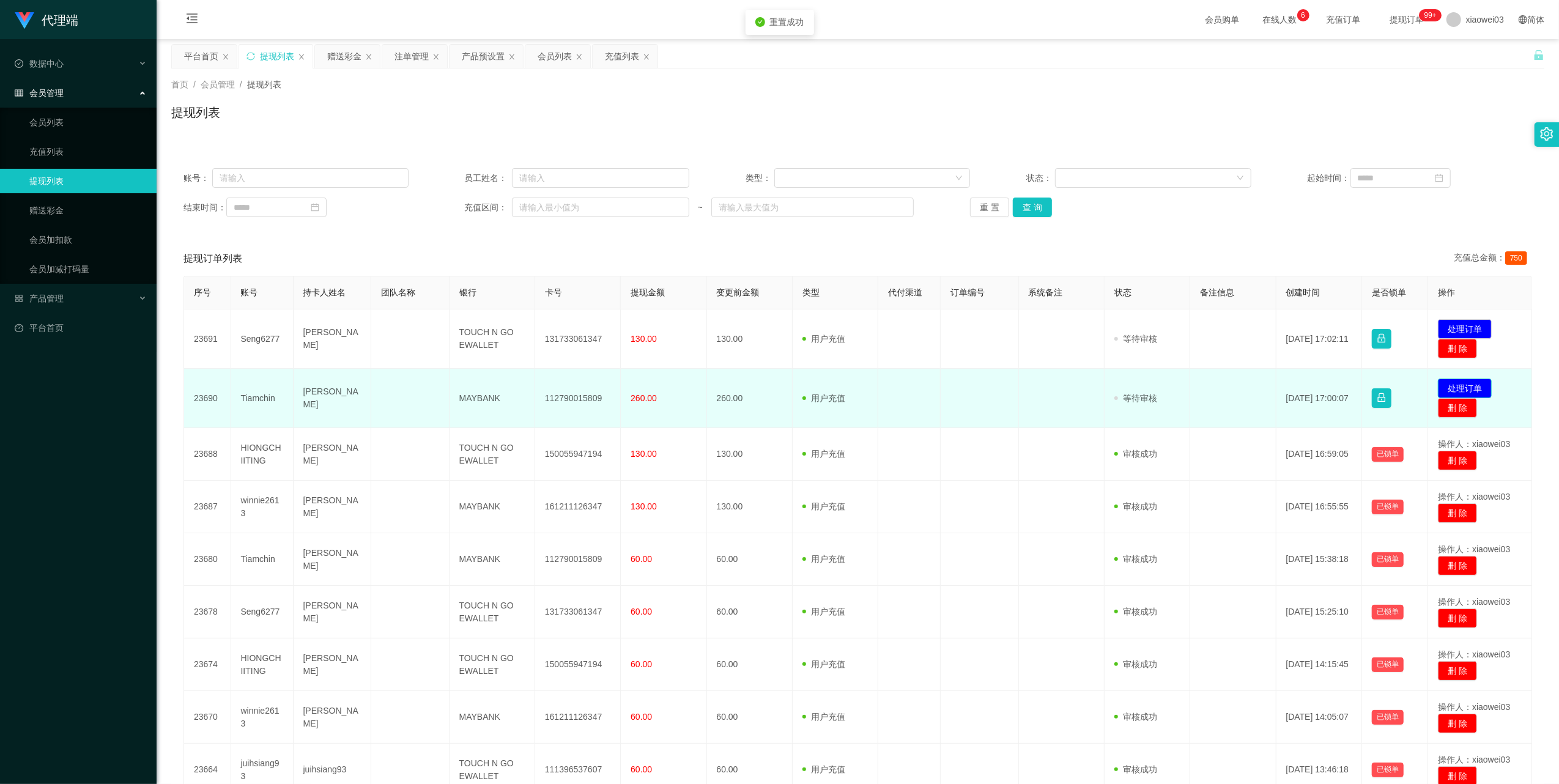
click at [1450, 385] on button "处理订单" at bounding box center [1465, 388] width 54 height 20
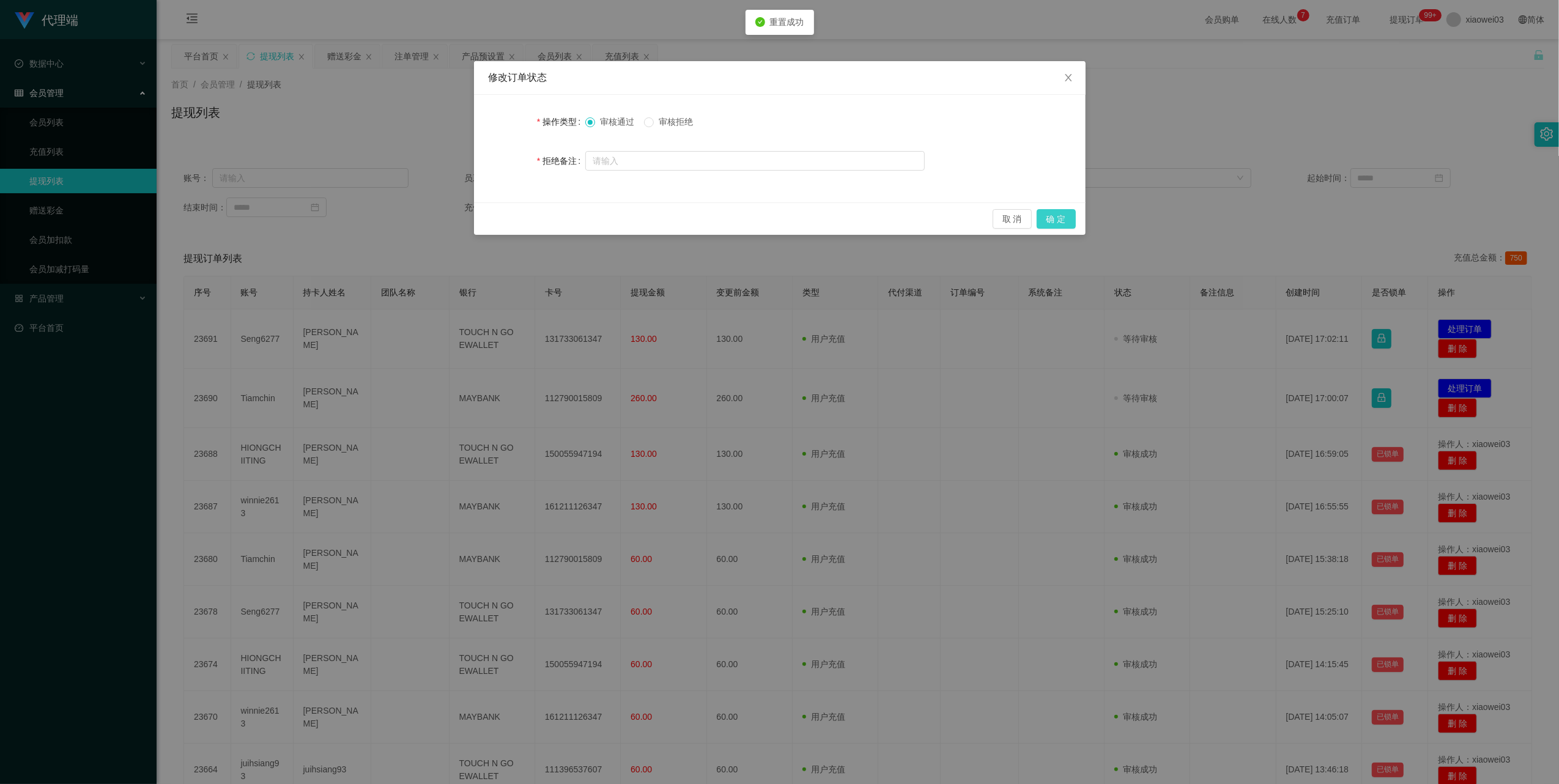
click at [1073, 218] on button "确 定" at bounding box center [1056, 219] width 39 height 20
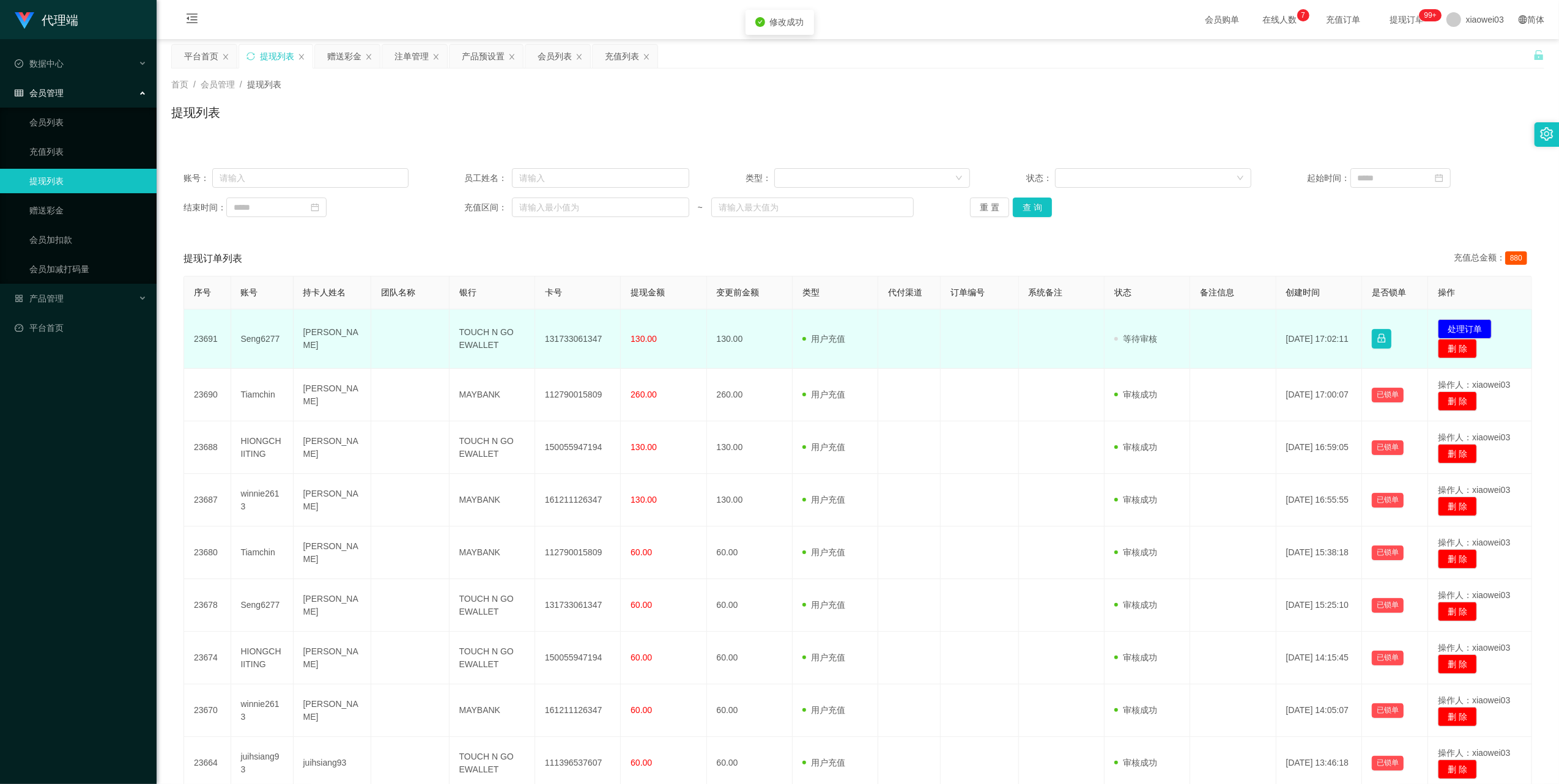
click at [583, 338] on td "131733061347" at bounding box center [578, 339] width 86 height 59
click at [485, 333] on td "TOUCH N GO EWALLET" at bounding box center [492, 339] width 86 height 59
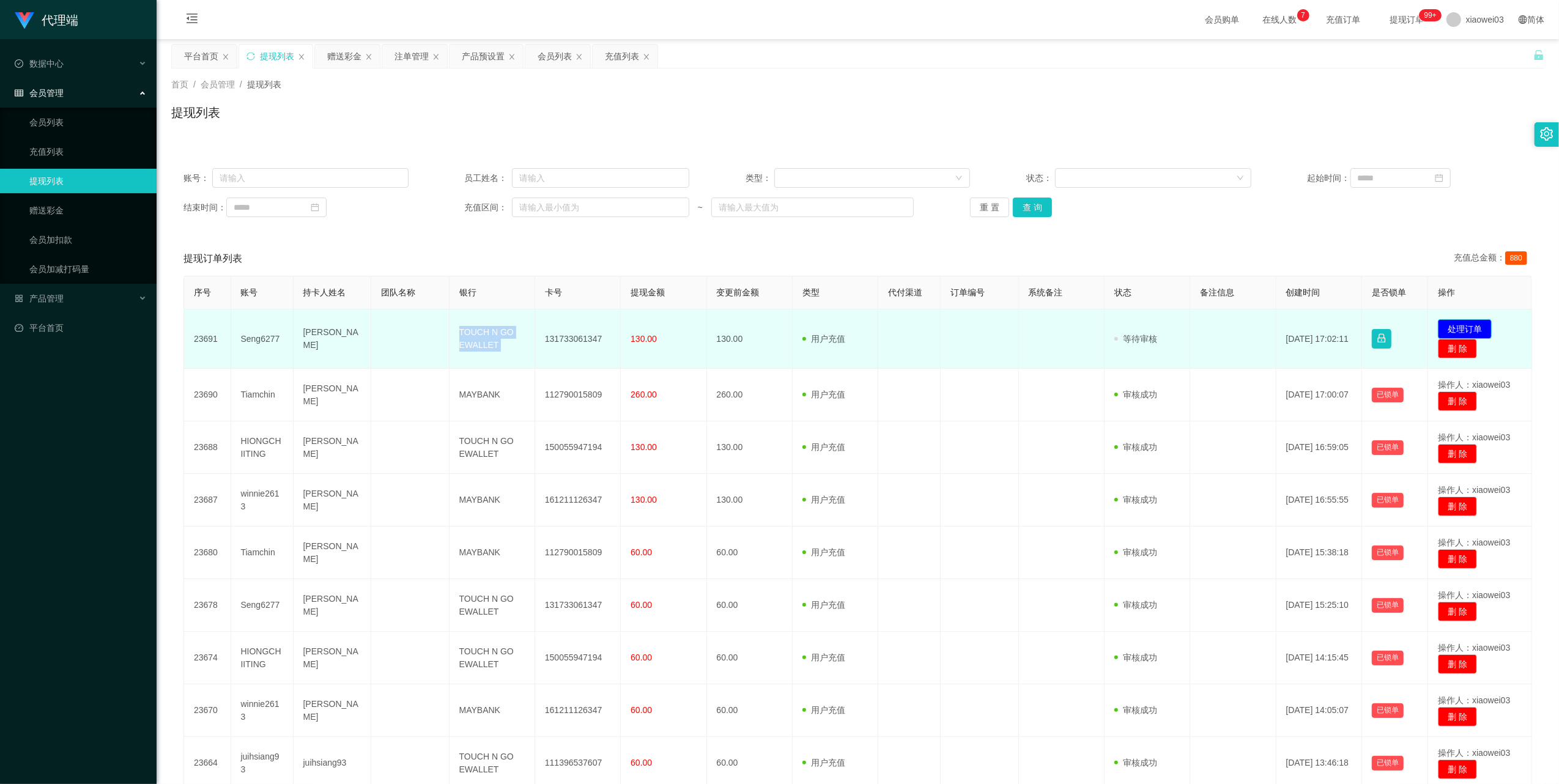
click at [1459, 326] on button "处理订单" at bounding box center [1465, 329] width 54 height 20
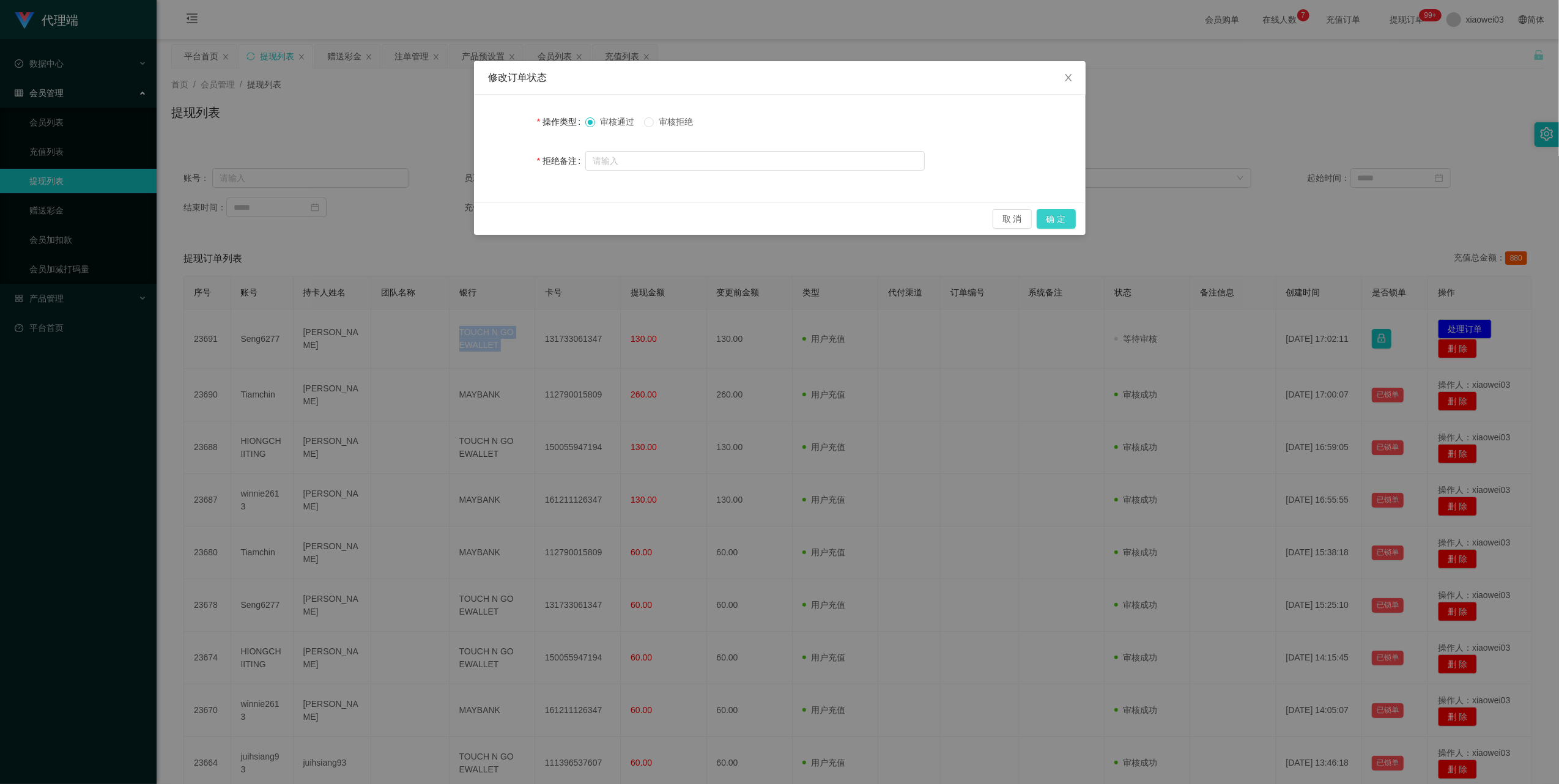
click at [1062, 218] on button "确 定" at bounding box center [1056, 219] width 39 height 20
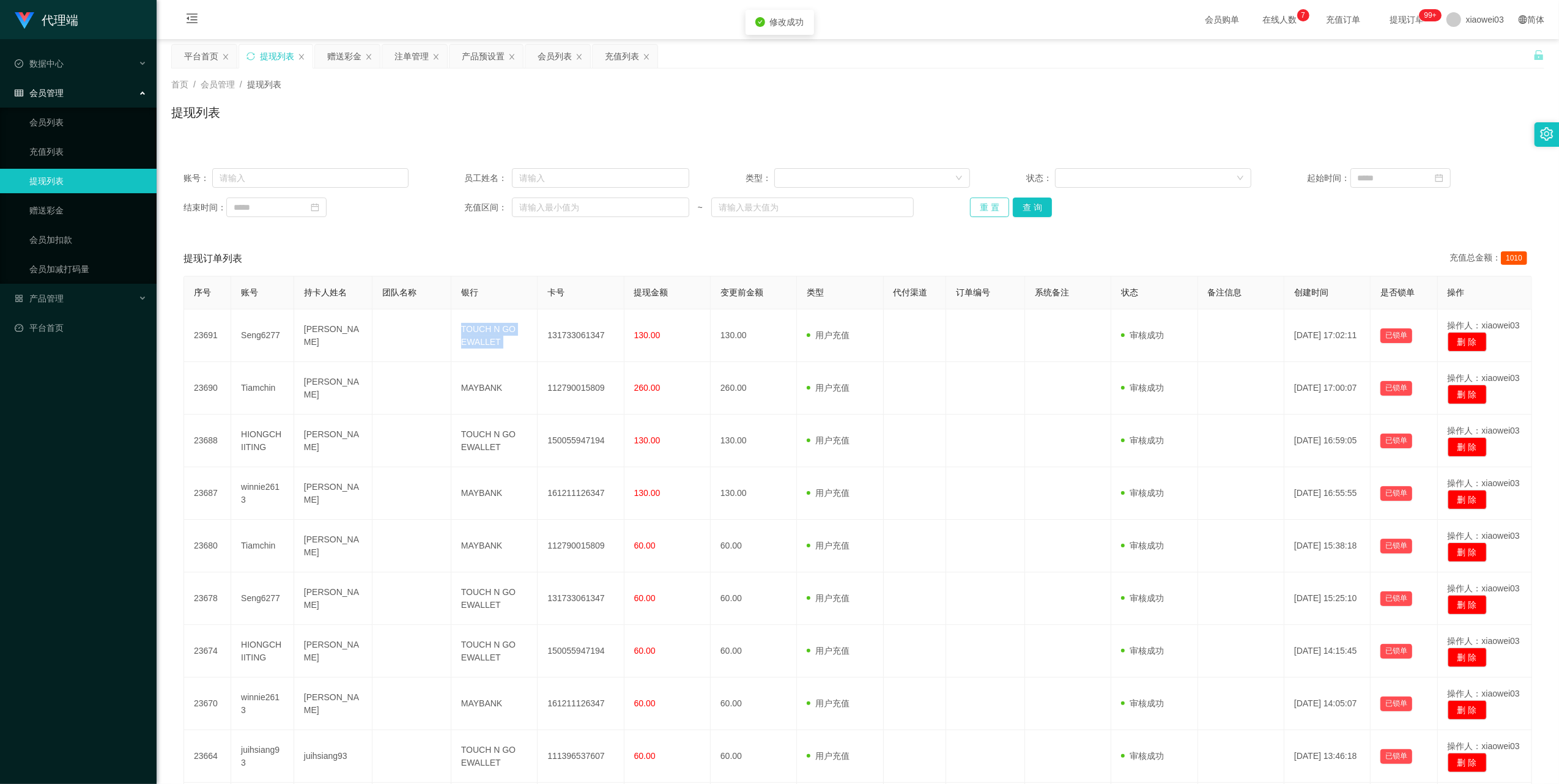
click at [991, 206] on button "重 置" at bounding box center [989, 207] width 39 height 20
click at [992, 209] on button "重 置" at bounding box center [989, 207] width 39 height 20
drag, startPoint x: 975, startPoint y: 198, endPoint x: 982, endPoint y: 210, distance: 13.9
click at [975, 200] on button "重 置" at bounding box center [989, 207] width 39 height 20
click at [982, 210] on div "重 置 查 询" at bounding box center [1082, 207] width 225 height 20
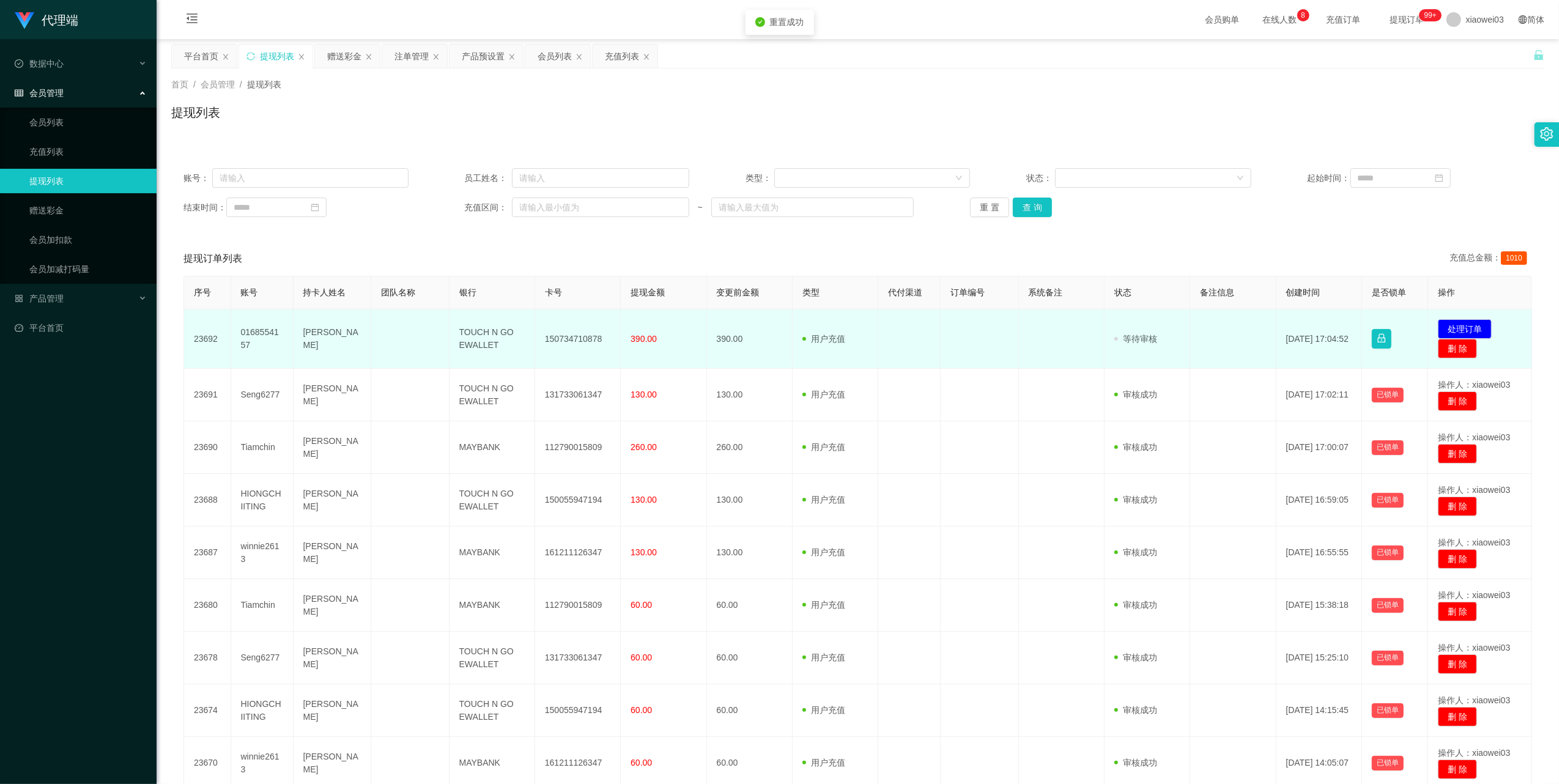
click at [577, 337] on td "150734710878" at bounding box center [578, 339] width 86 height 59
click at [480, 340] on td "TOUCH N GO EWALLET" at bounding box center [492, 339] width 86 height 59
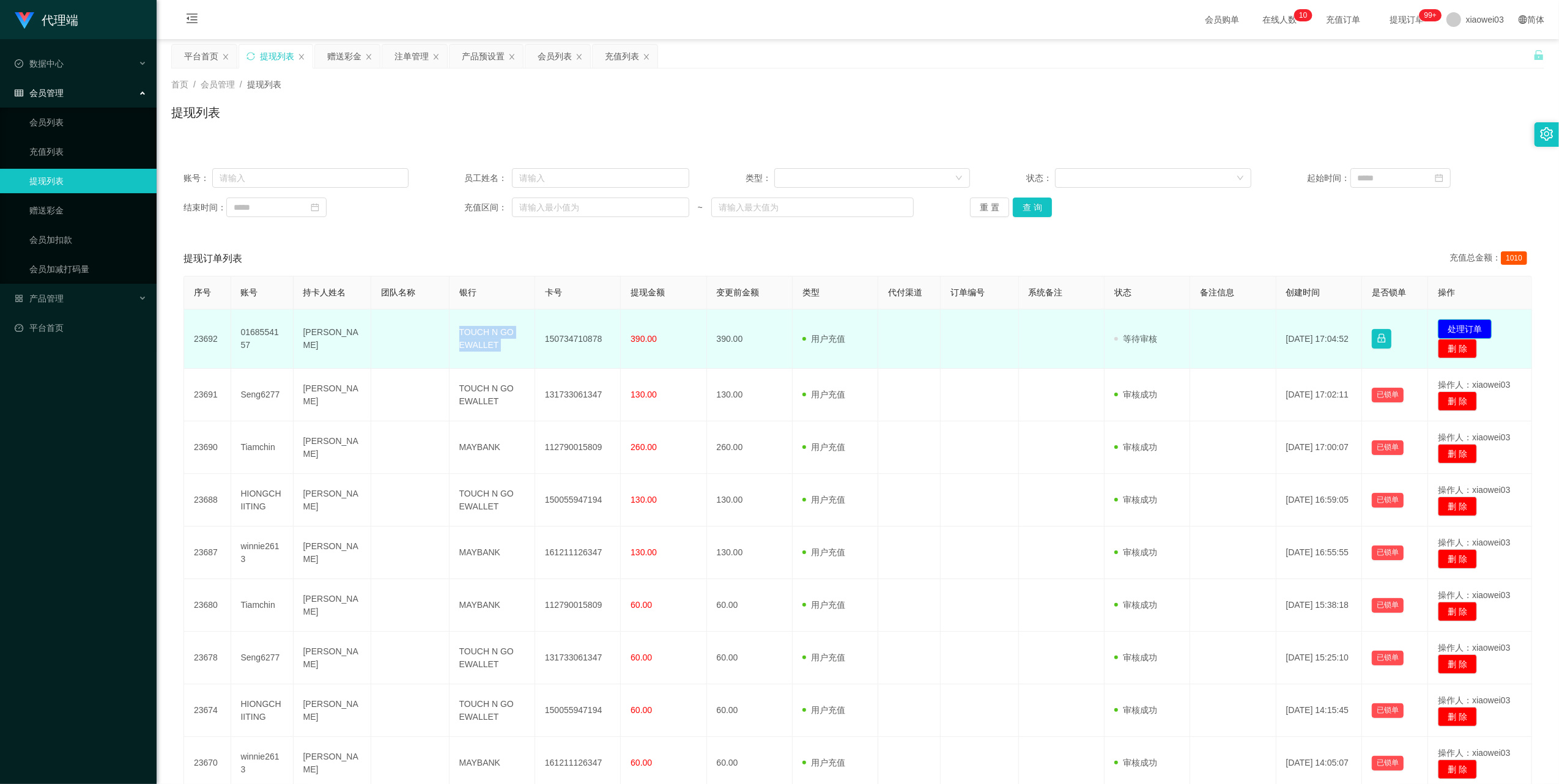
click at [1452, 323] on button "处理订单" at bounding box center [1465, 329] width 54 height 20
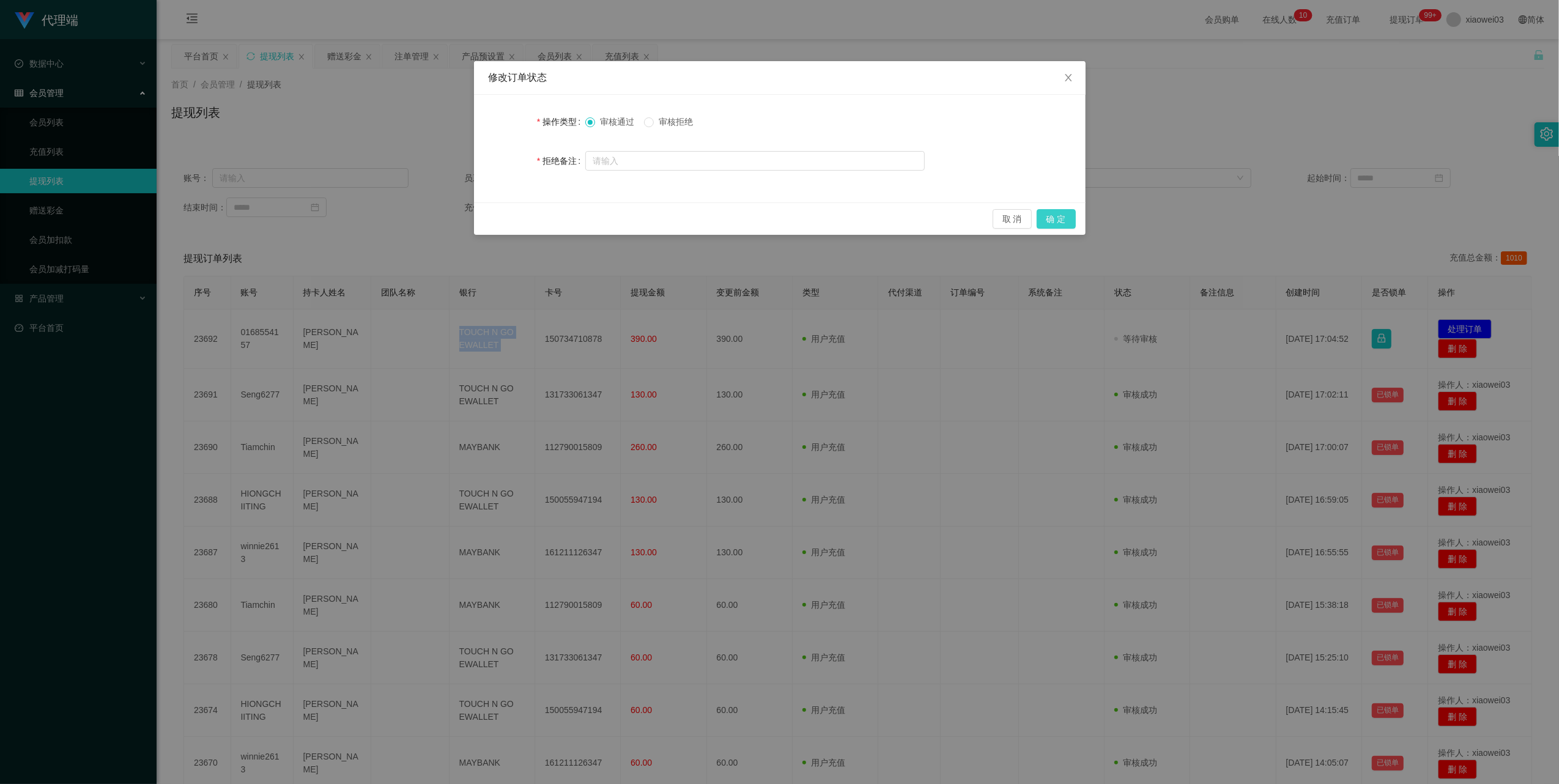
click at [1064, 214] on button "确 定" at bounding box center [1056, 219] width 39 height 20
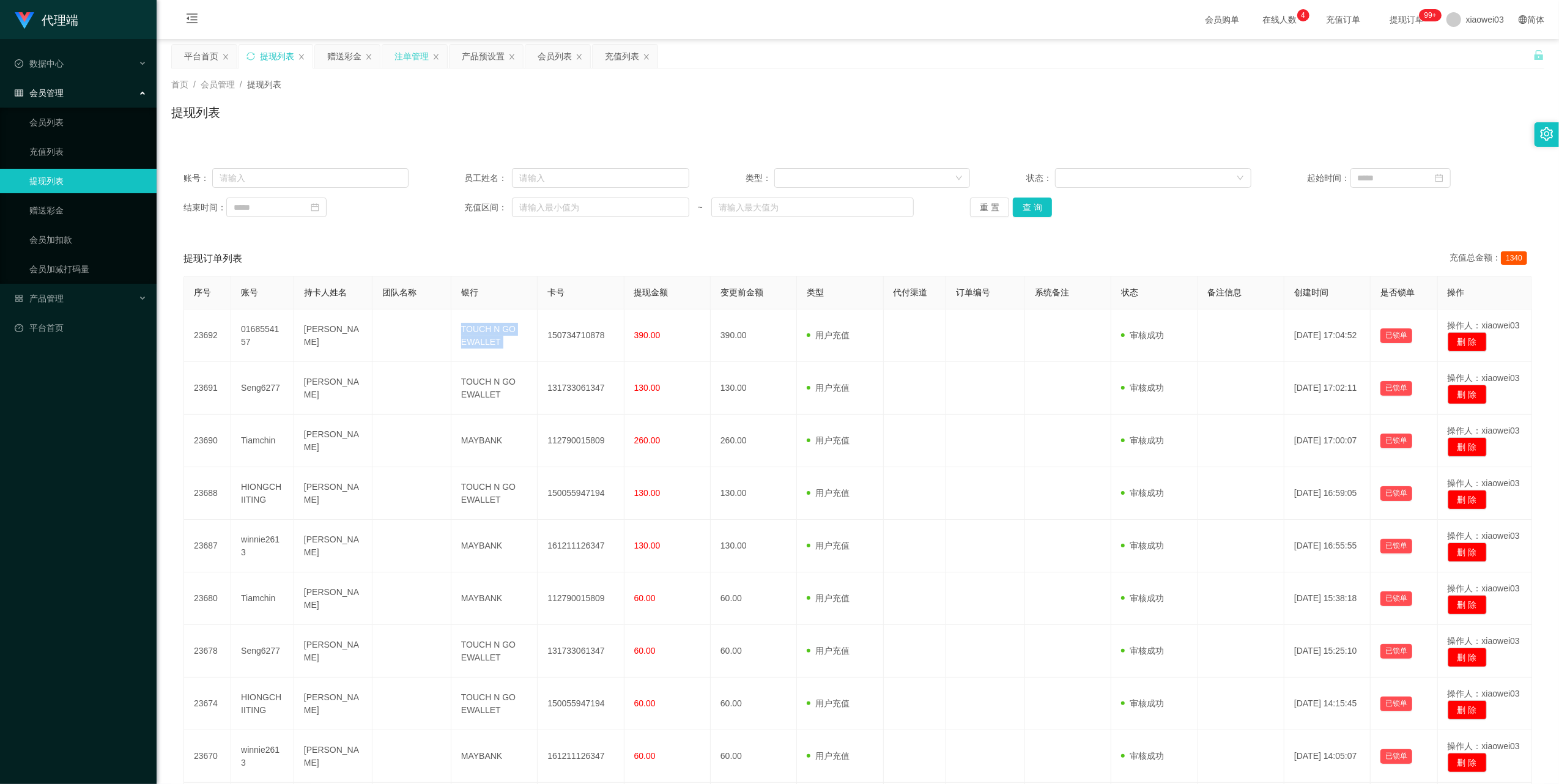
click at [404, 59] on div "注单管理" at bounding box center [412, 56] width 35 height 23
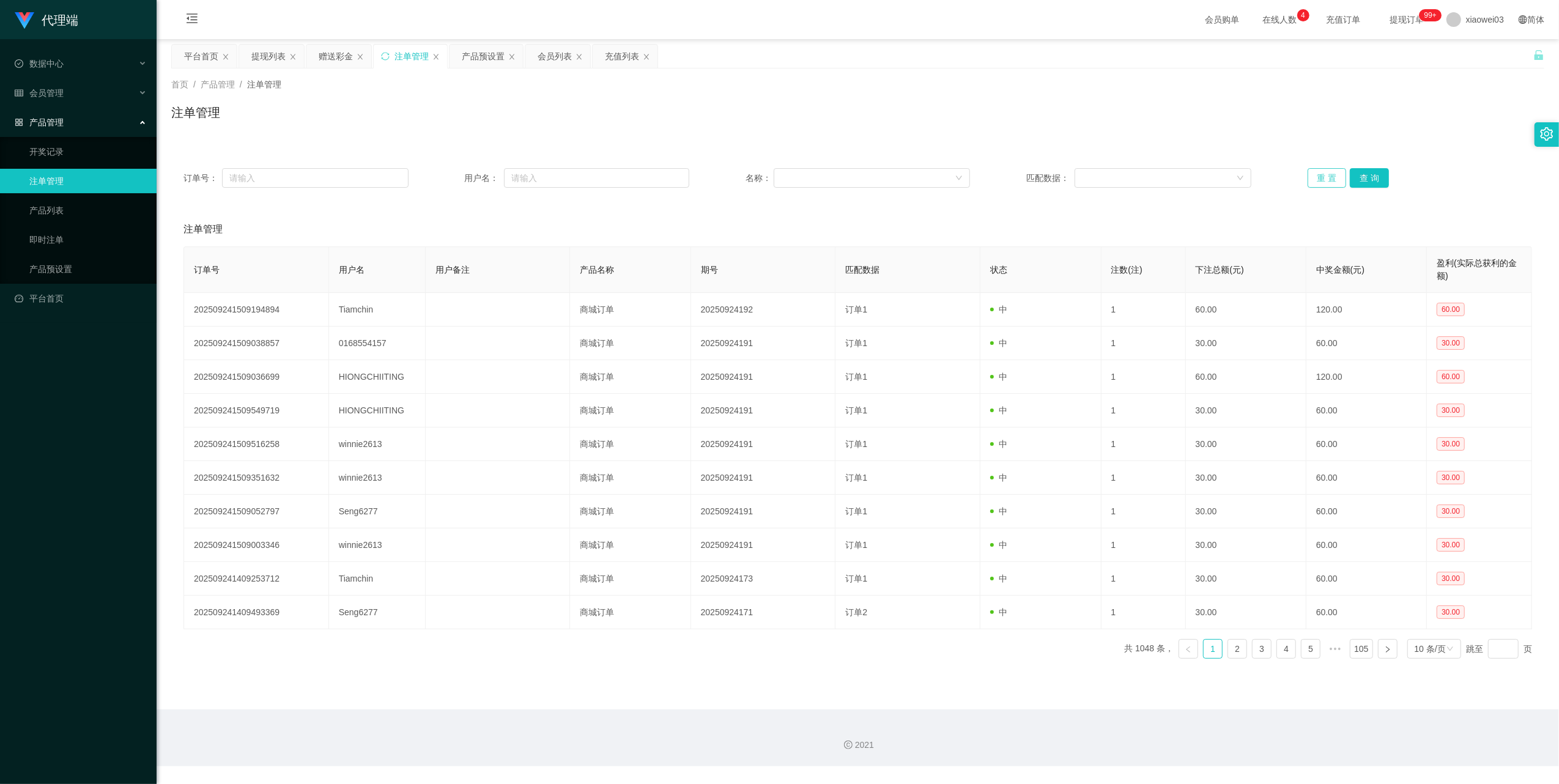
click at [1325, 169] on button "重 置" at bounding box center [1327, 178] width 39 height 20
drag, startPoint x: 485, startPoint y: 67, endPoint x: 534, endPoint y: 94, distance: 55.9
click at [485, 67] on div "产品预设置" at bounding box center [483, 56] width 43 height 23
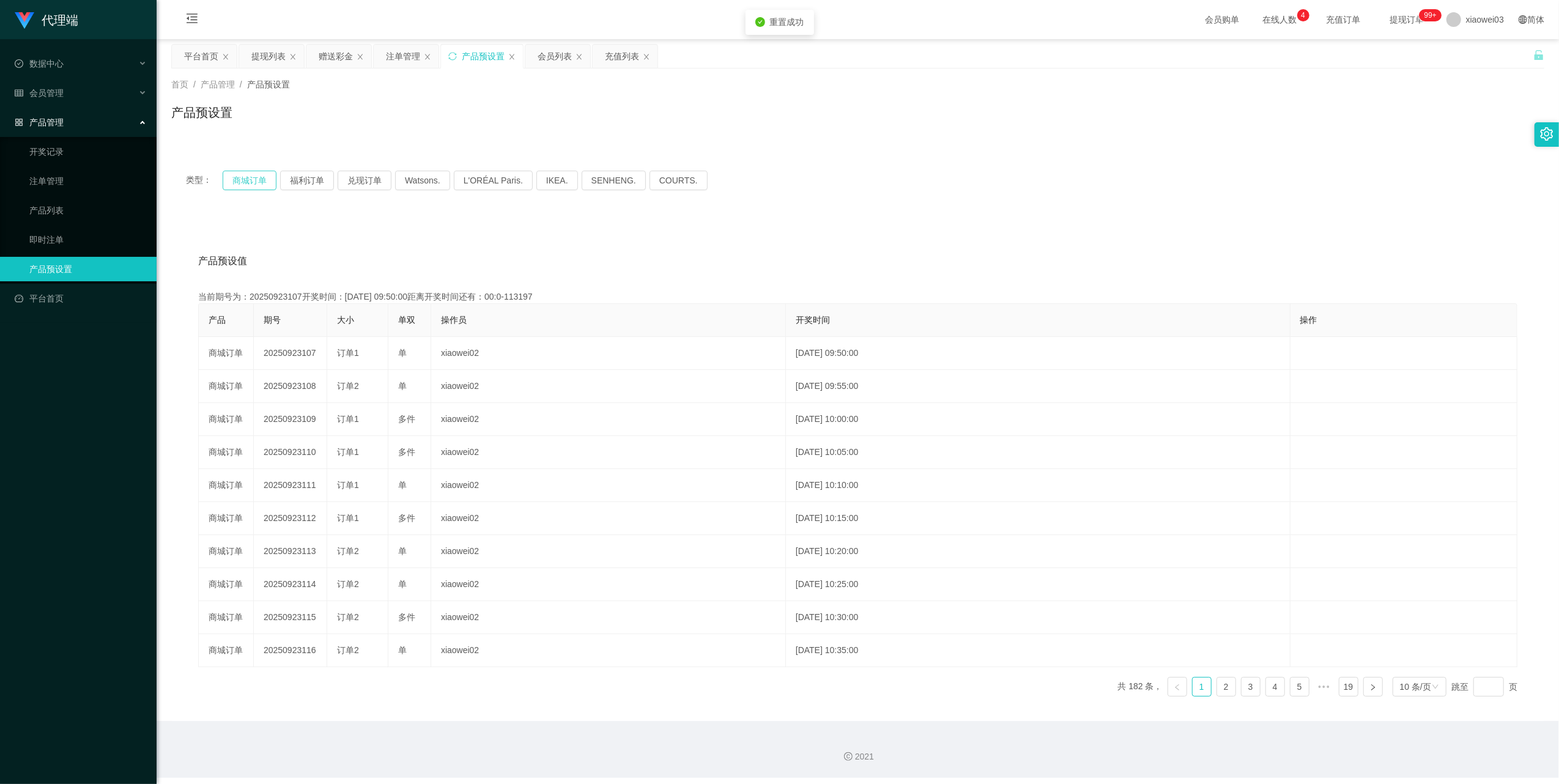
click at [242, 185] on button "商城订单" at bounding box center [249, 181] width 54 height 20
click at [456, 57] on icon "图标: sync" at bounding box center [453, 56] width 9 height 9
click at [246, 176] on button "商城订单" at bounding box center [249, 181] width 54 height 20
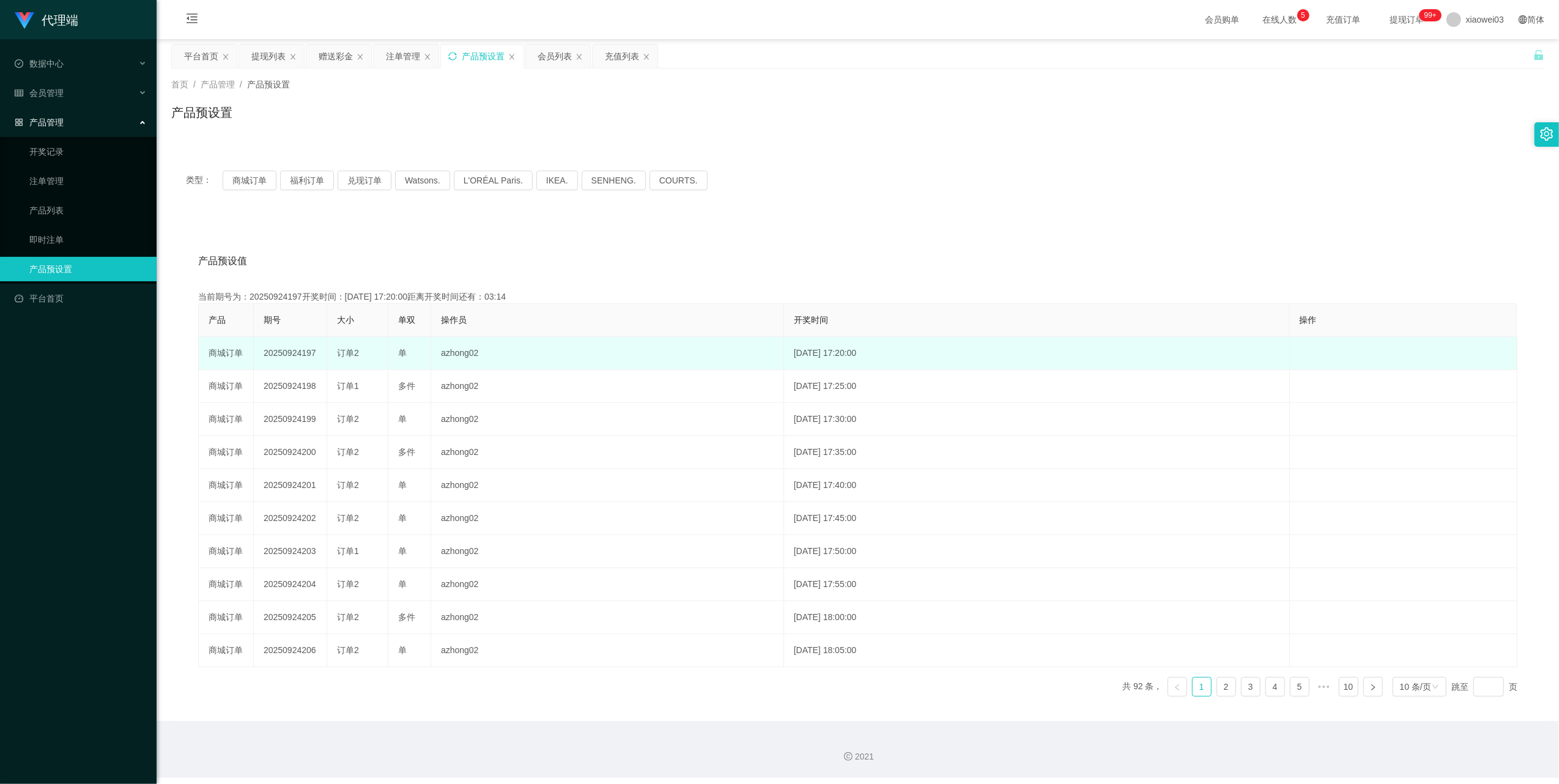
click at [302, 347] on td "20250924197" at bounding box center [290, 354] width 73 height 33
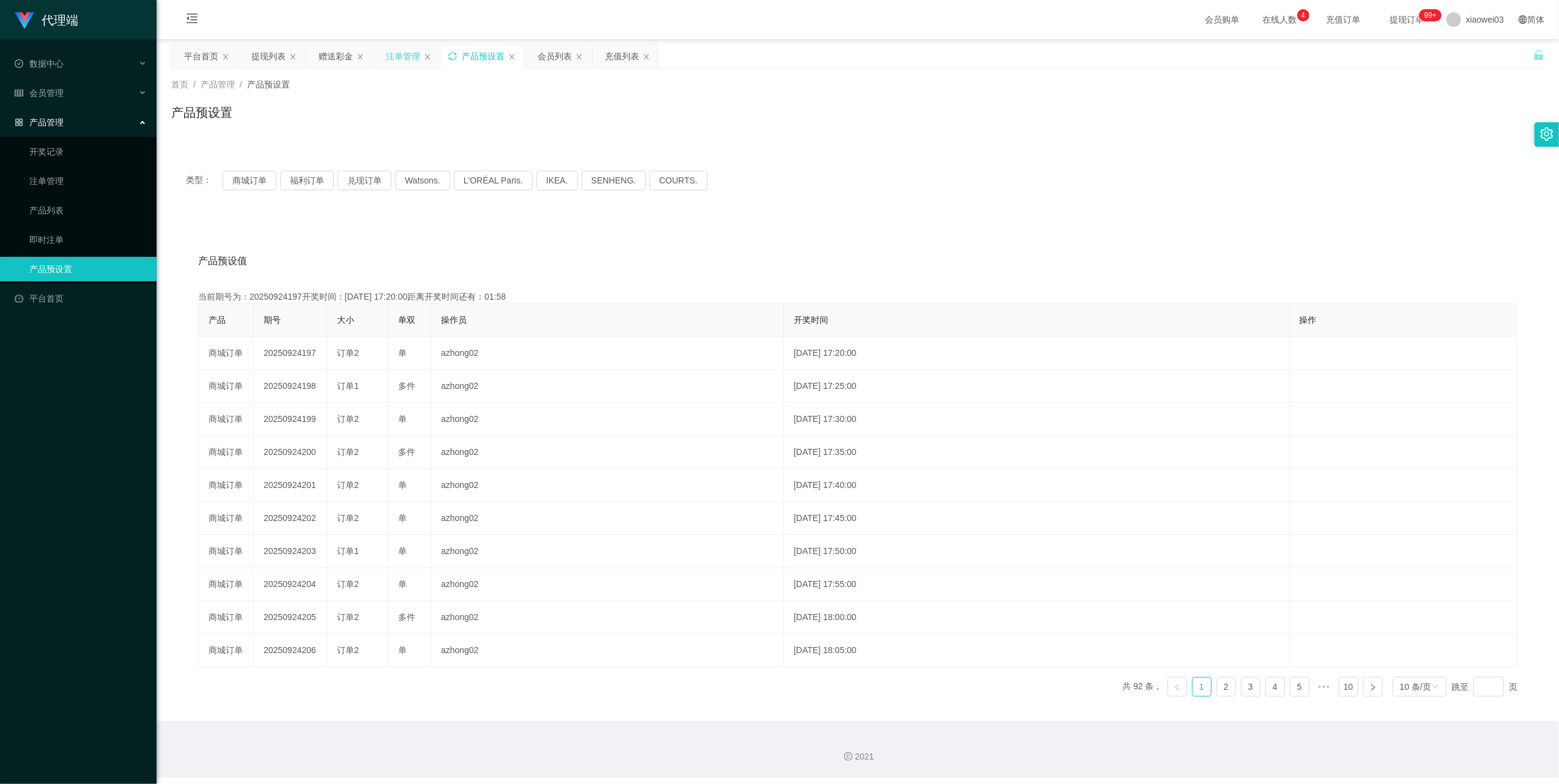
click at [410, 57] on div "注单管理" at bounding box center [403, 56] width 35 height 23
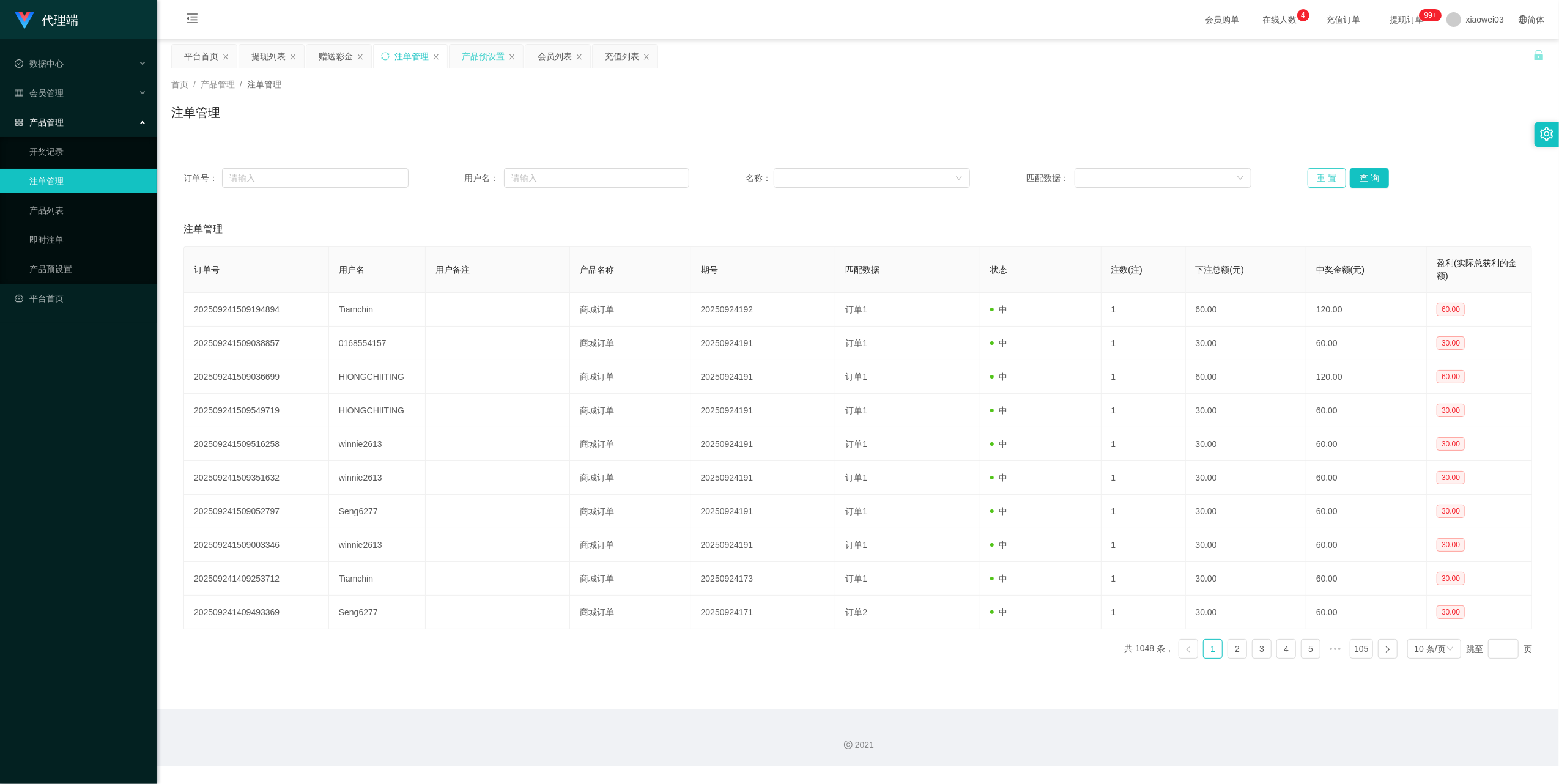
click at [1308, 177] on button "重 置" at bounding box center [1327, 178] width 39 height 20
click at [1323, 174] on button "重 置" at bounding box center [1327, 178] width 39 height 20
click at [1309, 185] on button "重 置" at bounding box center [1327, 178] width 39 height 20
click at [257, 57] on div "提现列表" at bounding box center [269, 56] width 35 height 23
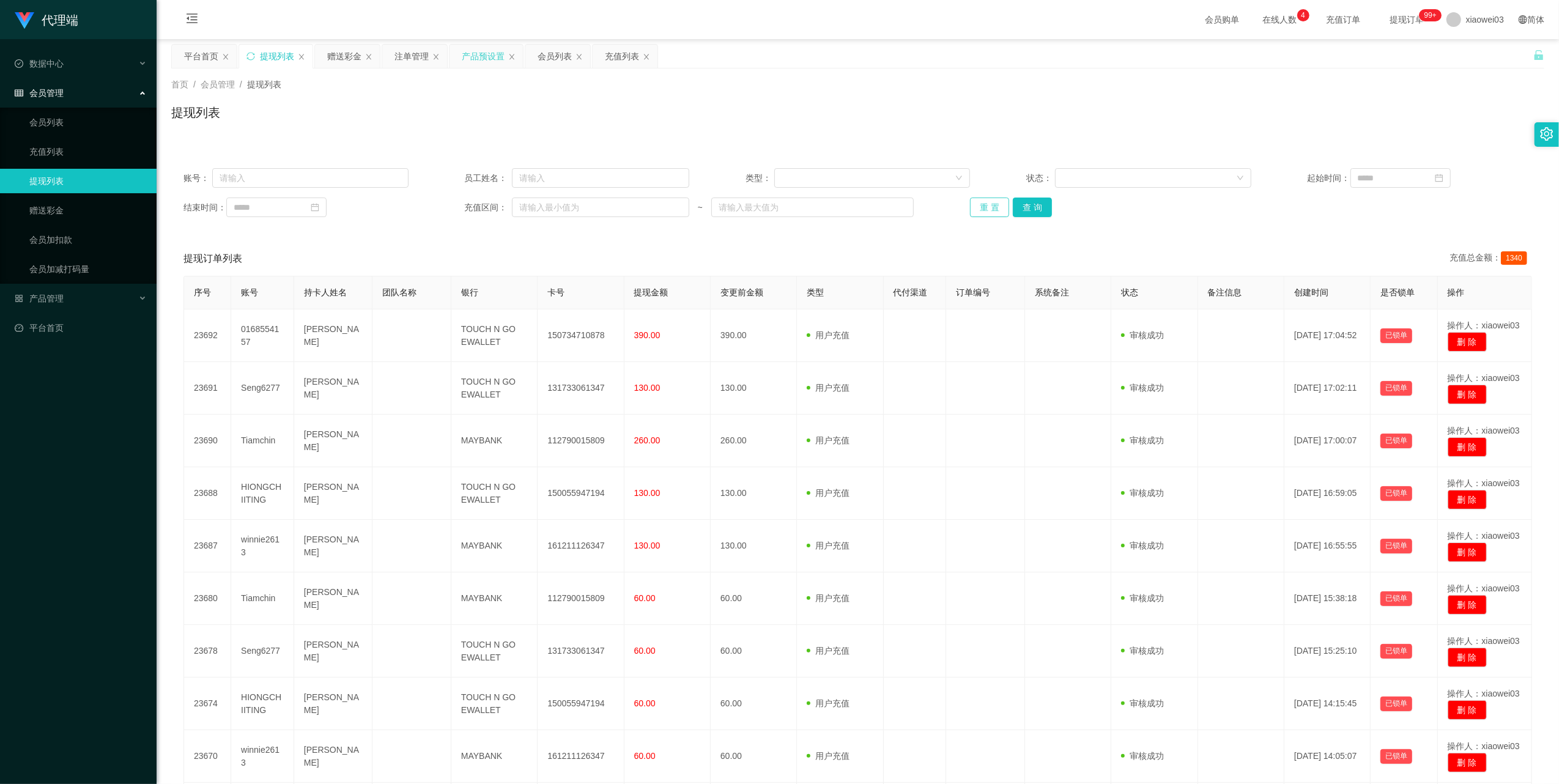
click at [989, 208] on button "重 置" at bounding box center [989, 207] width 39 height 20
click at [993, 211] on button "重 置" at bounding box center [989, 207] width 39 height 20
click at [419, 52] on div "注单管理" at bounding box center [412, 56] width 35 height 23
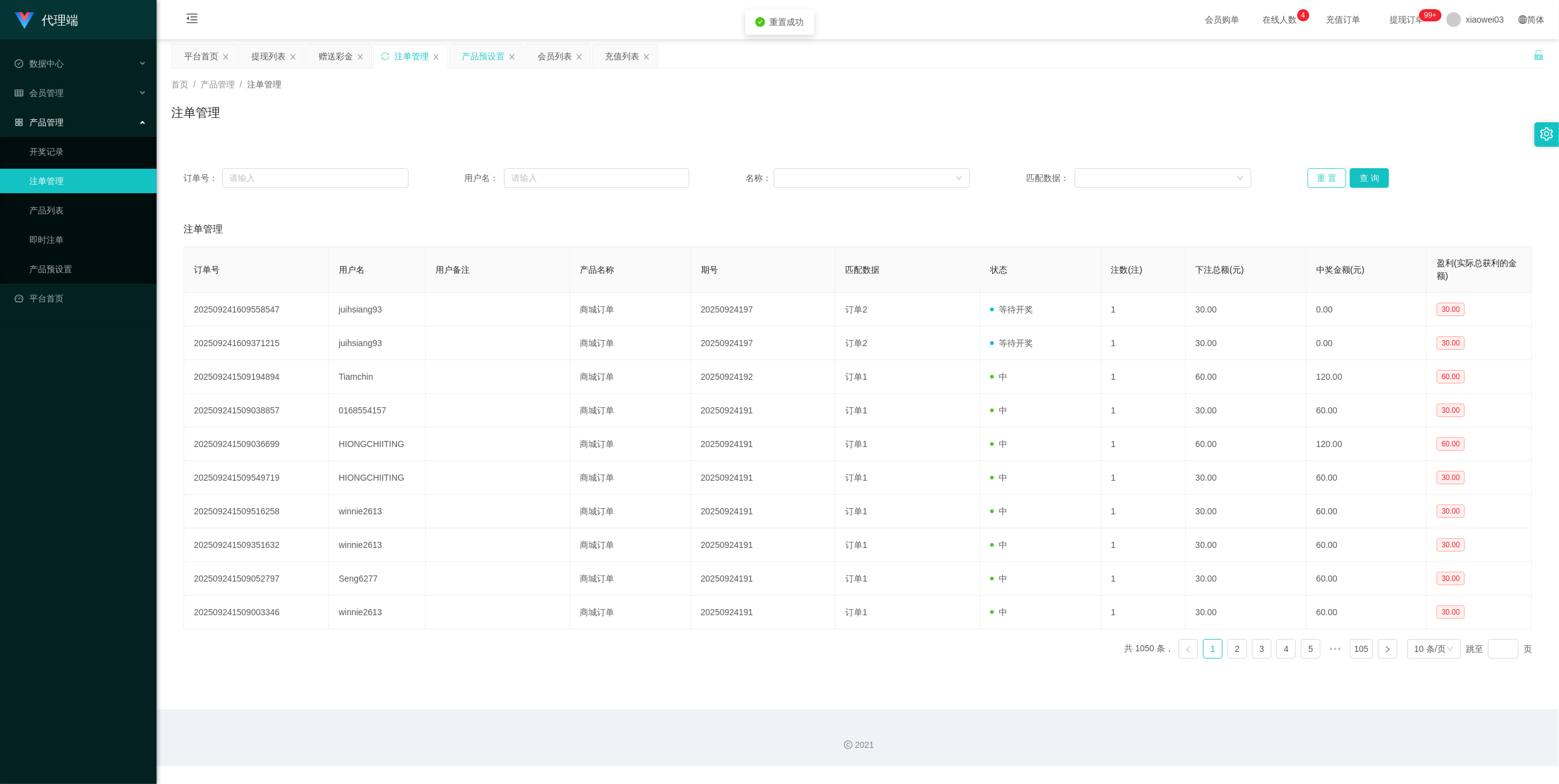
click at [1319, 179] on button "重 置" at bounding box center [1327, 178] width 39 height 20
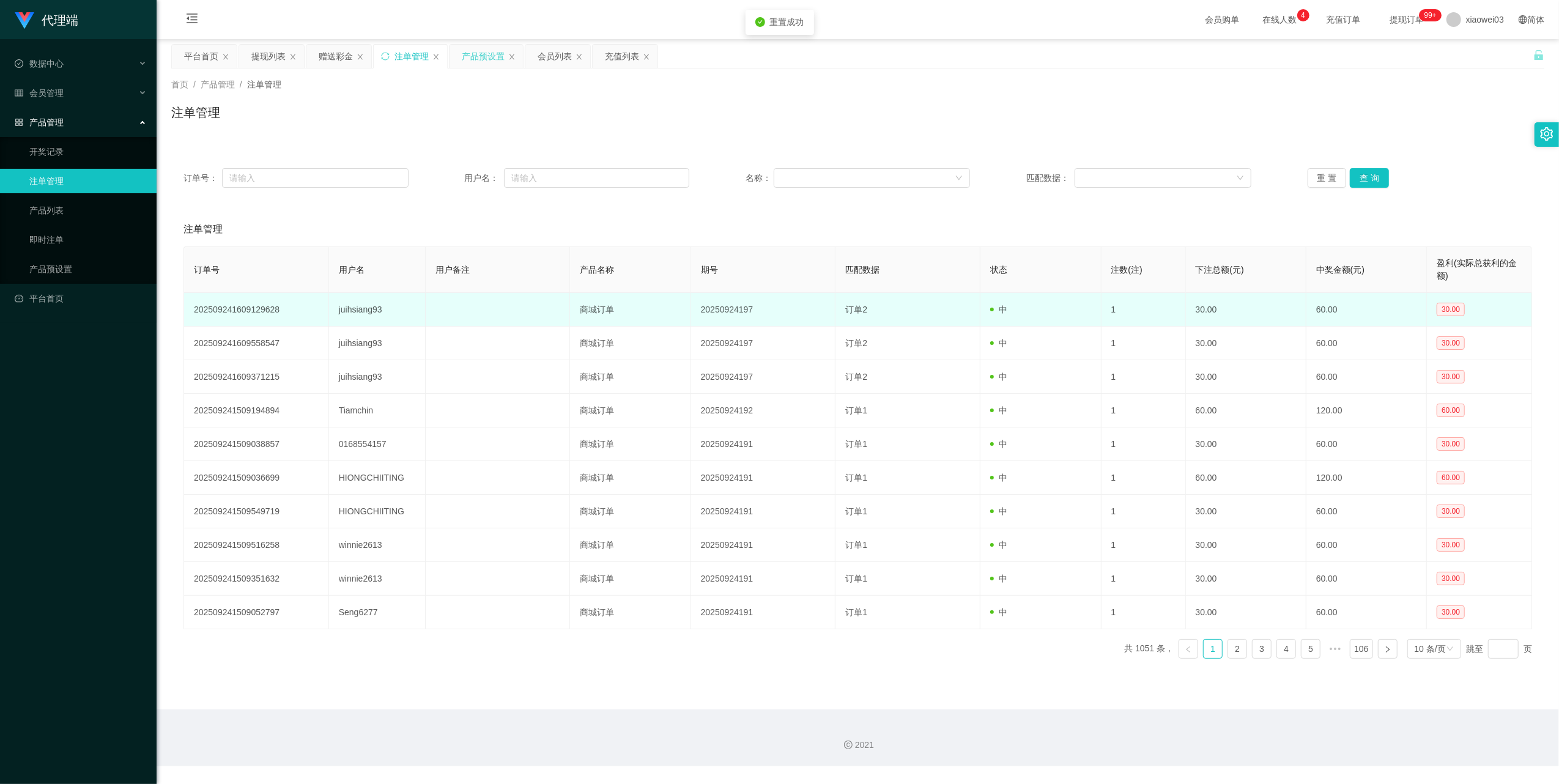
click at [361, 316] on td "juihsiang93" at bounding box center [377, 309] width 97 height 34
click at [361, 309] on td "juihsiang93" at bounding box center [377, 309] width 97 height 34
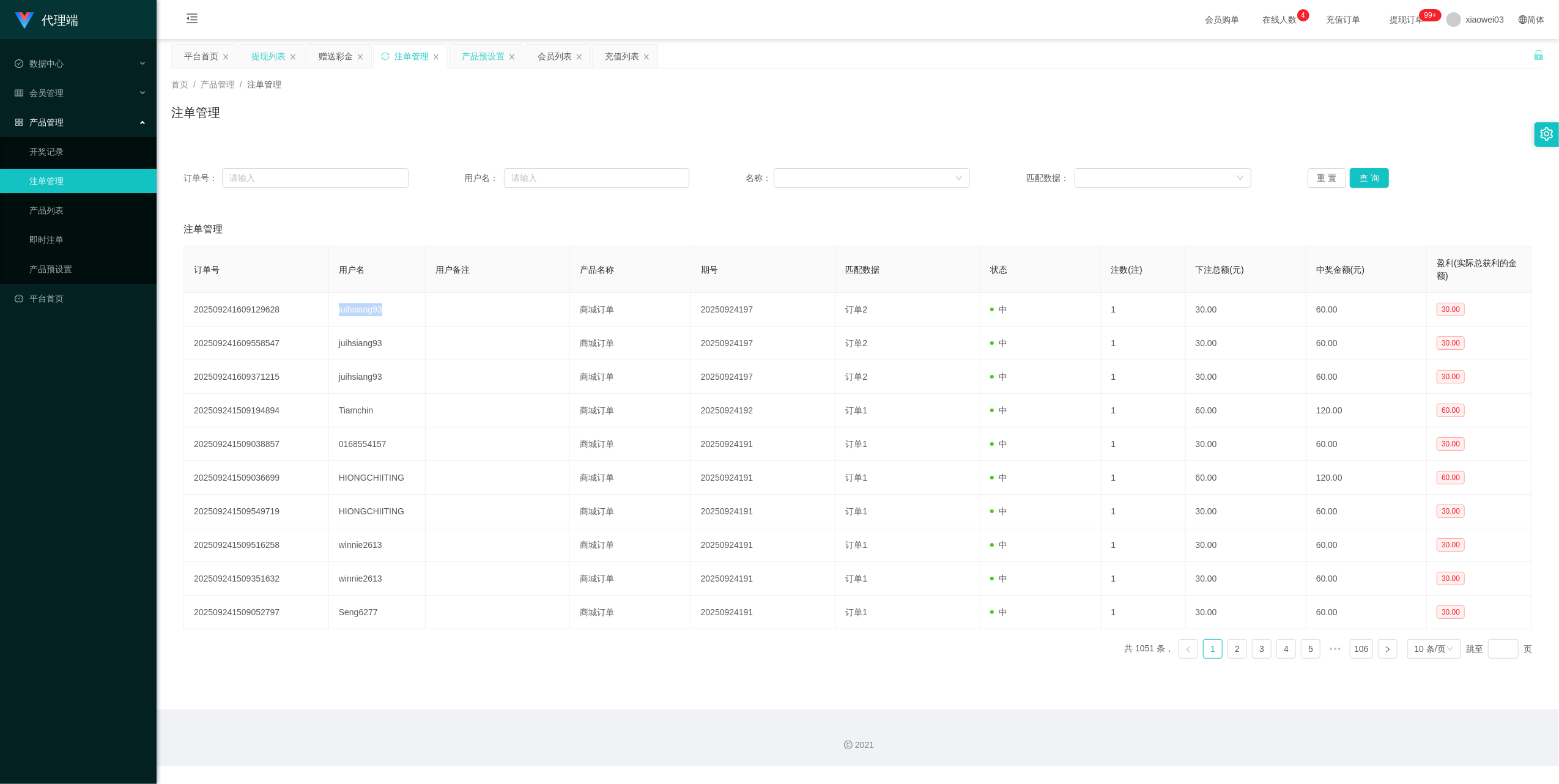
click at [272, 55] on div "提现列表" at bounding box center [269, 56] width 35 height 23
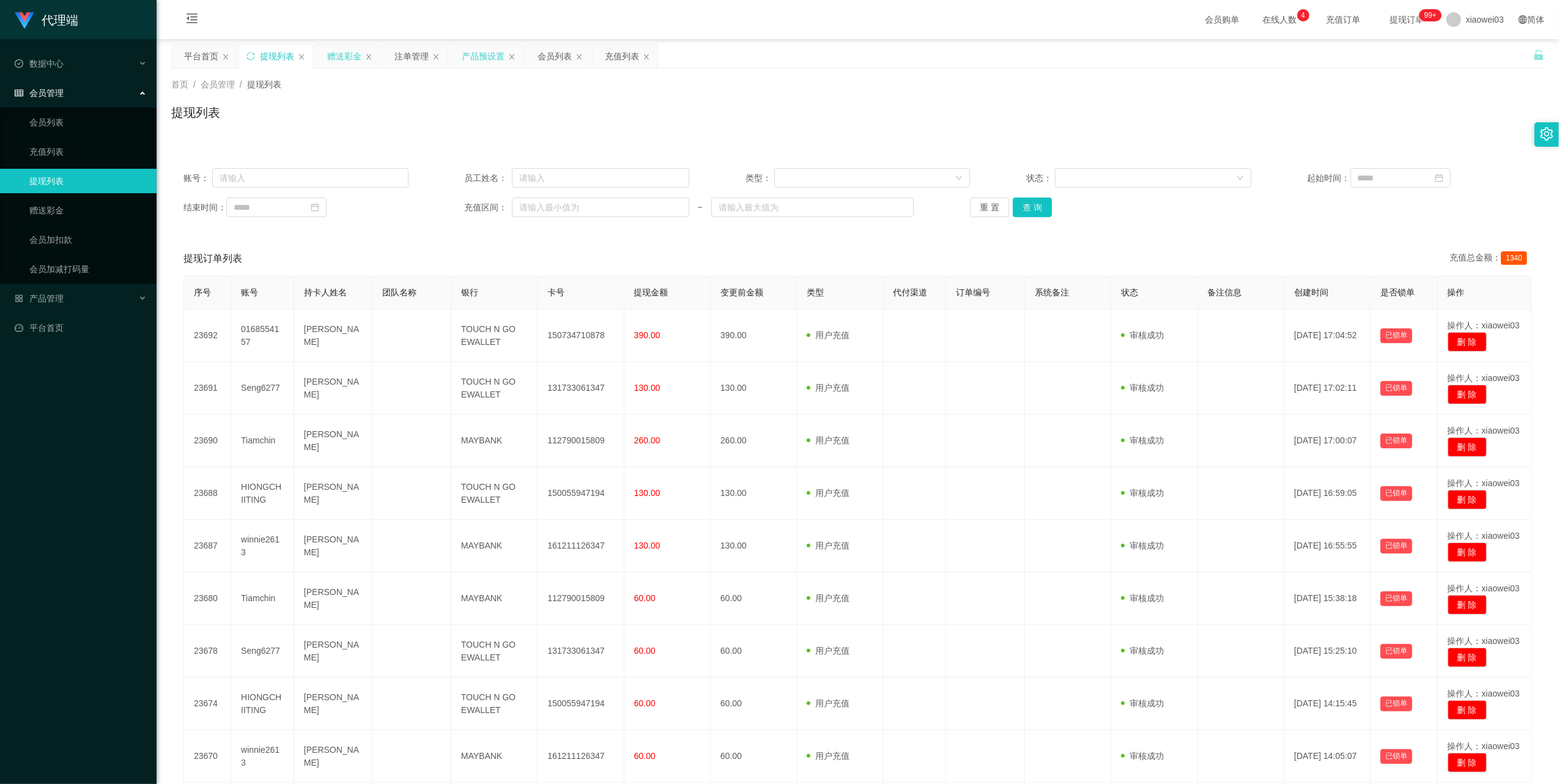
click at [342, 52] on div "赠送彩金" at bounding box center [345, 56] width 35 height 23
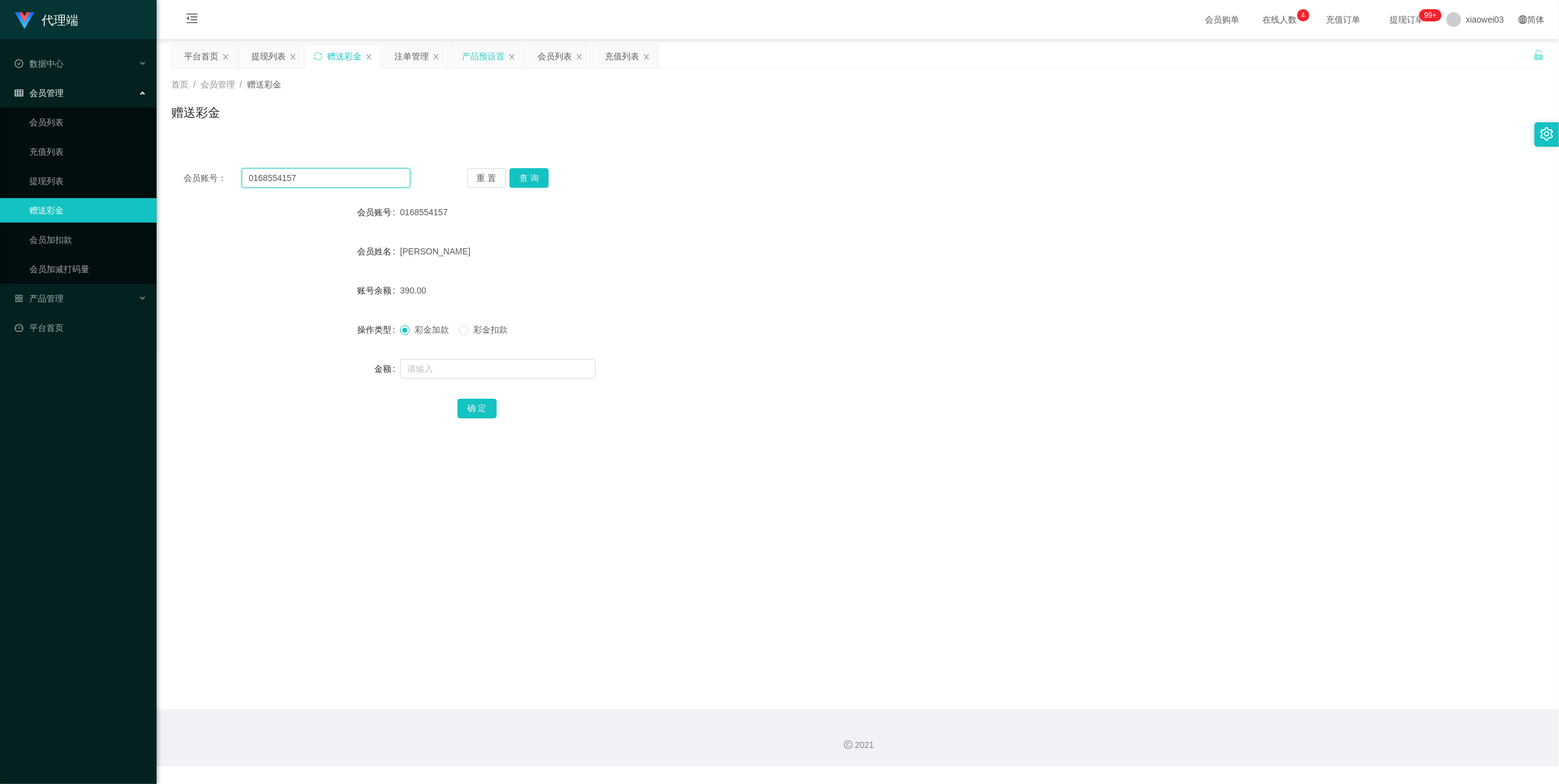
click at [352, 174] on input "0168554157" at bounding box center [326, 178] width 169 height 20
paste input "juihsiang93"
type input "juihsiang93"
click at [545, 179] on button "查 询" at bounding box center [529, 178] width 39 height 20
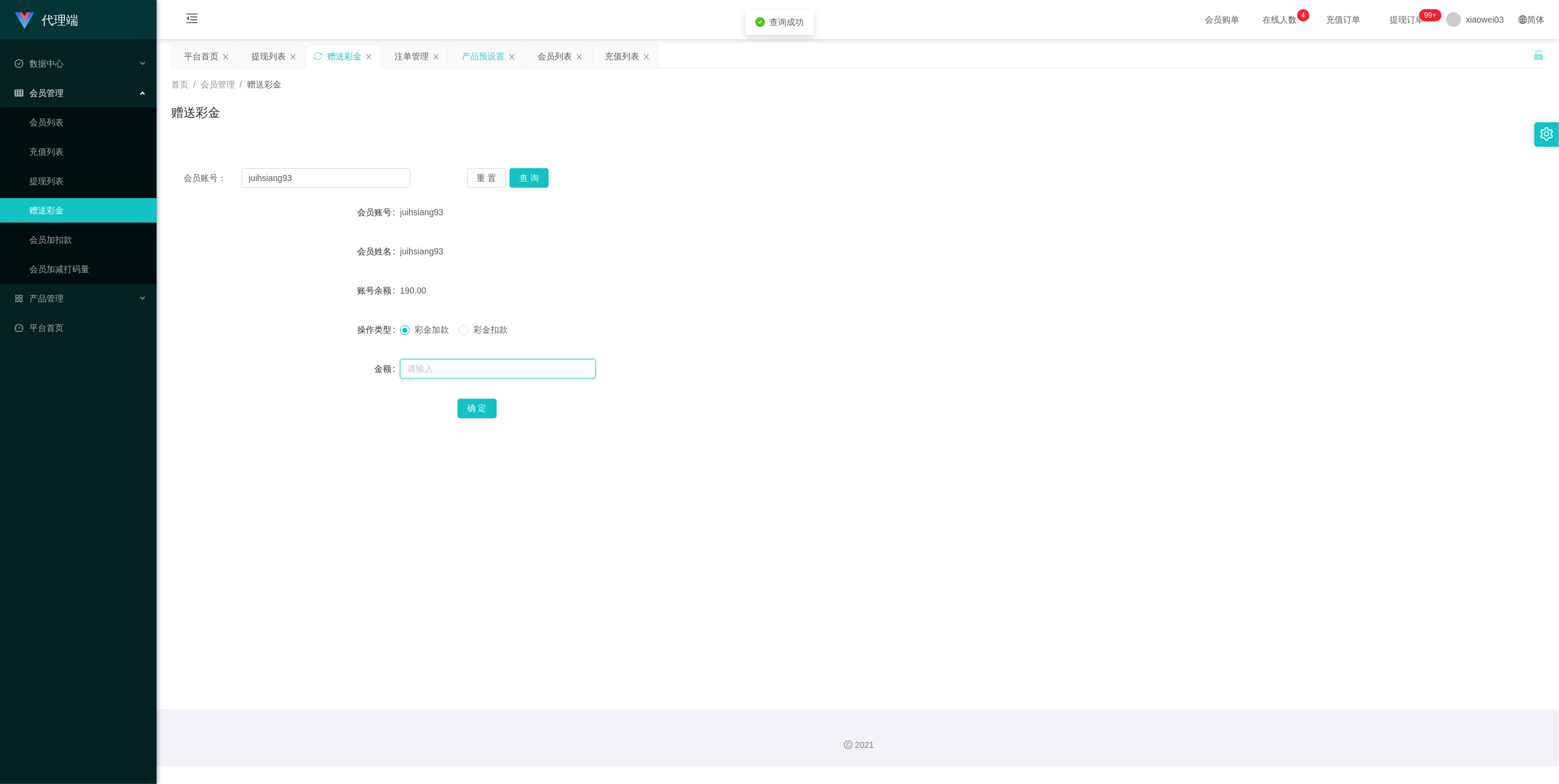
drag, startPoint x: 499, startPoint y: 372, endPoint x: 504, endPoint y: 365, distance: 8.6
click at [499, 372] on input "text" at bounding box center [498, 369] width 195 height 20
type input "60"
click at [471, 410] on button "确 定" at bounding box center [477, 409] width 39 height 20
click at [478, 337] on div "彩金加款 彩金扣款" at bounding box center [800, 330] width 801 height 25
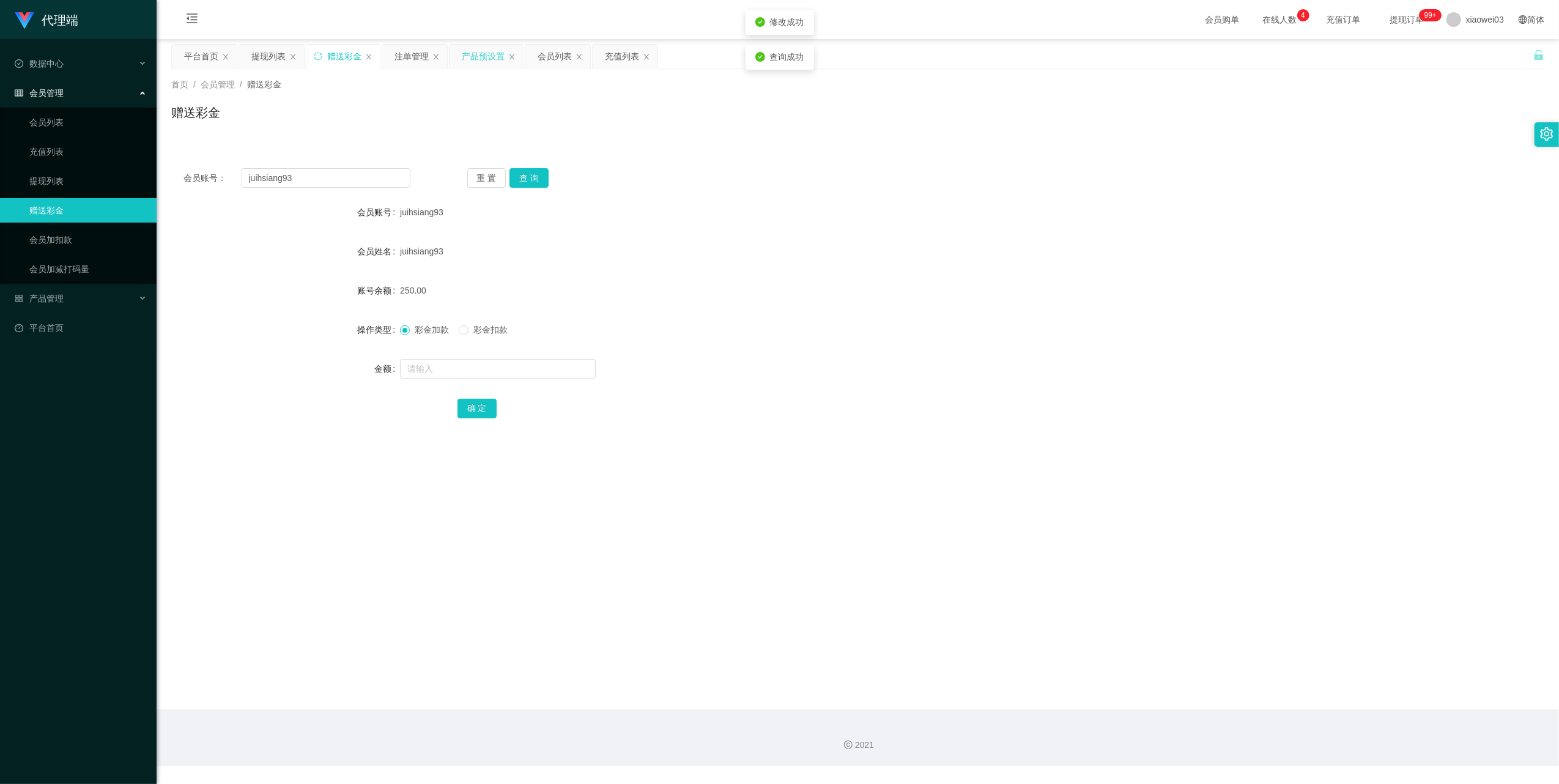
click at [479, 329] on span "彩金扣款" at bounding box center [490, 330] width 44 height 10
click at [480, 377] on input "text" at bounding box center [498, 369] width 195 height 20
type input "60"
click at [471, 404] on button "确 定" at bounding box center [477, 409] width 39 height 20
click at [472, 364] on input "text" at bounding box center [498, 369] width 195 height 20
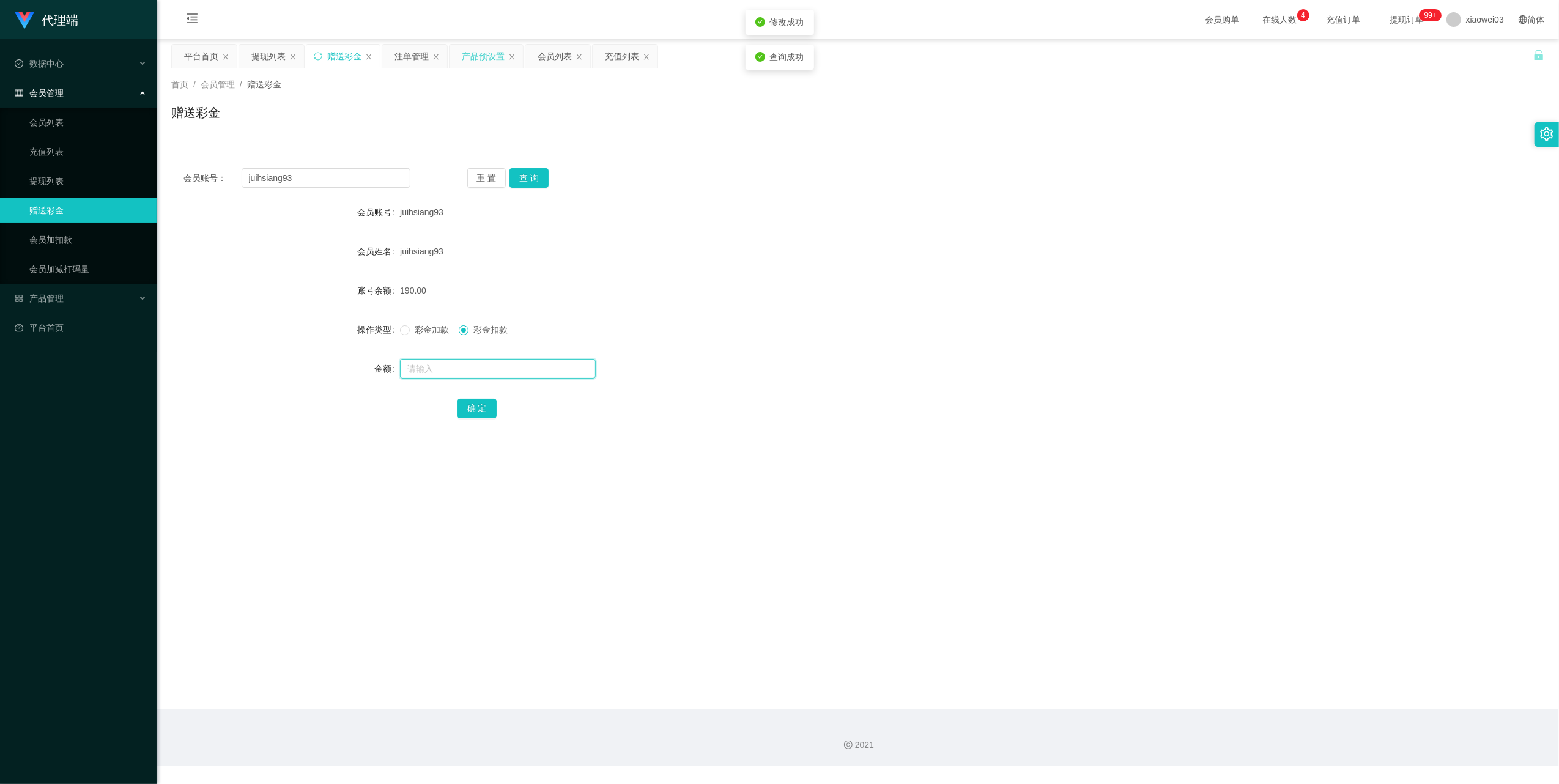
type input "8"
type input "60"
click at [471, 413] on button "确 定" at bounding box center [477, 409] width 39 height 20
click at [403, 55] on div "注单管理" at bounding box center [412, 56] width 35 height 23
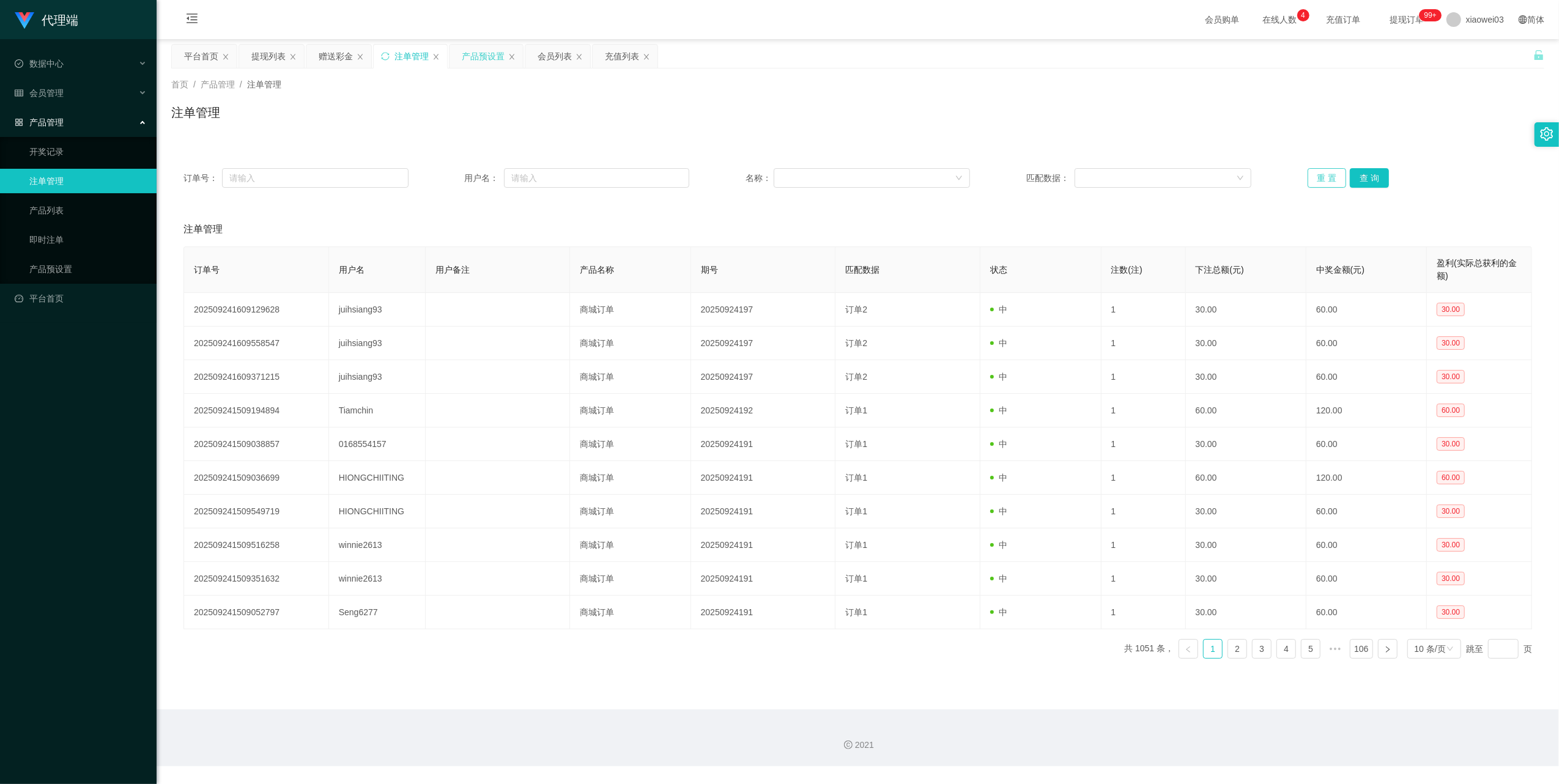
click at [1312, 181] on button "重 置" at bounding box center [1327, 178] width 39 height 20
click at [270, 56] on div "提现列表" at bounding box center [269, 56] width 35 height 23
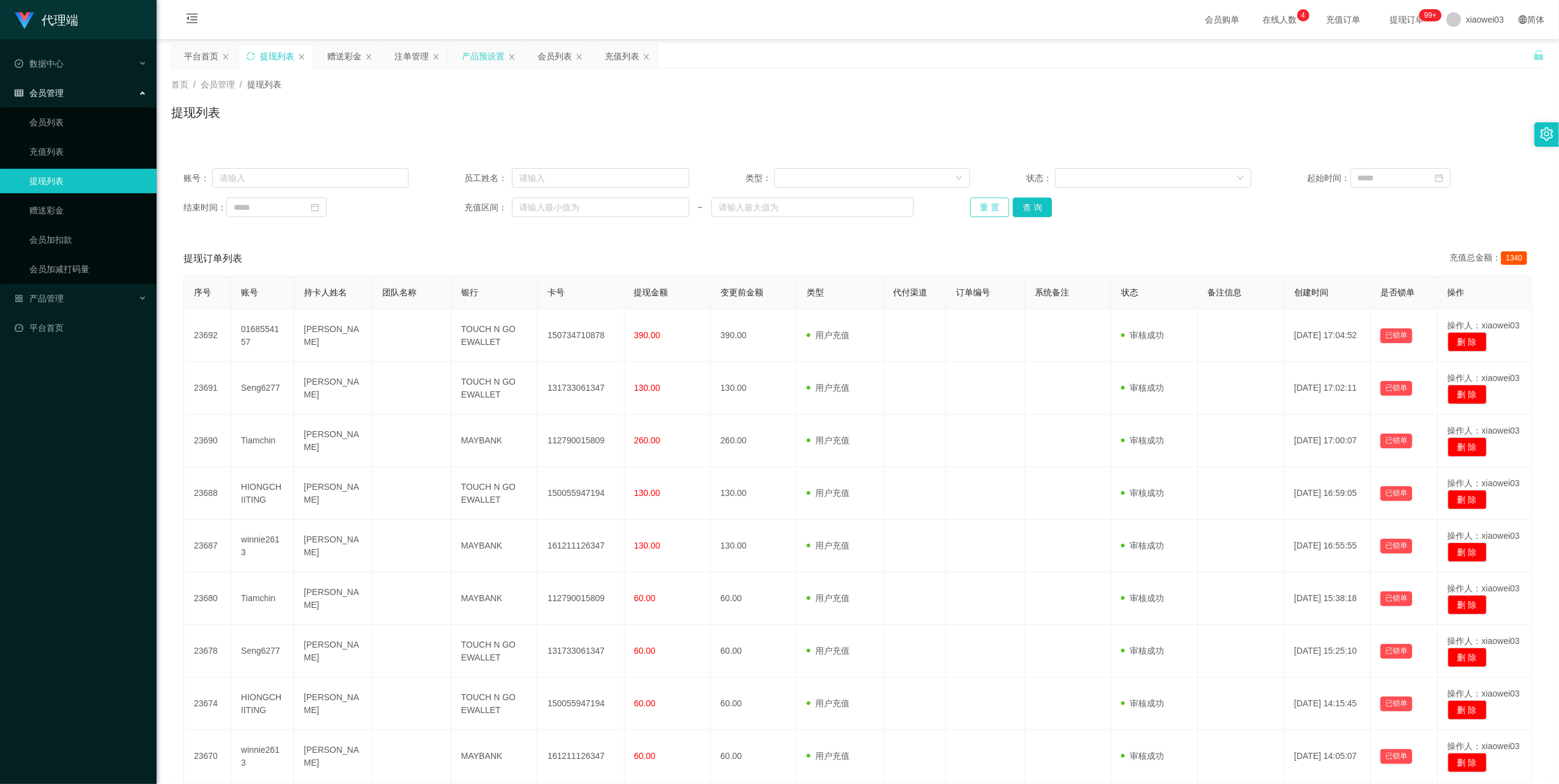
click at [979, 208] on button "重 置" at bounding box center [989, 207] width 39 height 20
click at [989, 206] on button "重 置" at bounding box center [989, 207] width 39 height 20
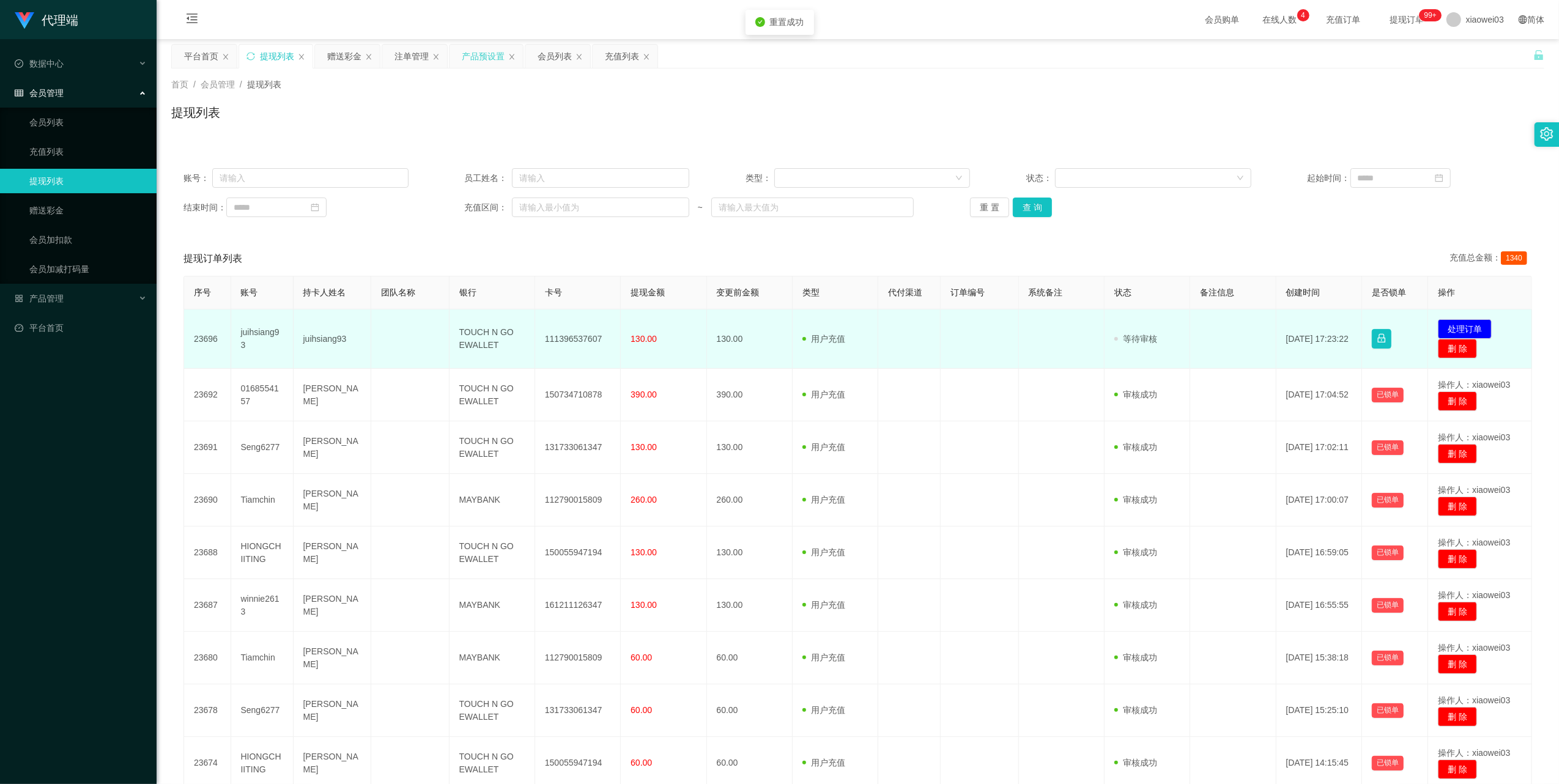
click at [578, 340] on td "111396537607" at bounding box center [578, 339] width 86 height 59
click at [480, 340] on td "TOUCH N GO EWALLET" at bounding box center [492, 339] width 86 height 59
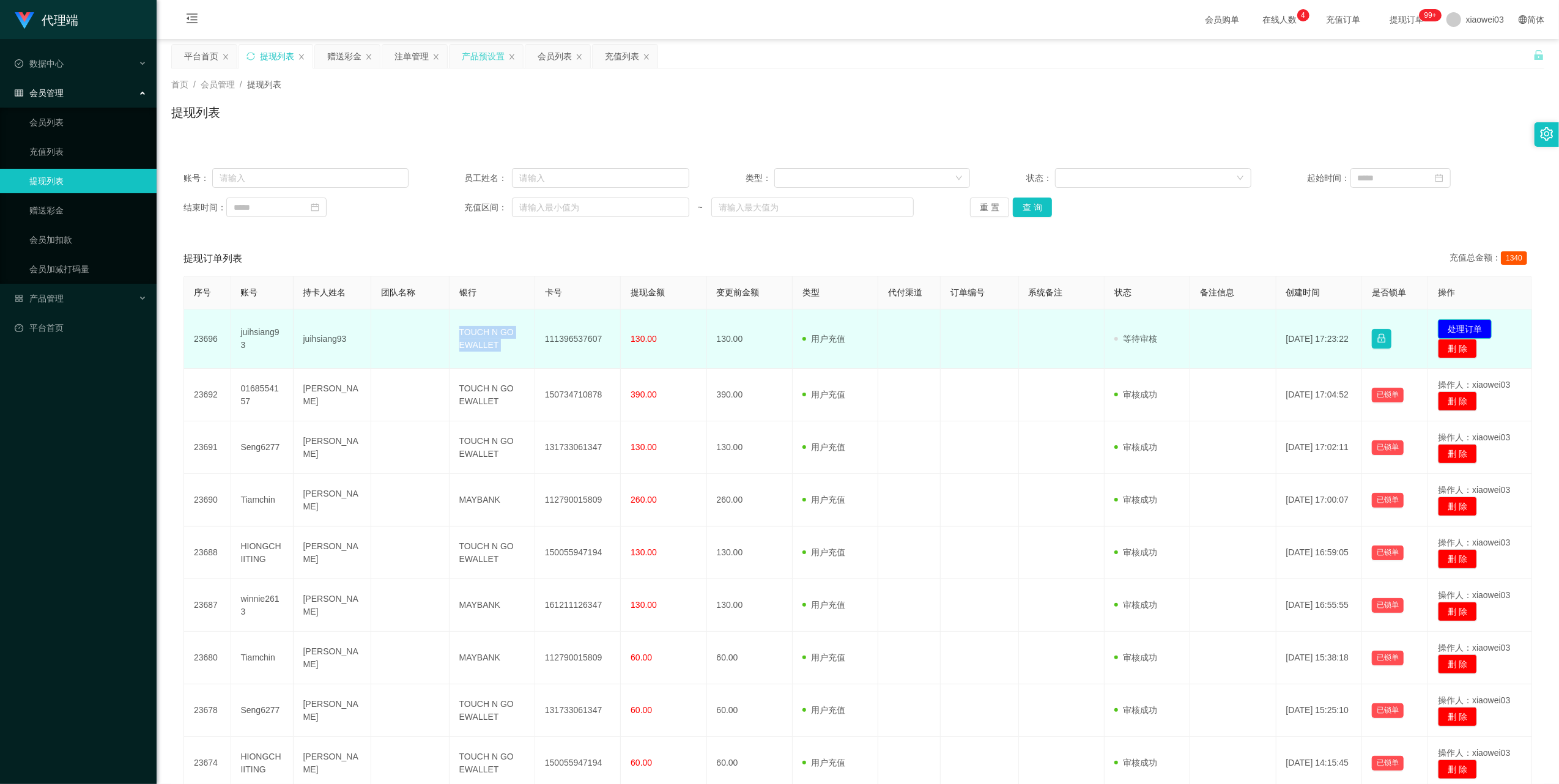
click at [1440, 328] on button "处理订单" at bounding box center [1465, 329] width 54 height 20
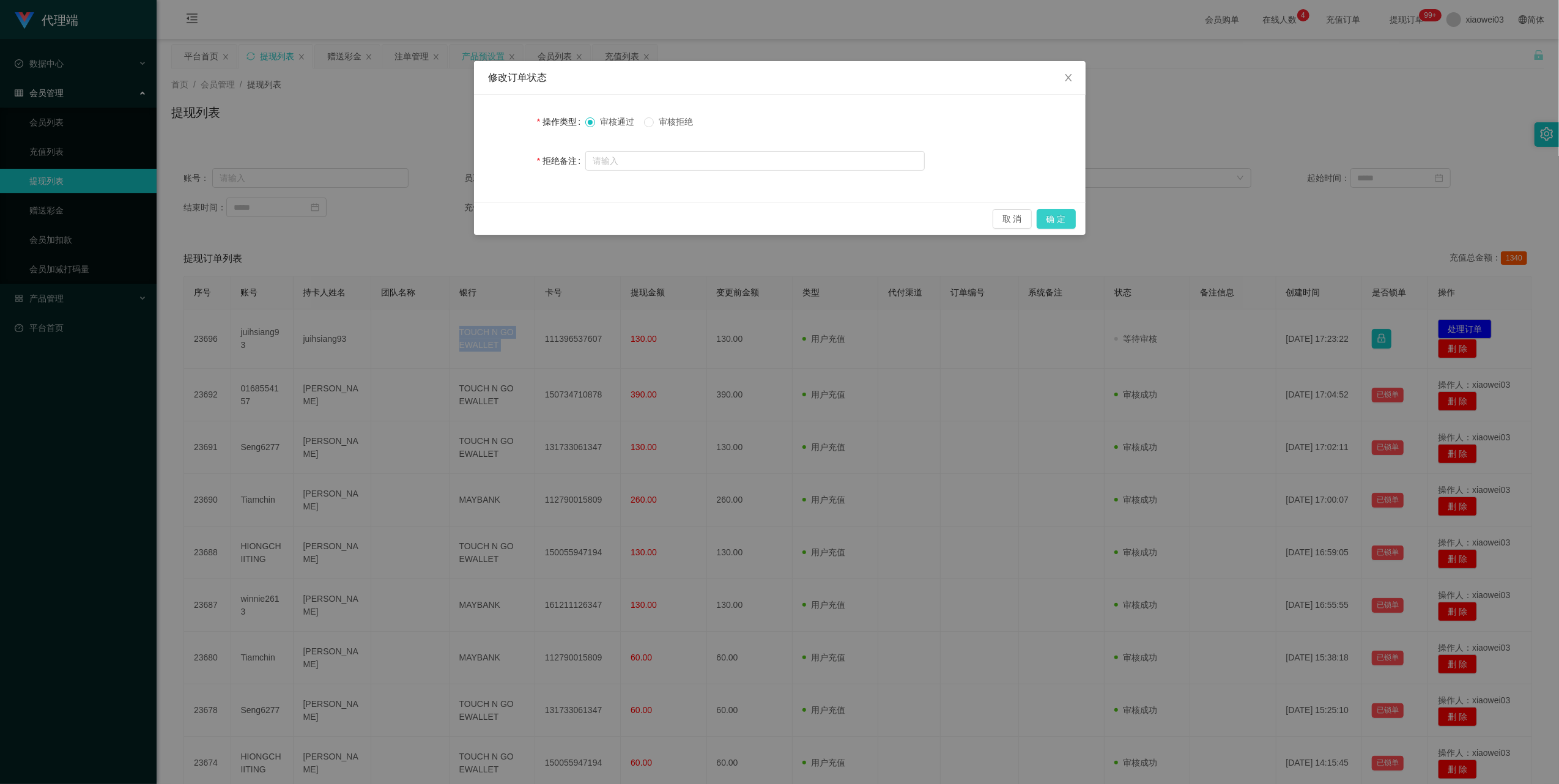
click at [1053, 216] on button "确 定" at bounding box center [1056, 219] width 39 height 20
